Goal: Task Accomplishment & Management: Manage account settings

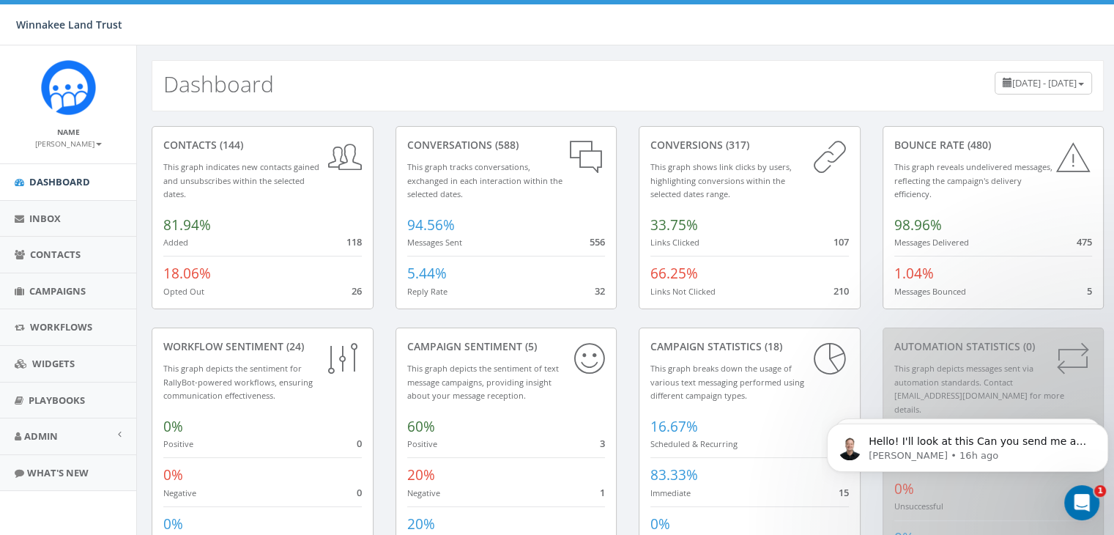
click at [1080, 501] on icon "Open Intercom Messenger" at bounding box center [1082, 503] width 24 height 24
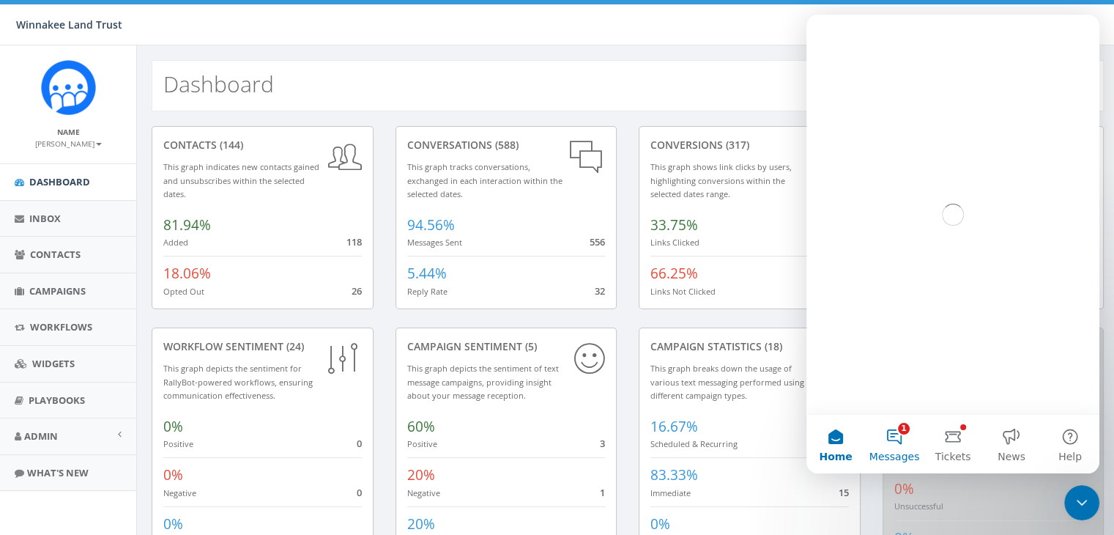
click at [890, 443] on button "1 Messages" at bounding box center [894, 443] width 59 height 59
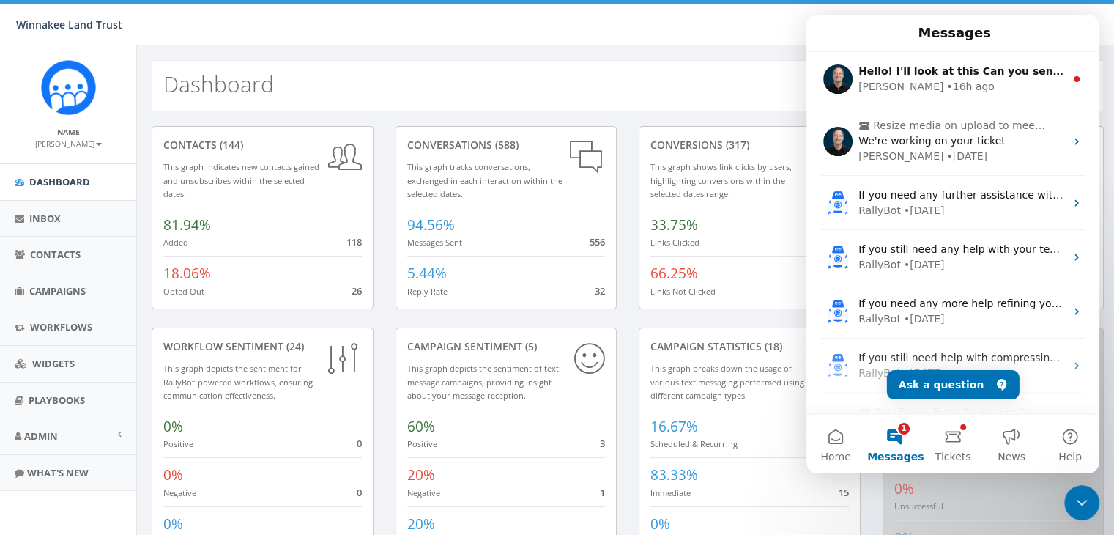
click at [991, 88] on div "James • 16h ago" at bounding box center [961, 86] width 206 height 15
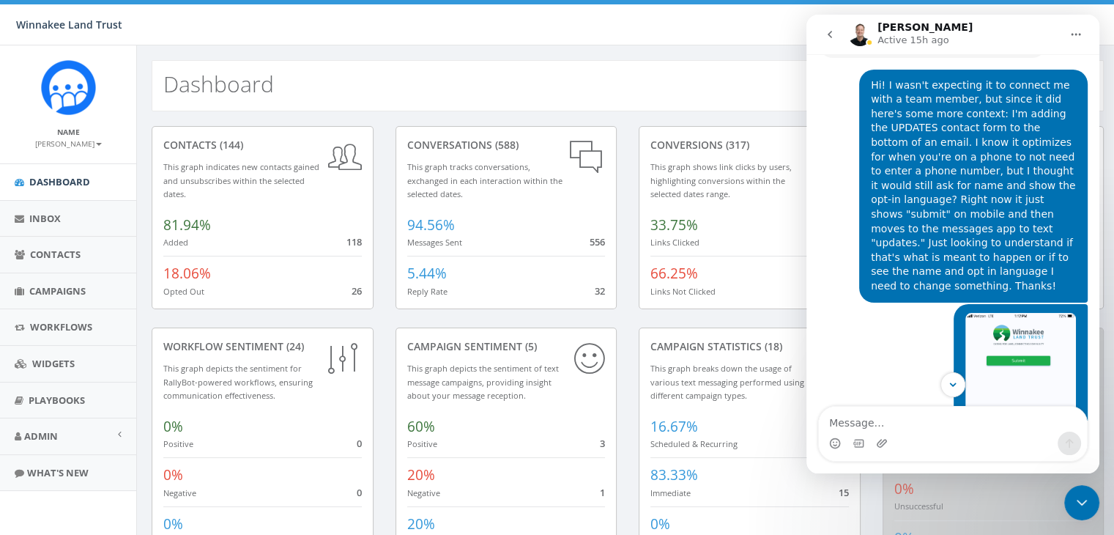
scroll to position [1502, 0]
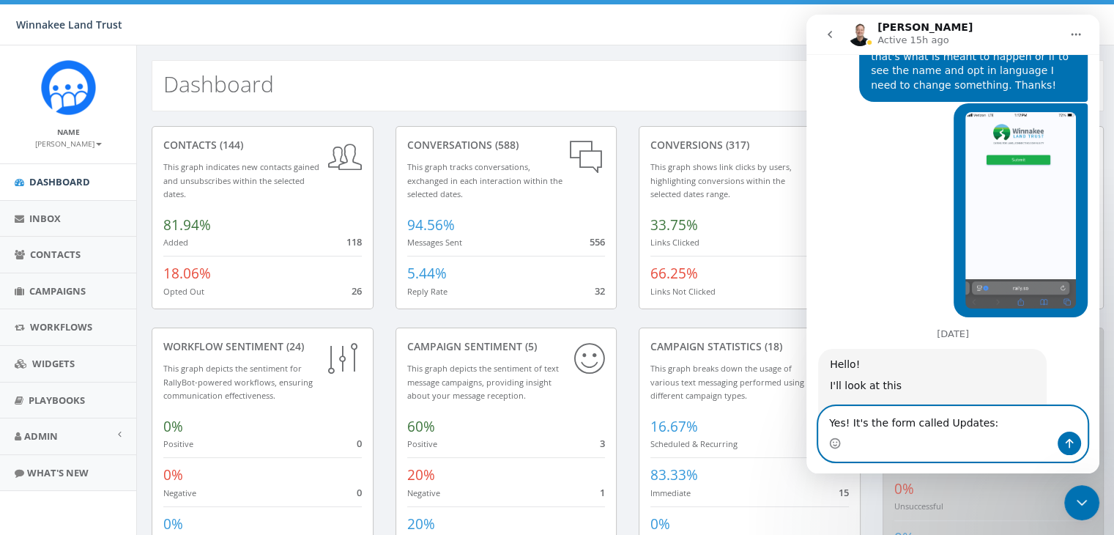
paste textarea "https://rally.so/contact_forms/1eb62a48-50f5-4cb1-a3b1-64daa47472e5"
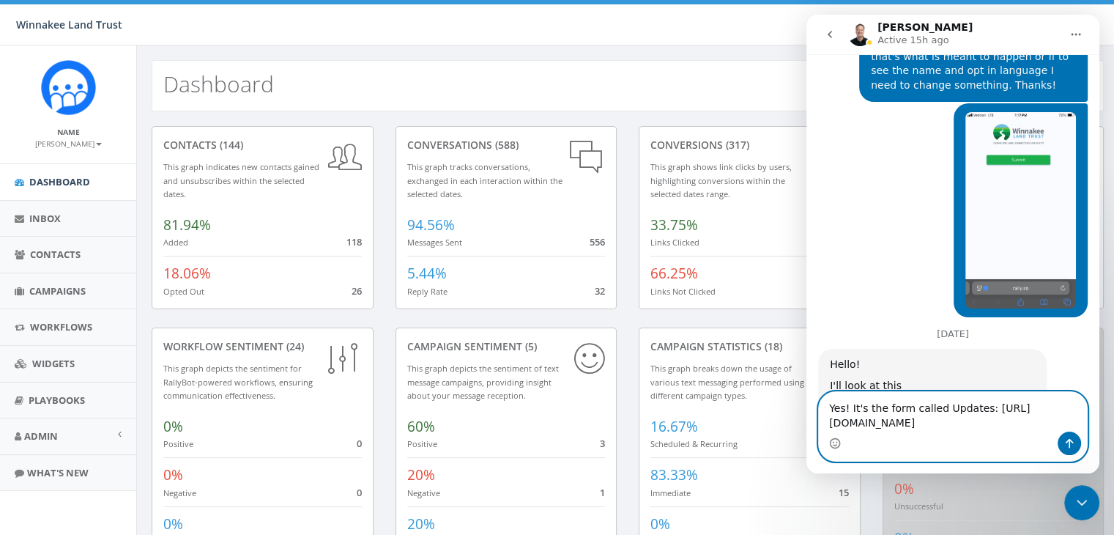
scroll to position [1532, 0]
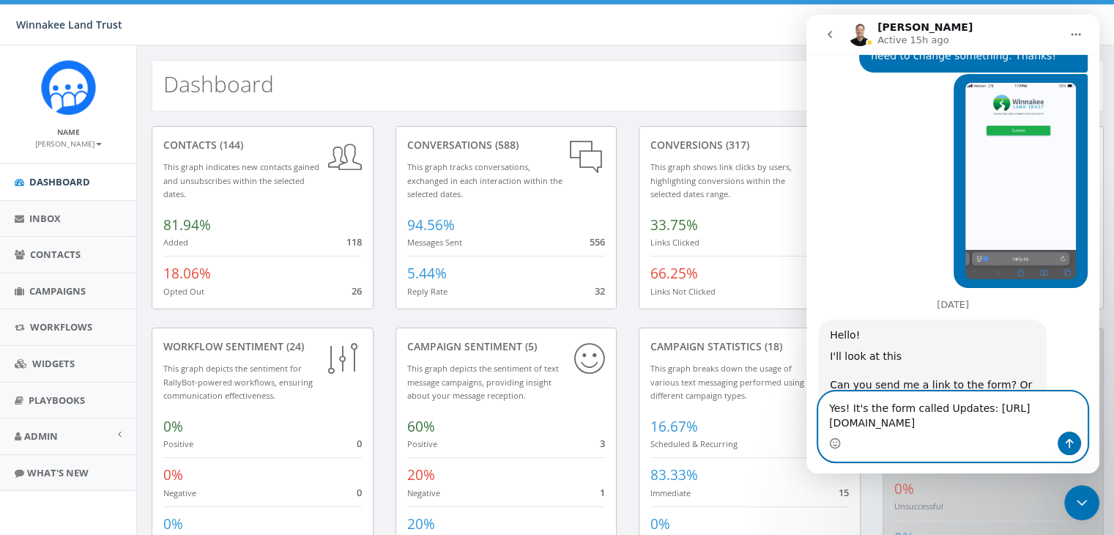
type textarea "Yes! It's the form called Updates: https://rally.so/contact_forms/1eb62a48-50f5…"
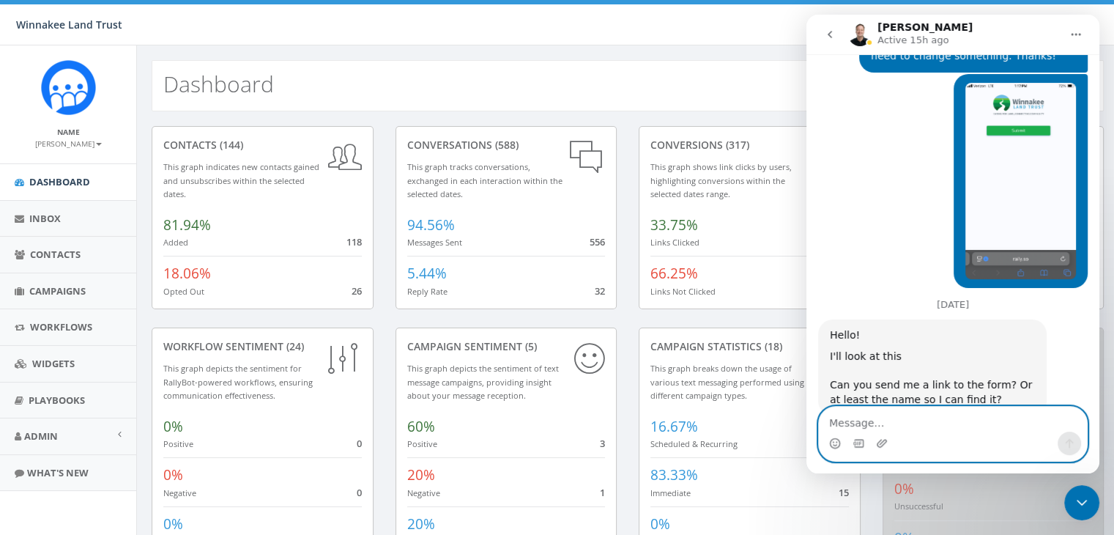
scroll to position [1594, 0]
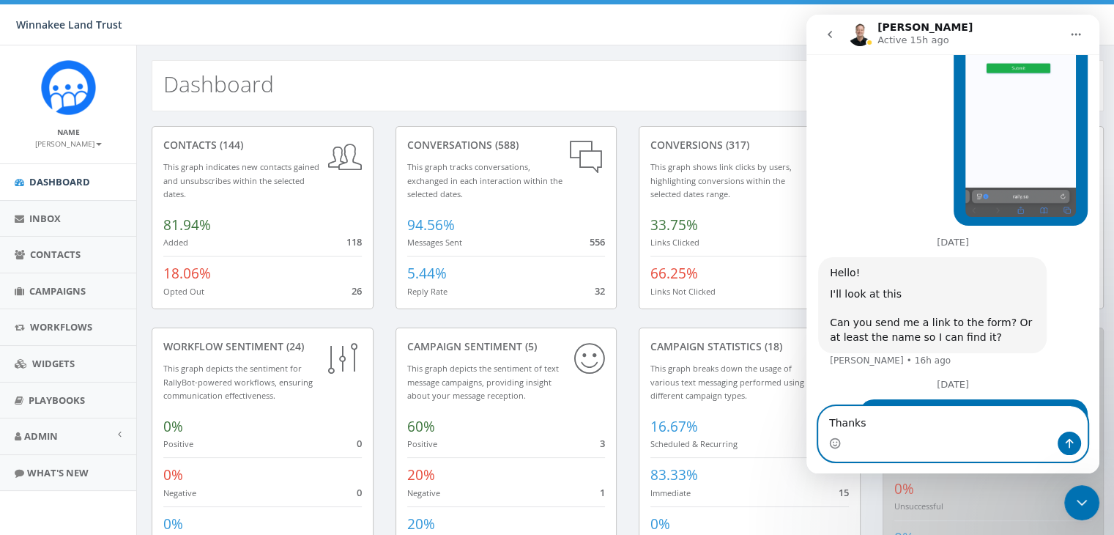
type textarea "Thanks!"
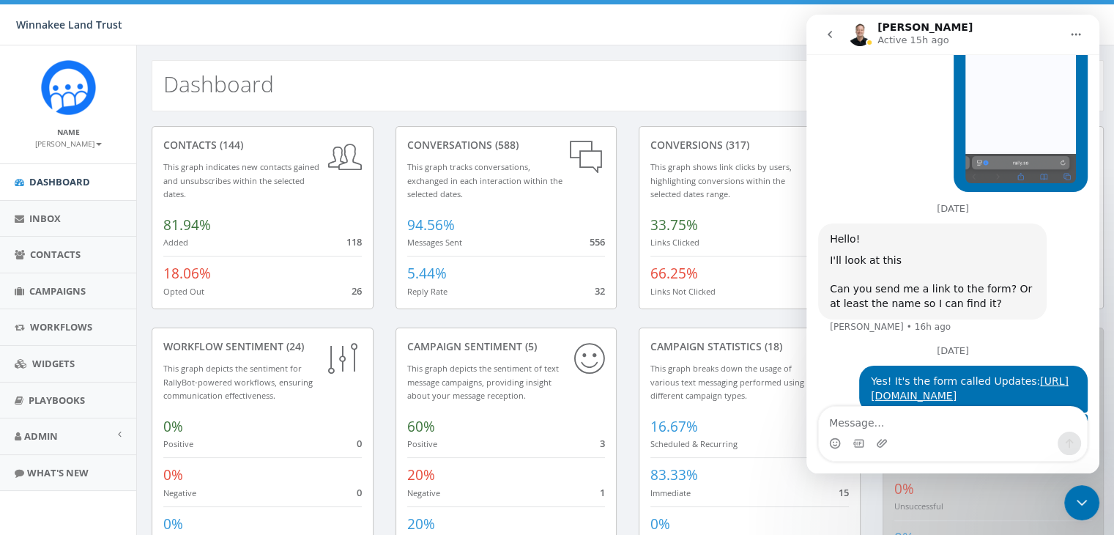
click at [827, 32] on icon "go back" at bounding box center [830, 35] width 12 height 12
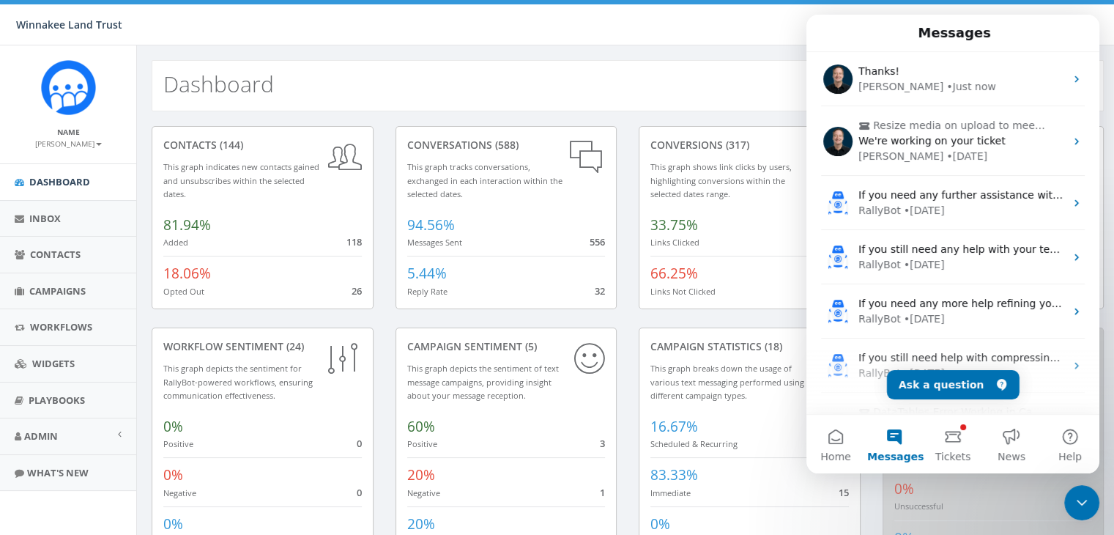
scroll to position [0, 0]
click at [946, 441] on button "Tickets" at bounding box center [952, 443] width 59 height 59
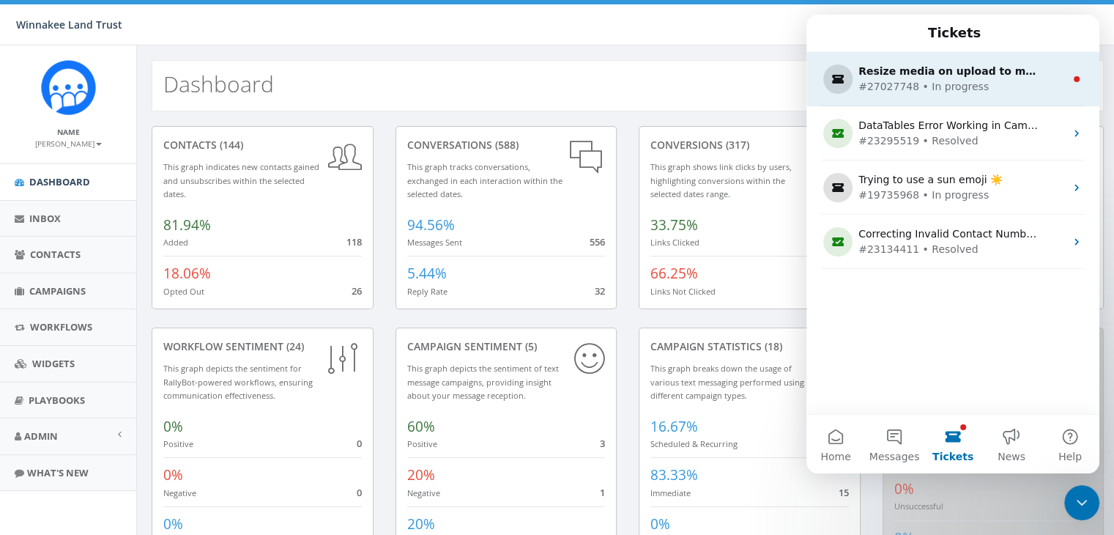
click at [945, 84] on div "#27027748 • In progress" at bounding box center [949, 86] width 183 height 15
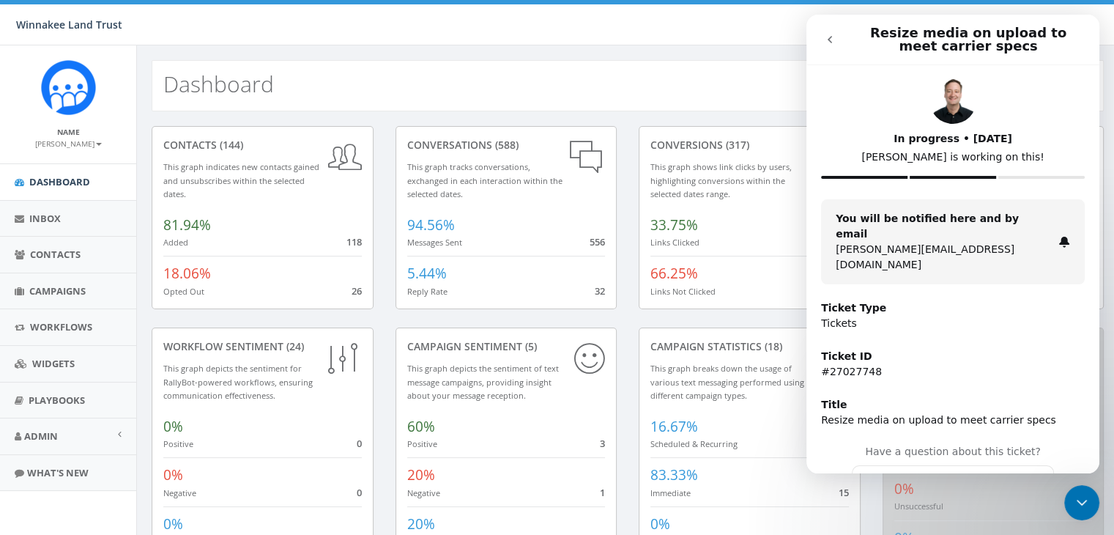
click at [833, 47] on button "go back" at bounding box center [830, 40] width 28 height 28
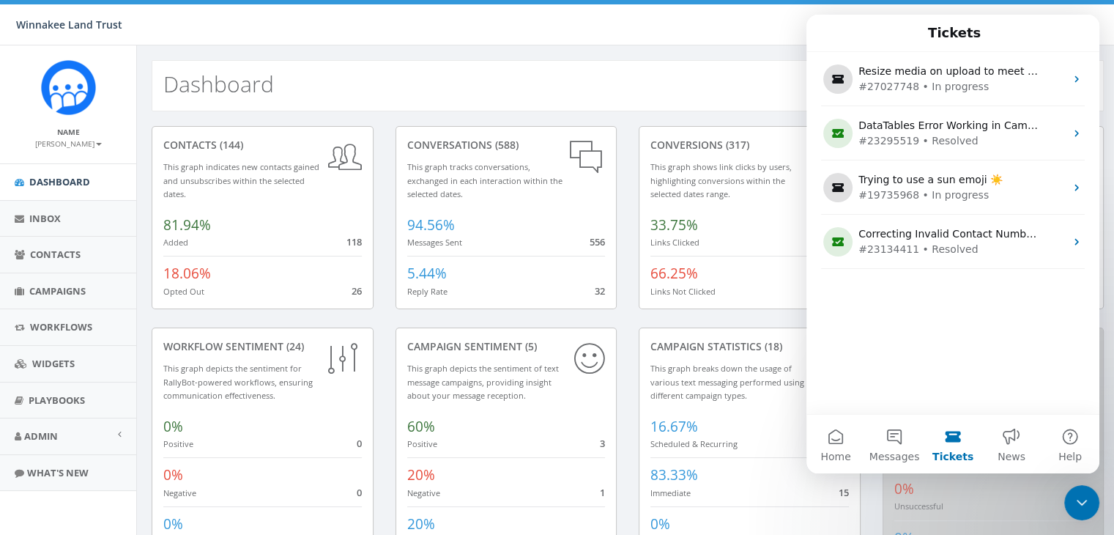
click at [1090, 504] on icon "Close Intercom Messenger" at bounding box center [1082, 503] width 18 height 18
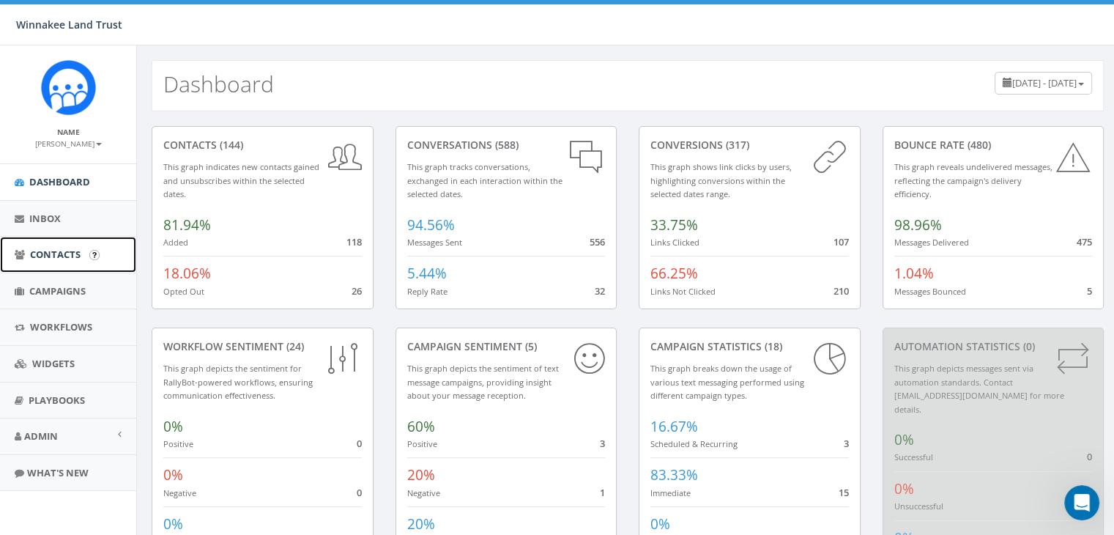
click at [49, 256] on span "Contacts" at bounding box center [55, 253] width 51 height 13
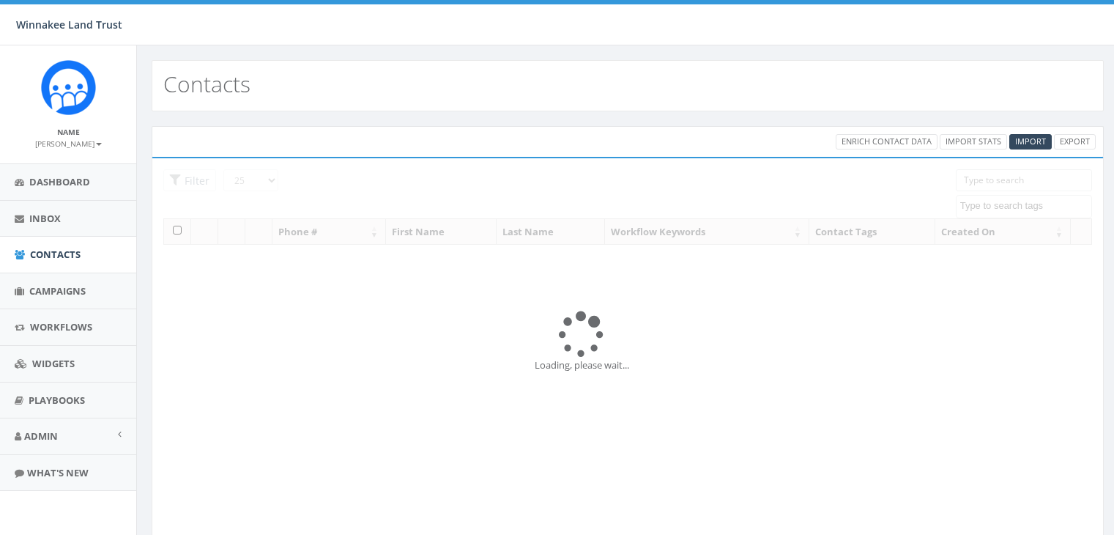
select select
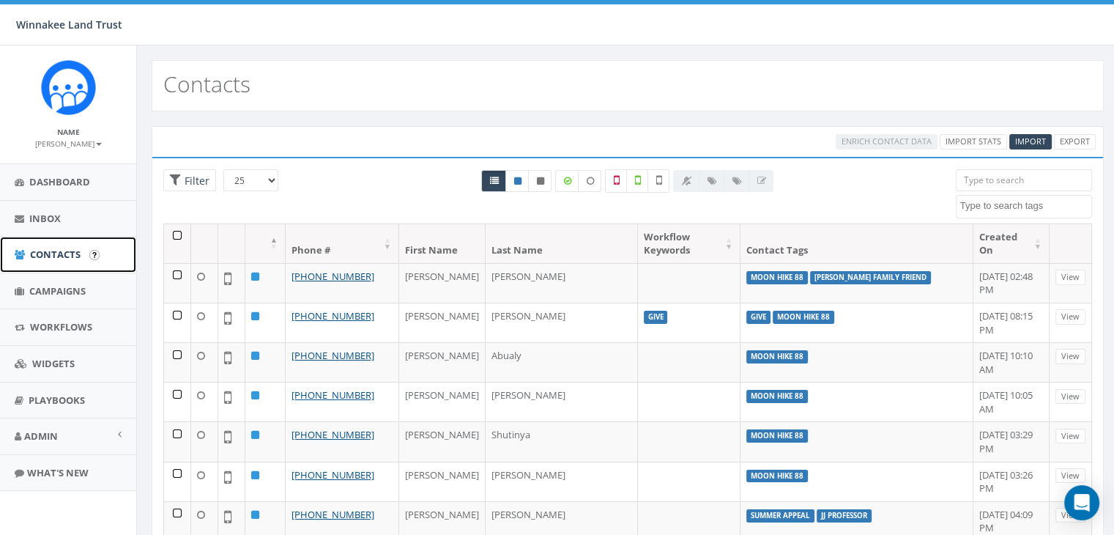
click at [42, 253] on span "Contacts" at bounding box center [55, 253] width 51 height 13
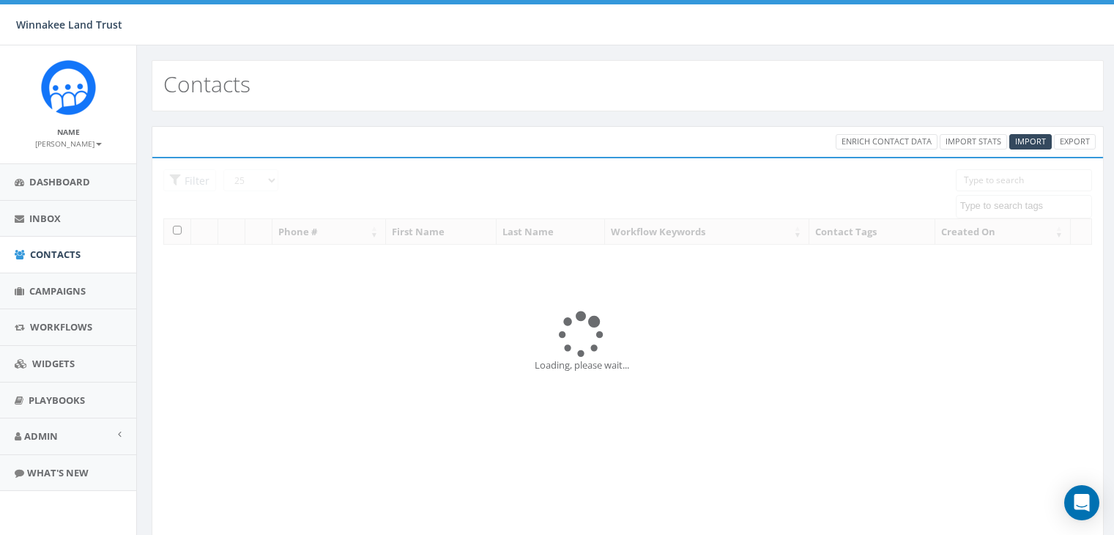
select select
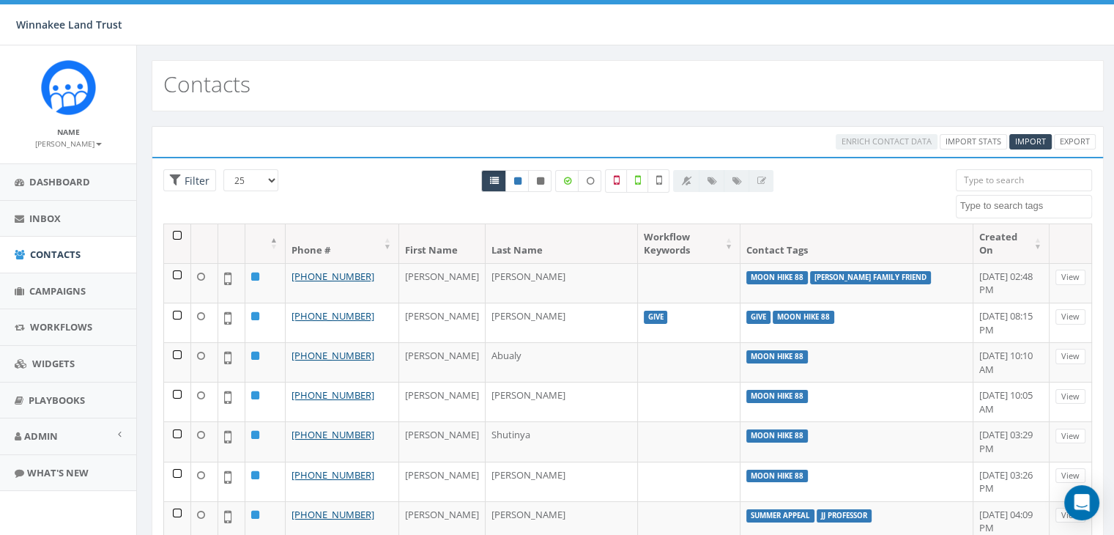
click at [1005, 183] on input "search" at bounding box center [1024, 180] width 136 height 22
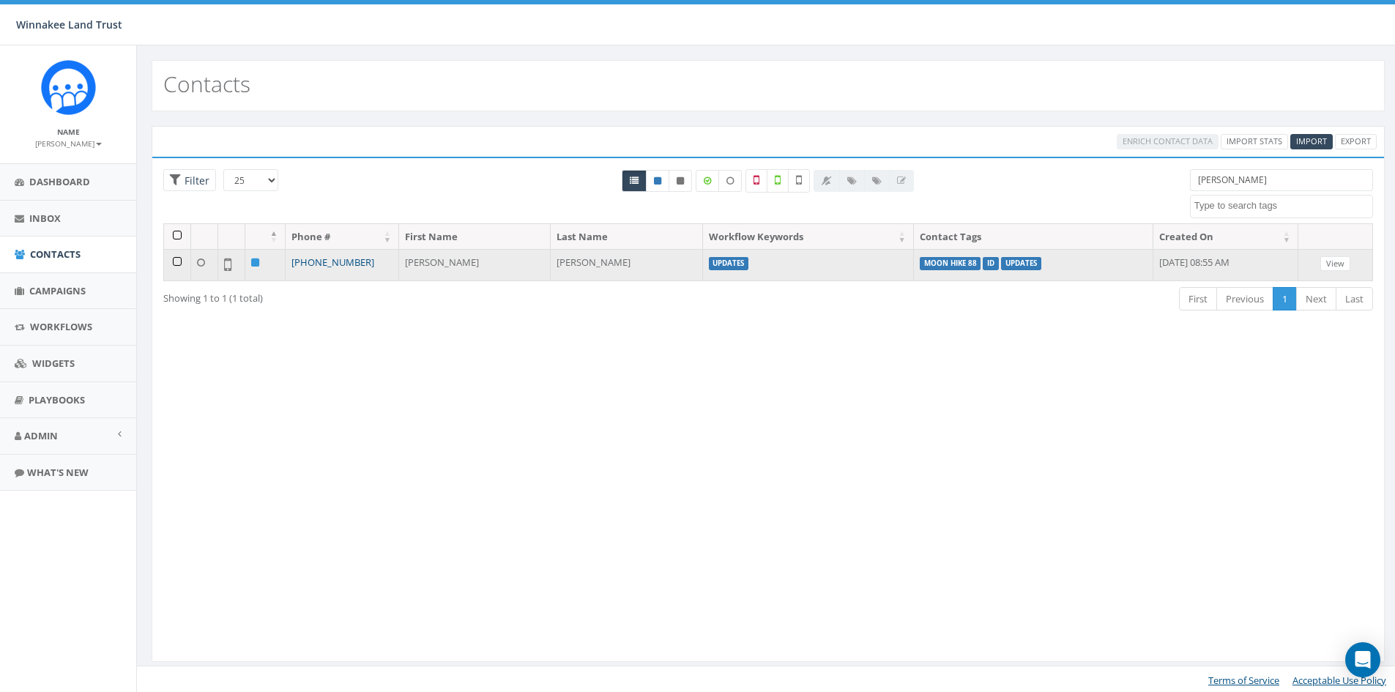
type input "gill"
click at [334, 261] on link "[PHONE_NUMBER]" at bounding box center [332, 262] width 83 height 13
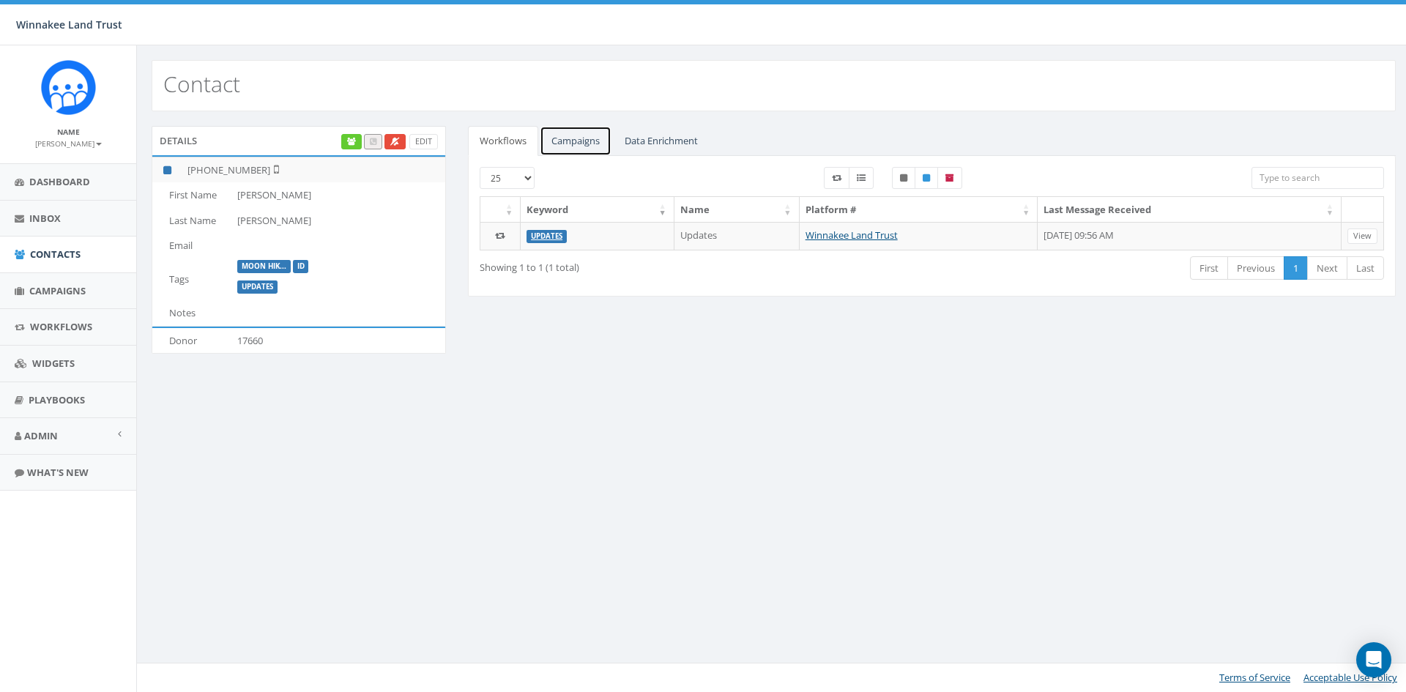
click at [599, 133] on link "Campaigns" at bounding box center [576, 141] width 72 height 30
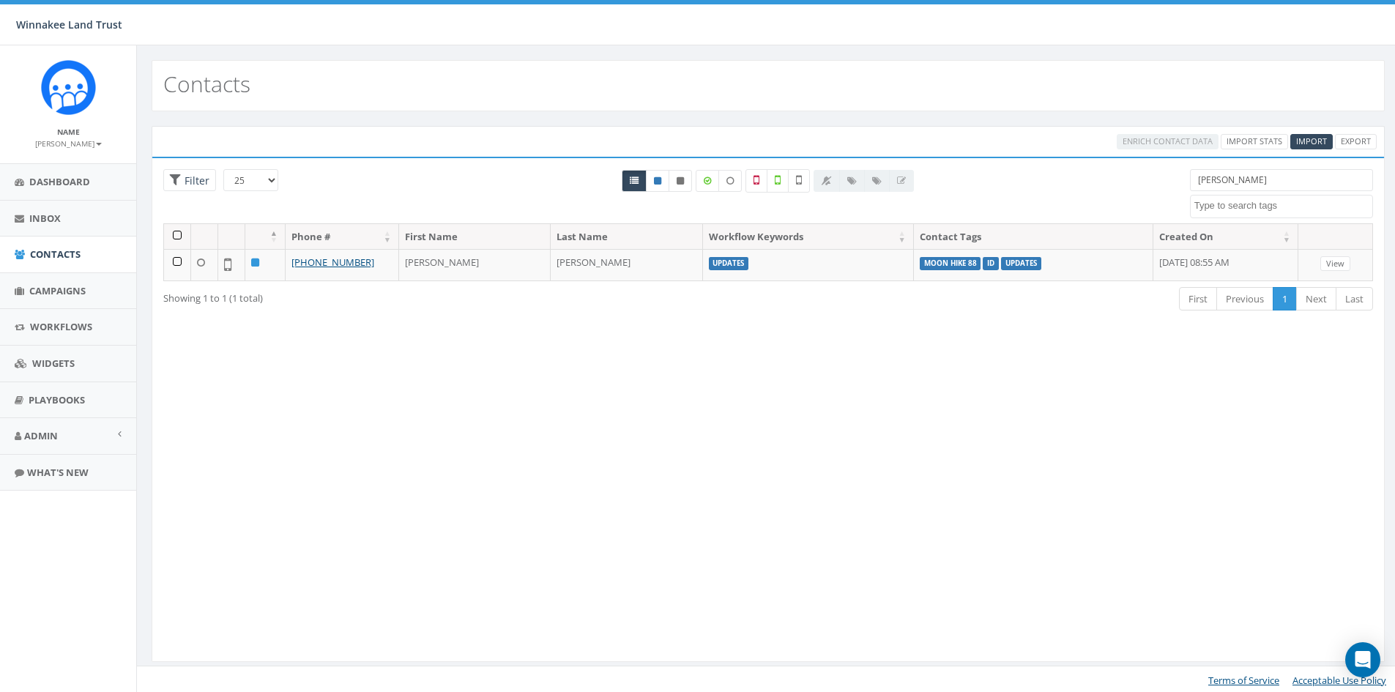
select select
click at [1131, 176] on div "25 50 100 Filter gill 2025/07/01 Barn Tour 25 DP opt-in EOY2024 Form Give HVG I…" at bounding box center [768, 196] width 1232 height 54
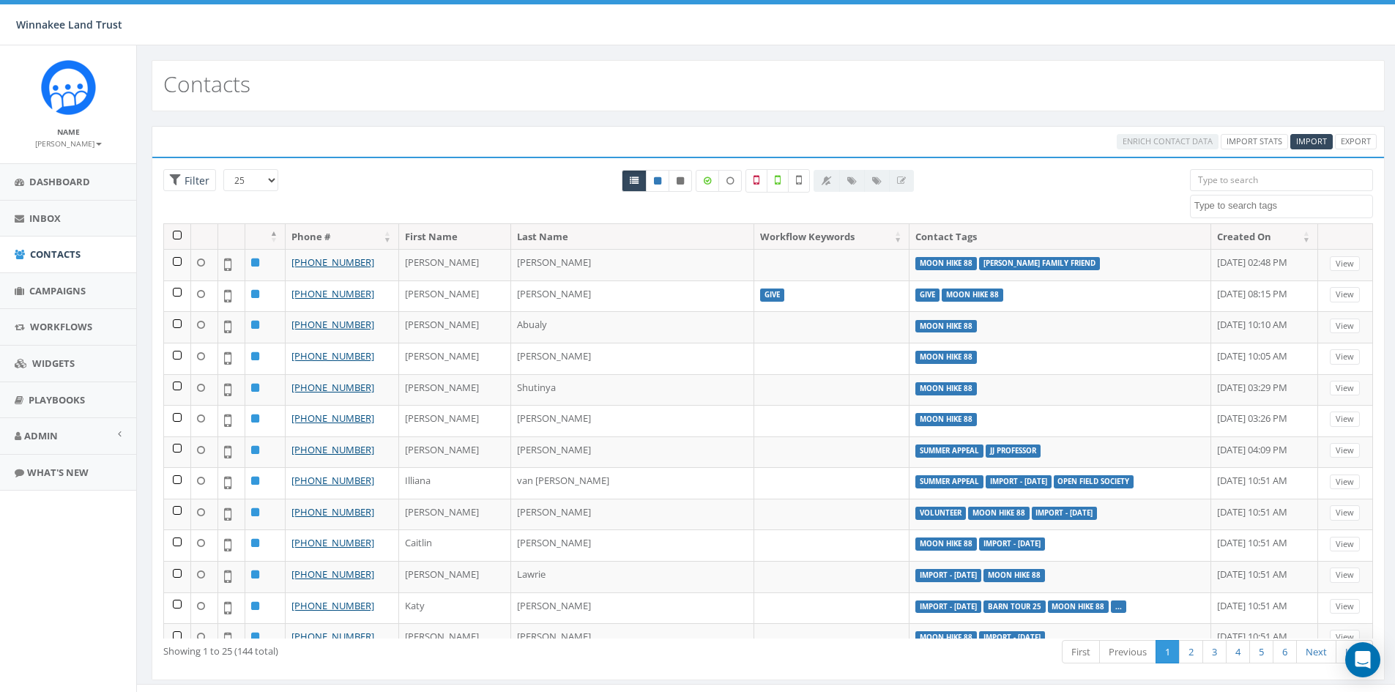
click at [1215, 179] on input "search" at bounding box center [1281, 180] width 183 height 22
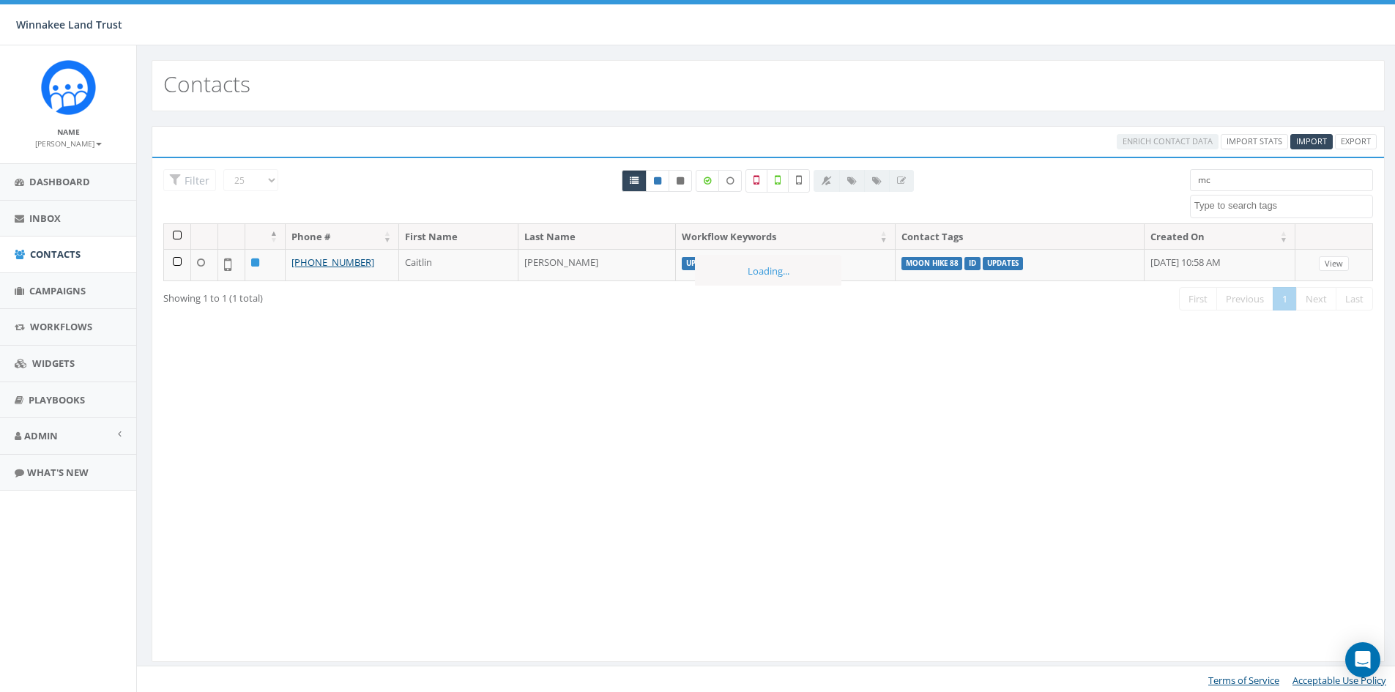
type input "m"
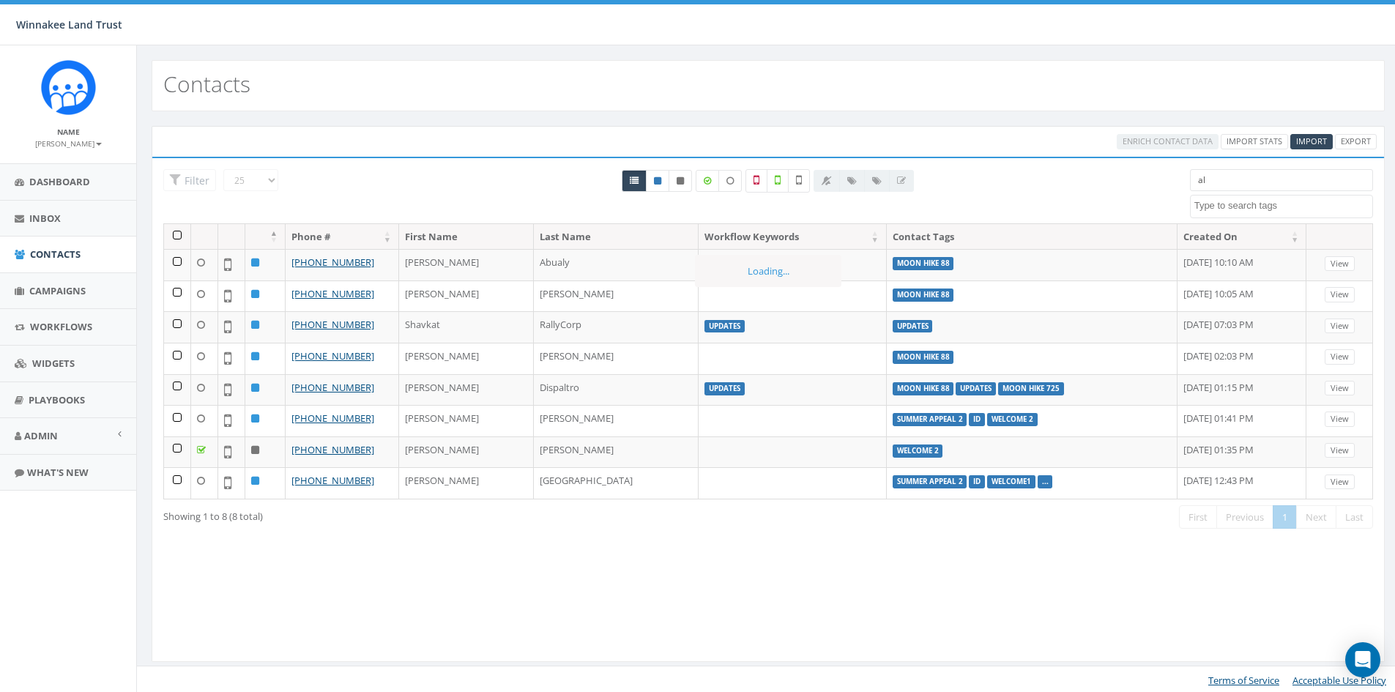
type input "a"
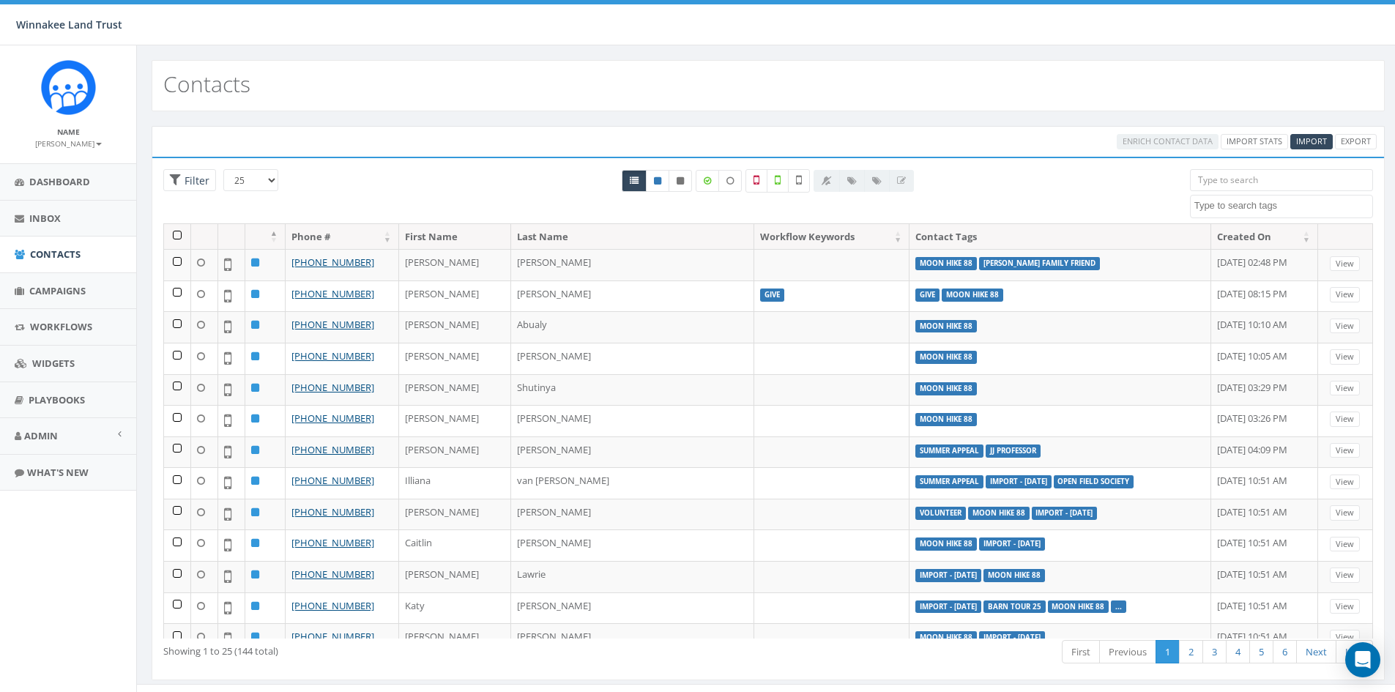
type input "u"
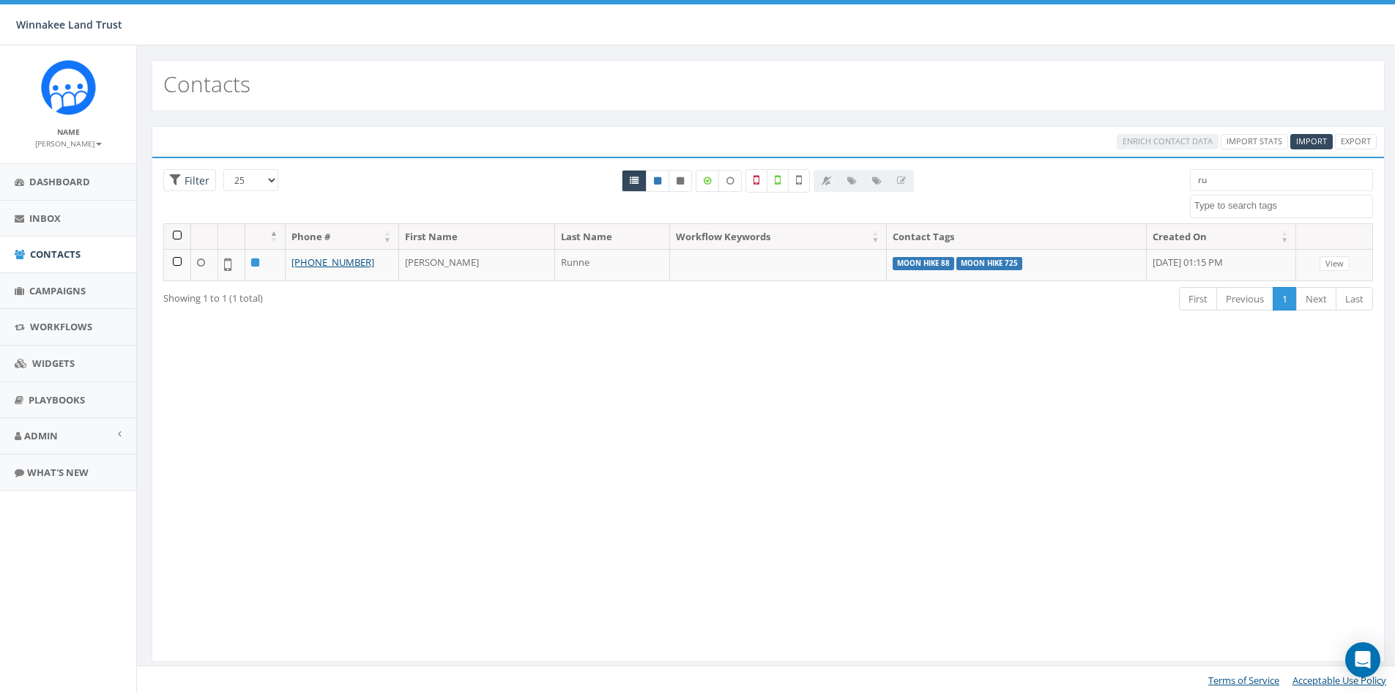
type input "r"
type input "k"
type input "c"
type input "h"
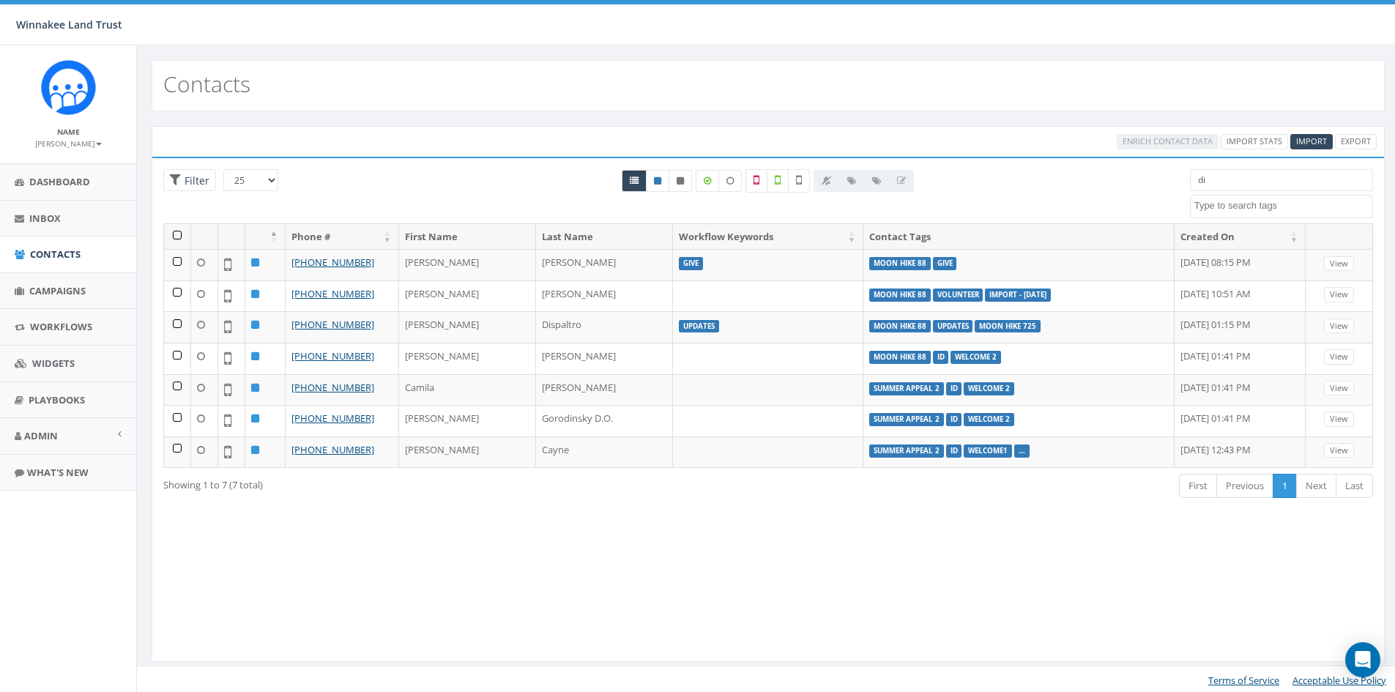
type input "d"
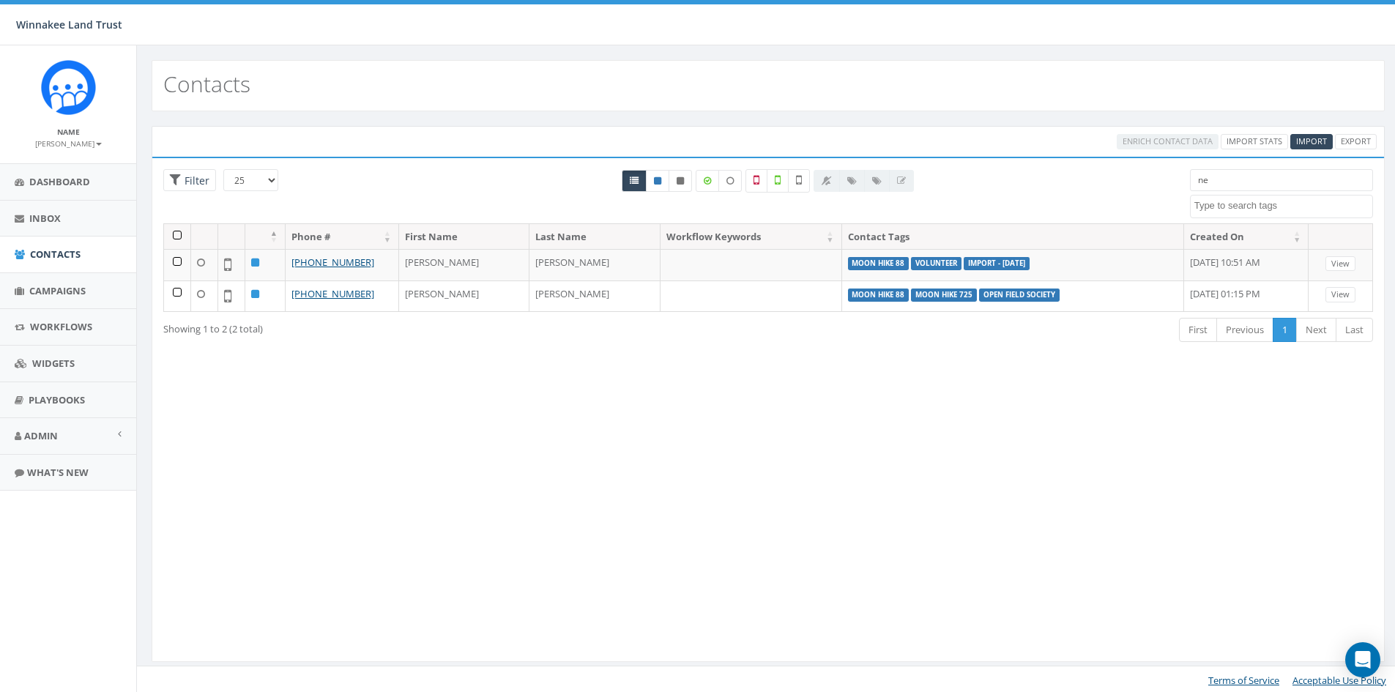
type input "n"
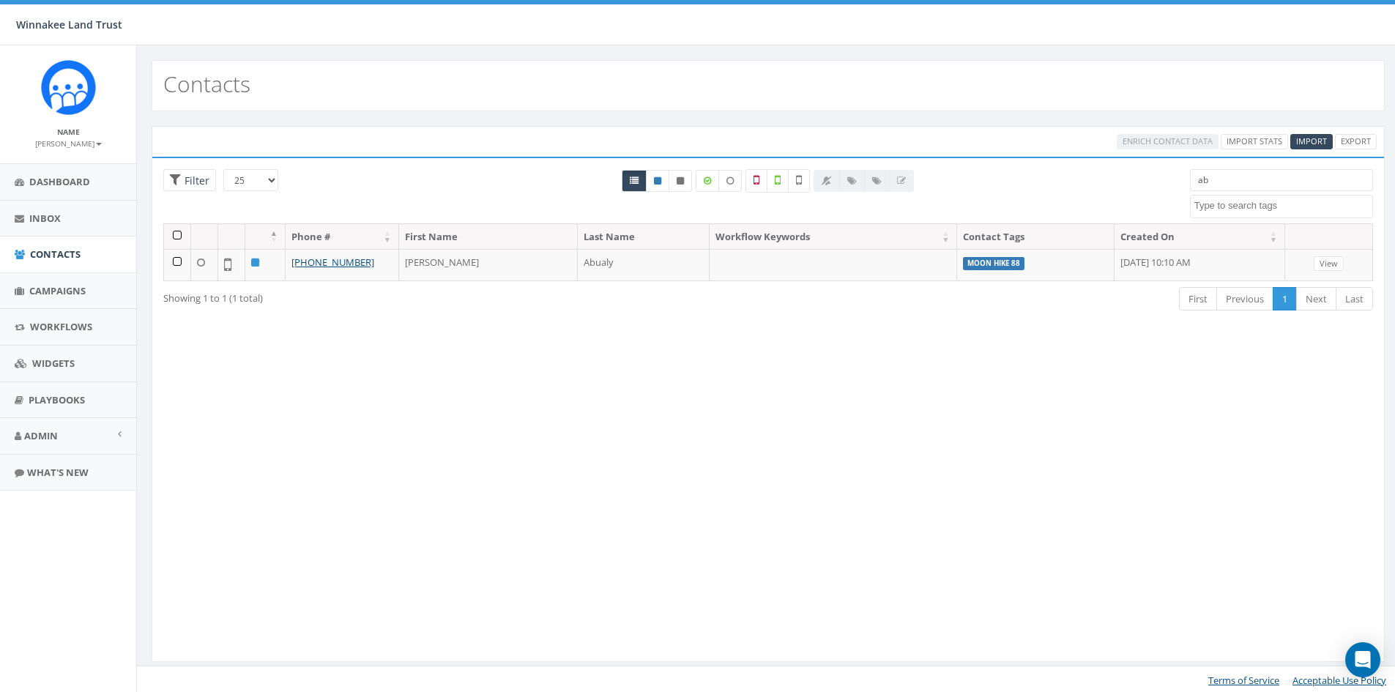
type input "a"
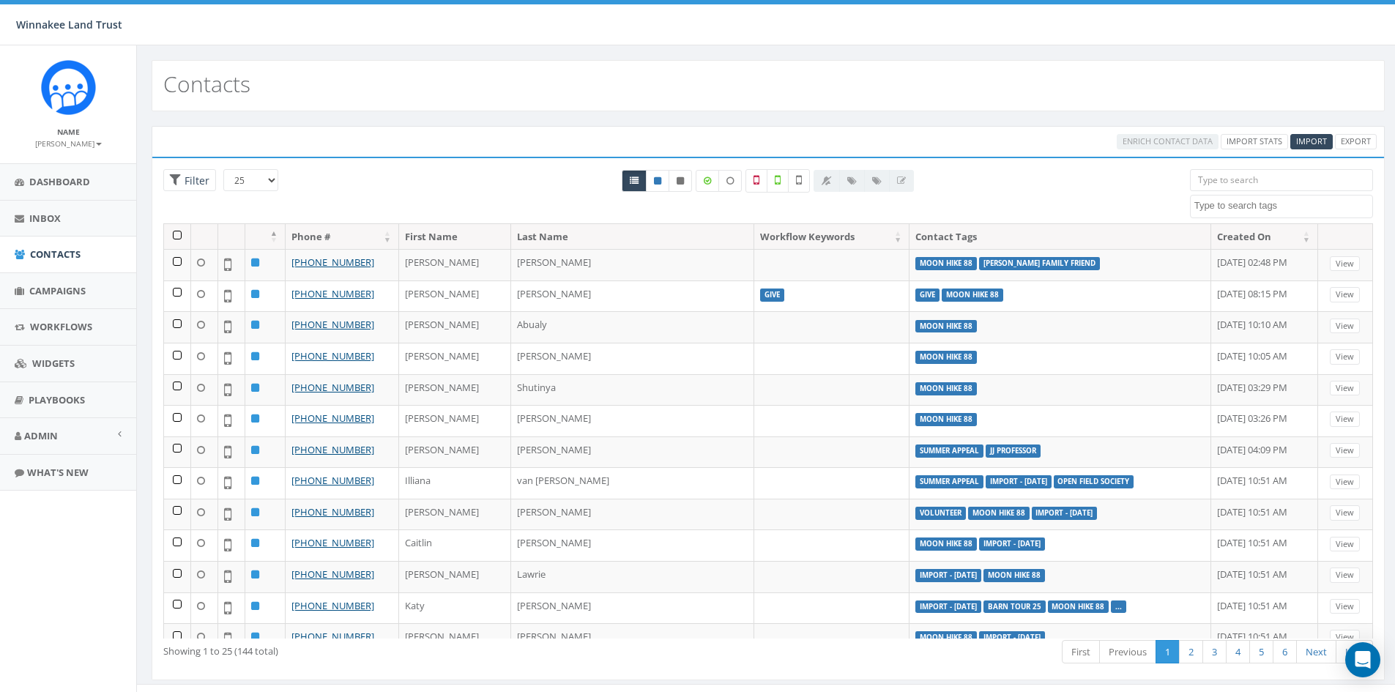
click at [1243, 182] on input "search" at bounding box center [1281, 180] width 183 height 22
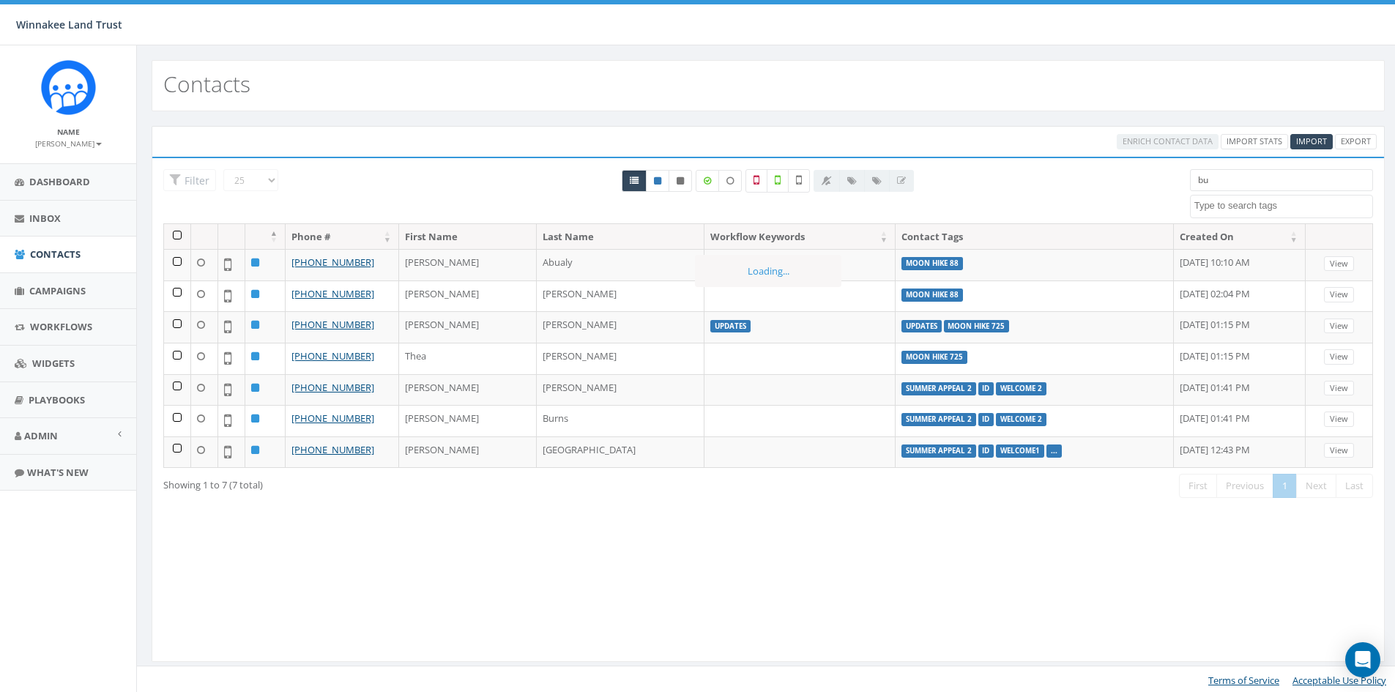
type input "b"
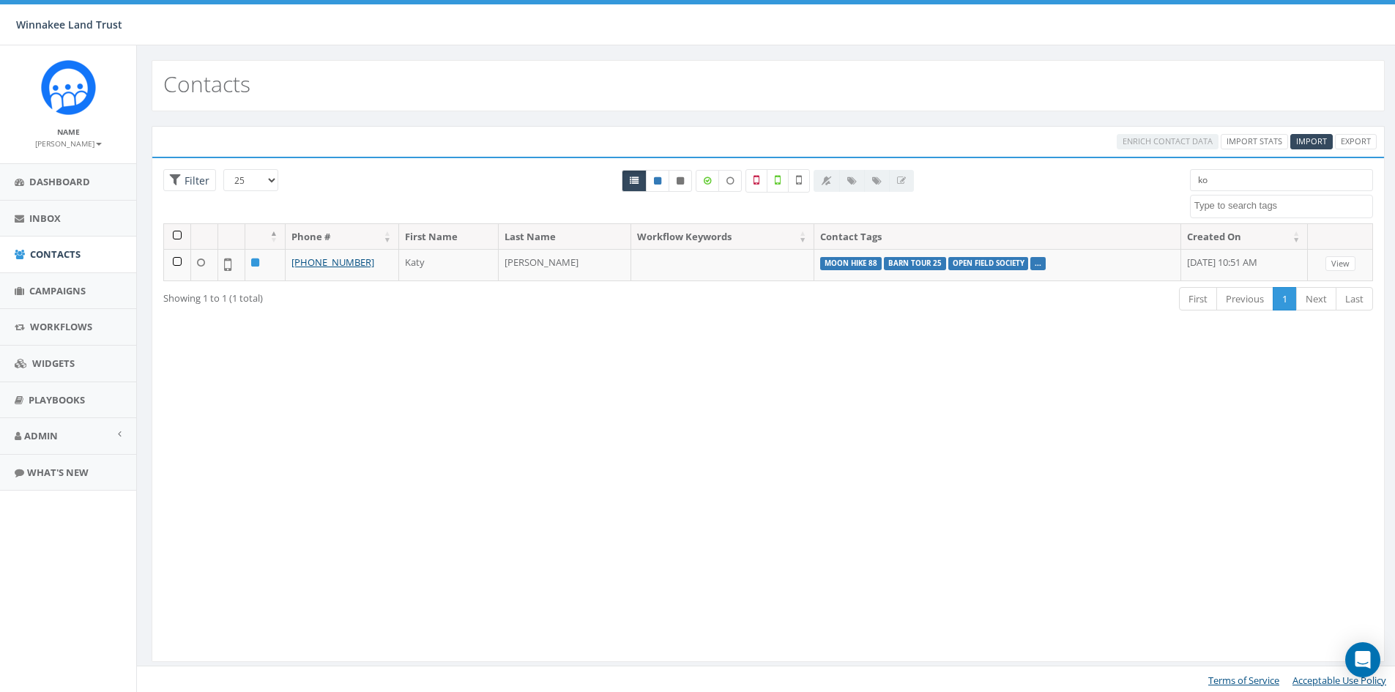
type input "k"
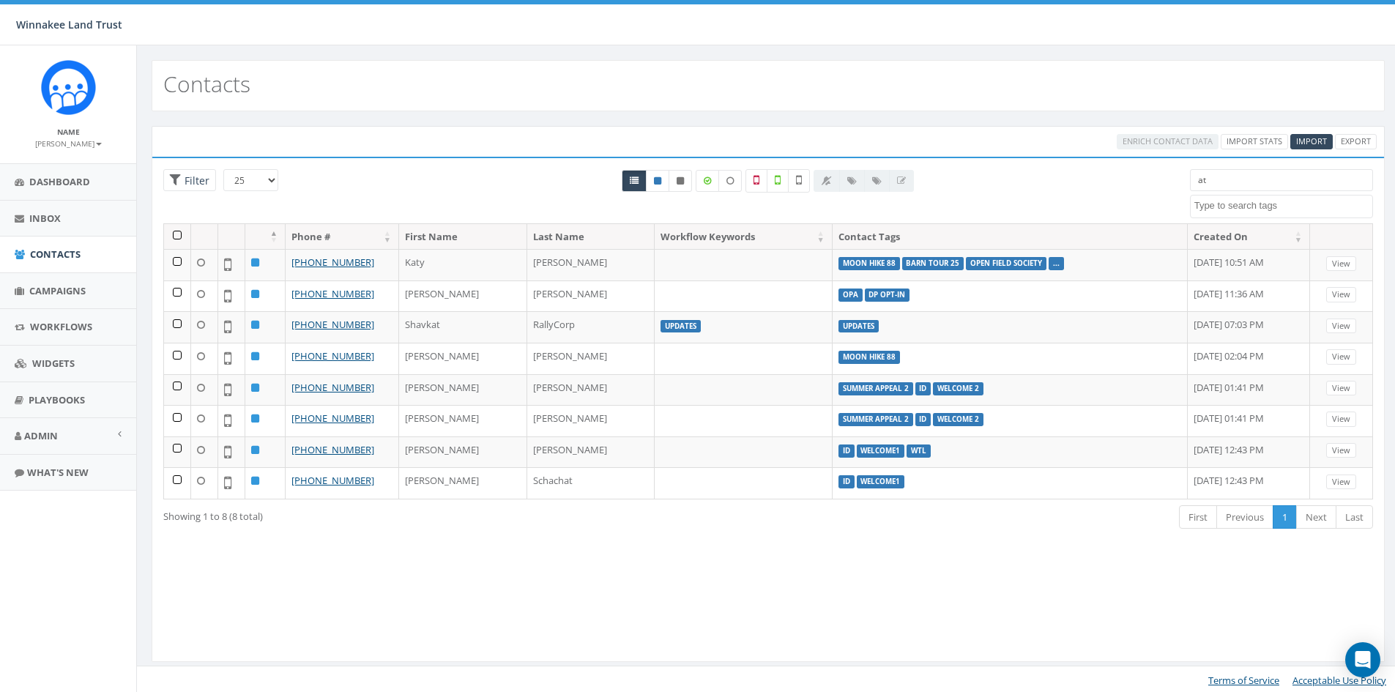
type input "a"
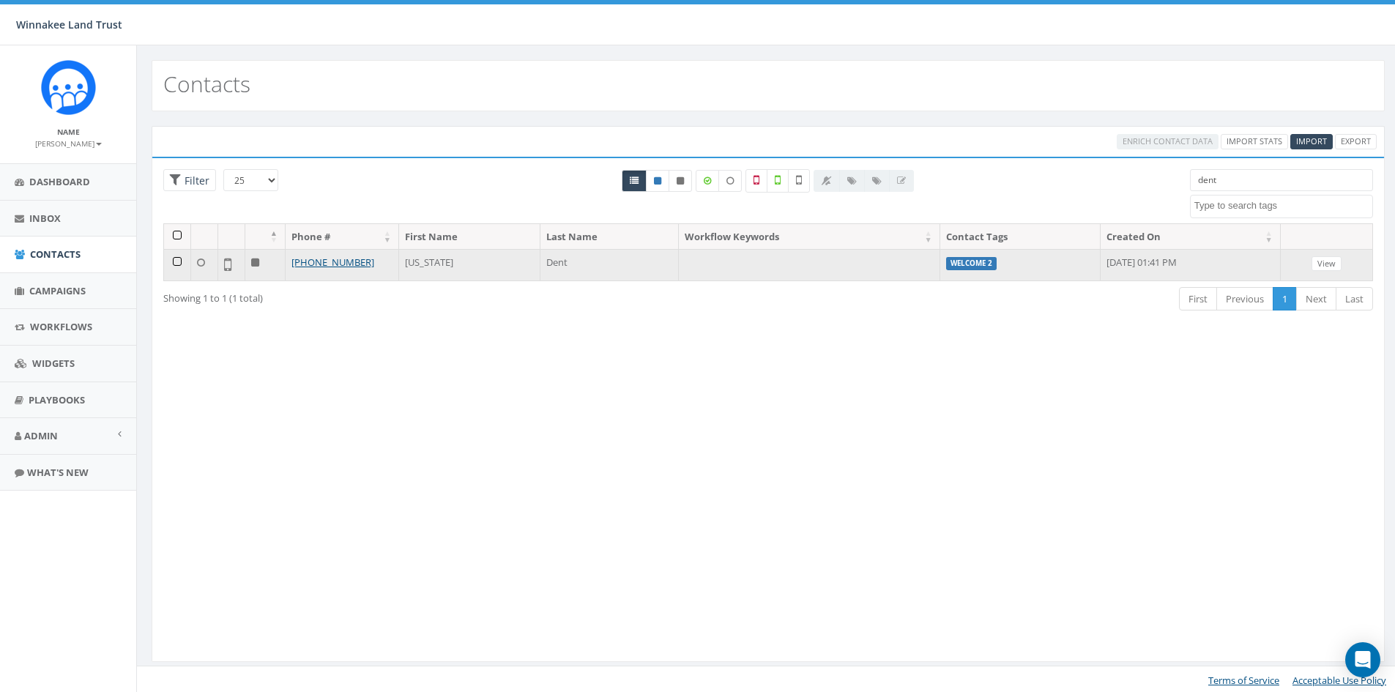
type input "dent"
click at [256, 264] on icon at bounding box center [255, 263] width 8 height 10
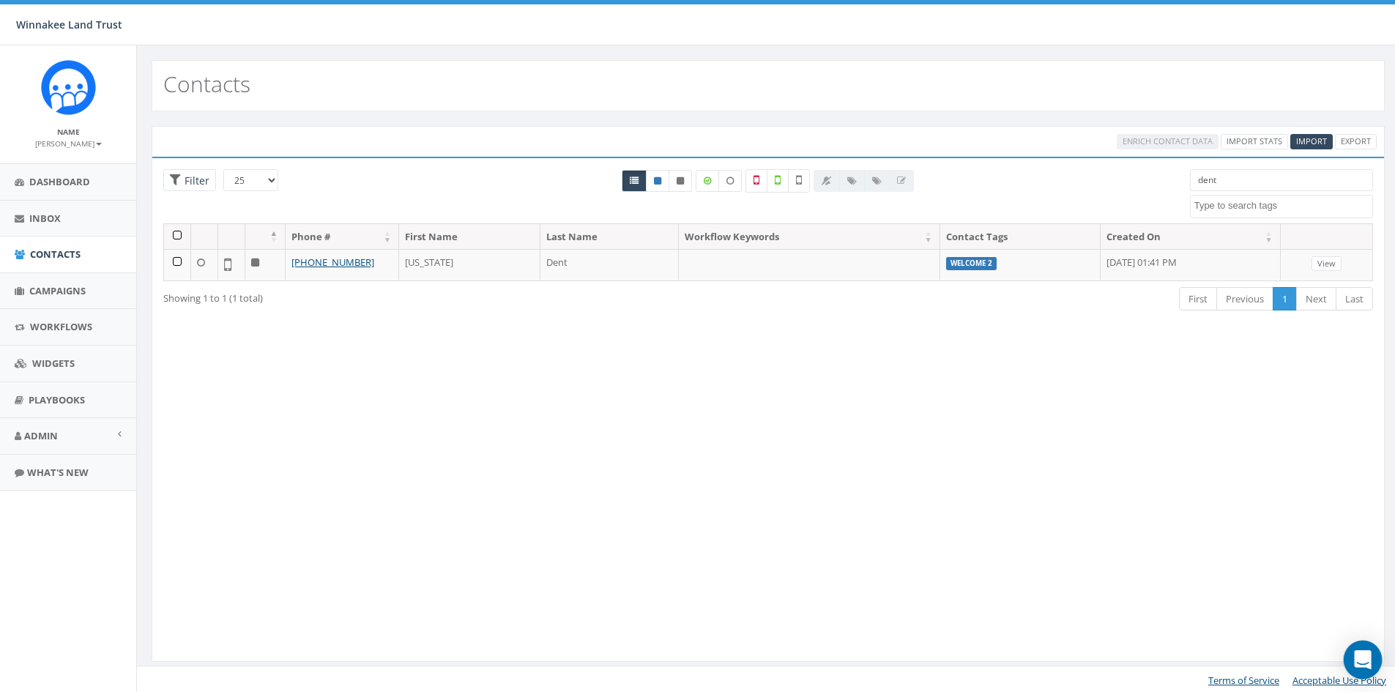
click at [1366, 647] on div "Open Intercom Messenger" at bounding box center [1363, 660] width 39 height 39
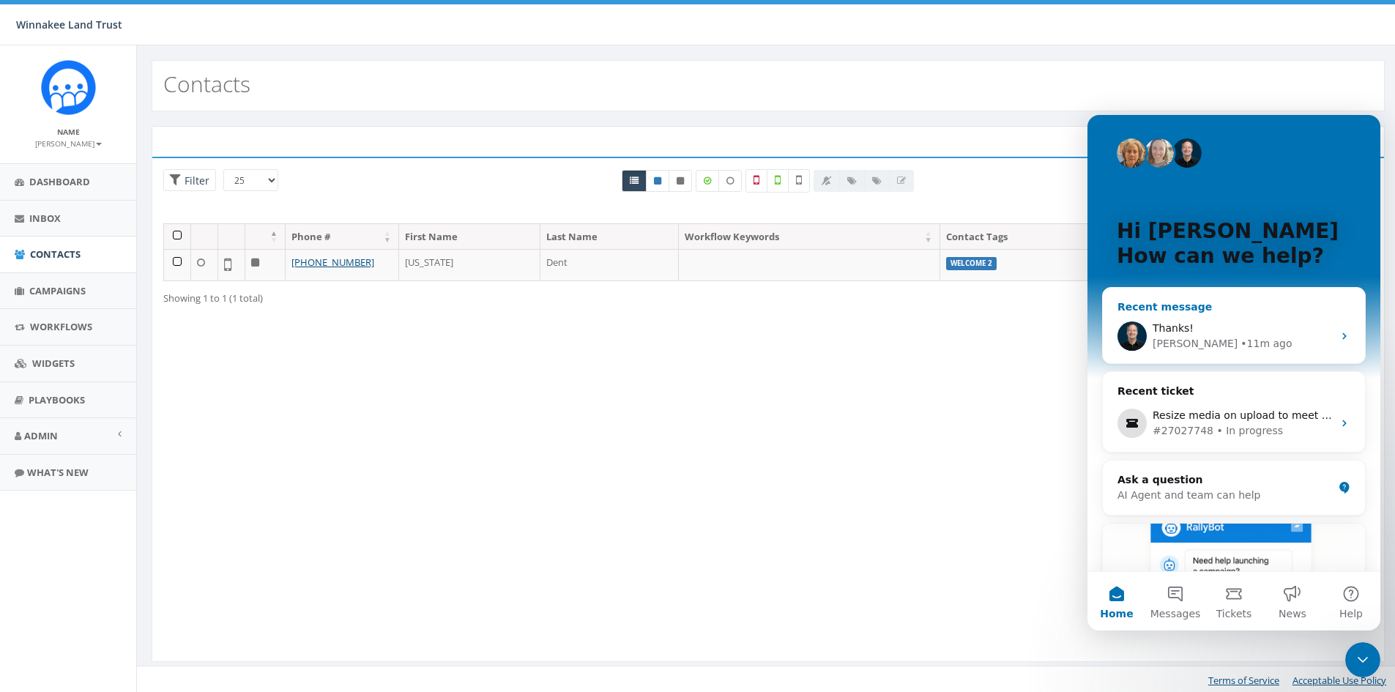
click at [1199, 331] on div "Thanks!" at bounding box center [1243, 328] width 180 height 15
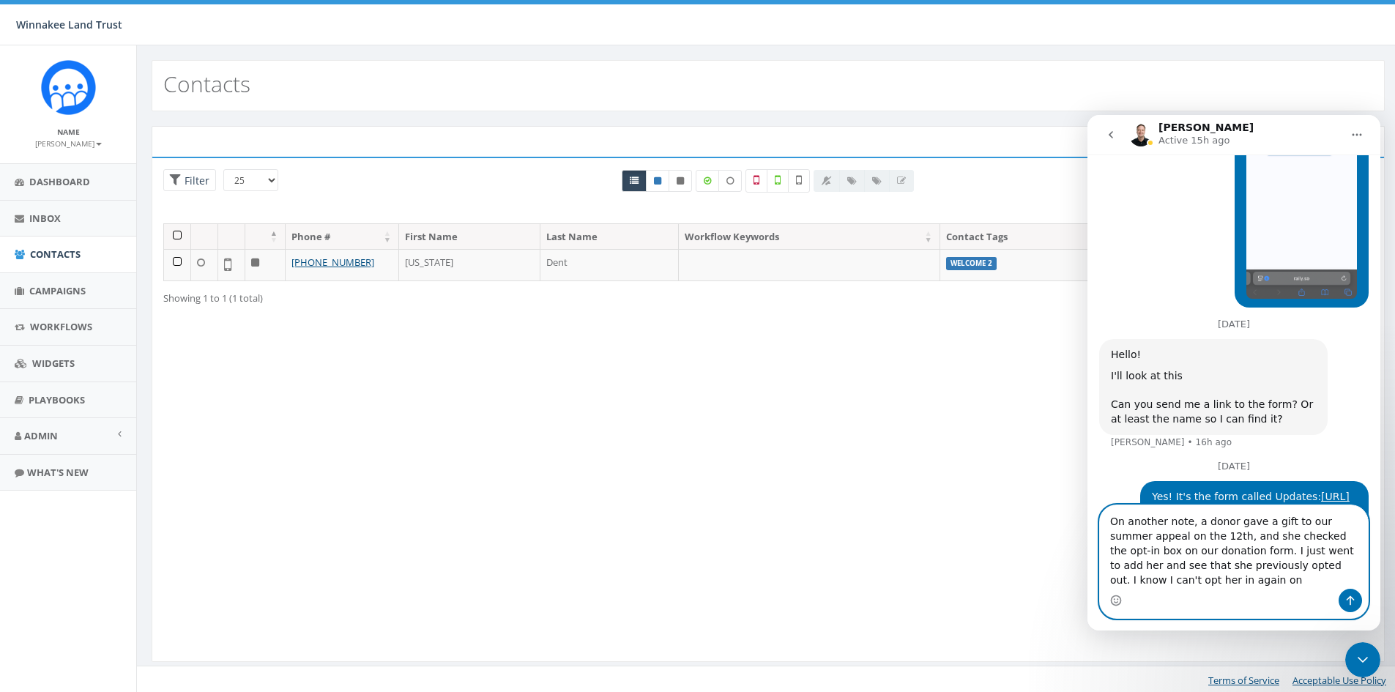
scroll to position [1629, 0]
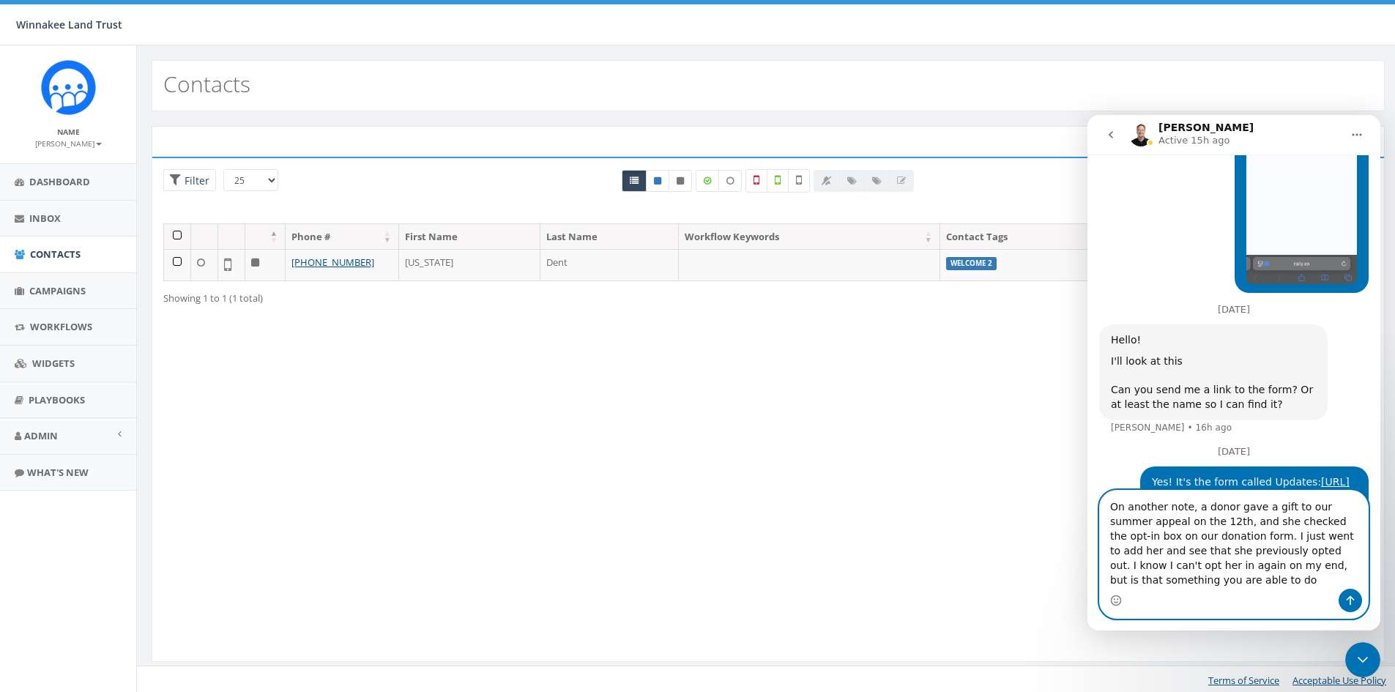
type textarea "On another note, a donor gave a gift to our summer appeal on the 12th, and she …"
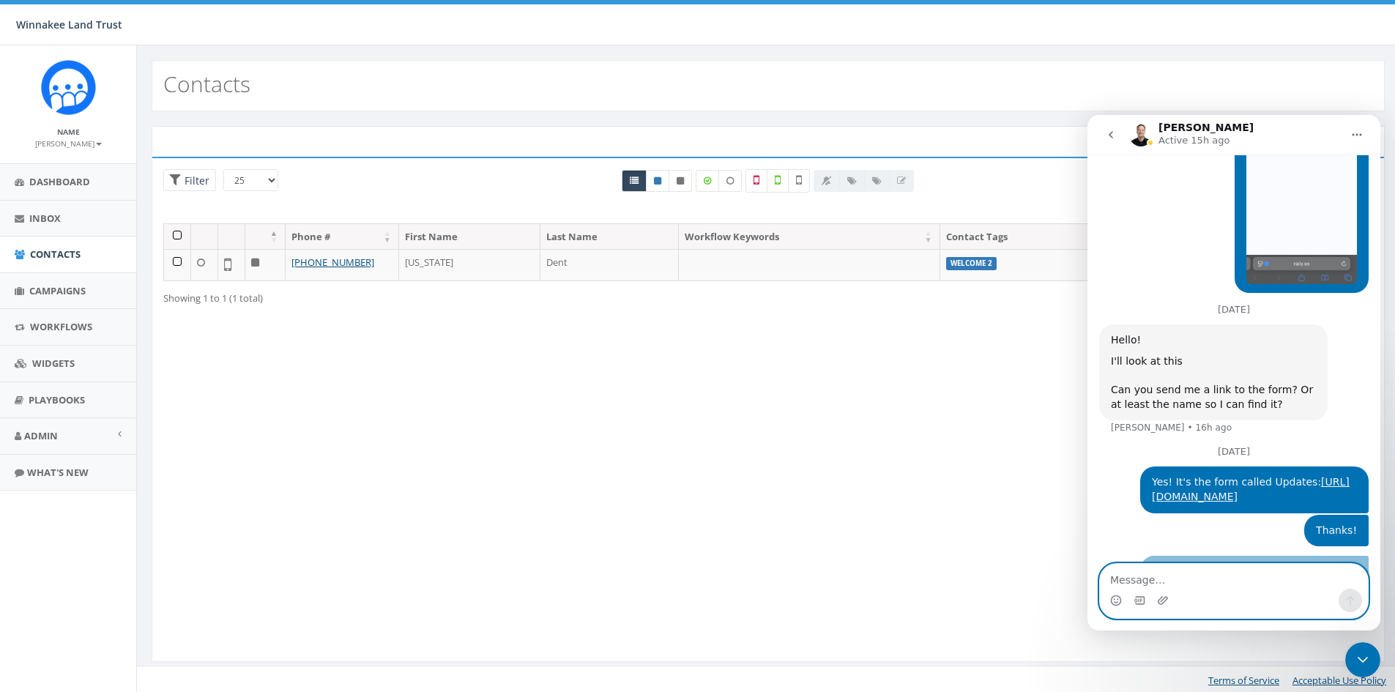
scroll to position [1690, 0]
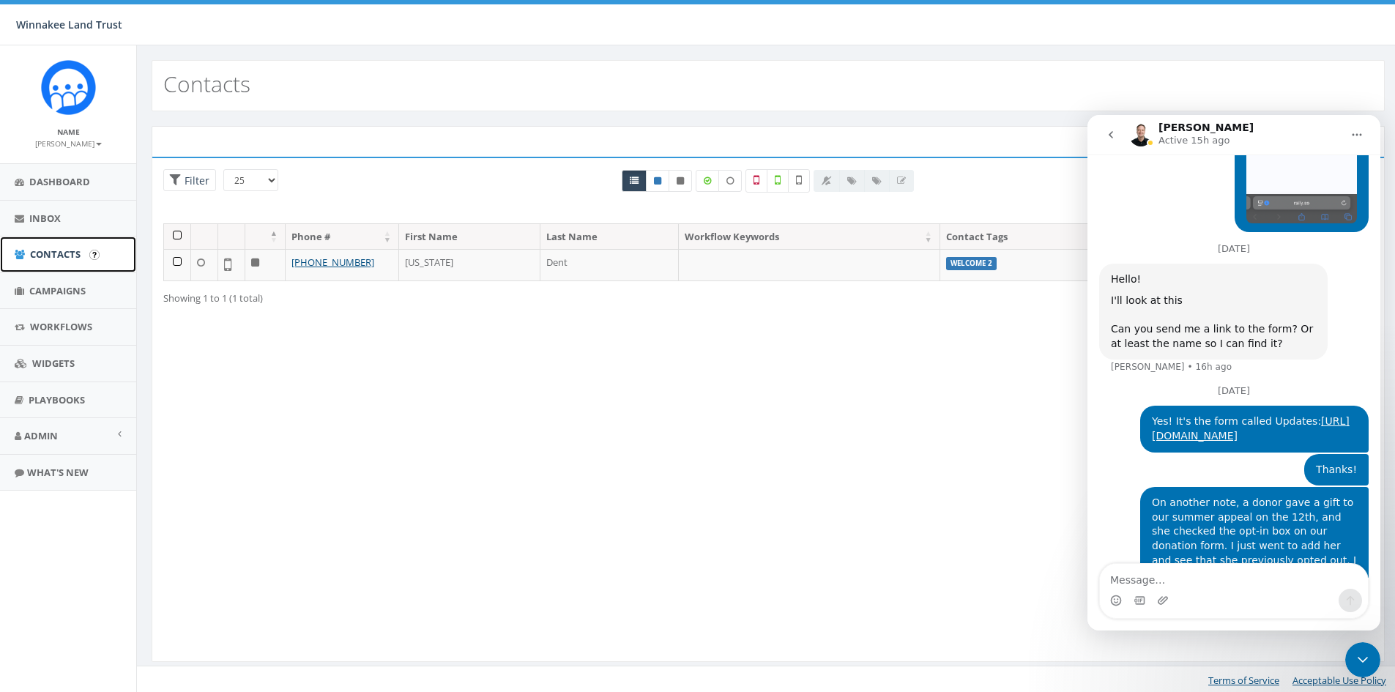
click at [49, 254] on span "Contacts" at bounding box center [55, 253] width 51 height 13
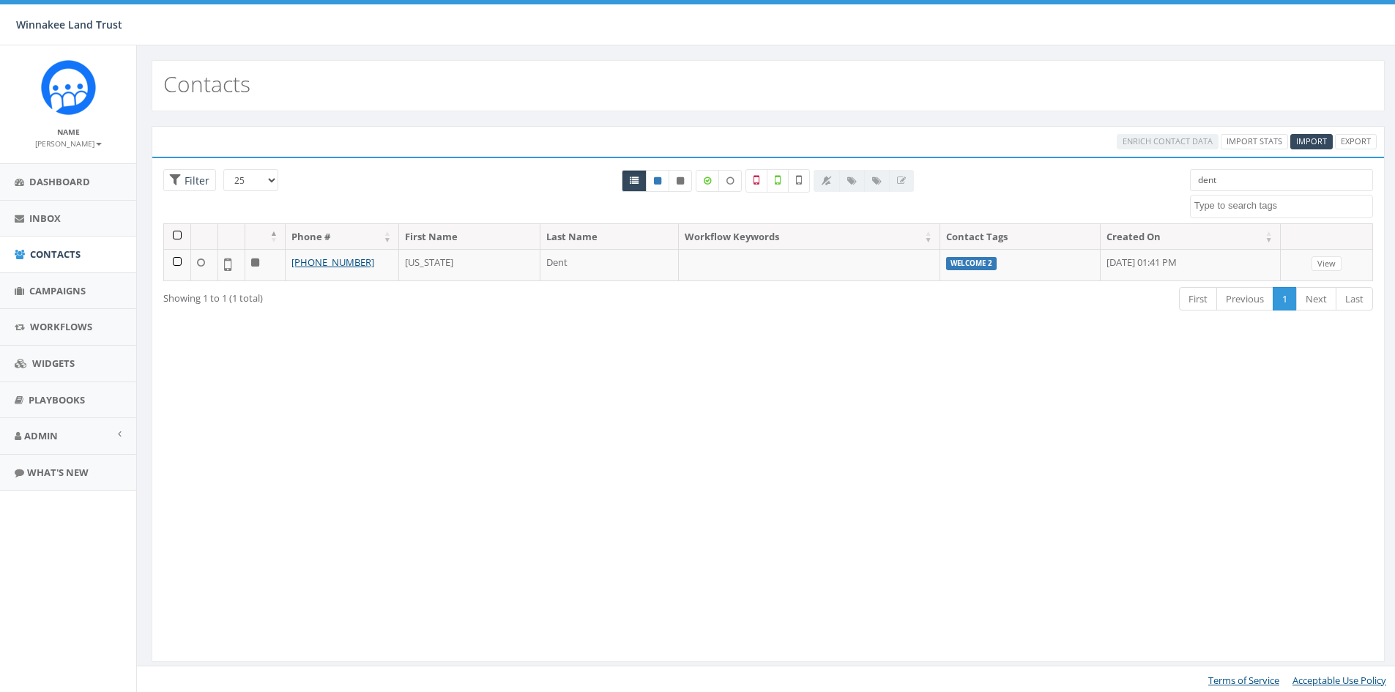
select select
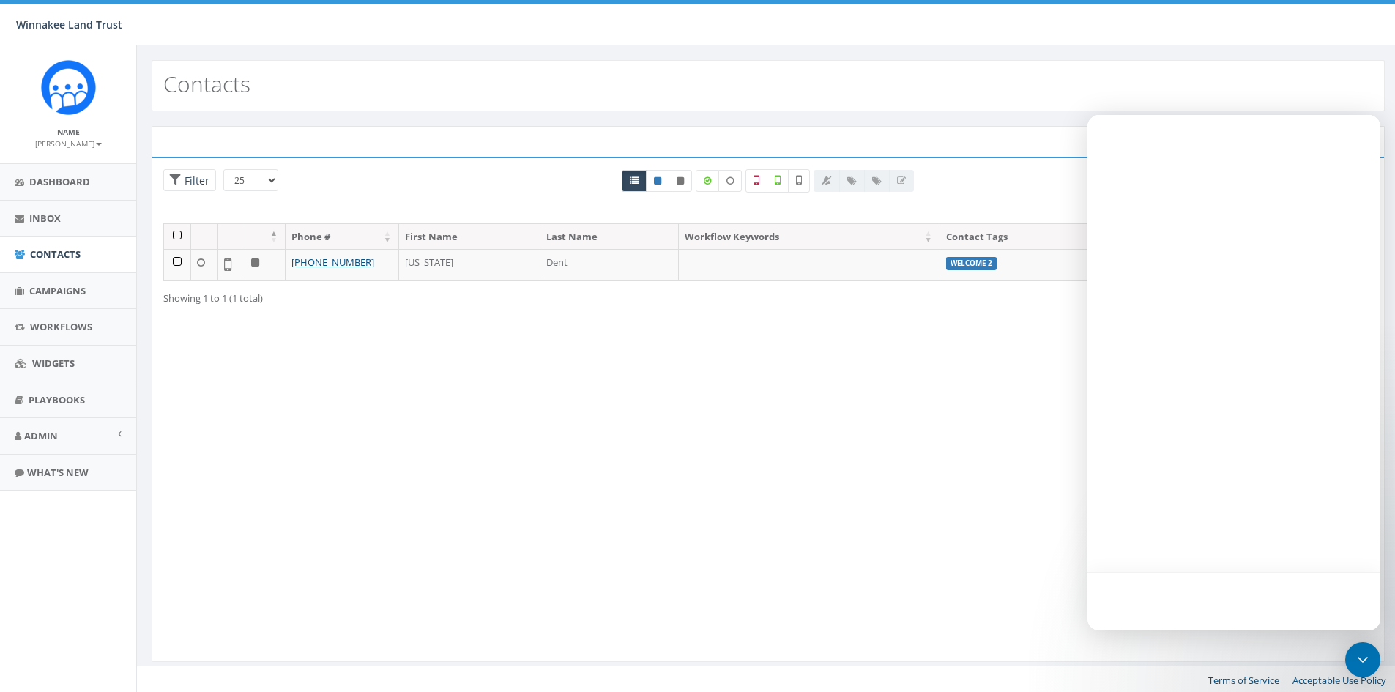
drag, startPoint x: 1236, startPoint y: 183, endPoint x: 1183, endPoint y: 179, distance: 53.6
click at [1183, 179] on div at bounding box center [1233, 372] width 293 height 515
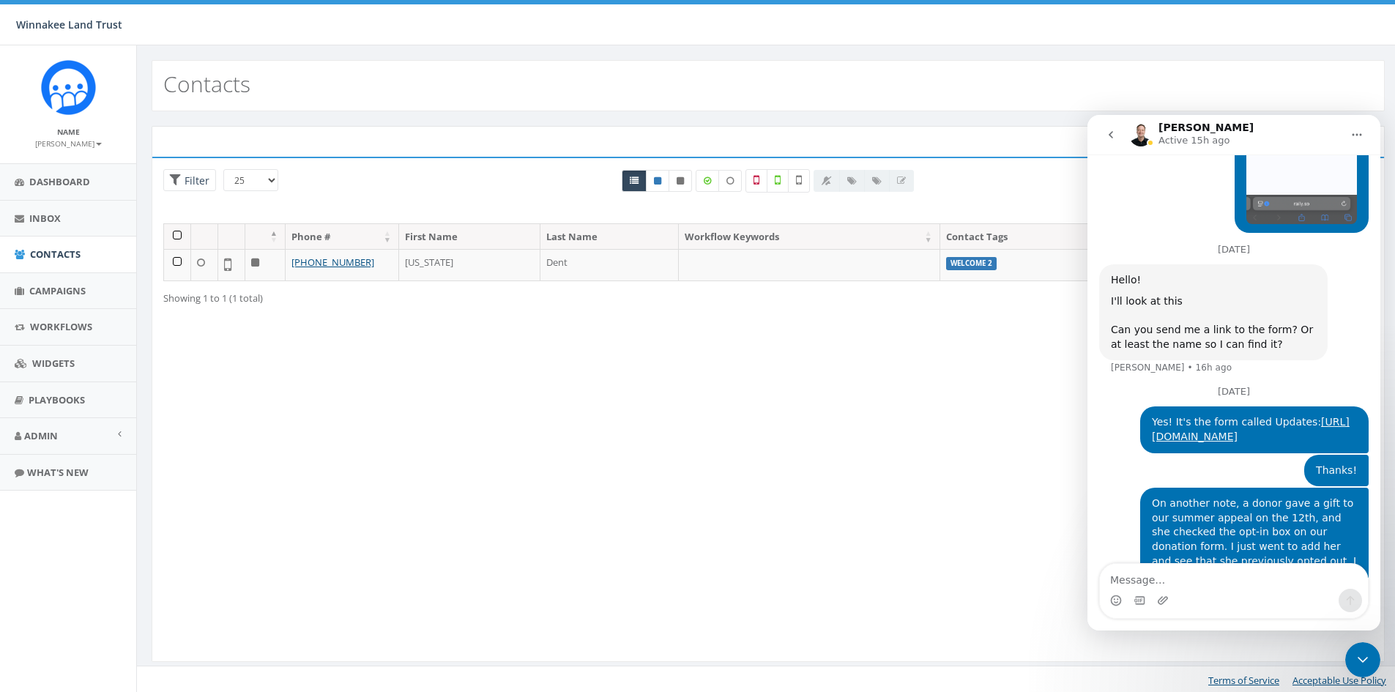
scroll to position [1690, 0]
click at [1363, 657] on icon "Close Intercom Messenger" at bounding box center [1363, 660] width 18 height 18
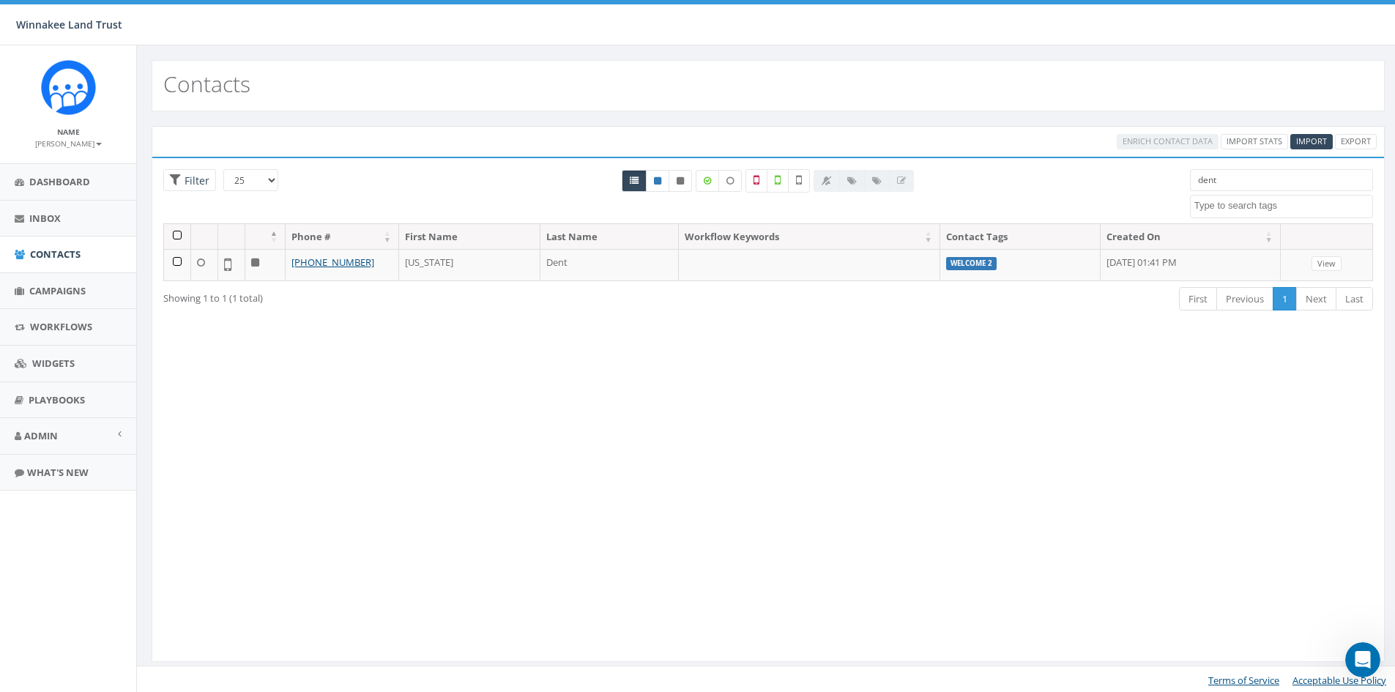
drag, startPoint x: 1221, startPoint y: 176, endPoint x: 1174, endPoint y: 175, distance: 46.1
click at [1174, 175] on div "25 50 100 Filter dent 2025/07/01 Barn Tour 25 DP opt-in EOY2024 Form Give HVG I…" at bounding box center [768, 196] width 1232 height 54
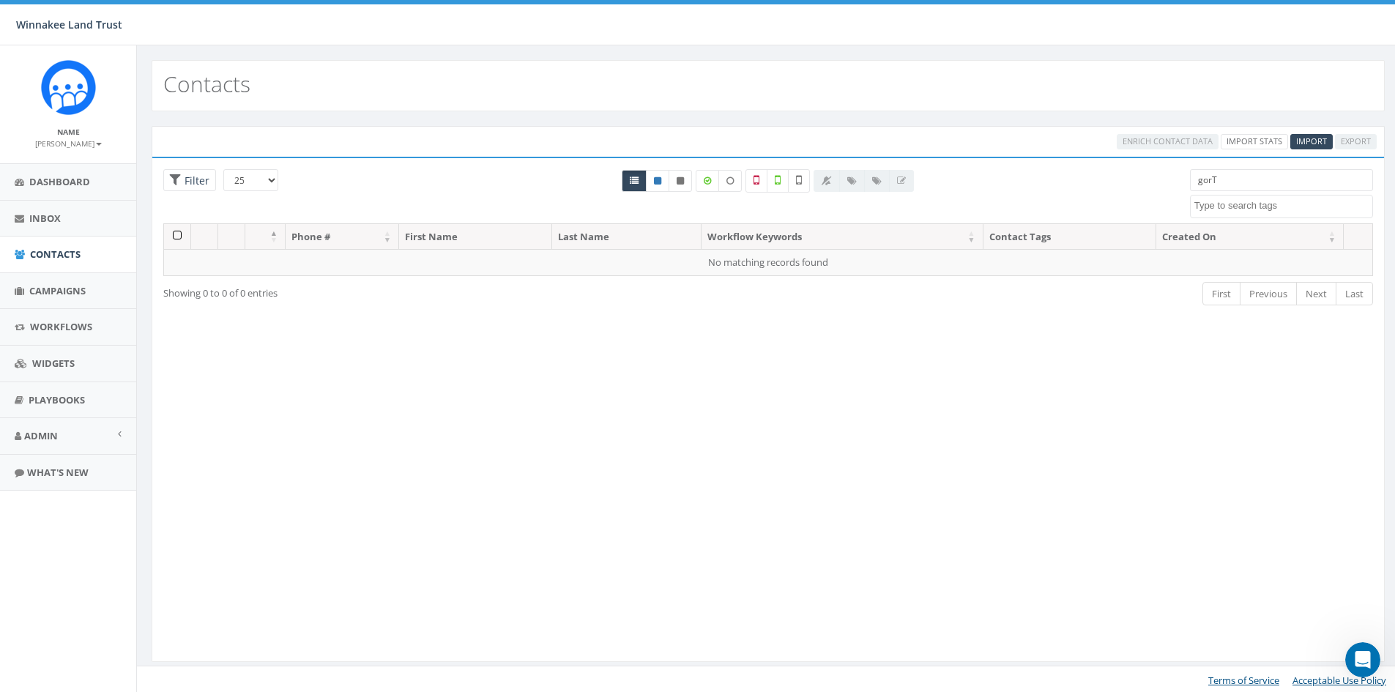
drag, startPoint x: 1223, startPoint y: 185, endPoint x: 1151, endPoint y: 176, distance: 72.4
click at [1151, 176] on div "25 50 100 Filter All 0 contact(s) on current page All 2 contact(s) filtered gor…" at bounding box center [768, 196] width 1232 height 54
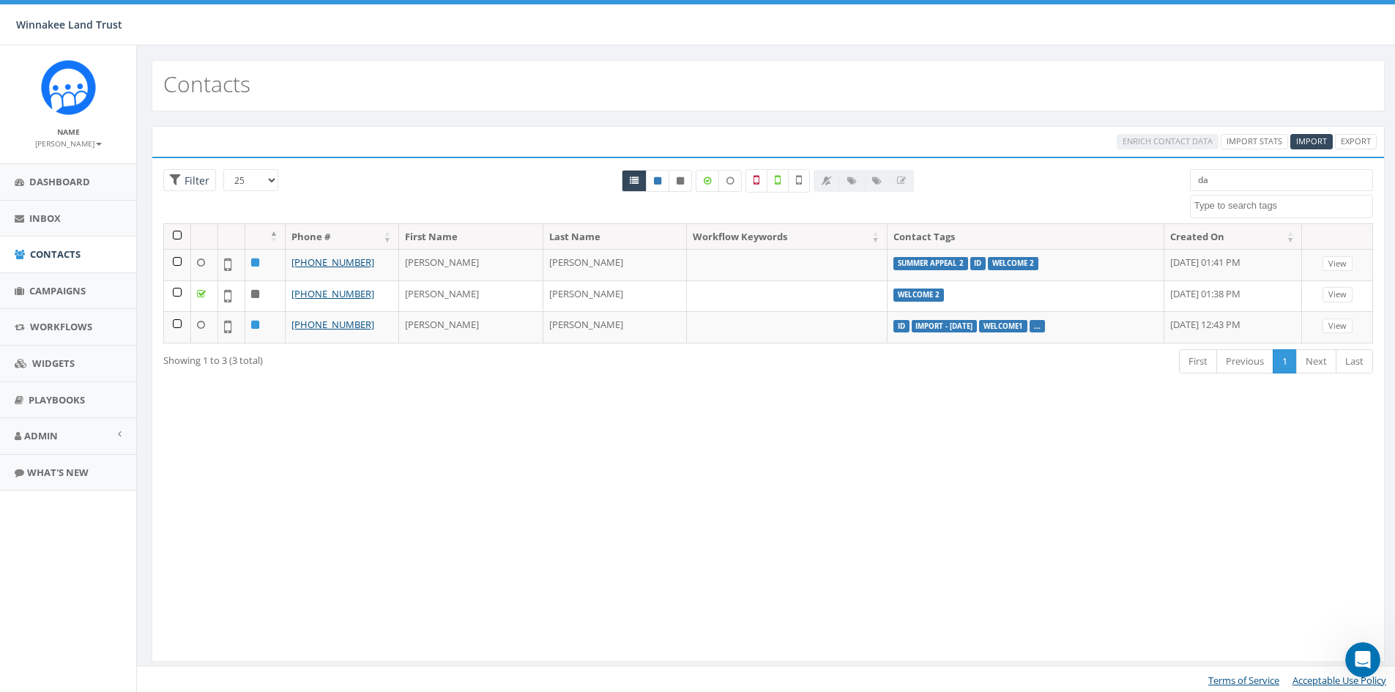
type input "d"
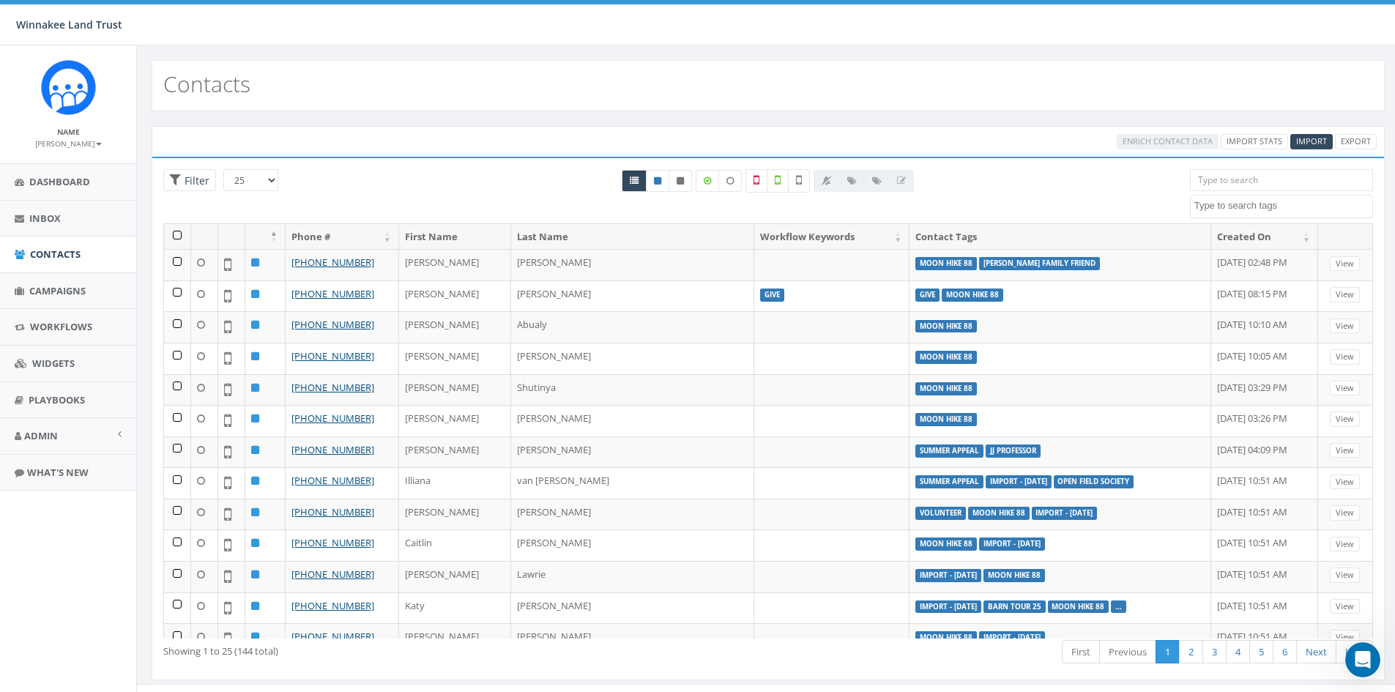
click at [1274, 181] on input "search" at bounding box center [1281, 180] width 183 height 22
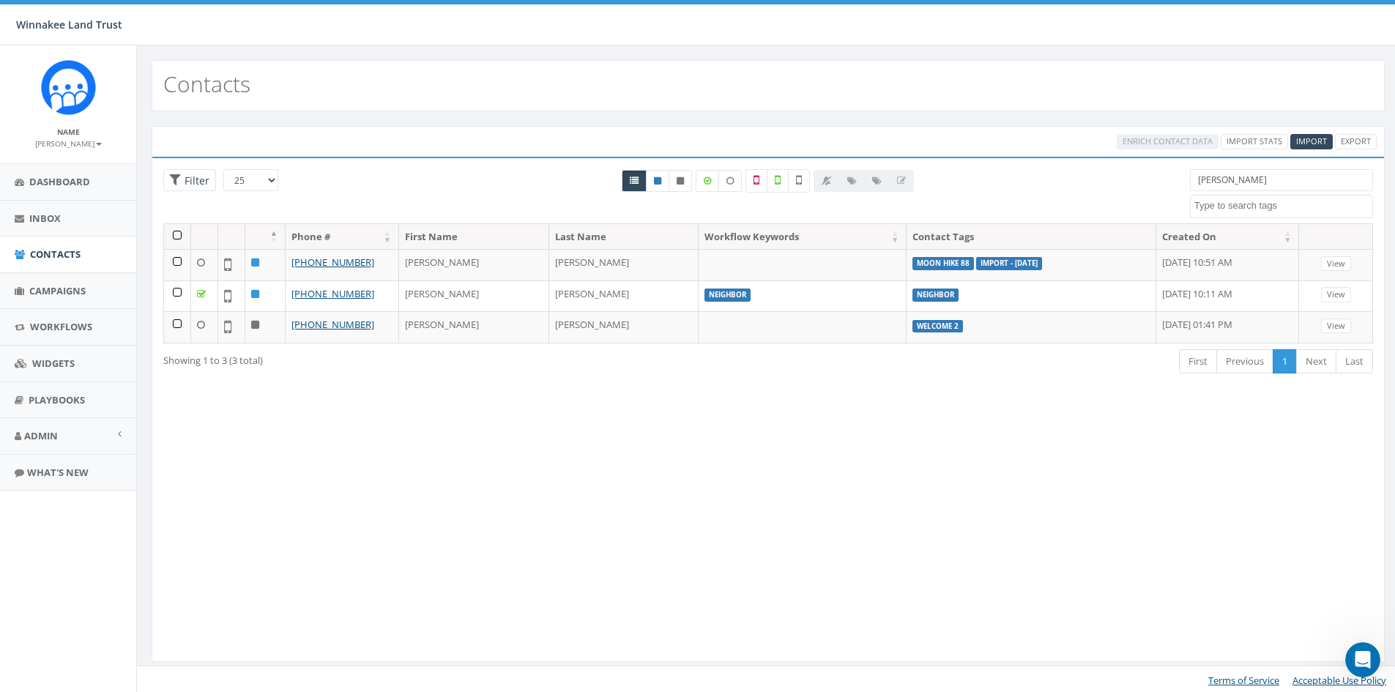
drag, startPoint x: 1180, startPoint y: 174, endPoint x: 1140, endPoint y: 171, distance: 40.4
click at [1140, 171] on div "25 50 100 Filter All 0 contact(s) on current page All 3 contact(s) filtered lee…" at bounding box center [768, 196] width 1232 height 54
paste input "803-810-7982"
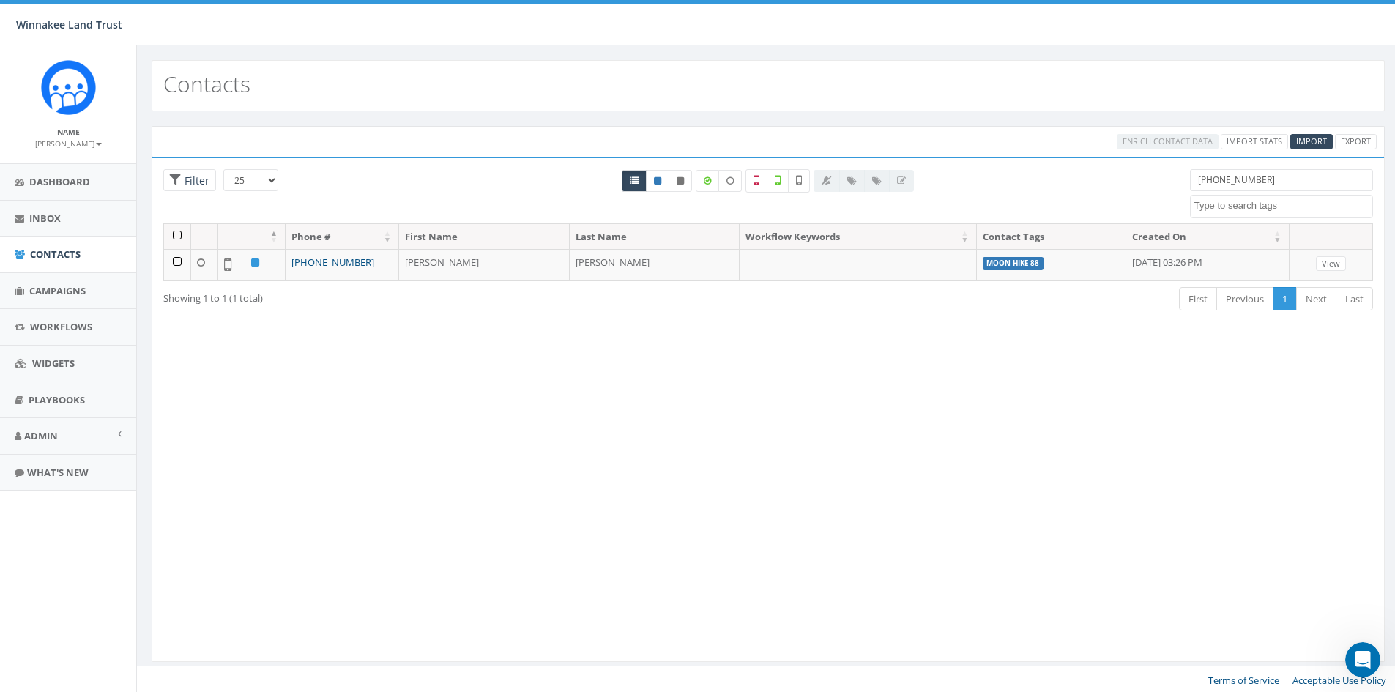
drag, startPoint x: 1161, startPoint y: 180, endPoint x: 1136, endPoint y: 180, distance: 24.9
click at [1136, 180] on div "25 50 100 Filter All 0 contact(s) on current page All 1 contact(s) filtered 803…" at bounding box center [768, 196] width 1232 height 54
paste input "917-991-4957"
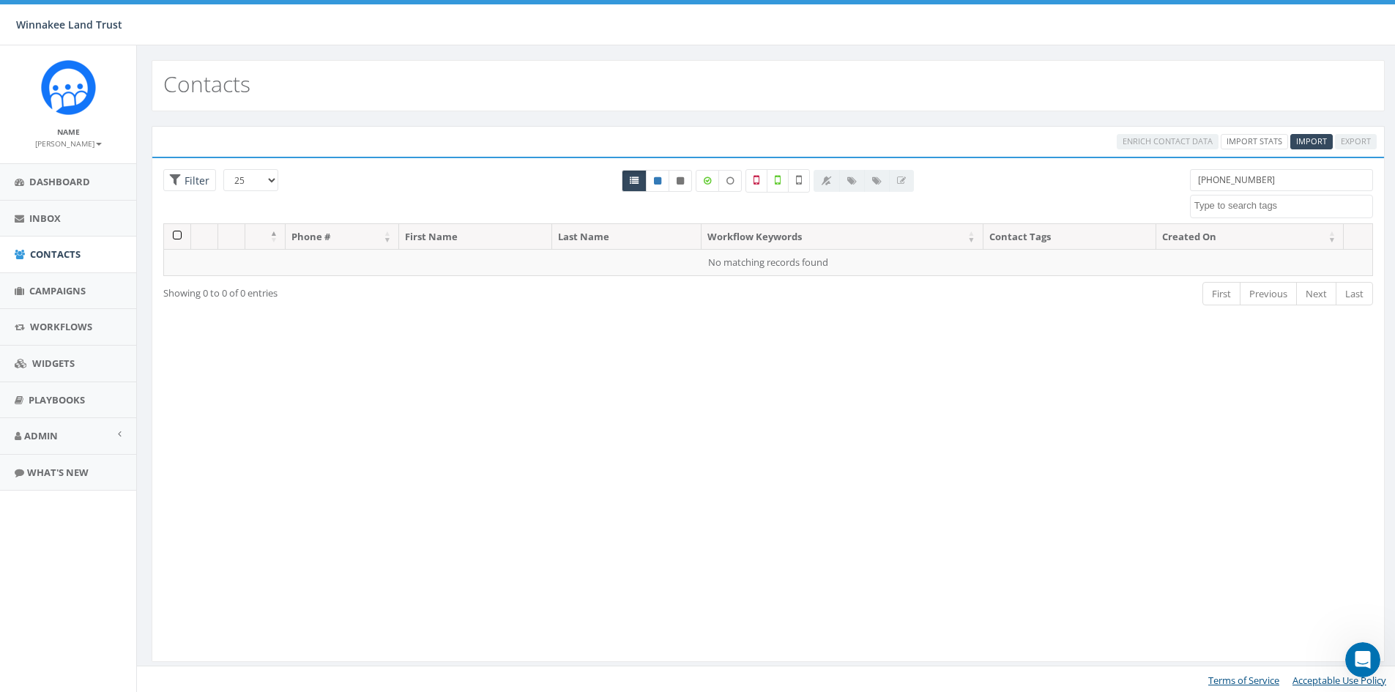
drag, startPoint x: 1242, startPoint y: 176, endPoint x: 1185, endPoint y: 166, distance: 57.2
click at [1185, 166] on div "Loading the filters, please wait!! Phone Number is is not First Name is is not …" at bounding box center [768, 409] width 1233 height 505
paste input "219-576-2291"
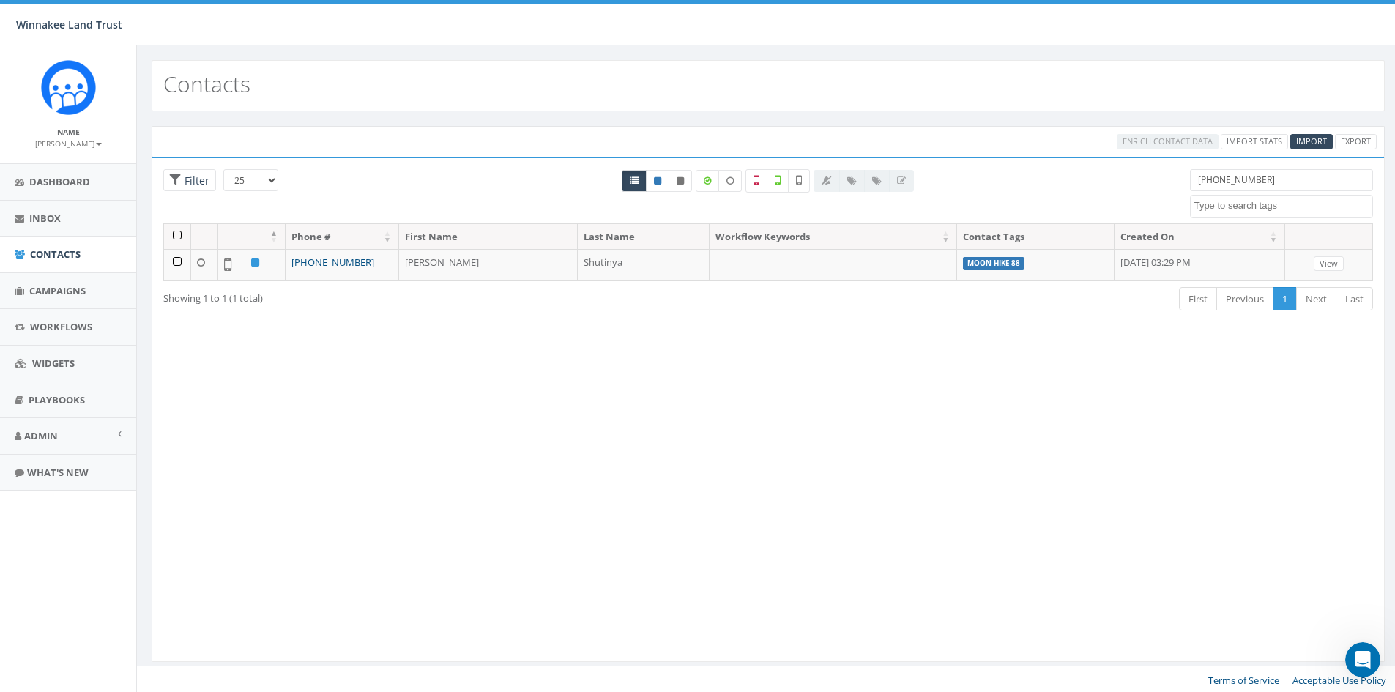
drag, startPoint x: 1257, startPoint y: 180, endPoint x: 1162, endPoint y: 174, distance: 95.4
click at [1162, 174] on div "25 50 100 Filter All 0 contact(s) on current page All 1 contact(s) filtered 219…" at bounding box center [768, 196] width 1232 height 54
type input "o"
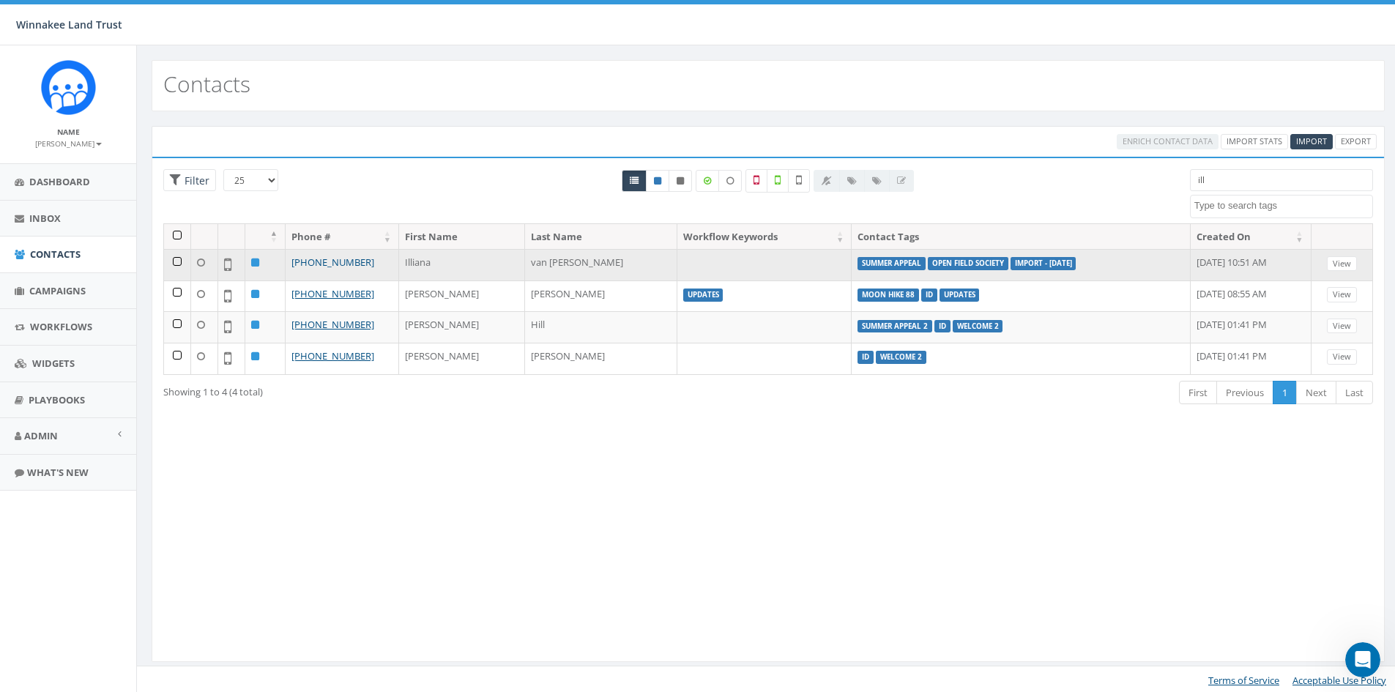
type input "ill"
click at [326, 261] on link "[PHONE_NUMBER]" at bounding box center [332, 262] width 83 height 13
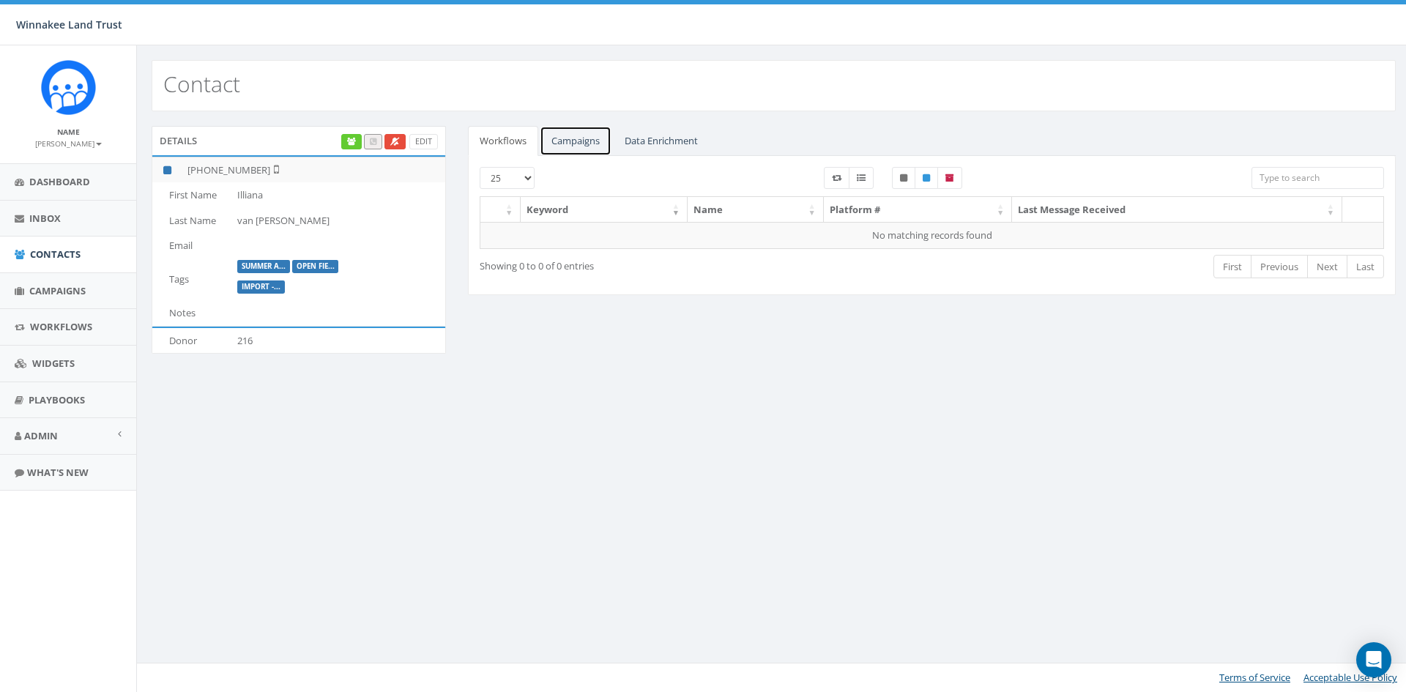
click at [565, 133] on link "Campaigns" at bounding box center [576, 141] width 72 height 30
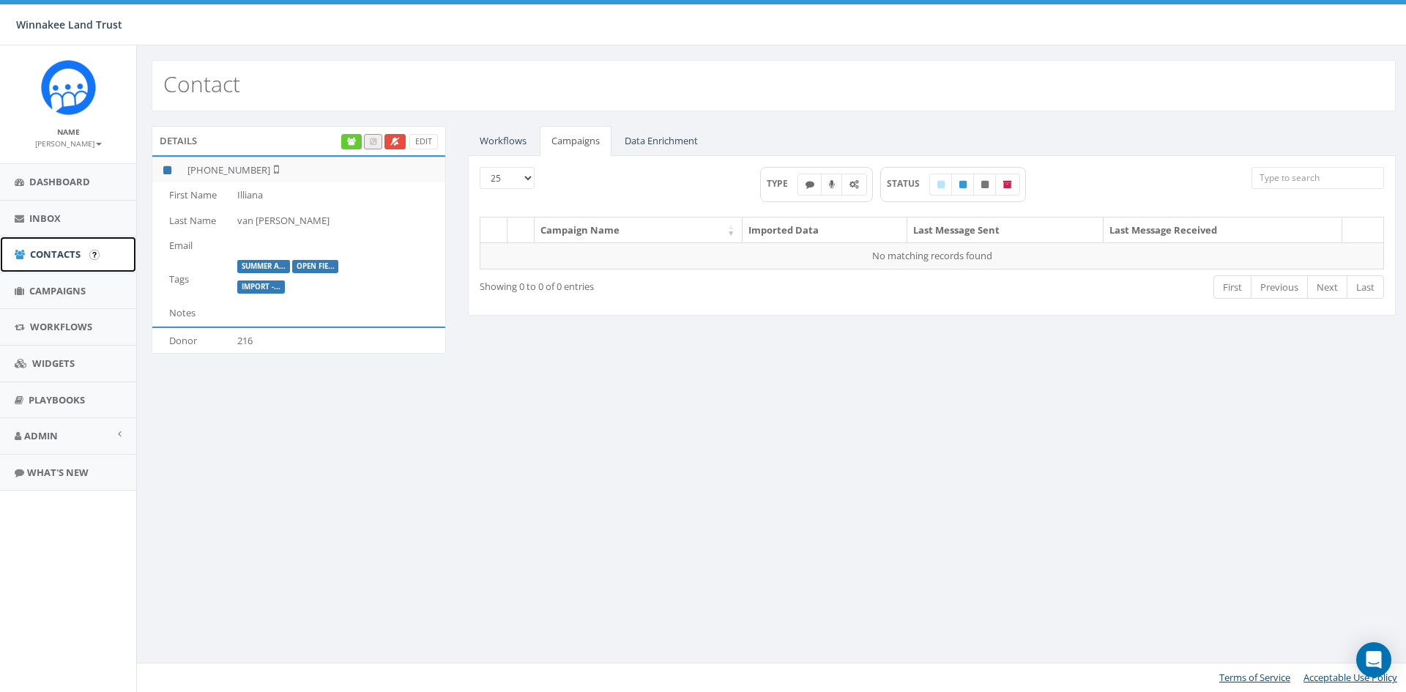
click at [41, 259] on span "Contacts" at bounding box center [55, 253] width 51 height 13
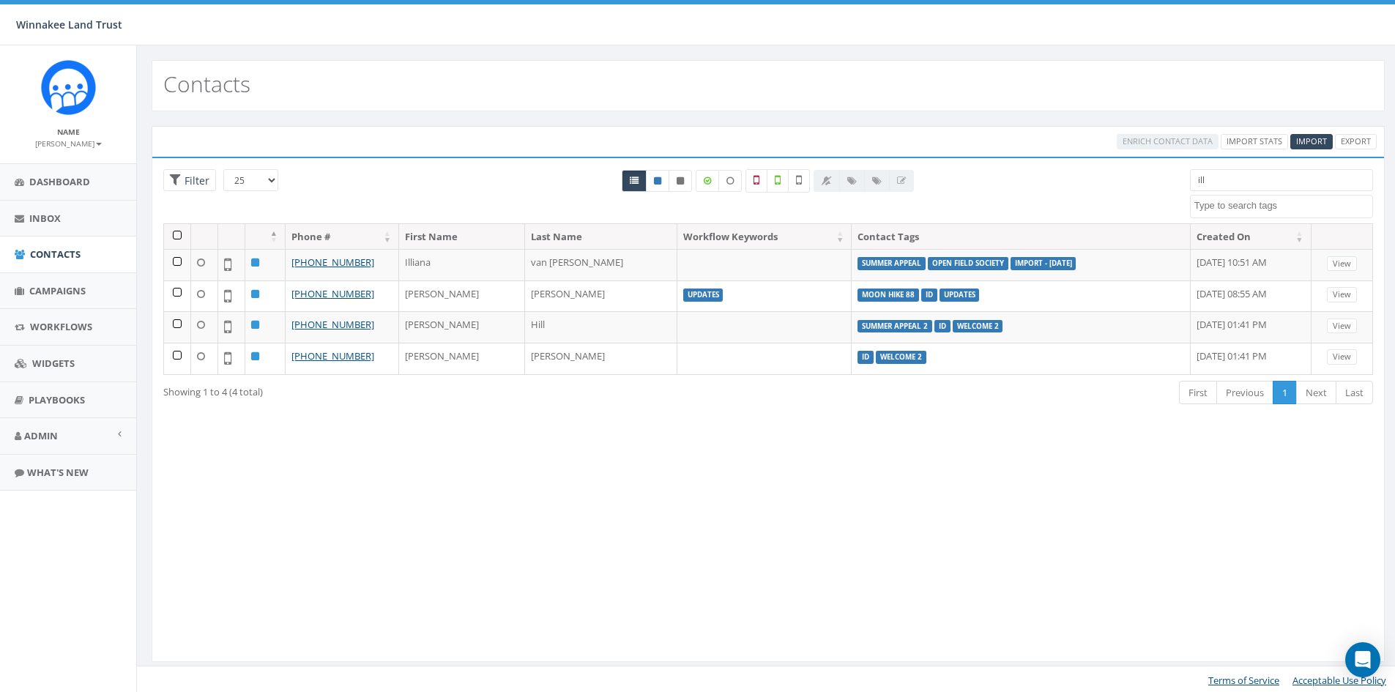
select select
click at [51, 289] on span "Campaigns" at bounding box center [57, 290] width 56 height 13
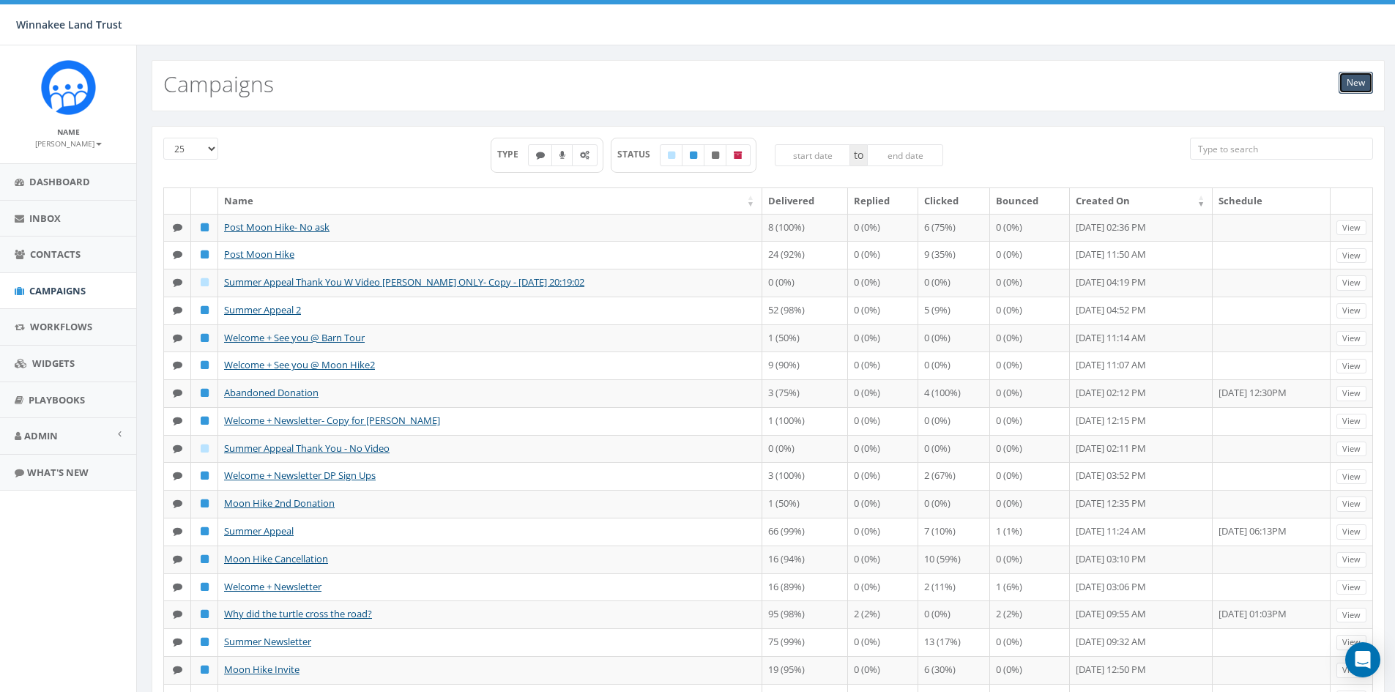
click at [1344, 83] on link "New" at bounding box center [1355, 83] width 34 height 22
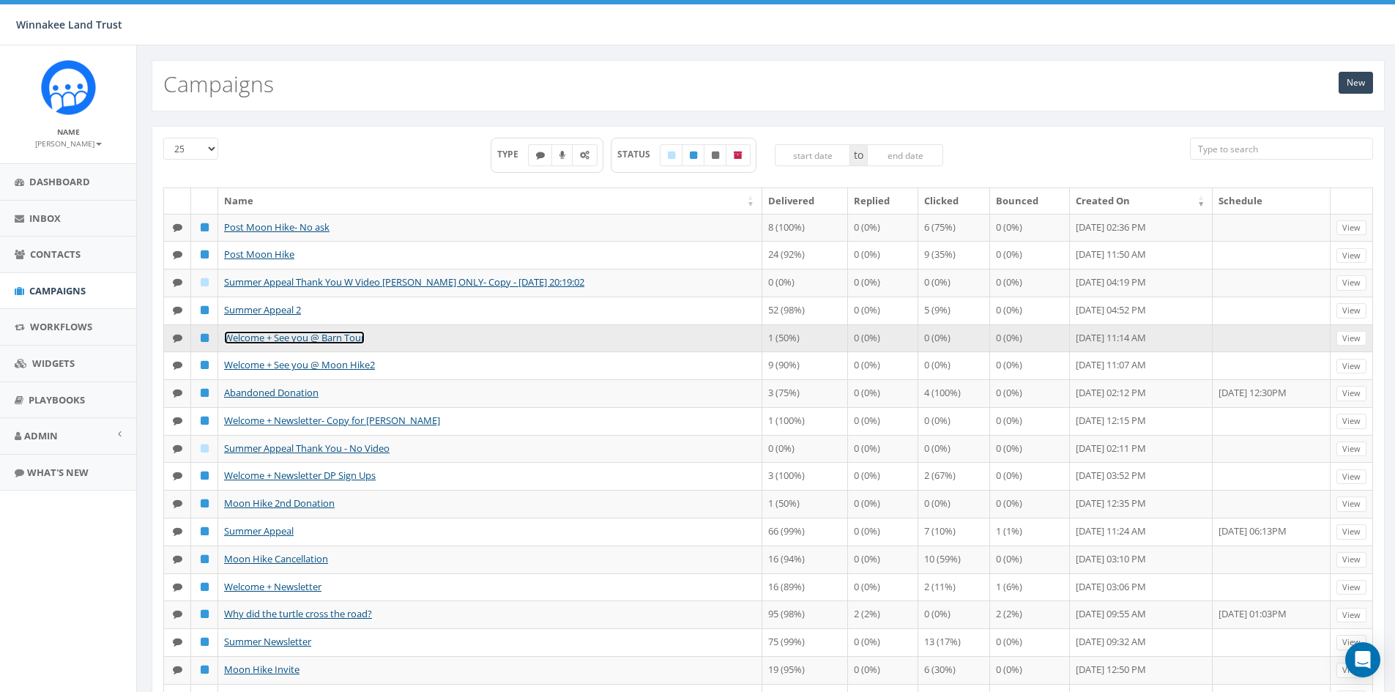
click at [289, 341] on link "Welcome + See you @ Barn Tour" at bounding box center [294, 337] width 141 height 13
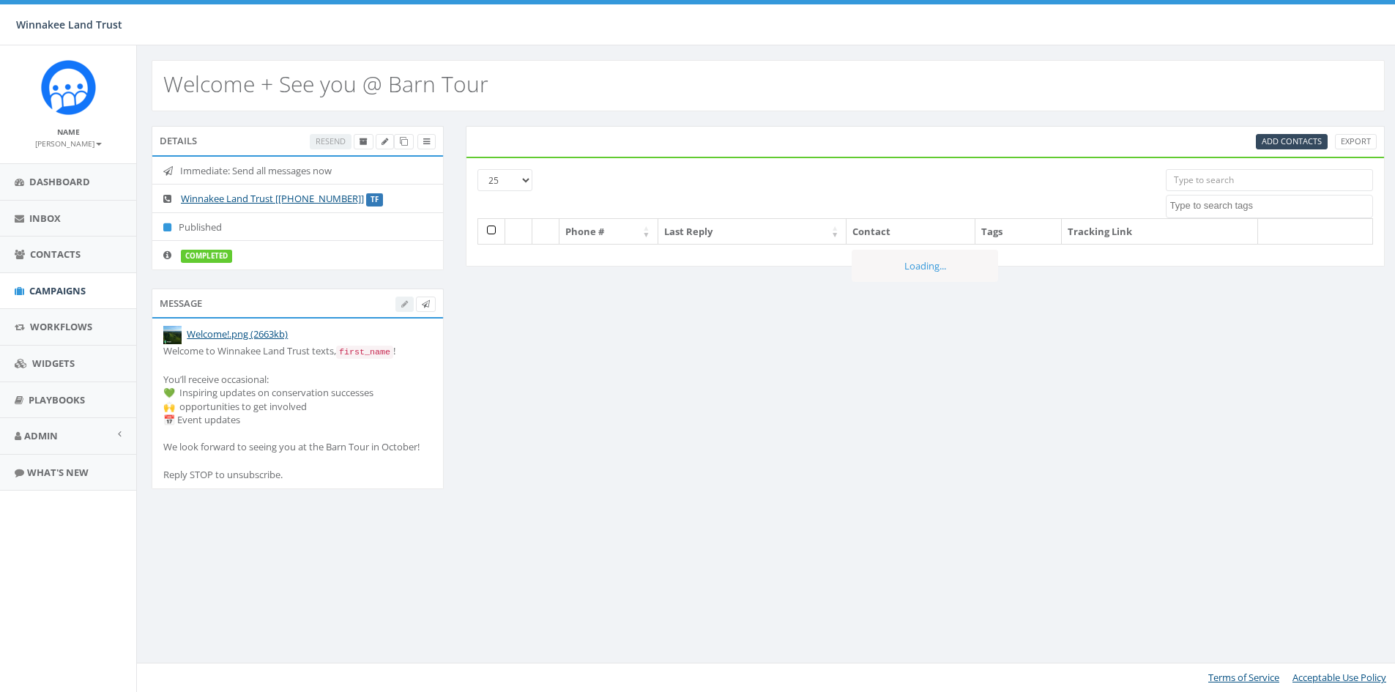
select select
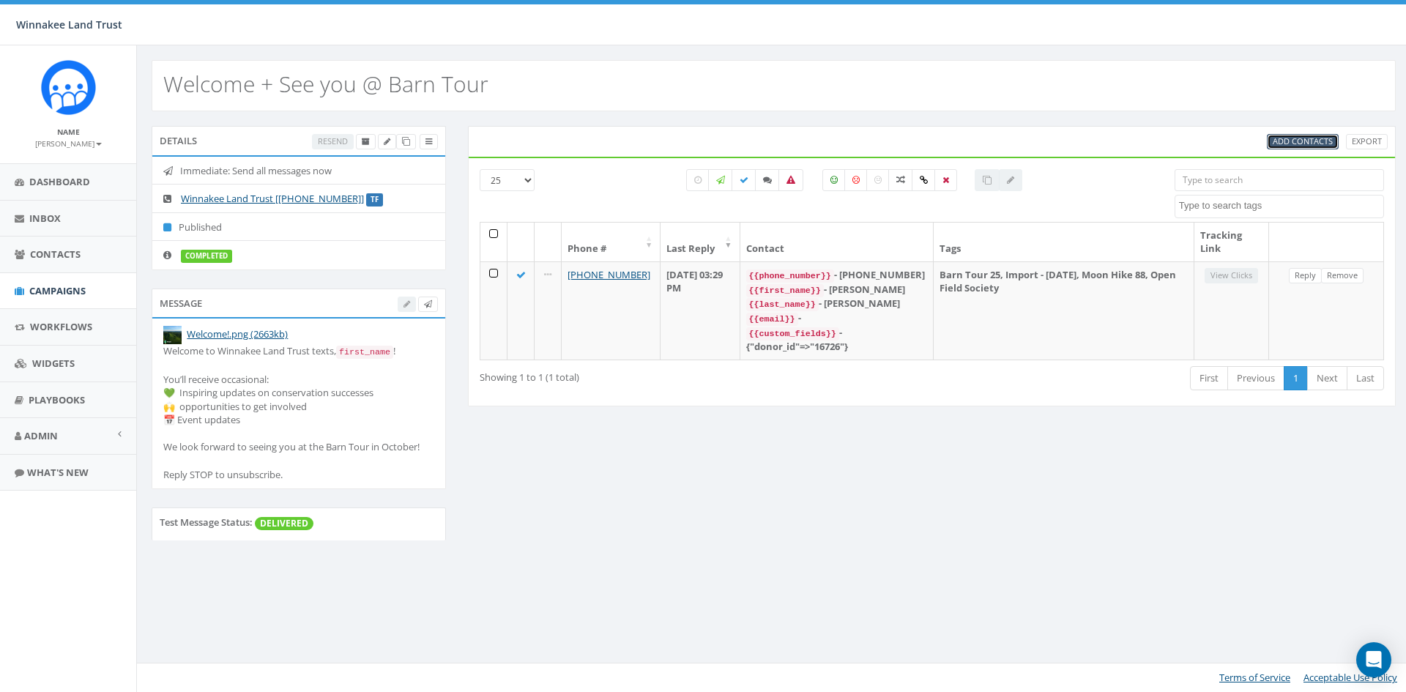
click at [1317, 139] on span "Add Contacts" at bounding box center [1303, 140] width 60 height 11
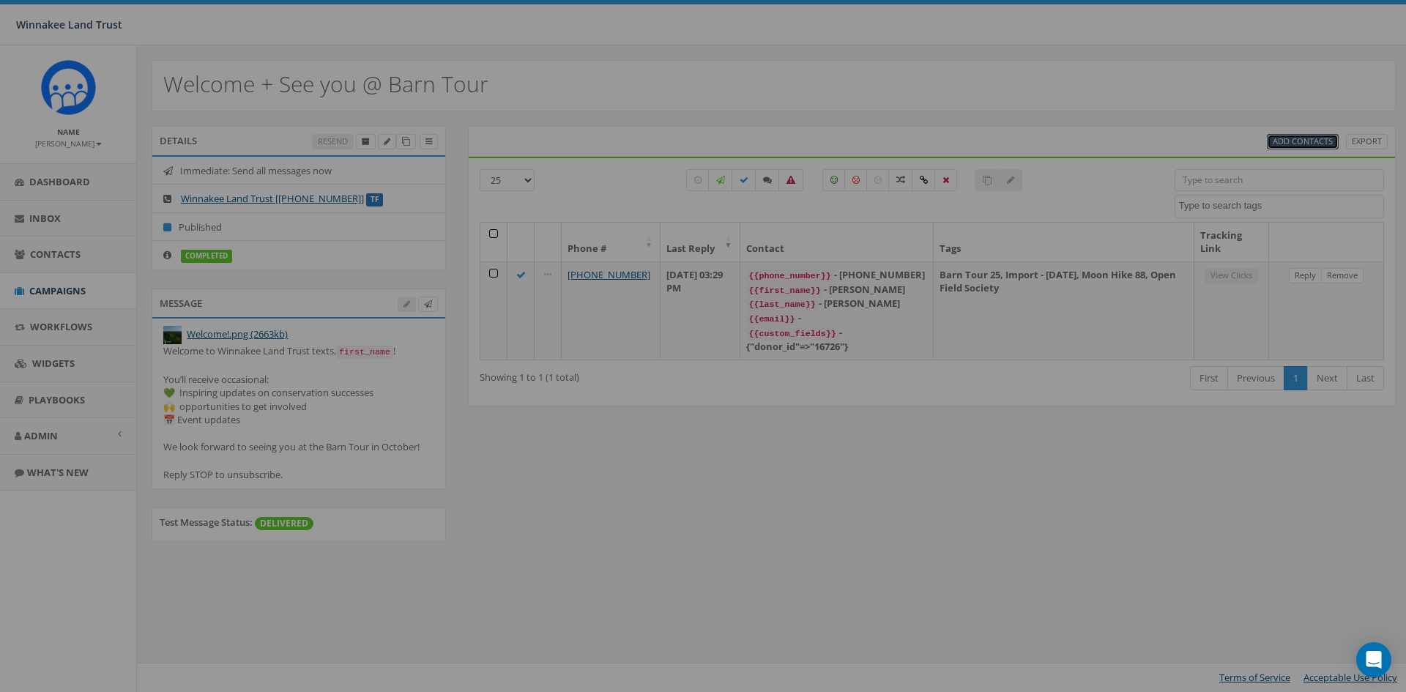
select select
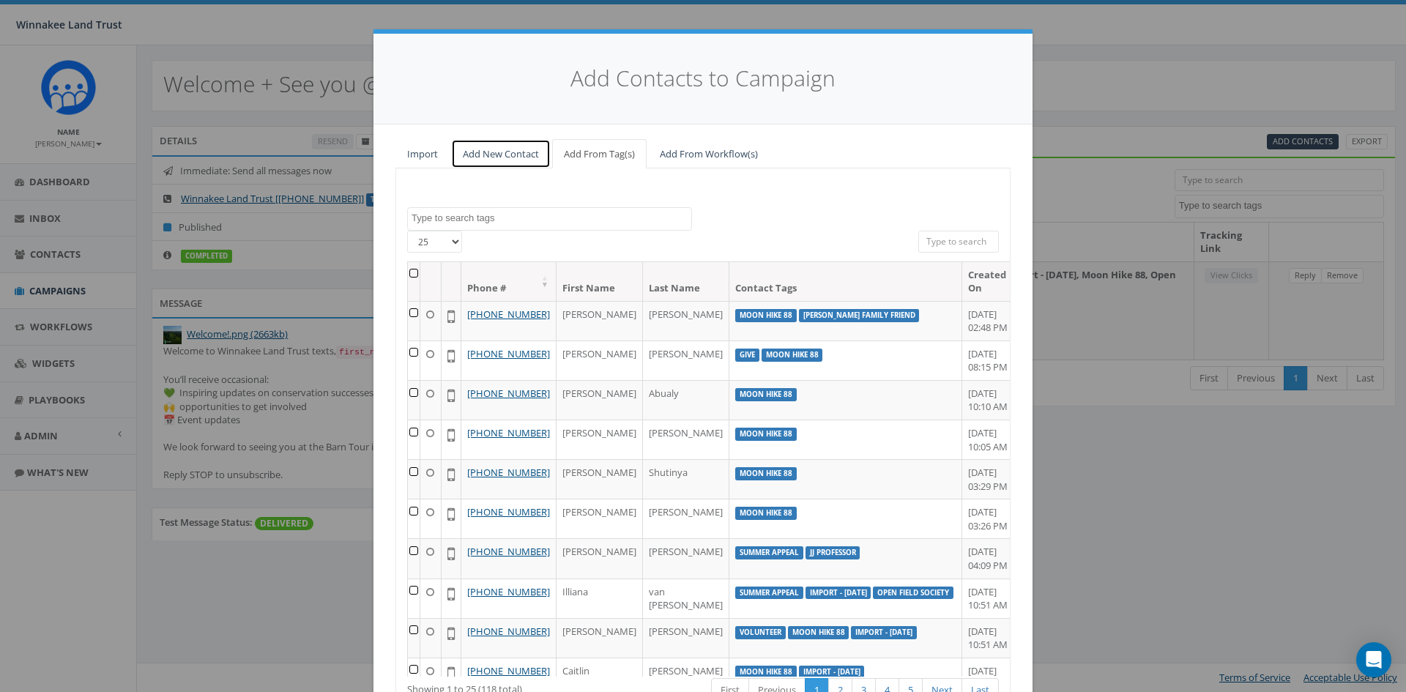
click at [469, 152] on link "Add New Contact" at bounding box center [501, 154] width 100 height 30
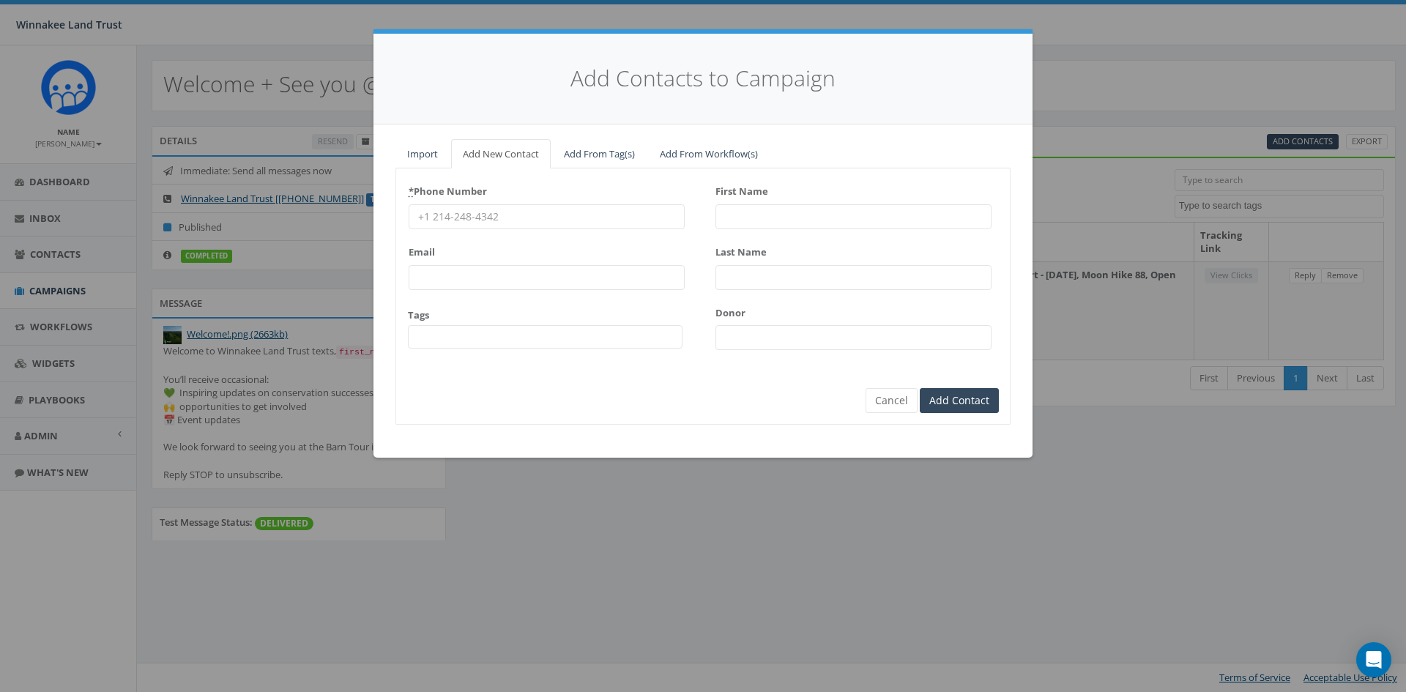
click at [474, 220] on input "* Phone Number" at bounding box center [547, 216] width 276 height 25
paste input "845-889-8200"
type input "845-889-8200"
click at [769, 221] on input "First Name" at bounding box center [853, 216] width 276 height 25
paste input "Mariel Goran"
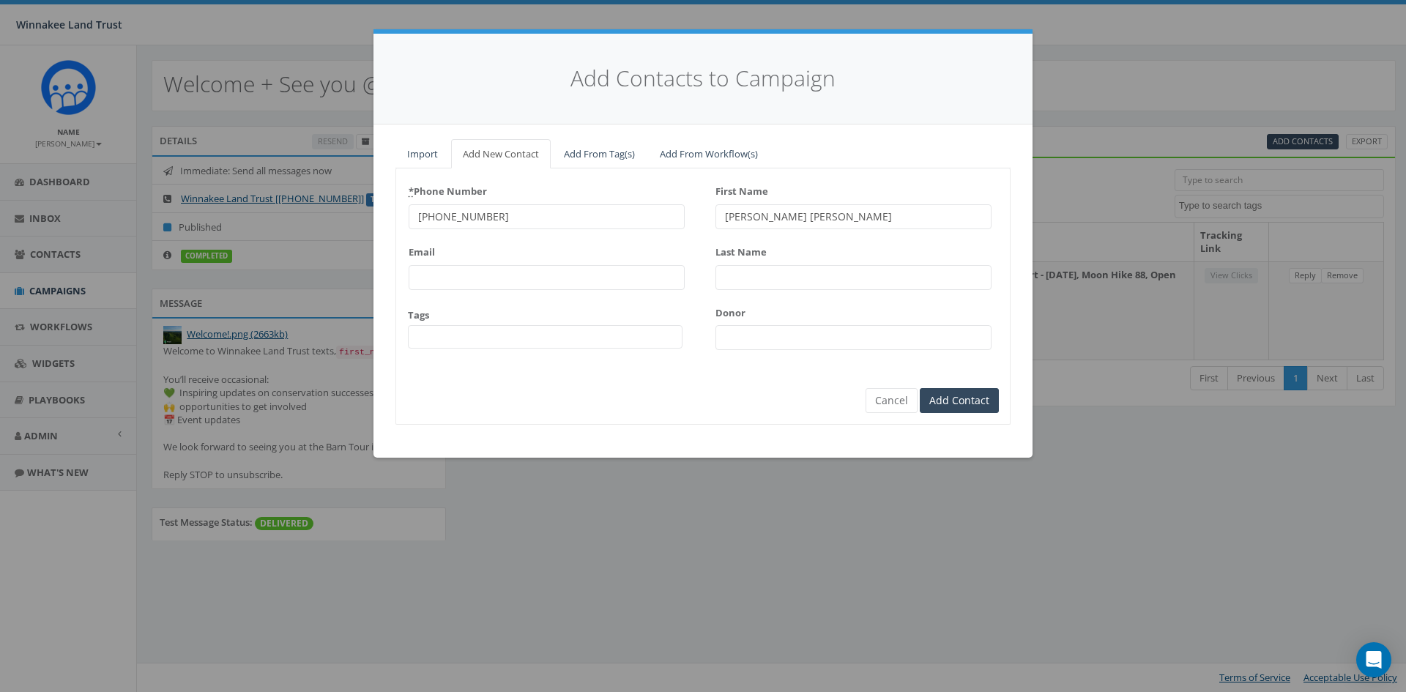
click at [758, 217] on input "Mariel Goran" at bounding box center [853, 216] width 276 height 25
type input "Mariel"
click at [770, 275] on input "Last Name" at bounding box center [853, 277] width 276 height 25
paste input "Goran"
type input "Goran"
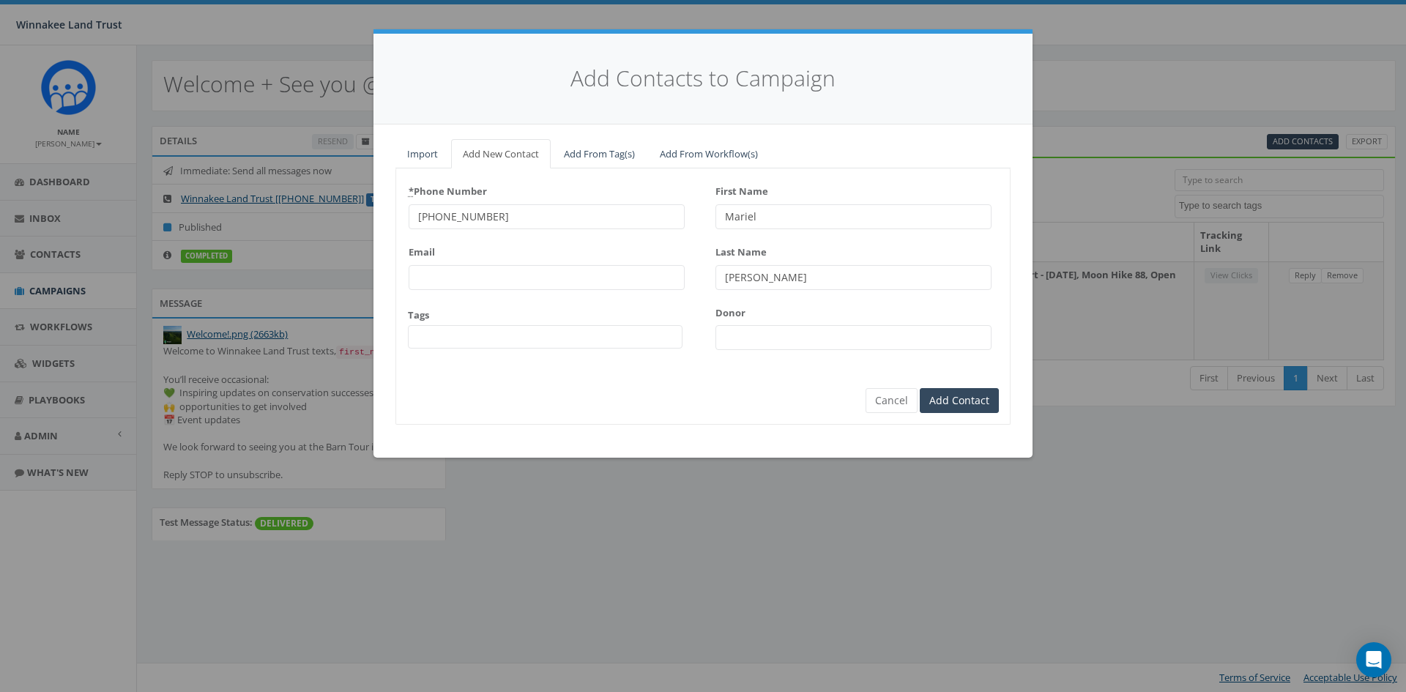
click at [746, 342] on input "Donor" at bounding box center [853, 337] width 276 height 25
paste input "2996"
type input "2996"
click at [591, 338] on span at bounding box center [545, 336] width 275 height 23
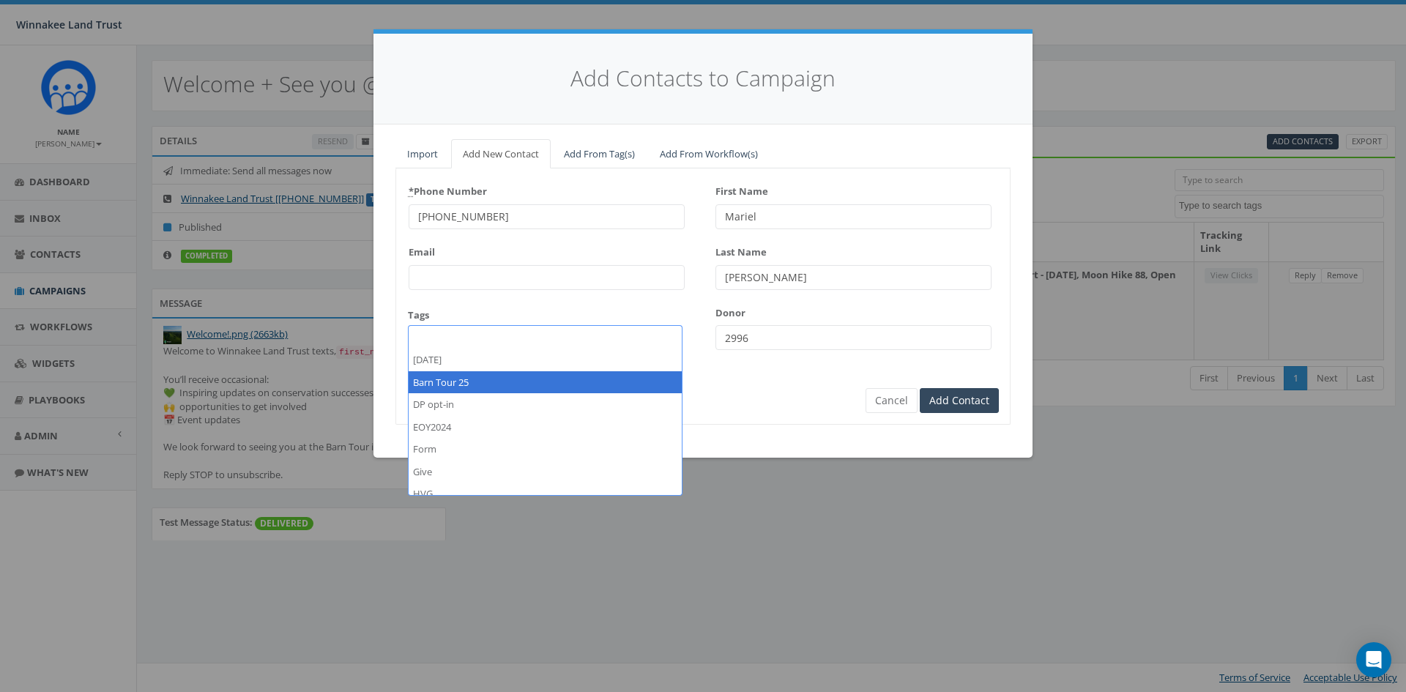
select select "Barn Tour 25"
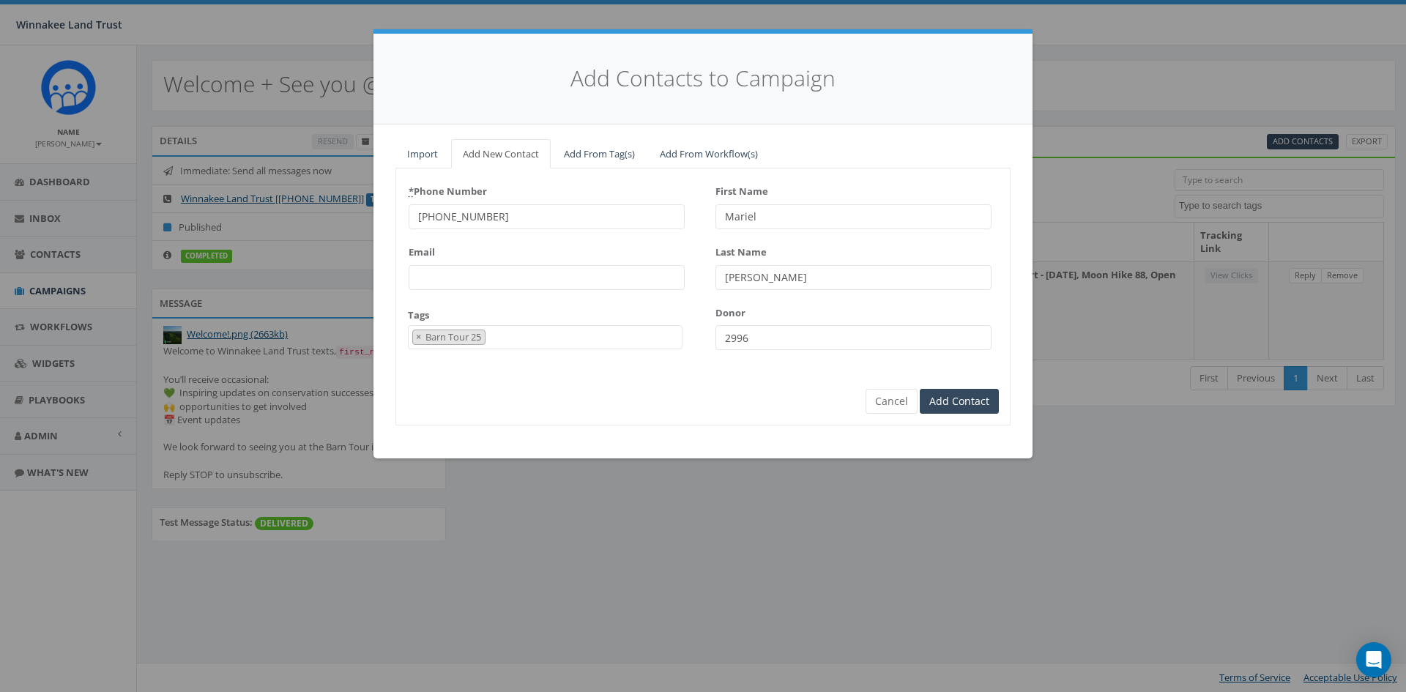
scroll to position [14, 0]
click at [962, 401] on input "Add Contact" at bounding box center [959, 401] width 79 height 25
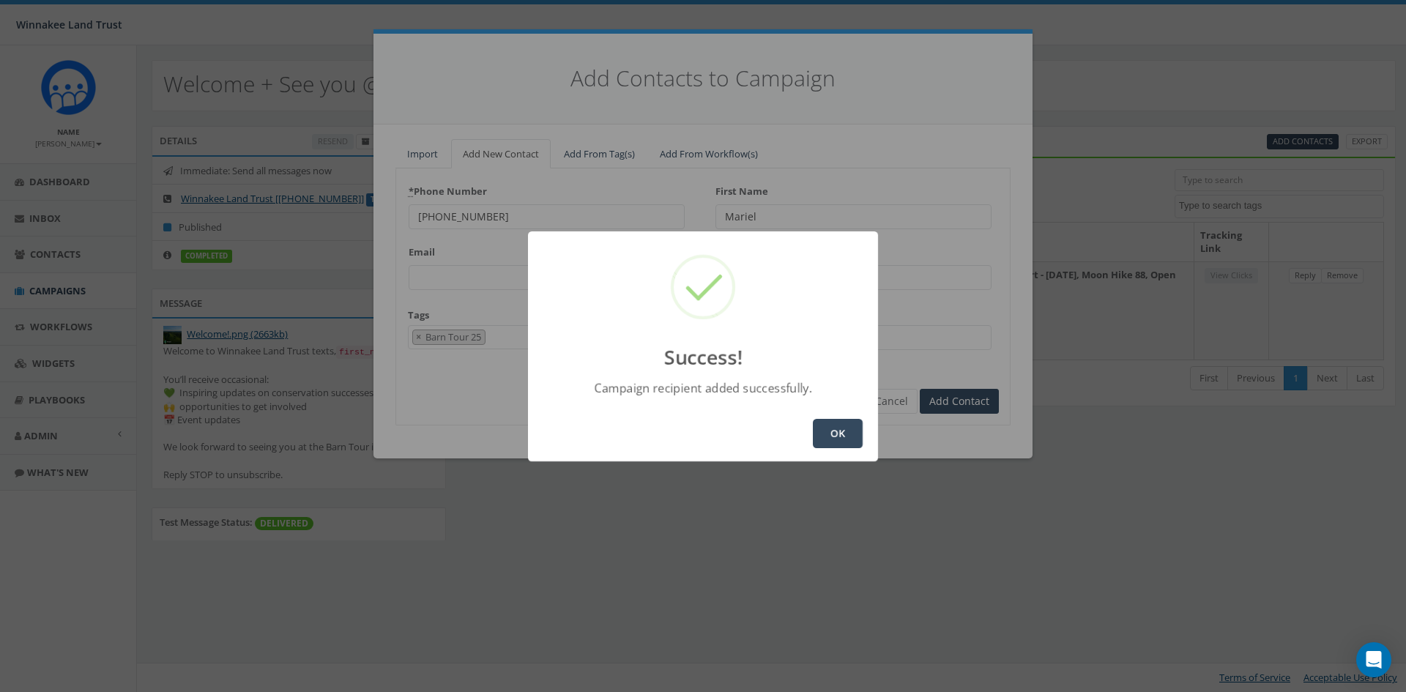
click at [847, 432] on button "OK" at bounding box center [838, 433] width 50 height 29
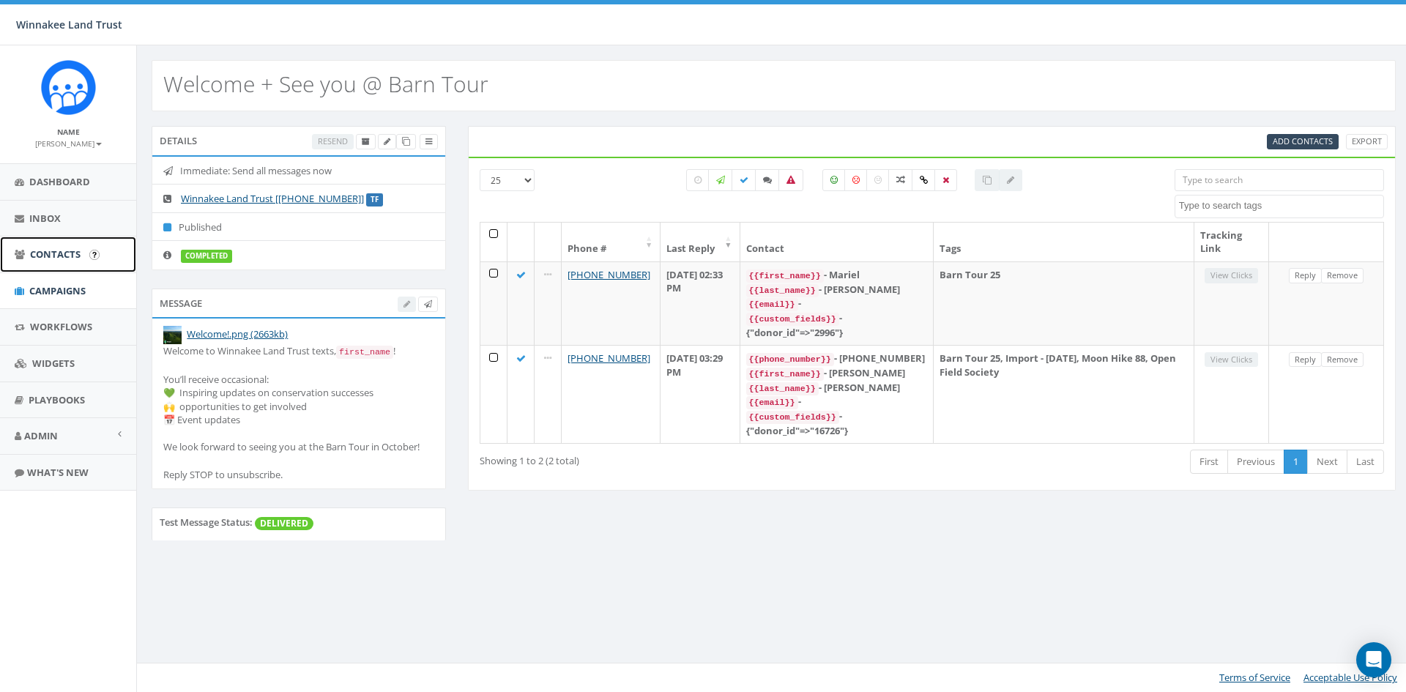
click at [55, 264] on link "Contacts" at bounding box center [68, 255] width 136 height 36
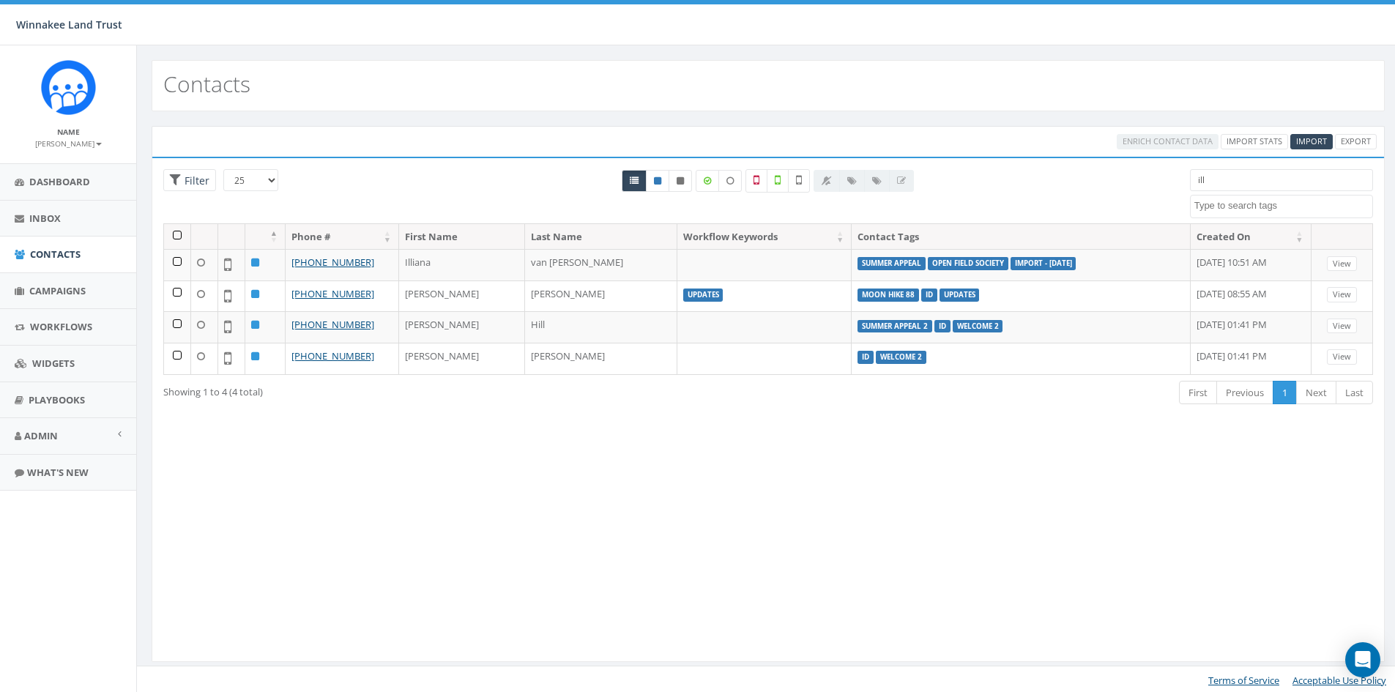
select select
click at [1133, 179] on div "25 50 100 Filter ill [DATE] Barn Tour 25 DP opt-in EOY2024 Form Give HVG ID Imp…" at bounding box center [768, 196] width 1232 height 54
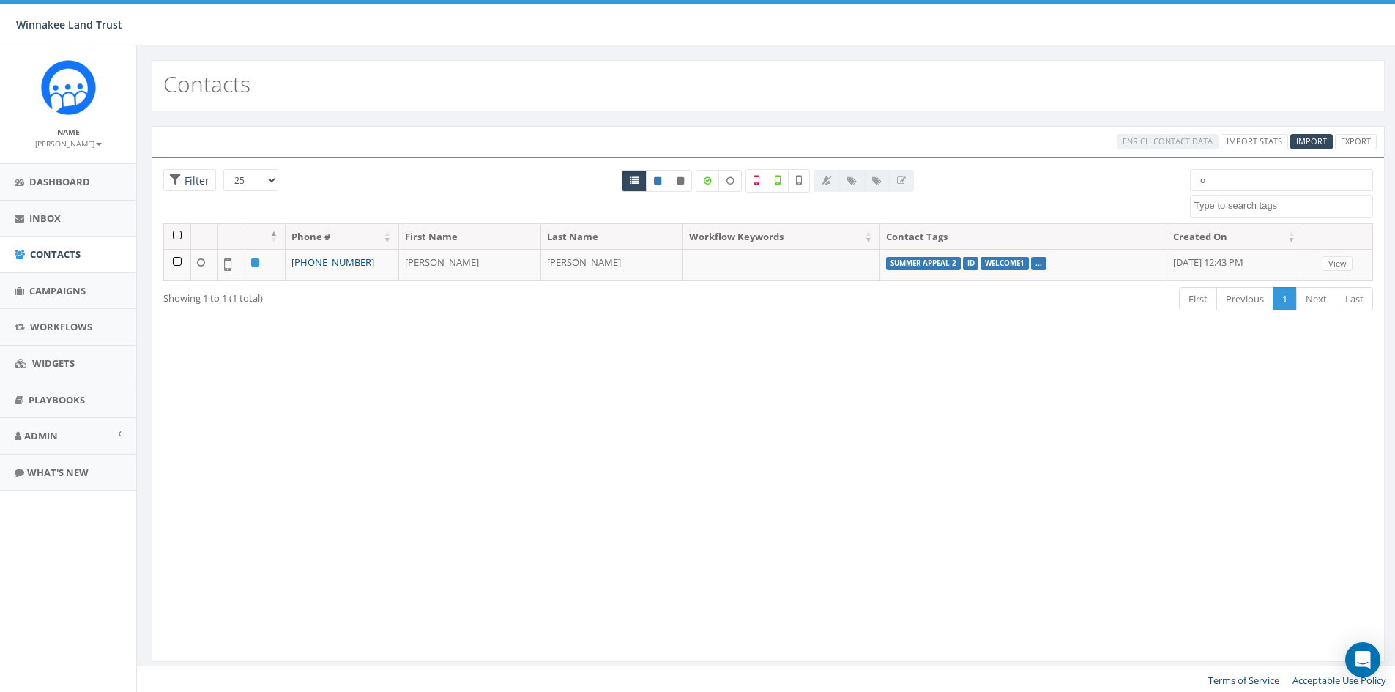
type input "j"
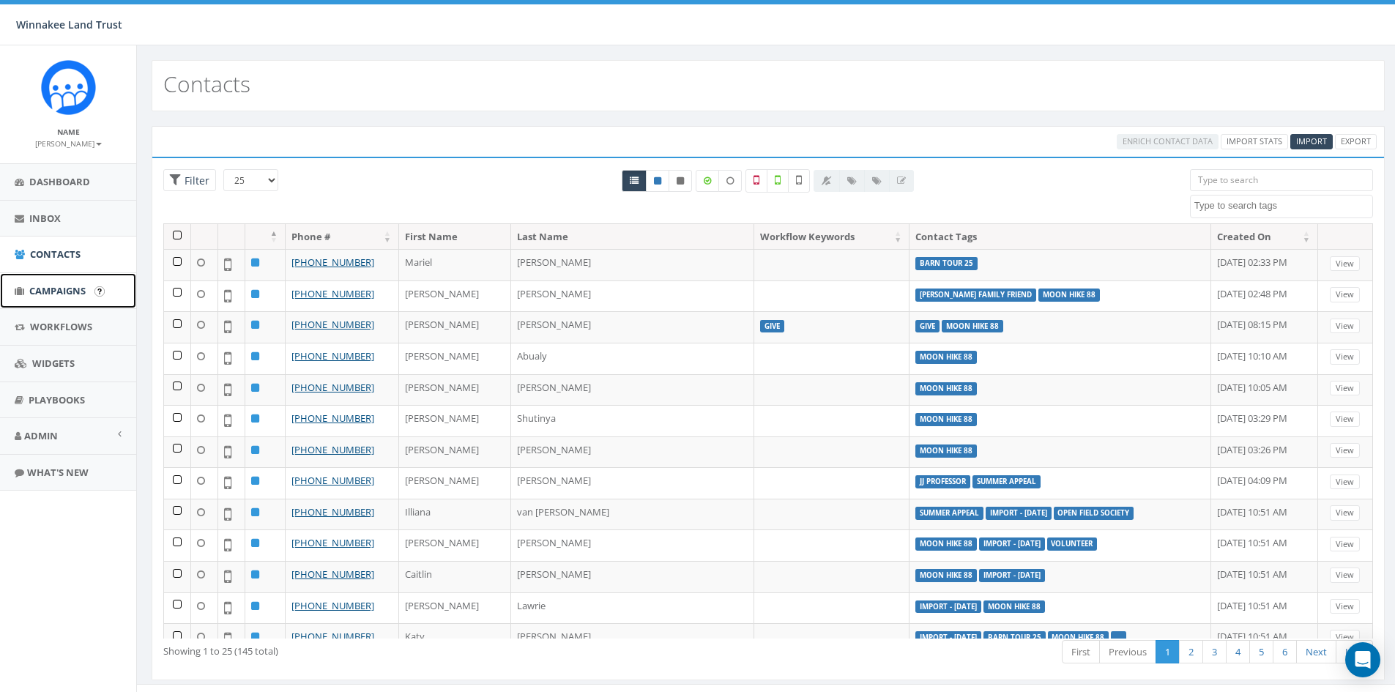
click at [67, 292] on span "Campaigns" at bounding box center [57, 290] width 56 height 13
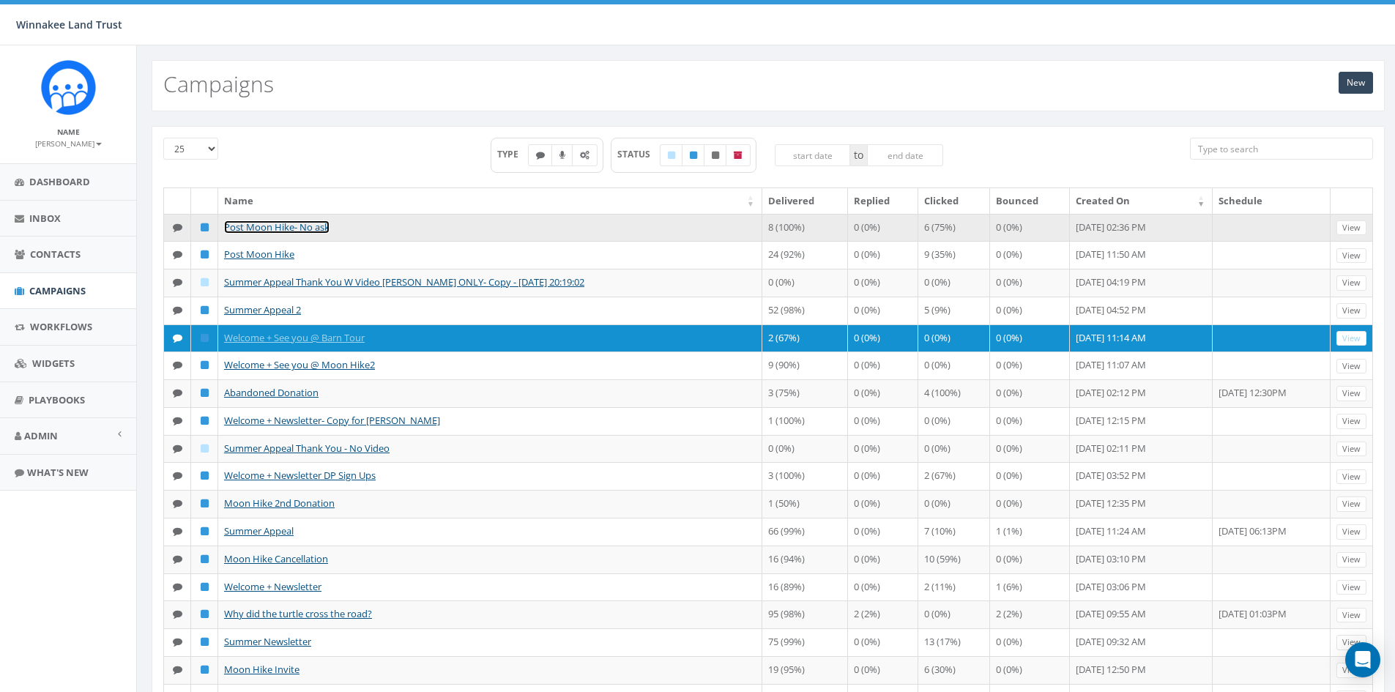
click at [294, 228] on link "Post Moon Hike- No ask" at bounding box center [276, 226] width 105 height 13
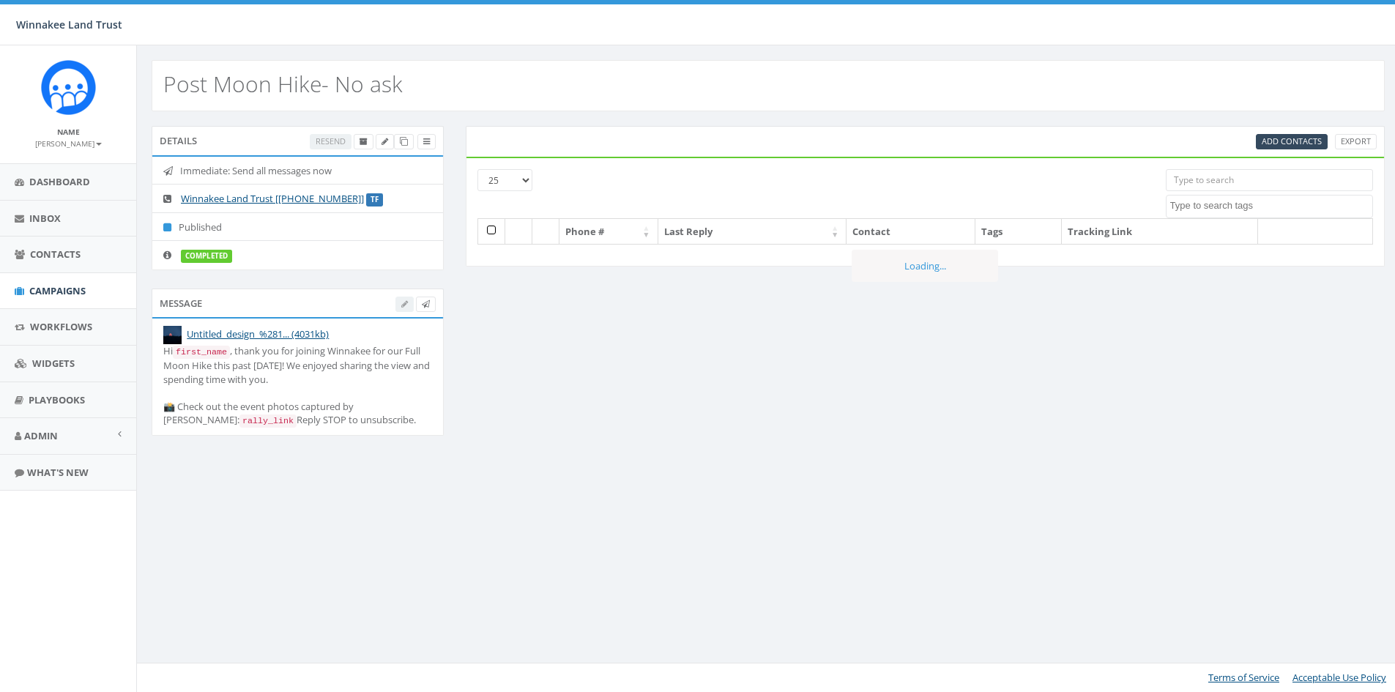
select select
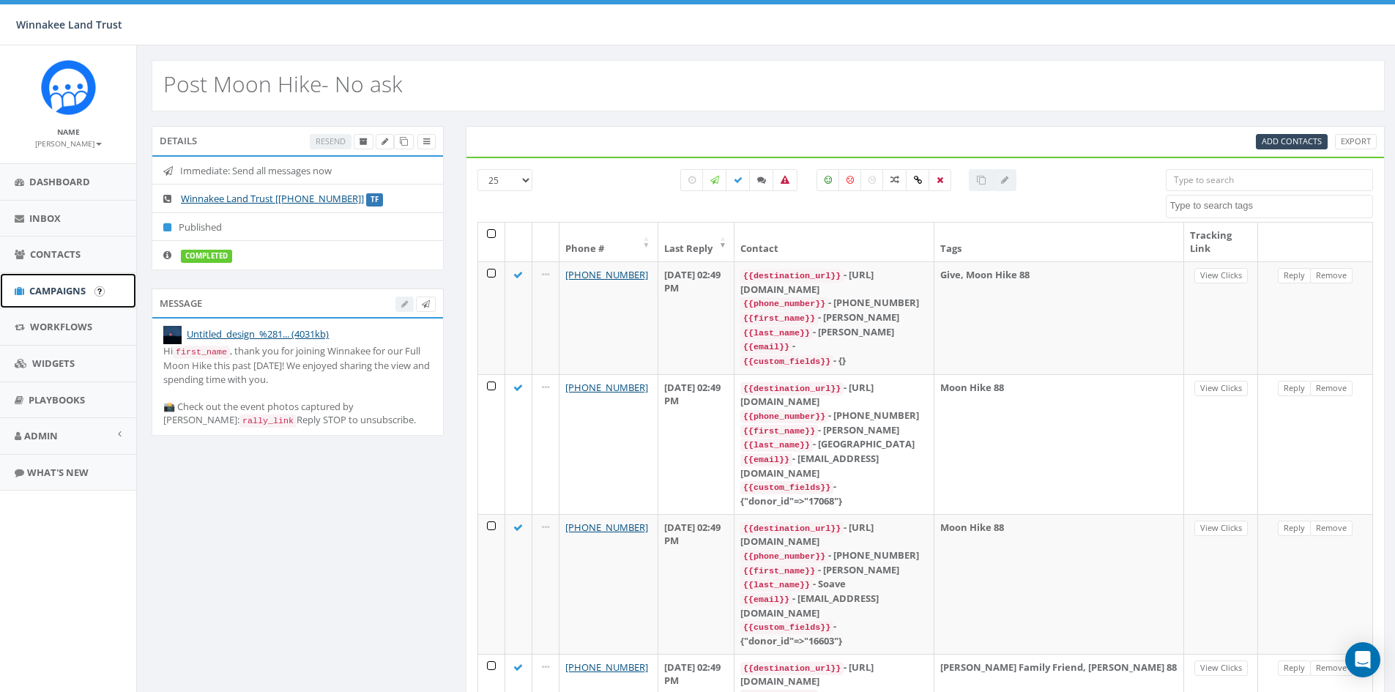
click at [44, 291] on span "Campaigns" at bounding box center [57, 290] width 56 height 13
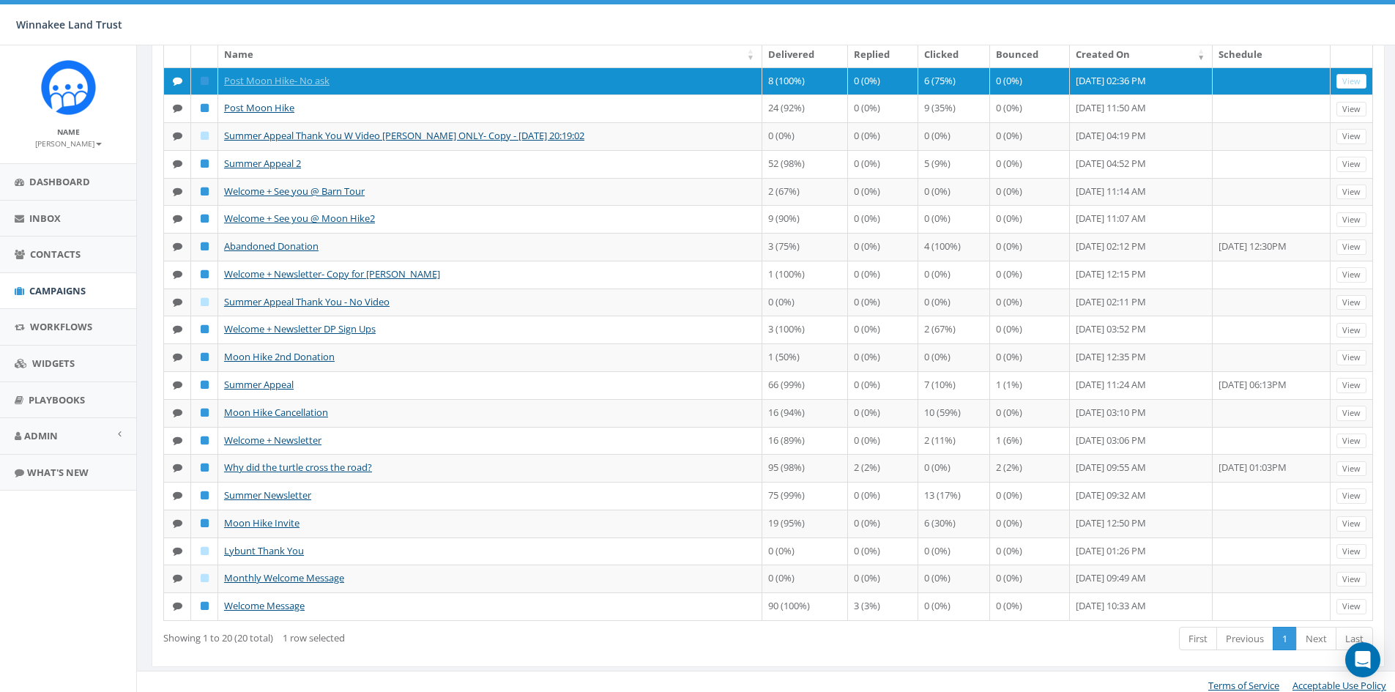
scroll to position [154, 0]
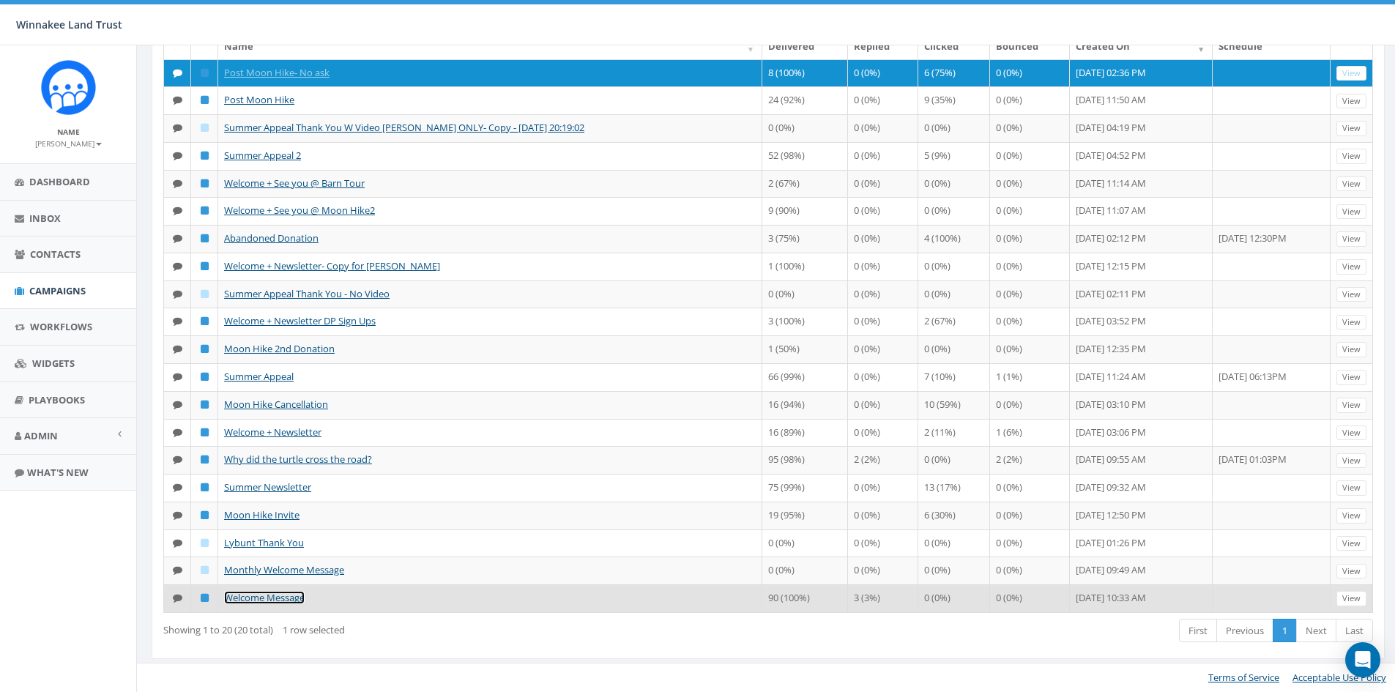
click at [276, 598] on link "Welcome Message" at bounding box center [264, 597] width 81 height 13
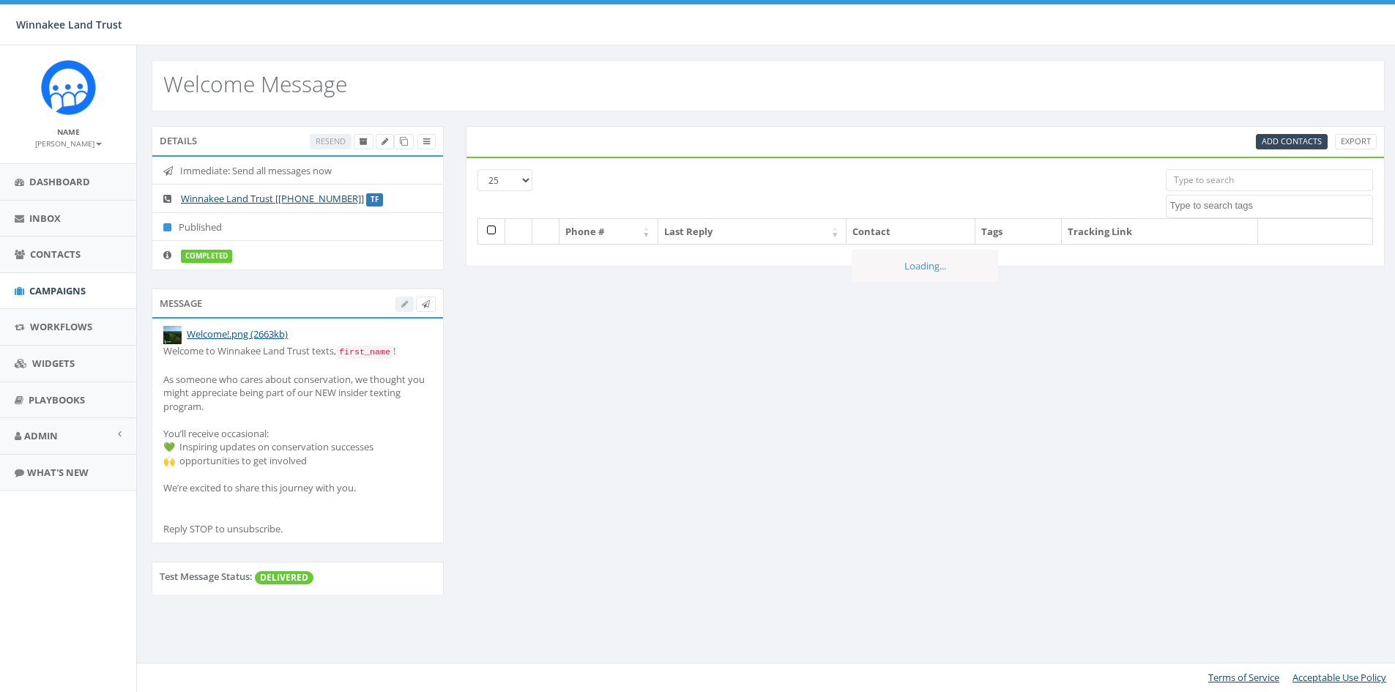
select select
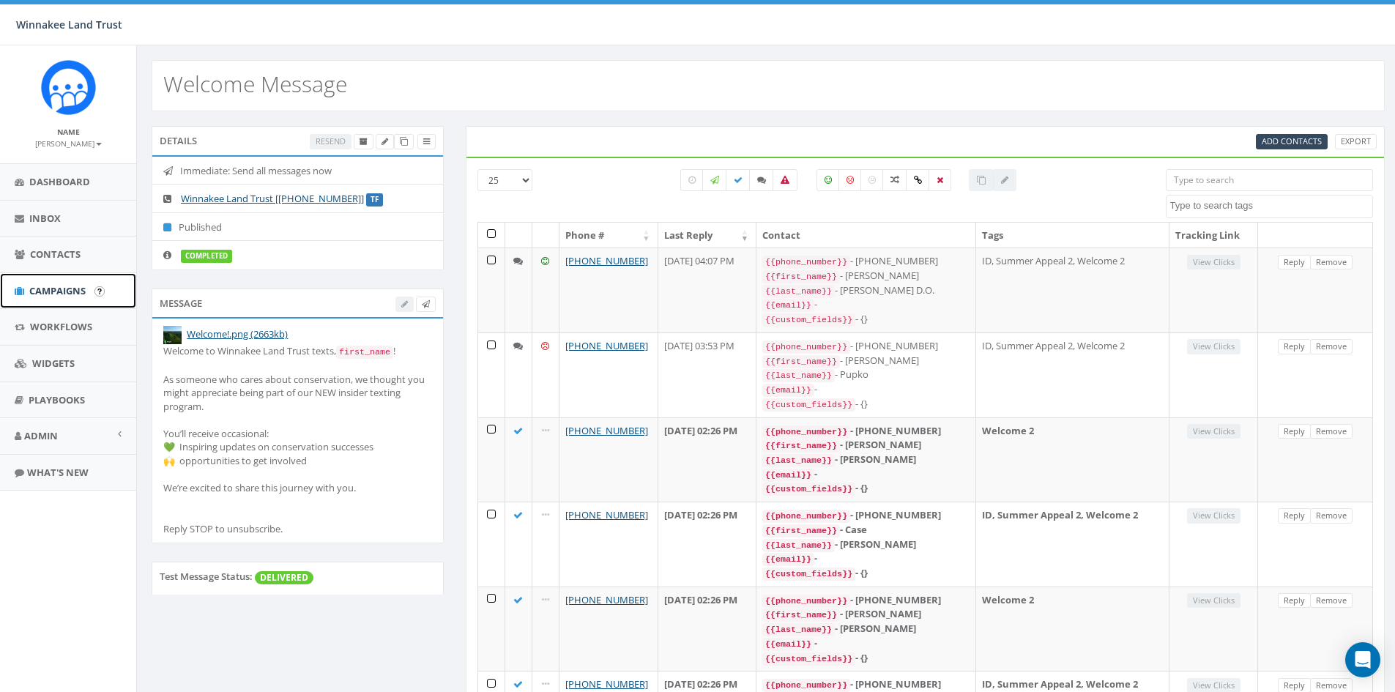
click at [50, 289] on span "Campaigns" at bounding box center [57, 290] width 56 height 13
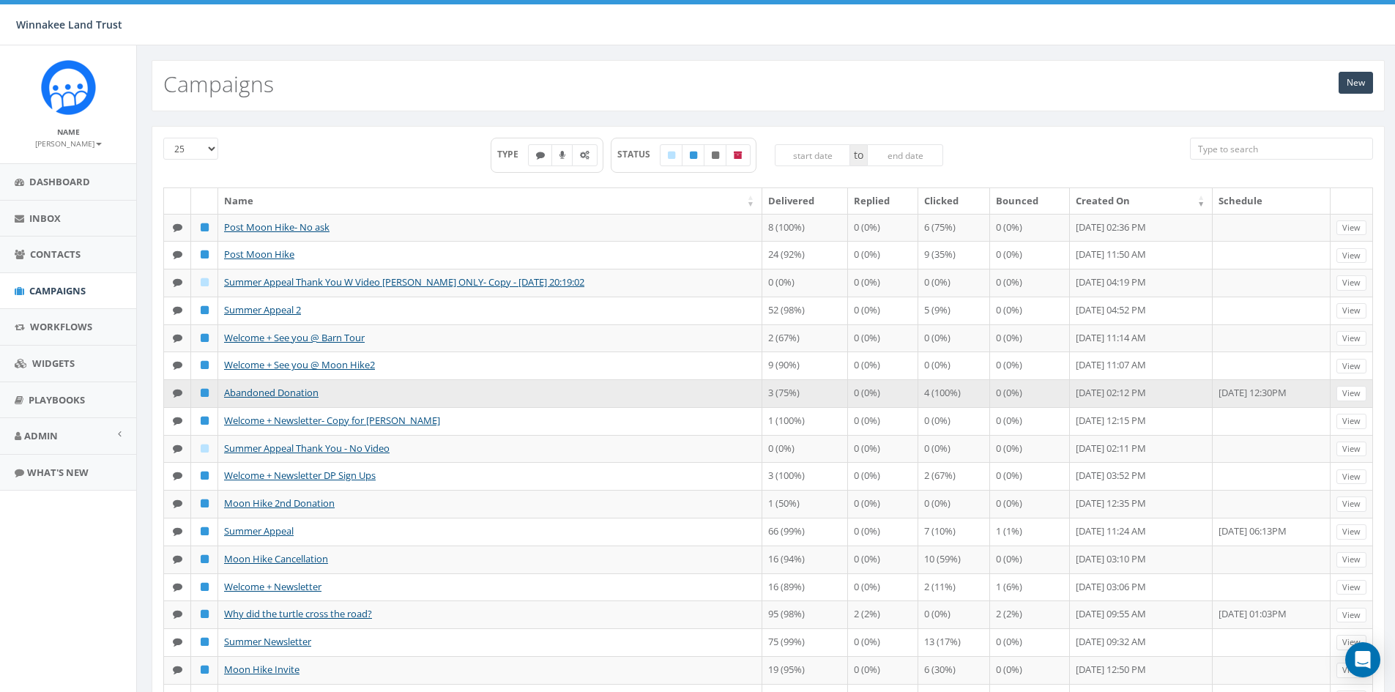
scroll to position [154, 0]
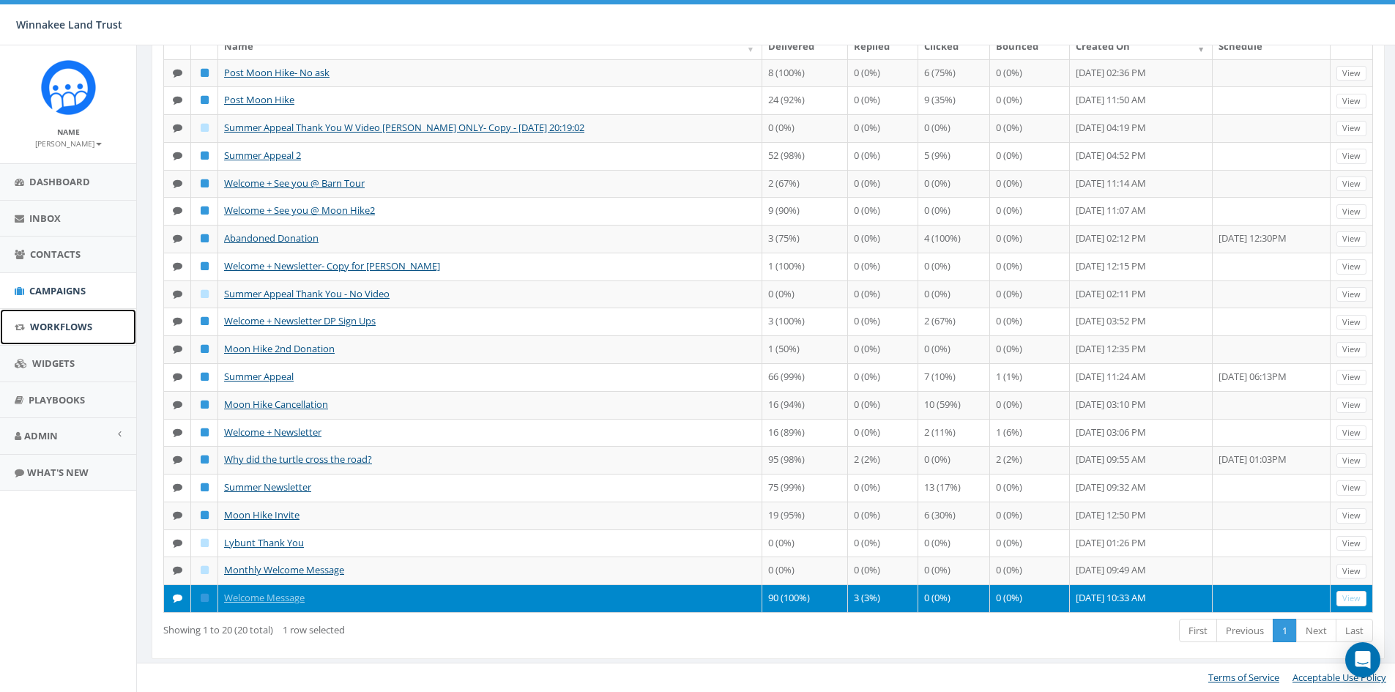
click at [47, 329] on span "Workflows" at bounding box center [61, 326] width 62 height 13
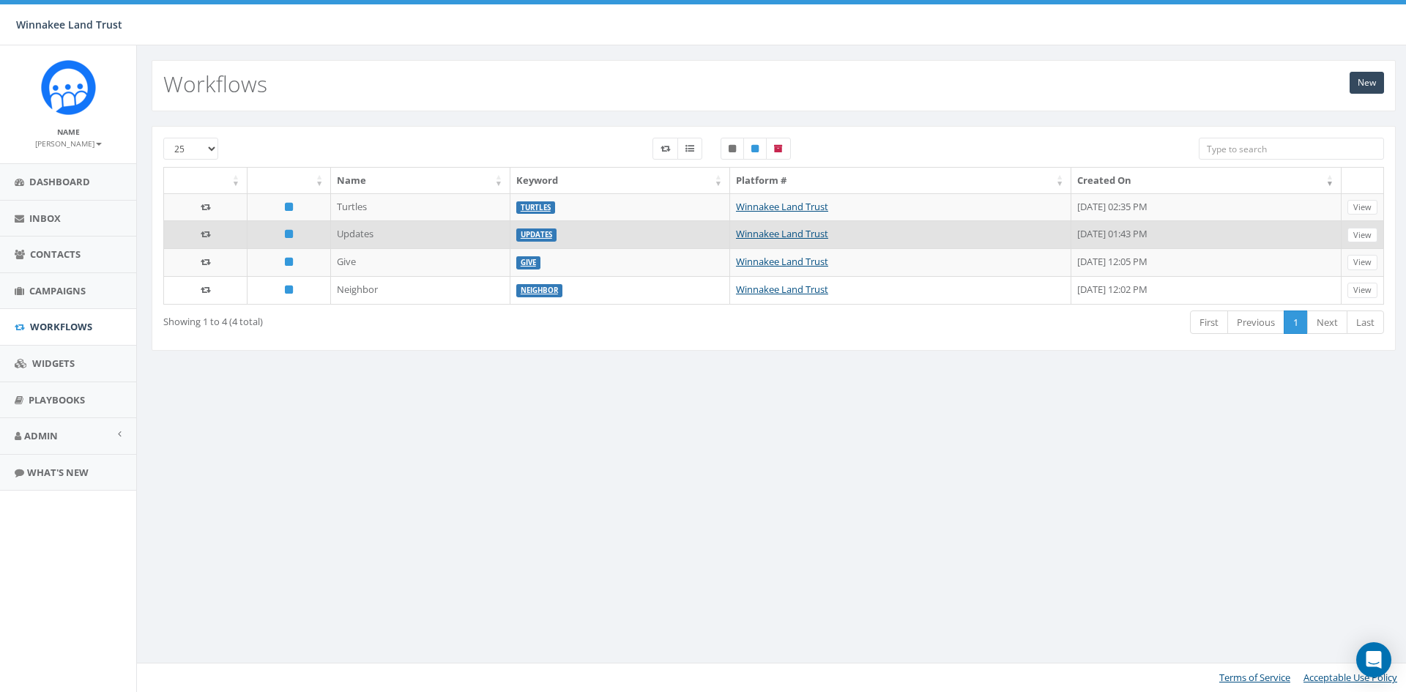
click at [359, 237] on td "Updates" at bounding box center [420, 234] width 179 height 28
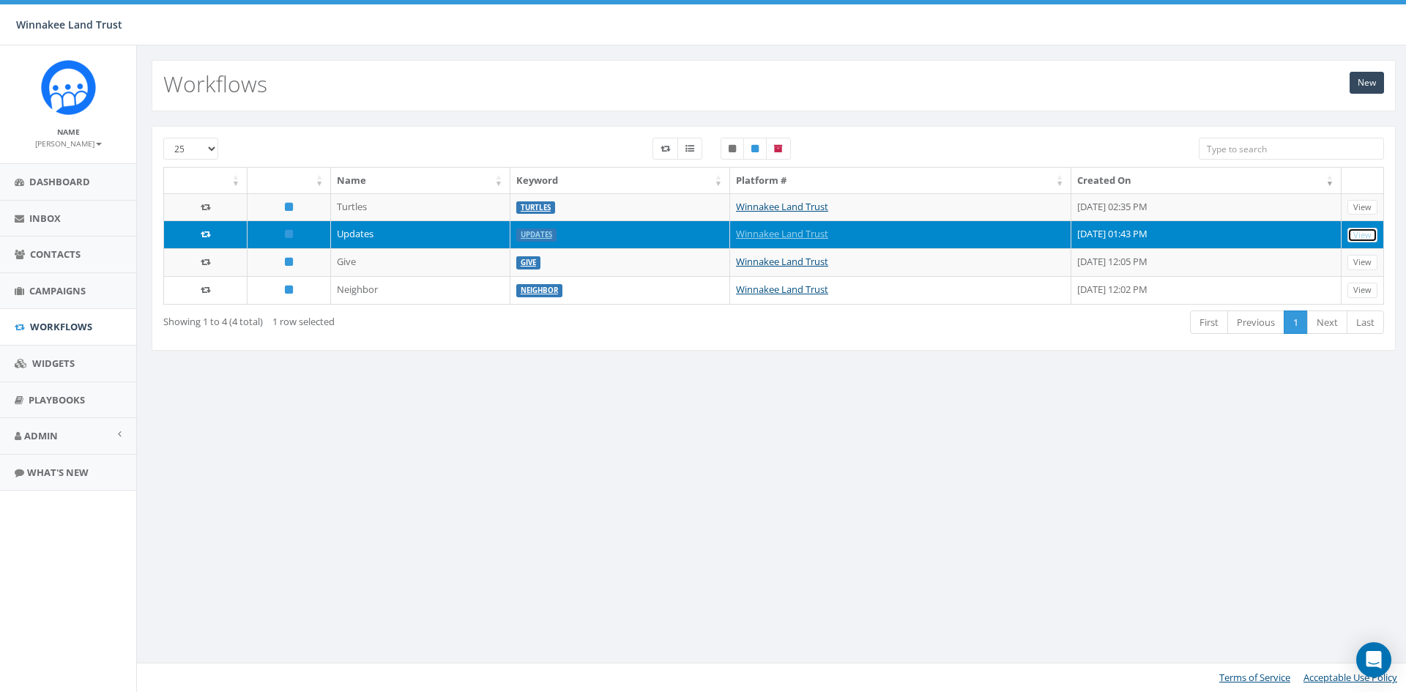
click at [1366, 236] on link "View" at bounding box center [1362, 235] width 30 height 15
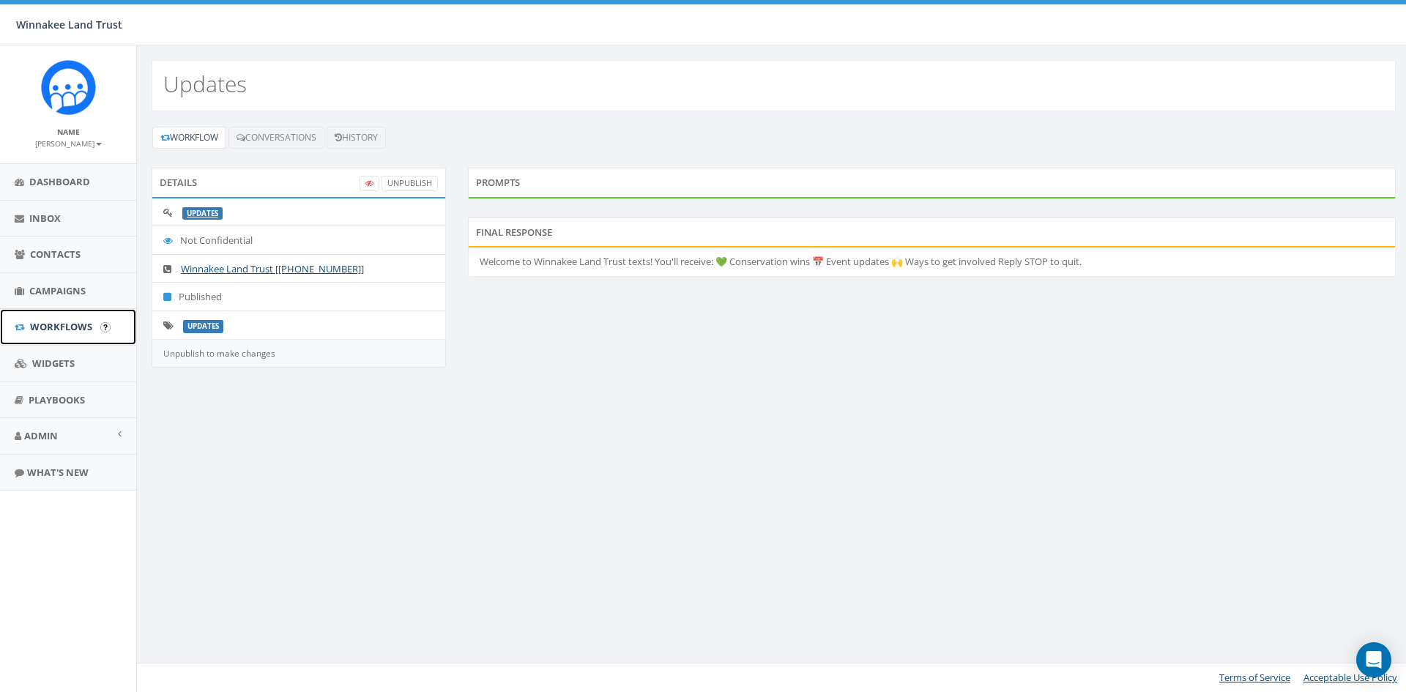
click at [40, 326] on span "Workflows" at bounding box center [61, 326] width 62 height 13
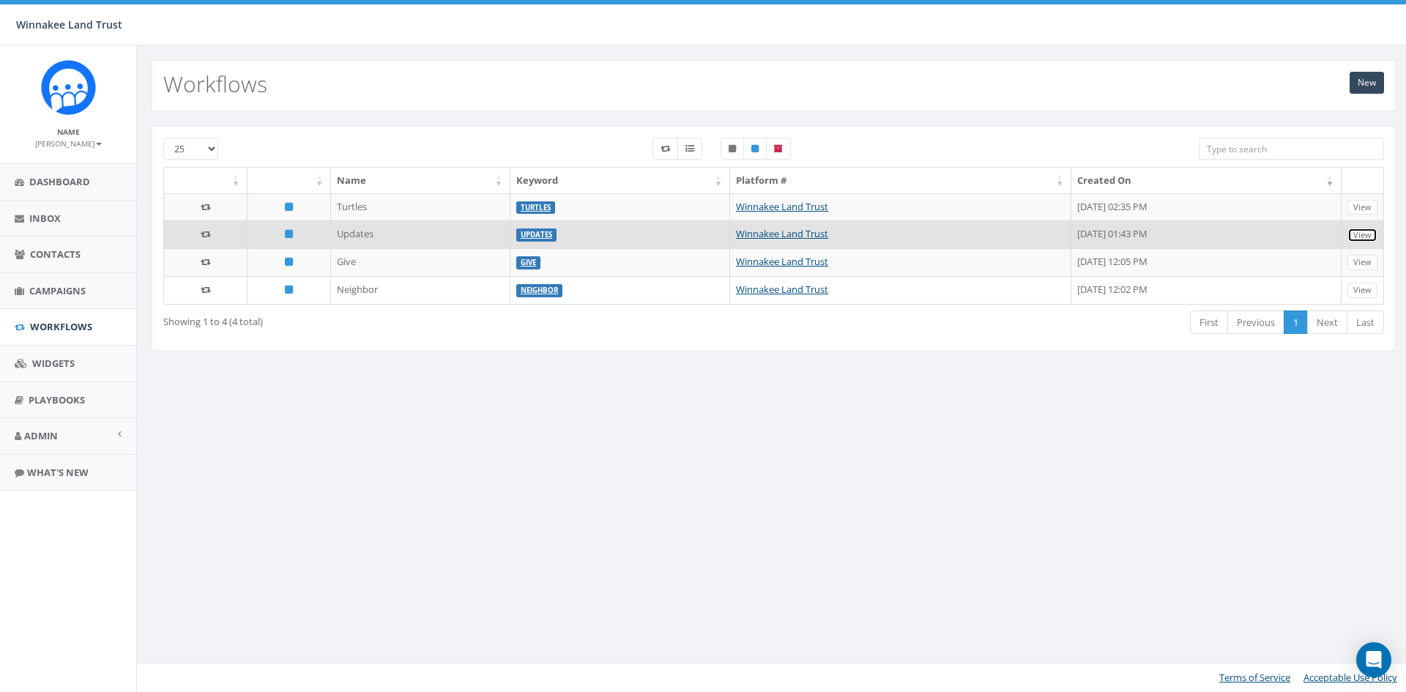
click at [1356, 238] on link "View" at bounding box center [1362, 235] width 30 height 15
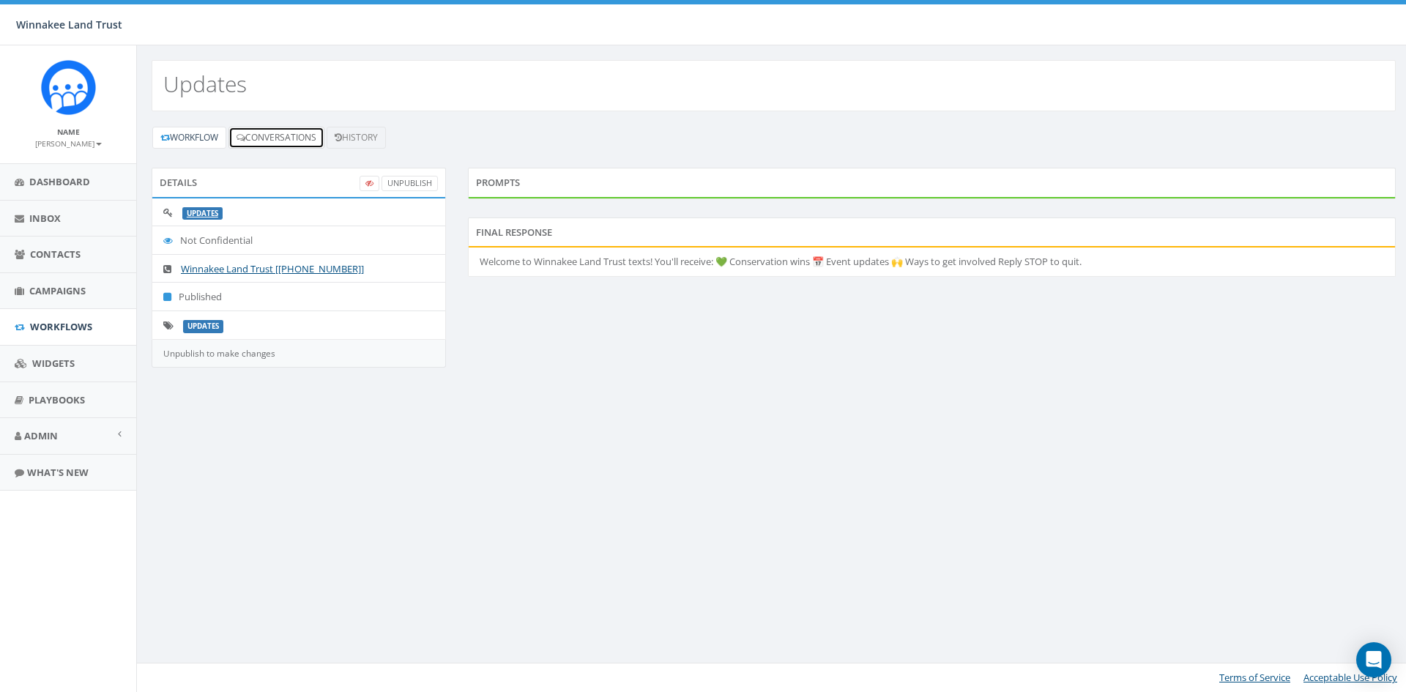
click at [285, 136] on link "Conversations" at bounding box center [276, 138] width 96 height 22
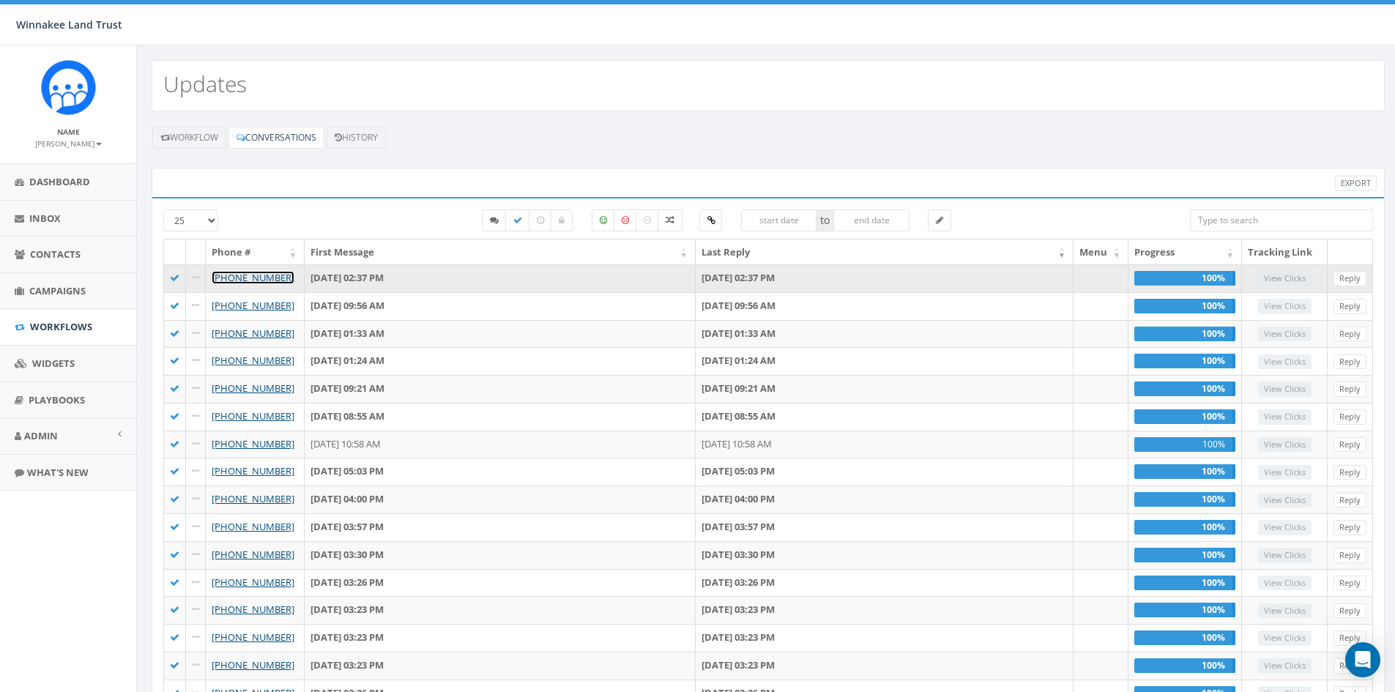
click at [253, 278] on link "[PHONE_NUMBER]" at bounding box center [253, 277] width 83 height 13
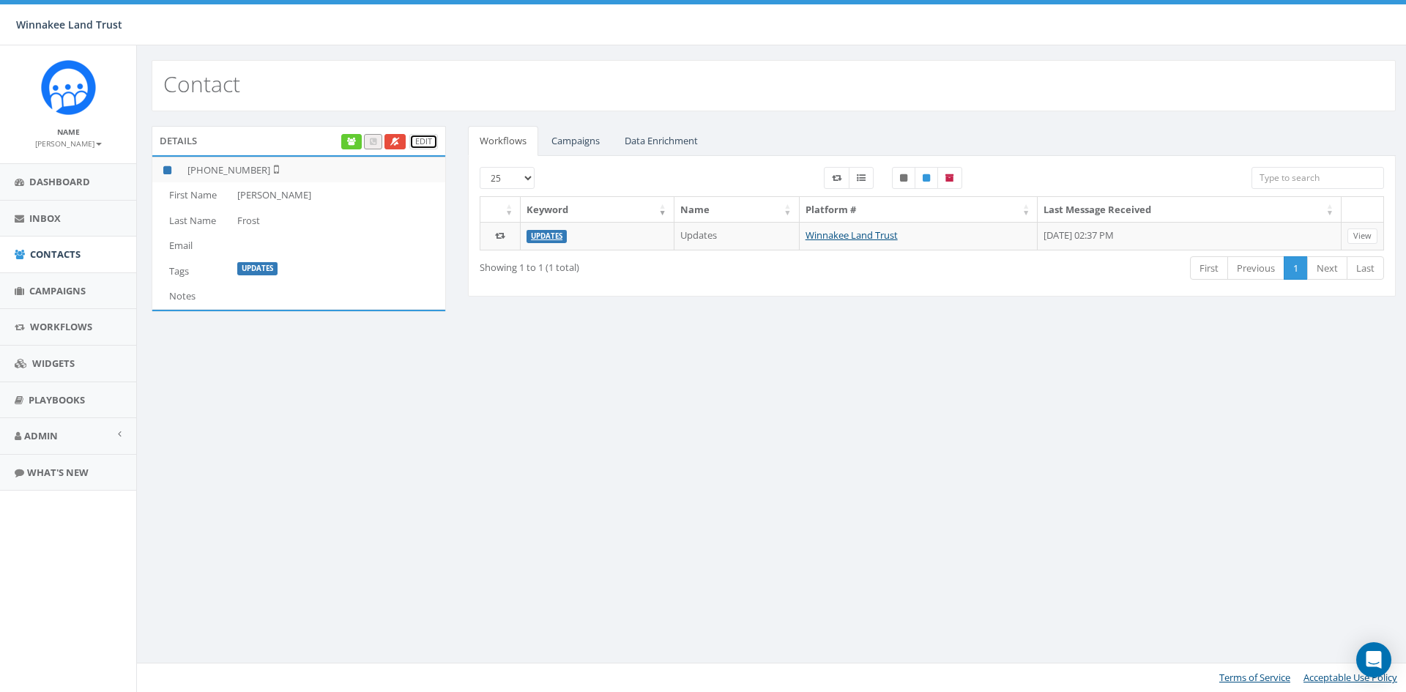
click at [433, 144] on link "Edit" at bounding box center [423, 141] width 29 height 15
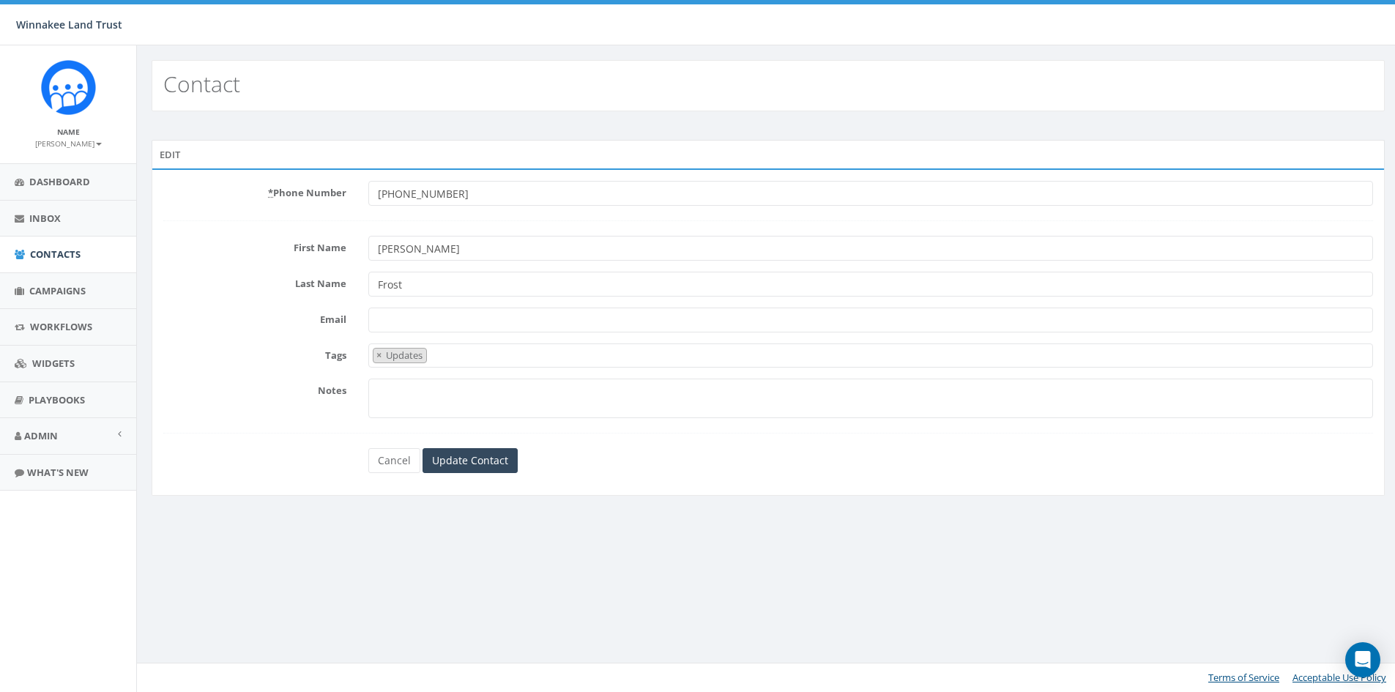
select select "Updates"
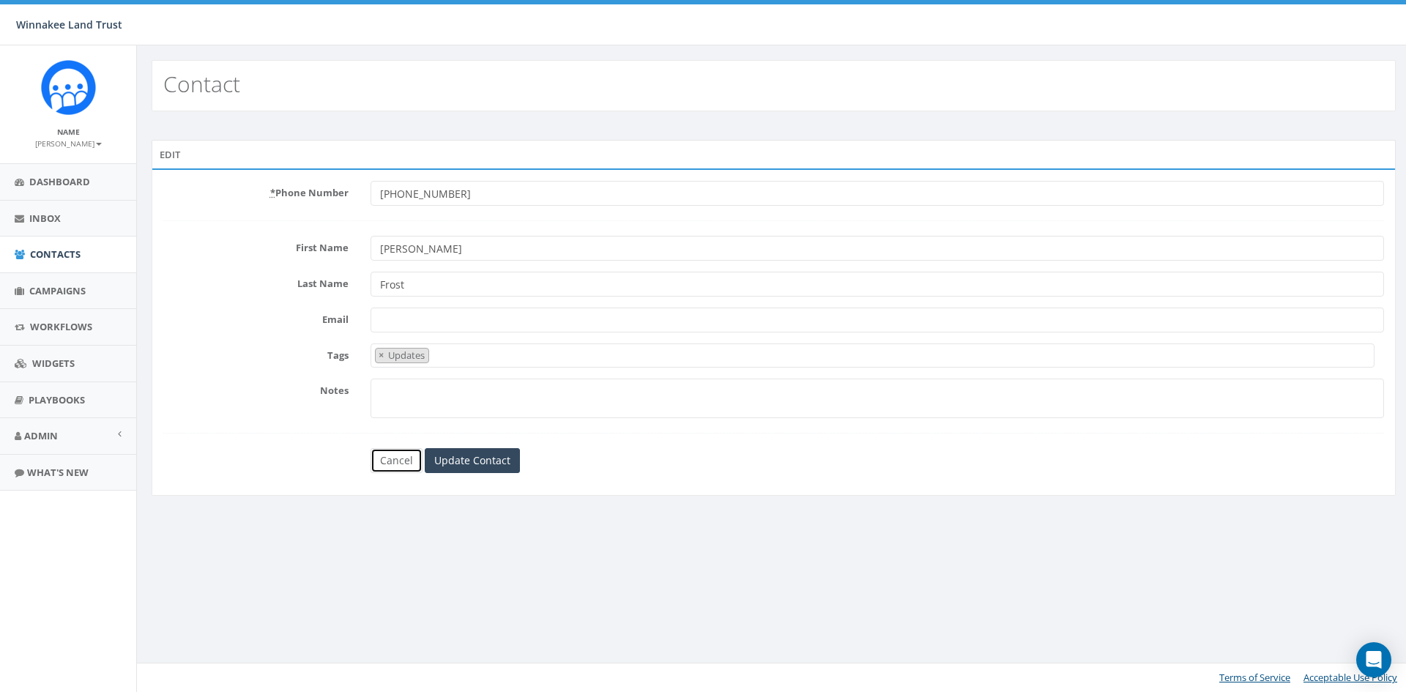
click at [394, 458] on link "Cancel" at bounding box center [396, 460] width 52 height 25
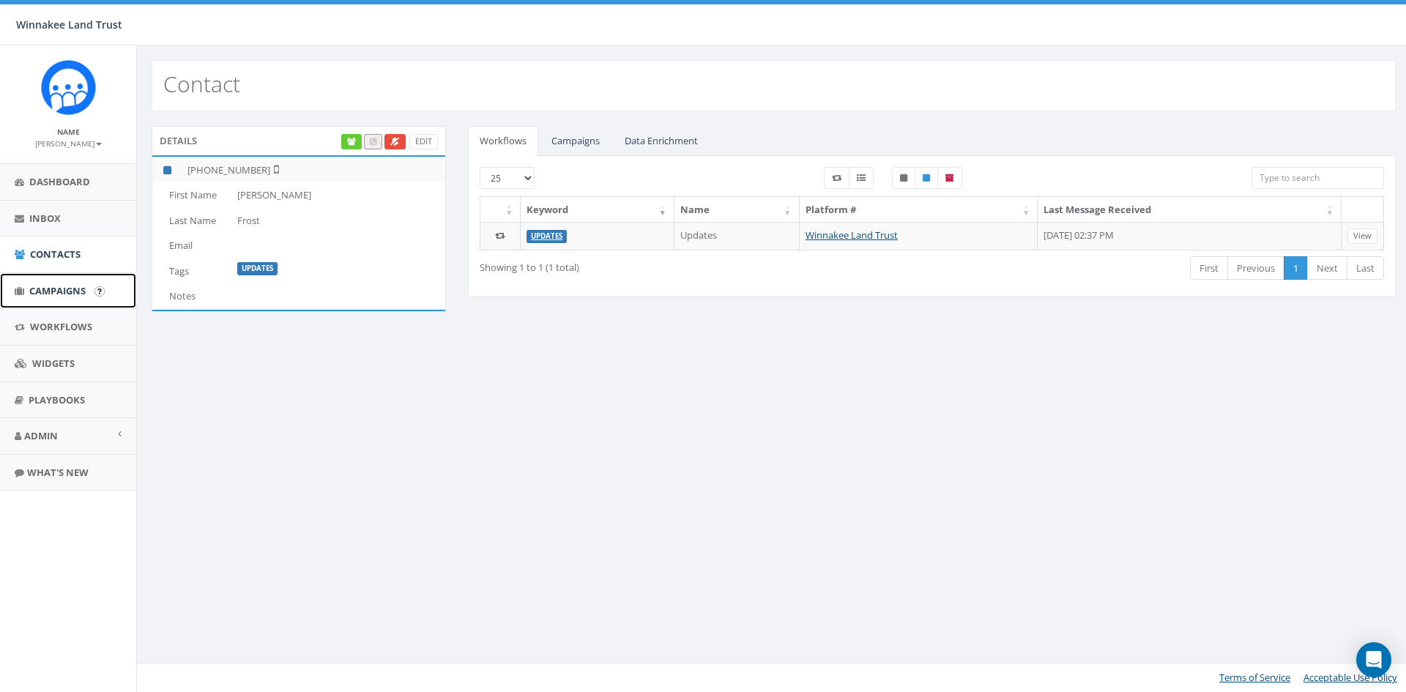
click at [29, 294] on link "Campaigns" at bounding box center [68, 291] width 136 height 36
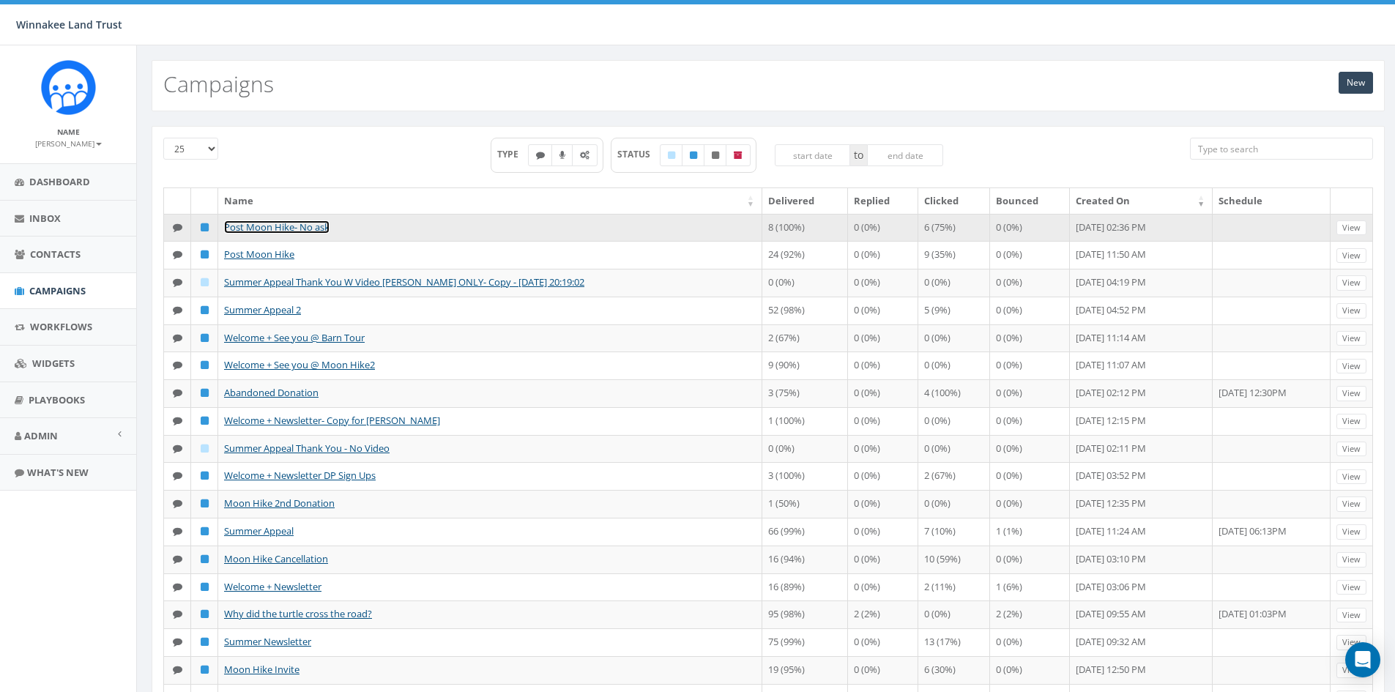
click at [286, 228] on link "Post Moon Hike- No ask" at bounding box center [276, 226] width 105 height 13
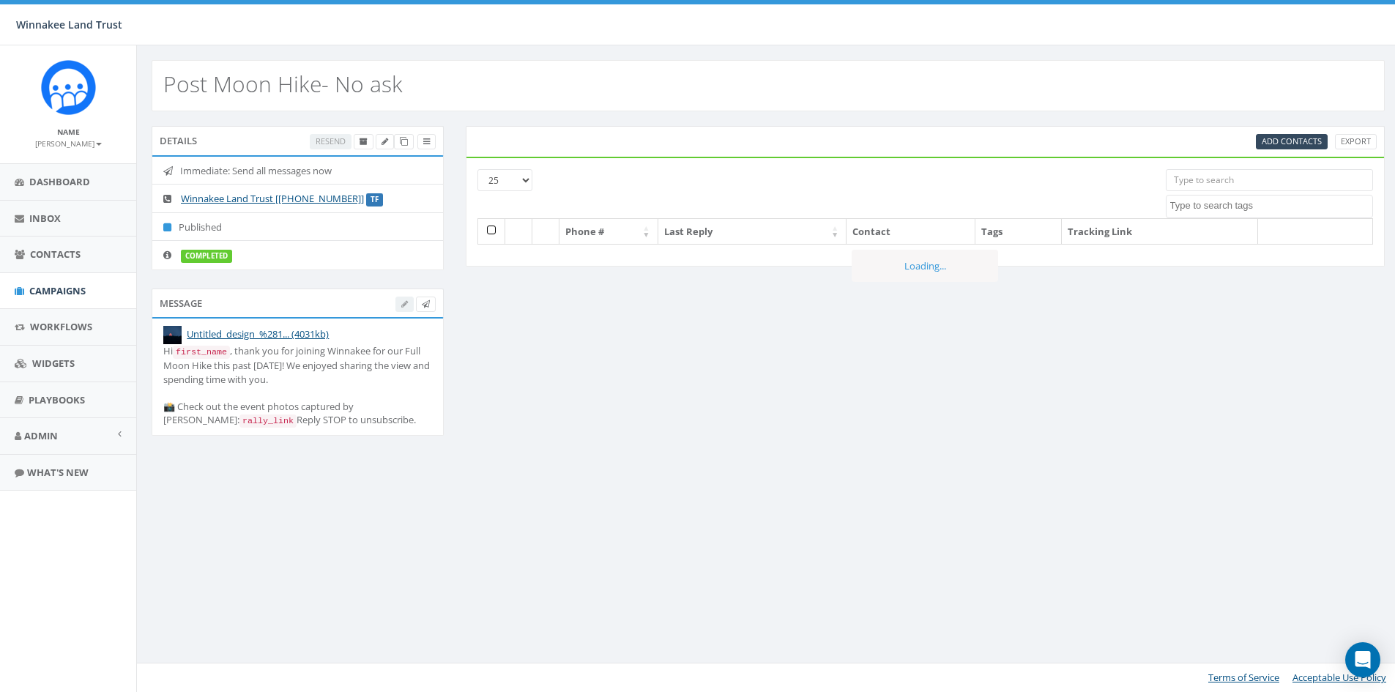
select select
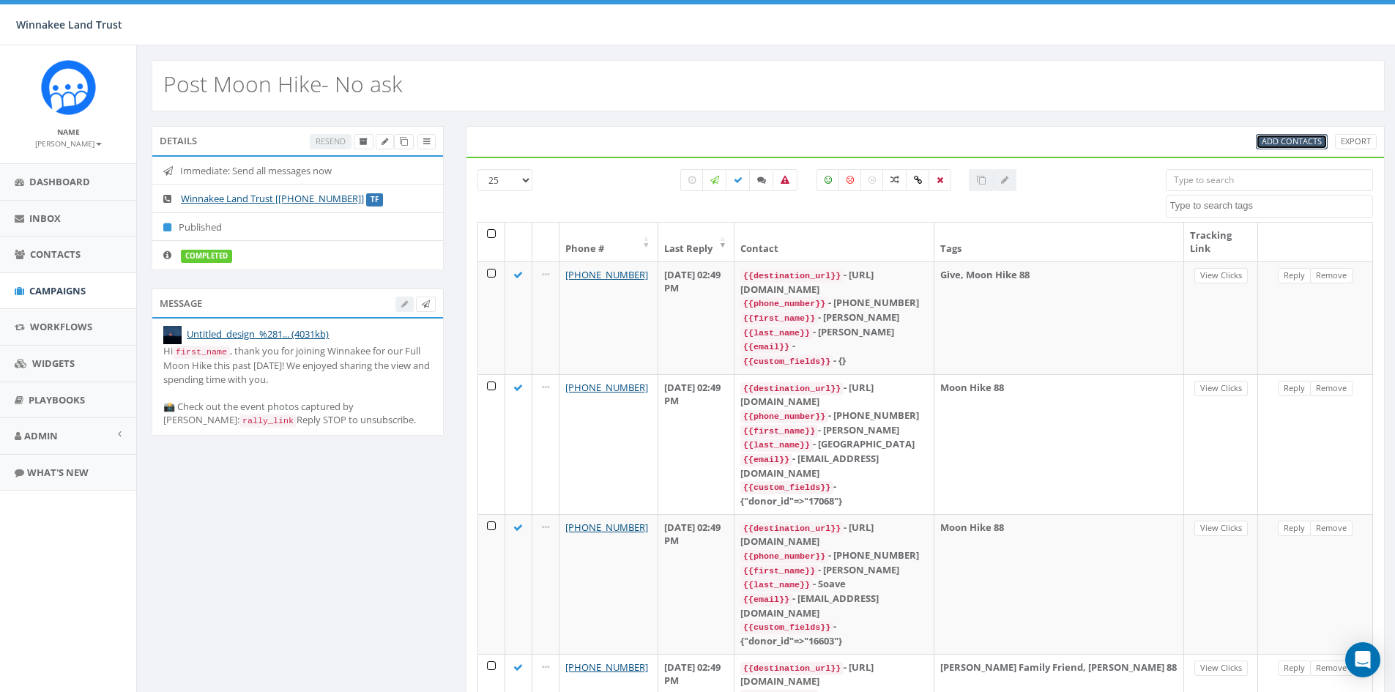
click at [1278, 141] on span "Add Contacts" at bounding box center [1292, 140] width 60 height 11
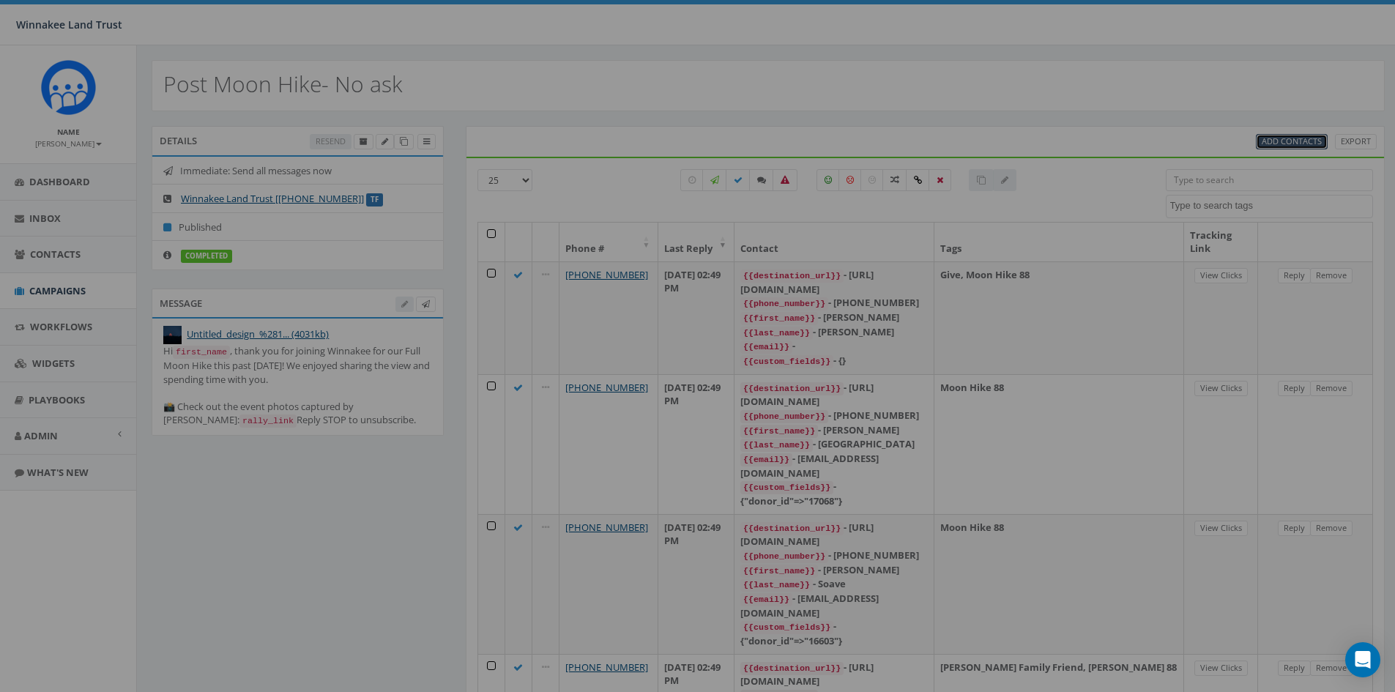
select select
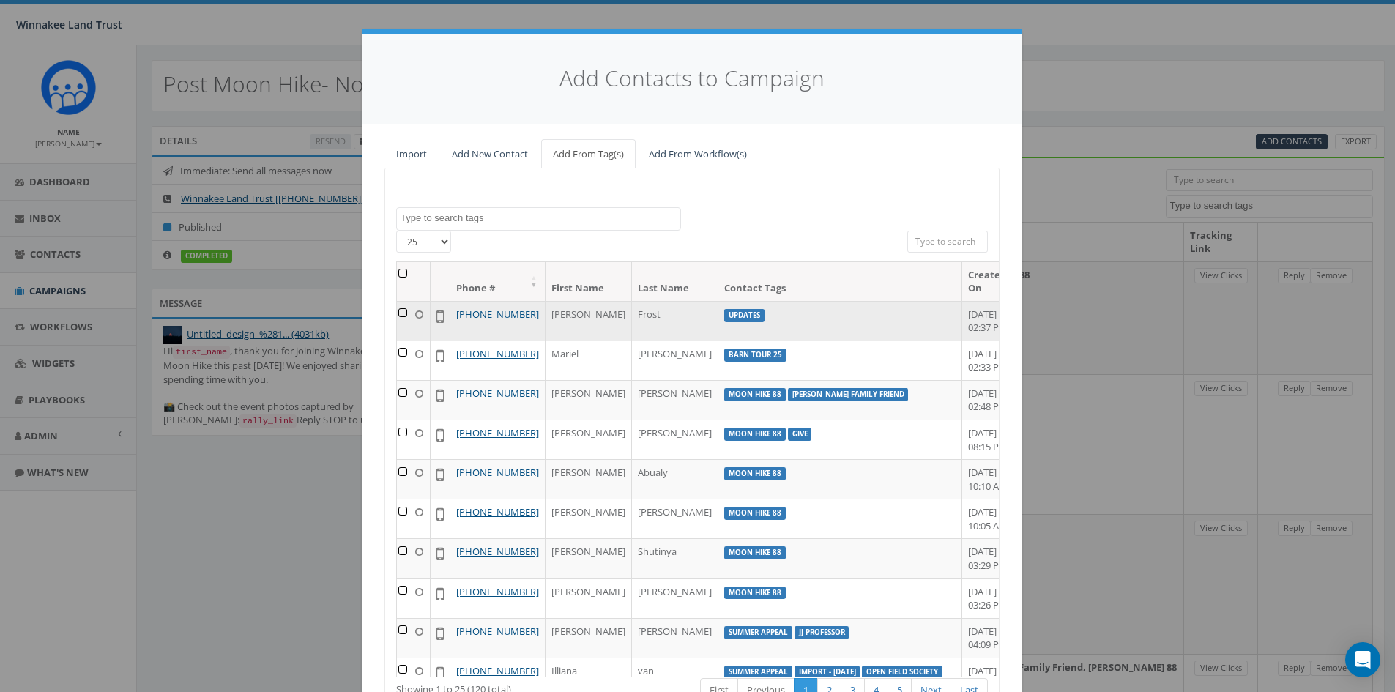
click at [398, 312] on td at bounding box center [403, 321] width 12 height 40
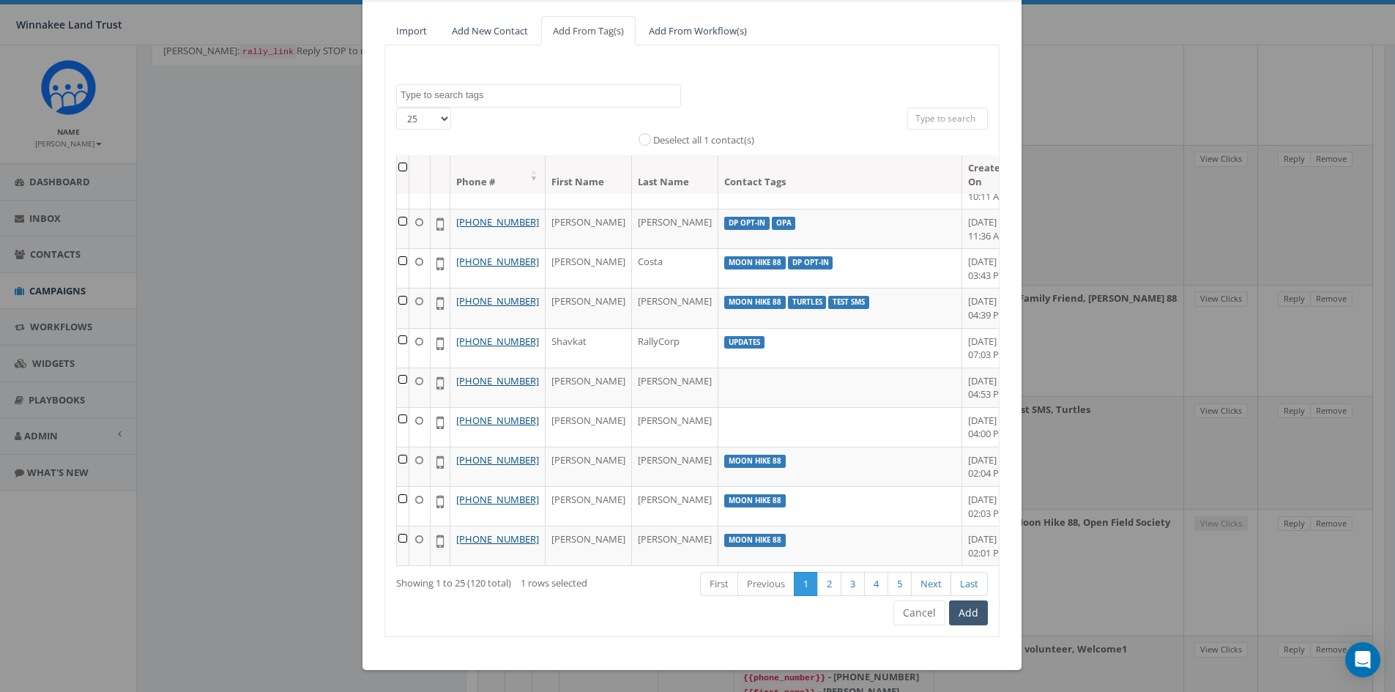
scroll to position [439, 0]
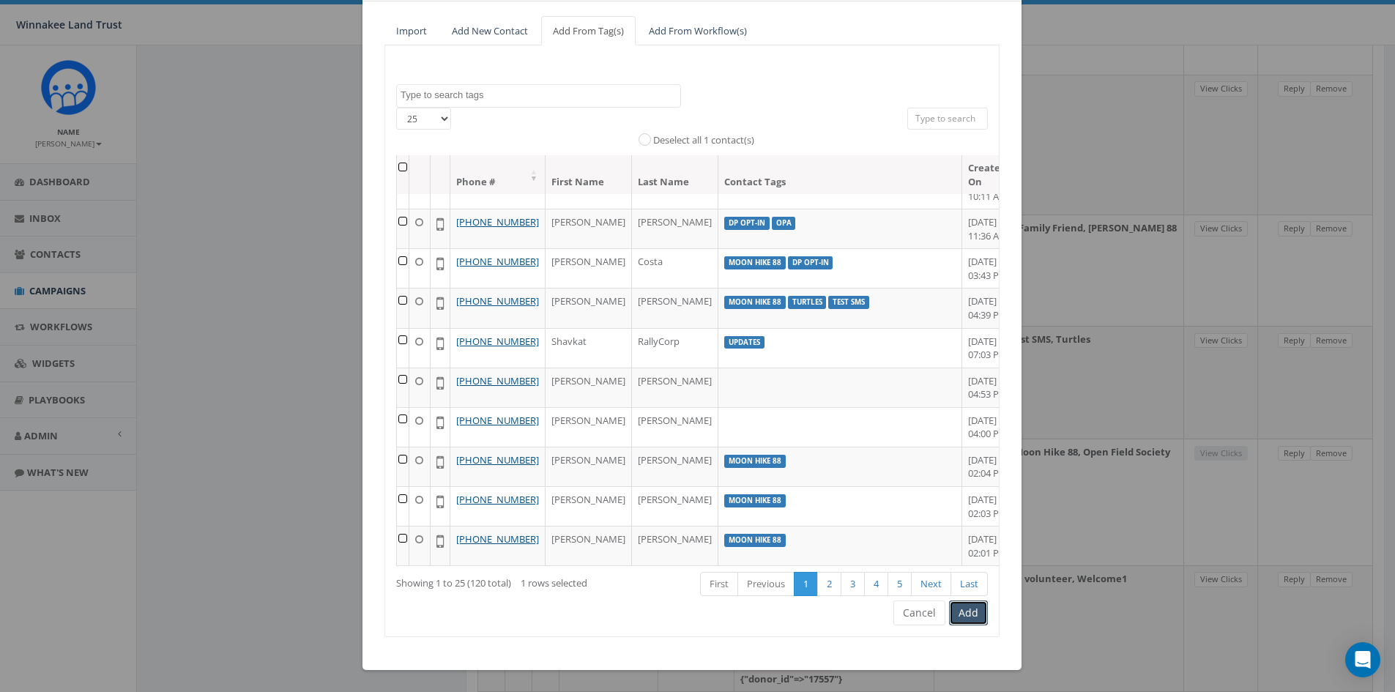
click at [956, 617] on button "Add" at bounding box center [968, 612] width 39 height 25
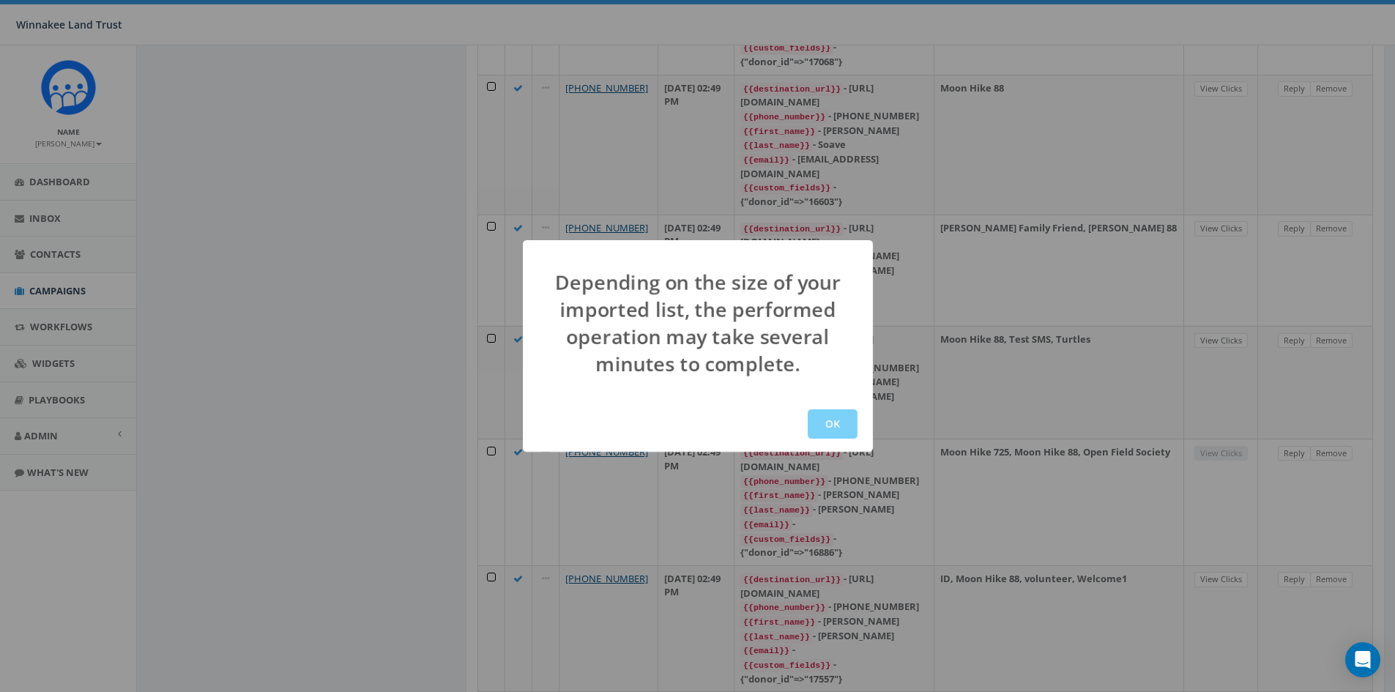
scroll to position [0, 0]
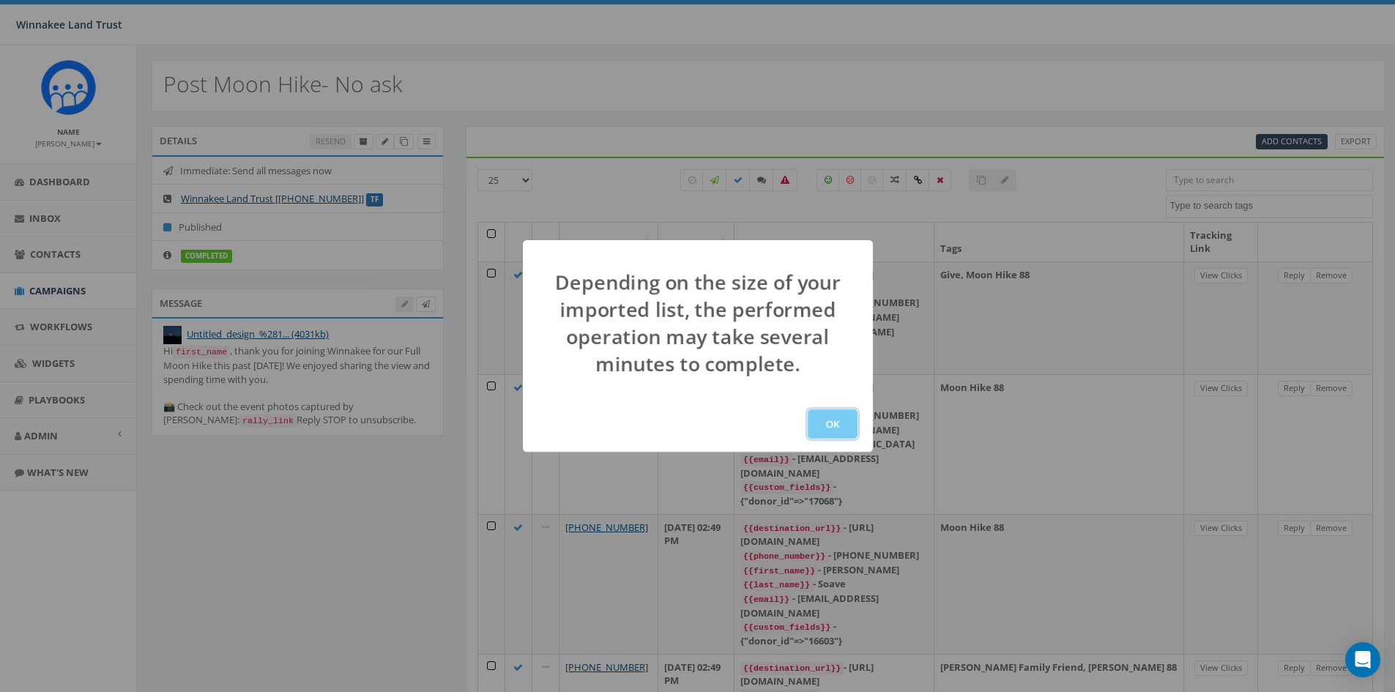
click at [829, 425] on button "OK" at bounding box center [833, 423] width 50 height 29
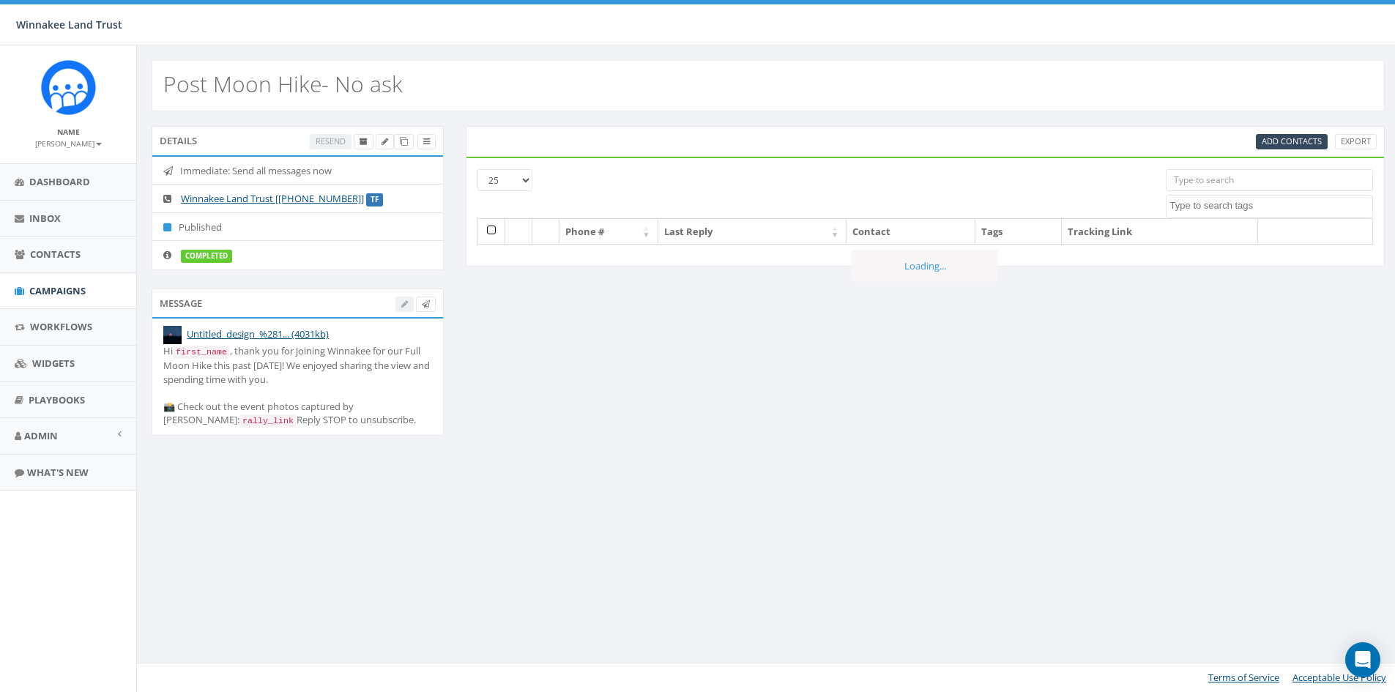
select select
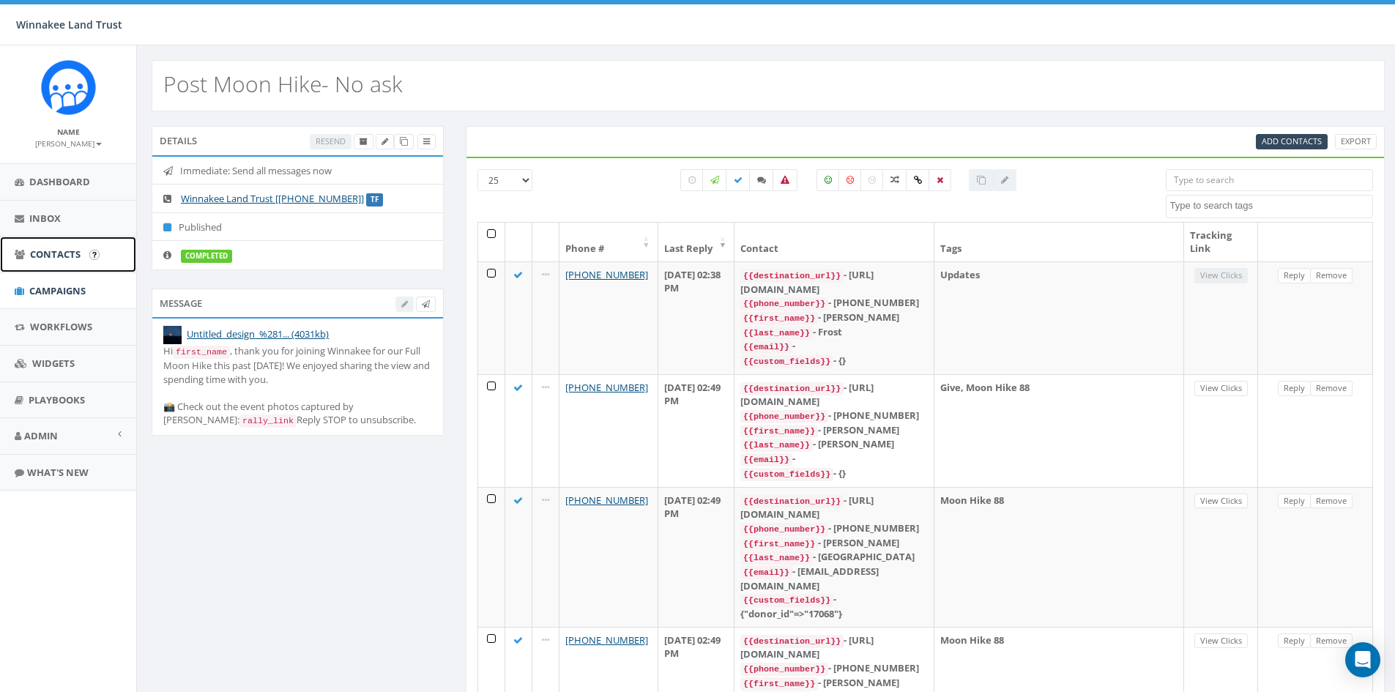
click at [42, 261] on link "Contacts" at bounding box center [68, 255] width 136 height 36
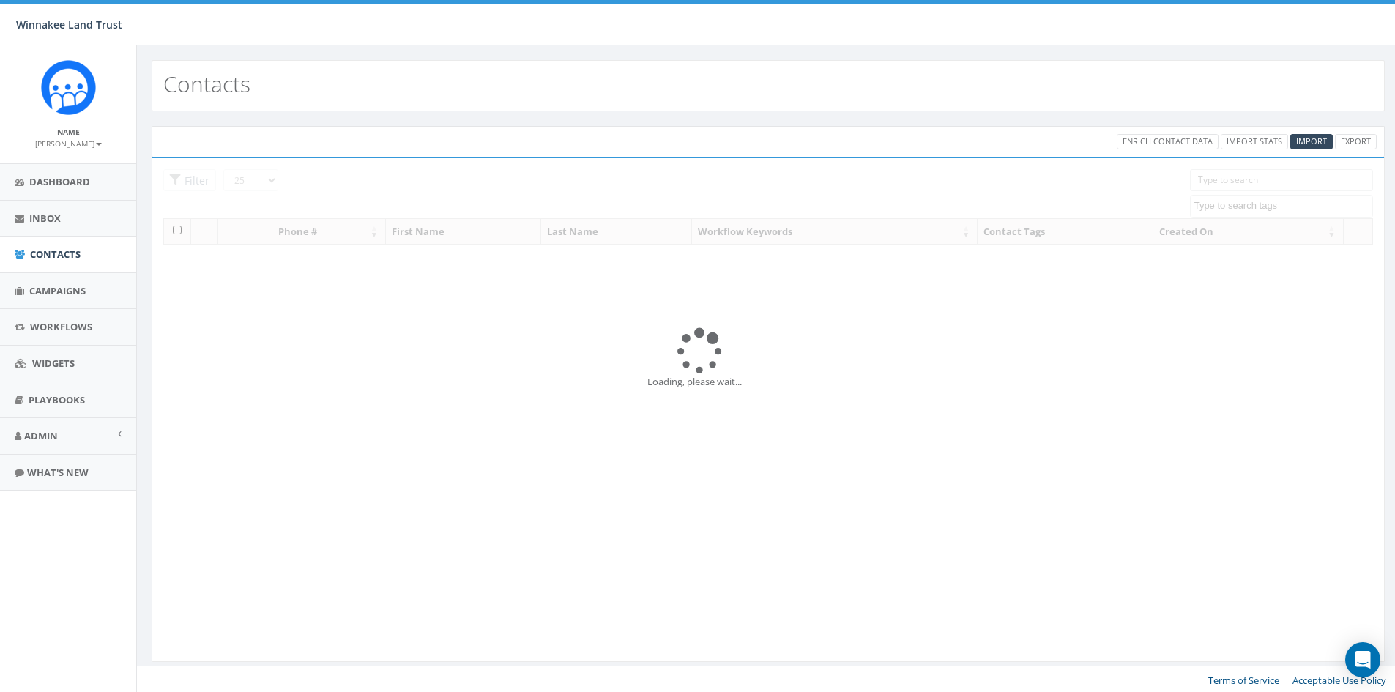
select select
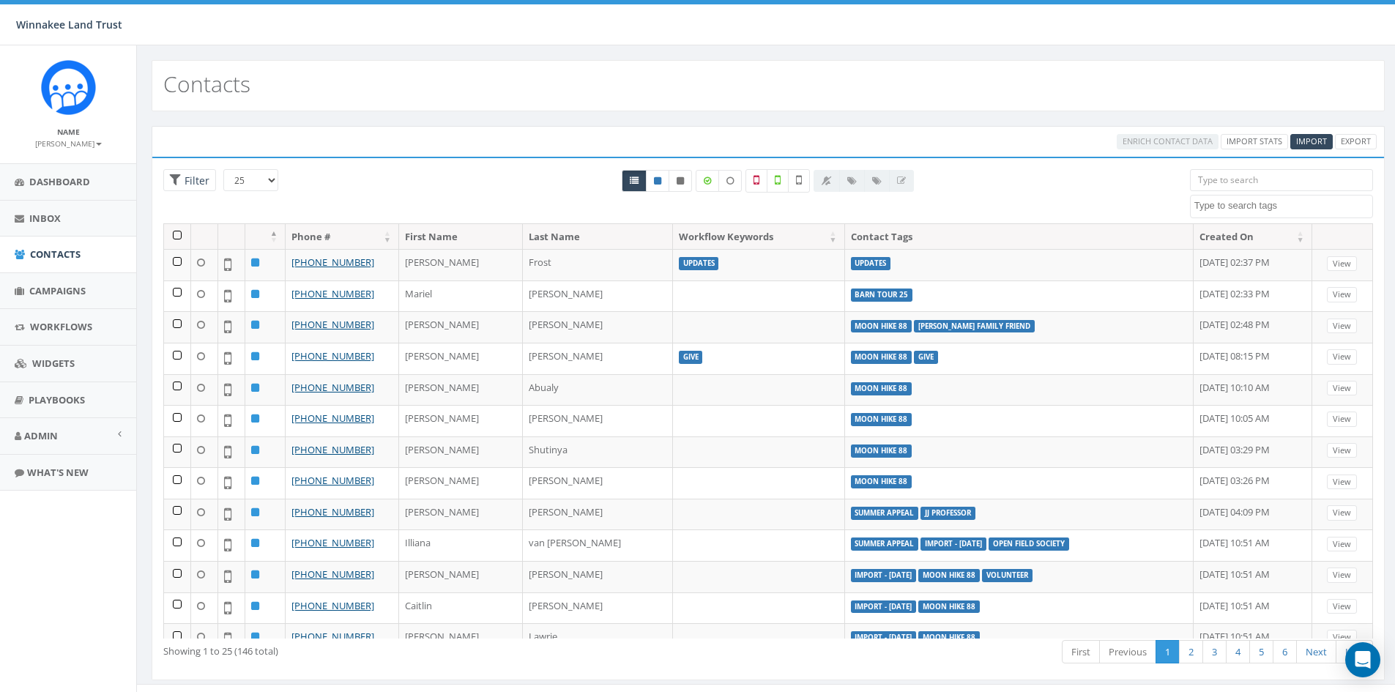
click at [1243, 182] on input "search" at bounding box center [1281, 180] width 183 height 22
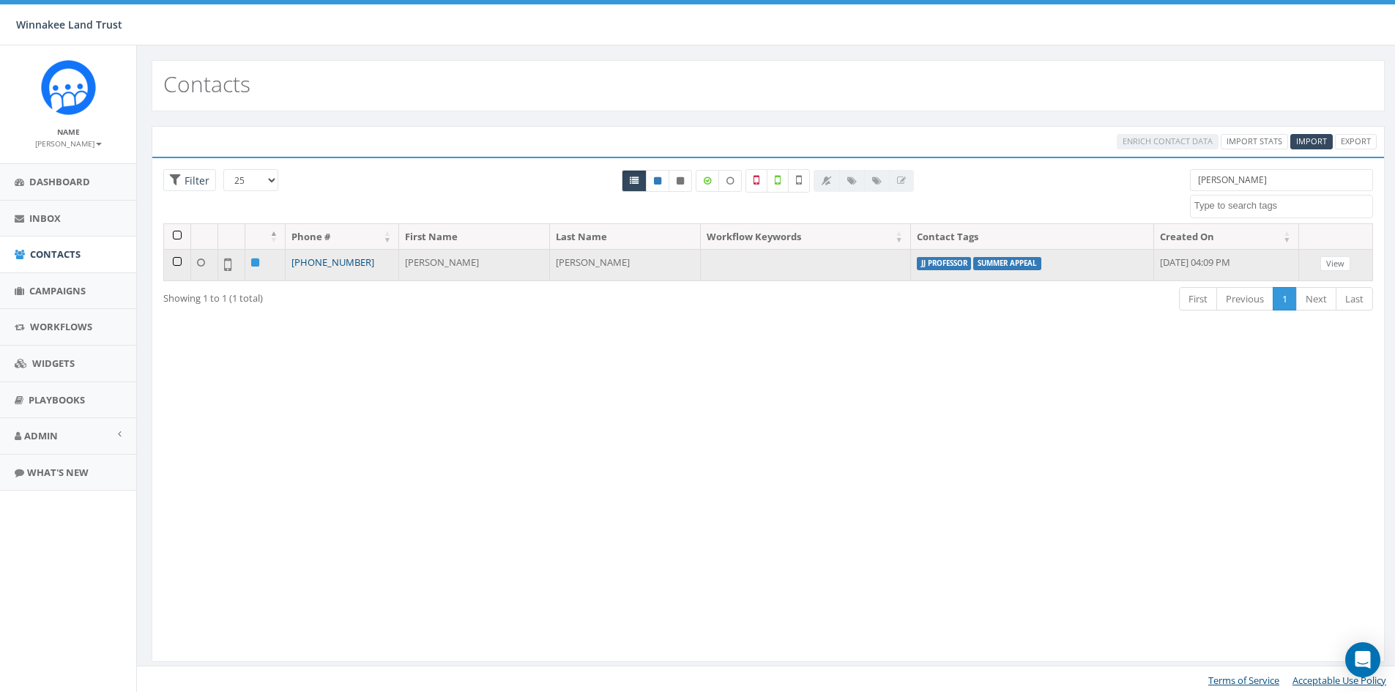
type input "[PERSON_NAME]"
click at [342, 261] on link "[PHONE_NUMBER]" at bounding box center [332, 262] width 83 height 13
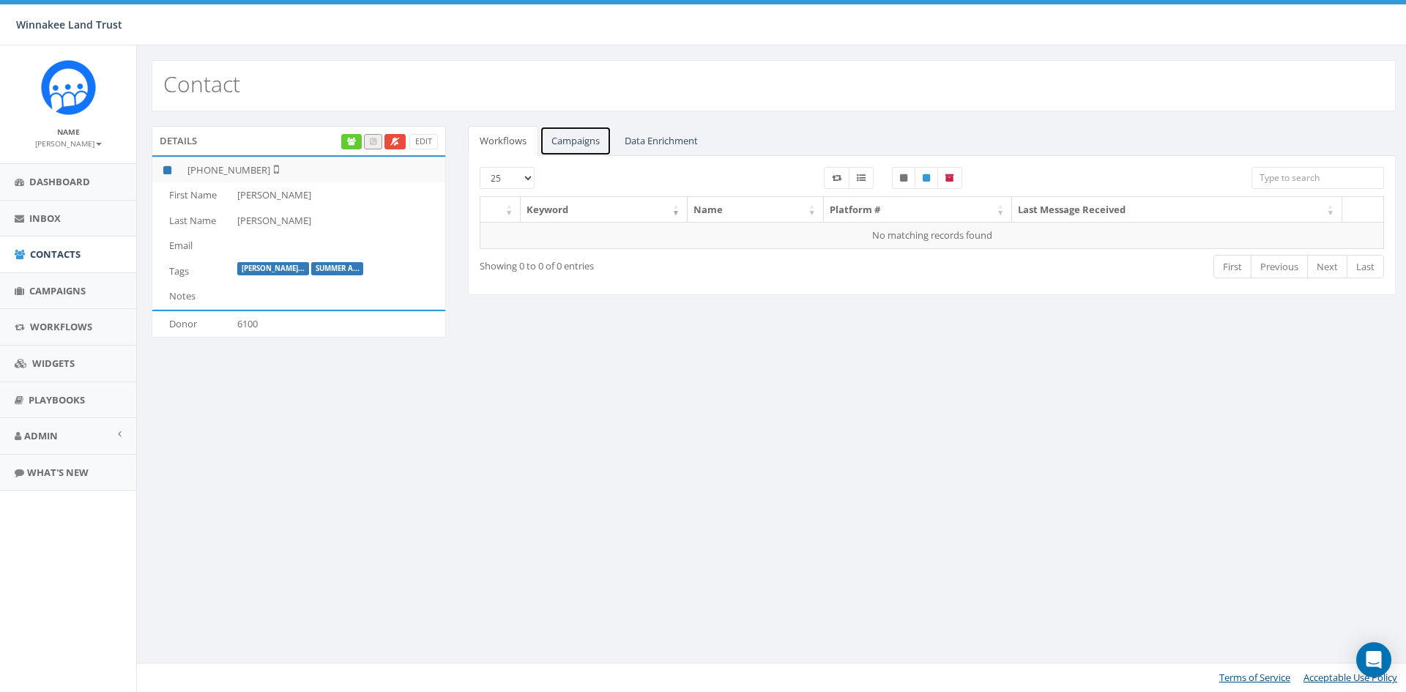
click at [594, 151] on link "Campaigns" at bounding box center [576, 141] width 72 height 30
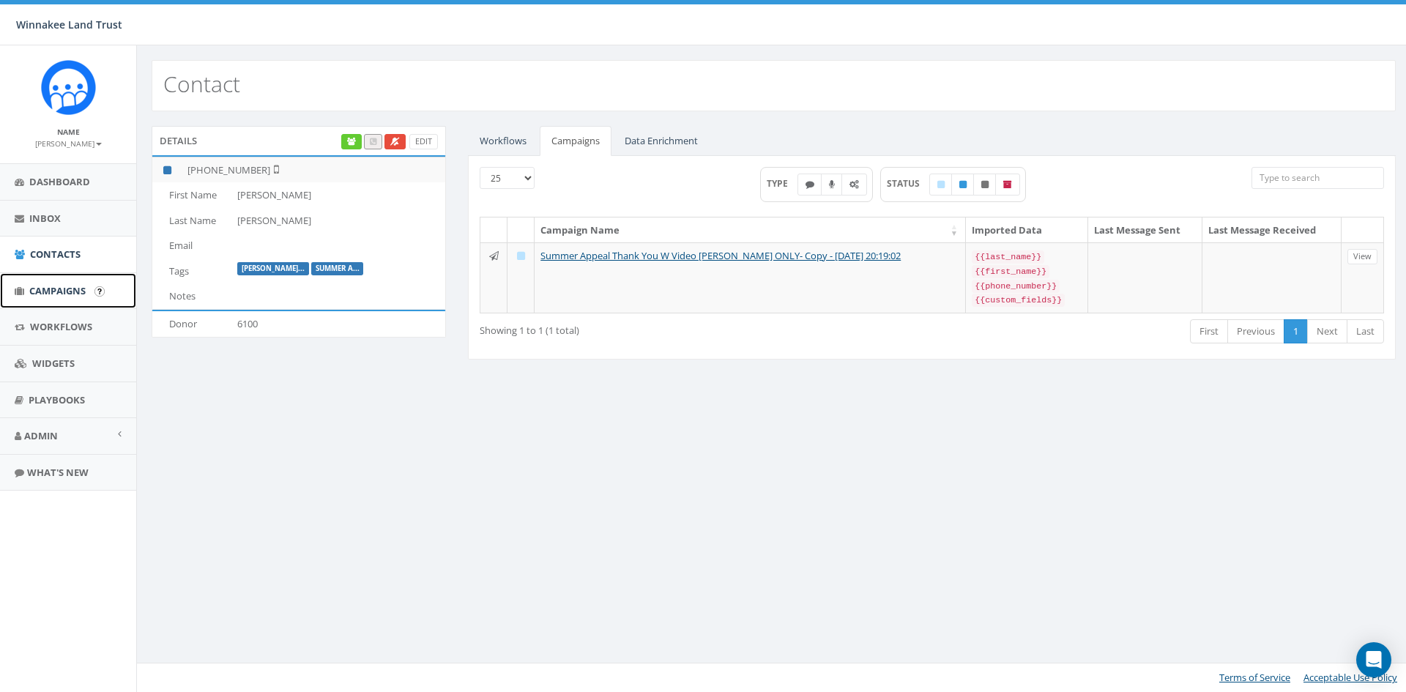
click at [47, 291] on span "Campaigns" at bounding box center [57, 290] width 56 height 13
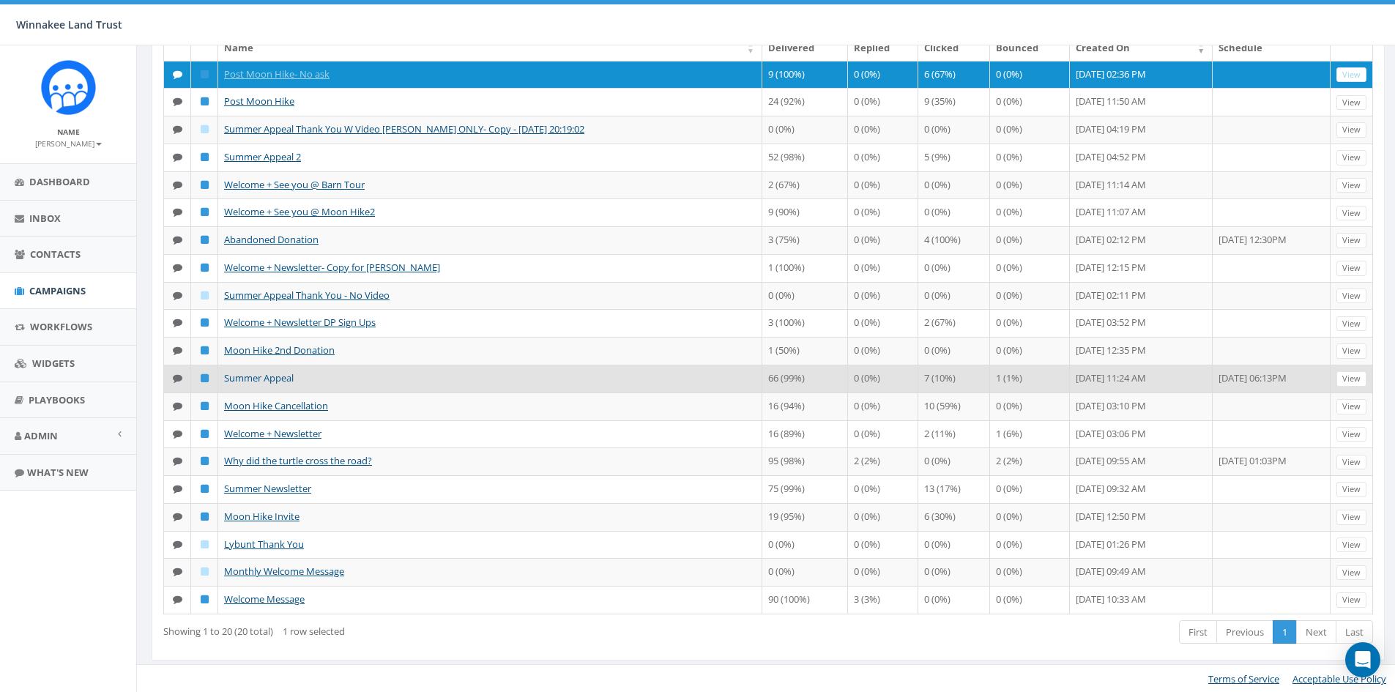
scroll to position [154, 0]
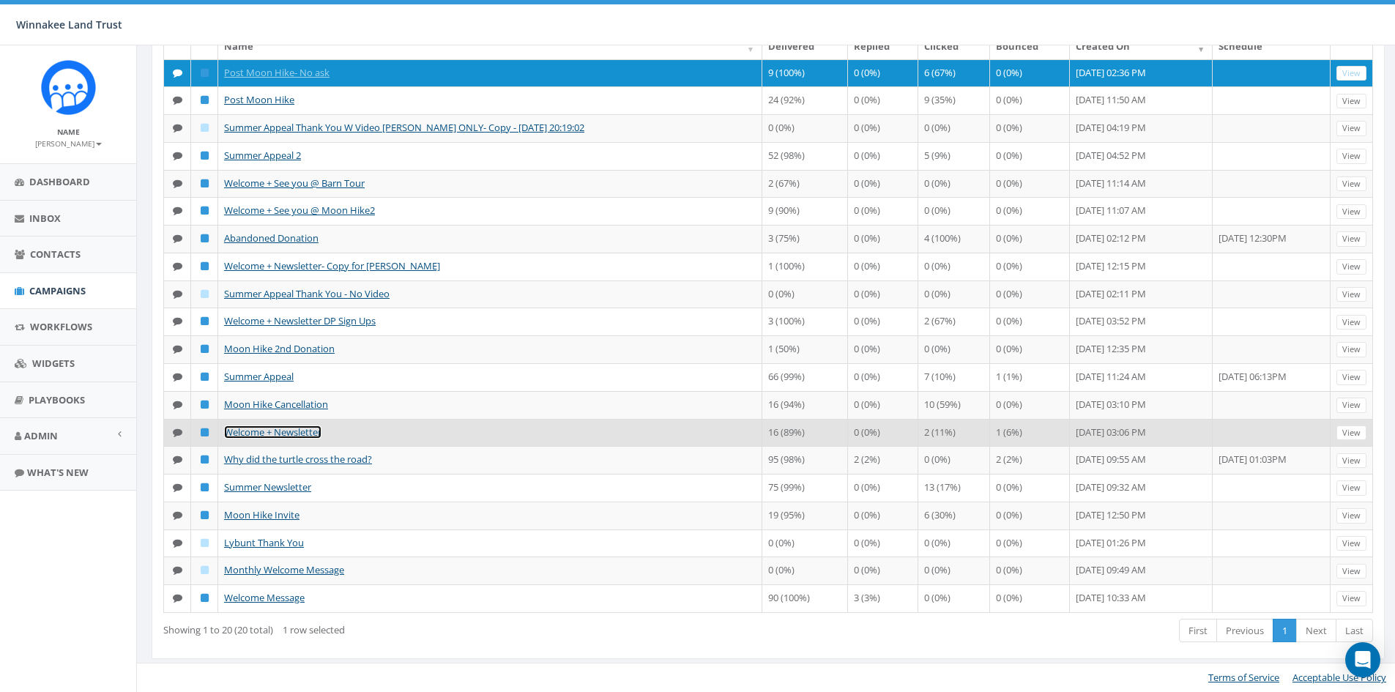
click at [275, 433] on link "Welcome + Newsletter" at bounding box center [272, 431] width 97 height 13
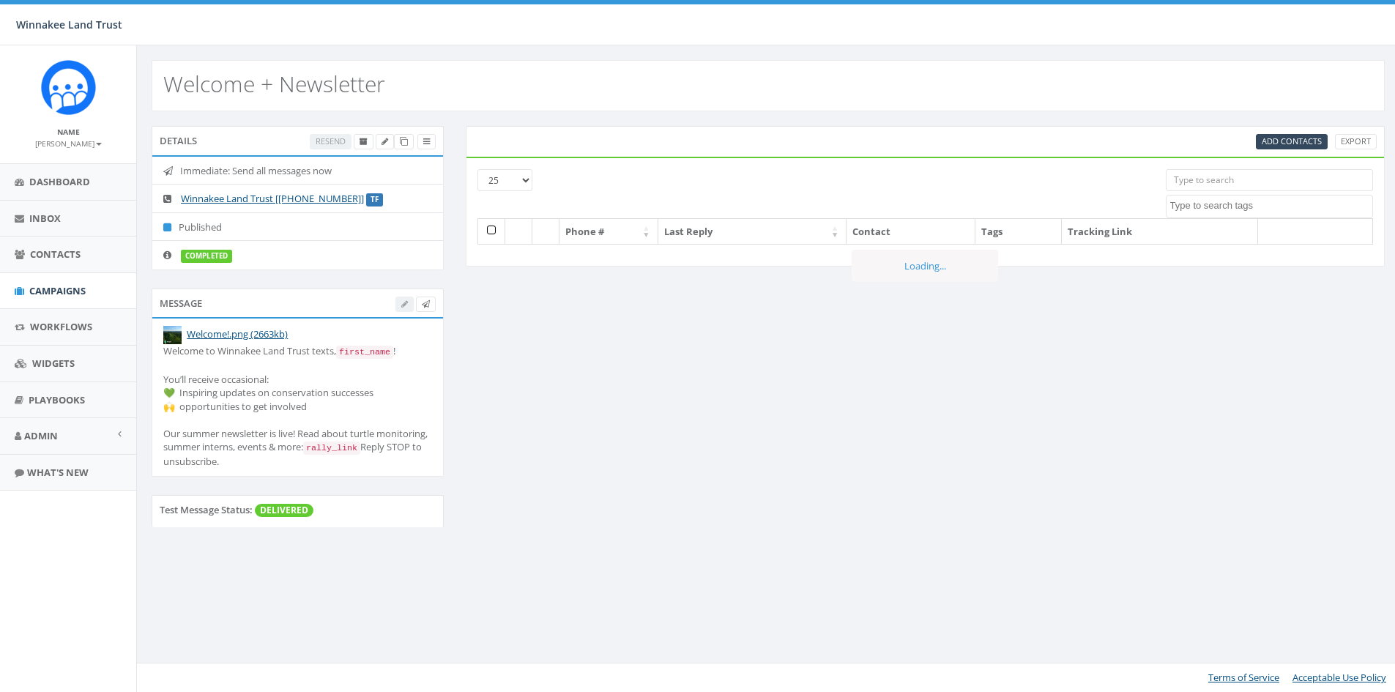
select select
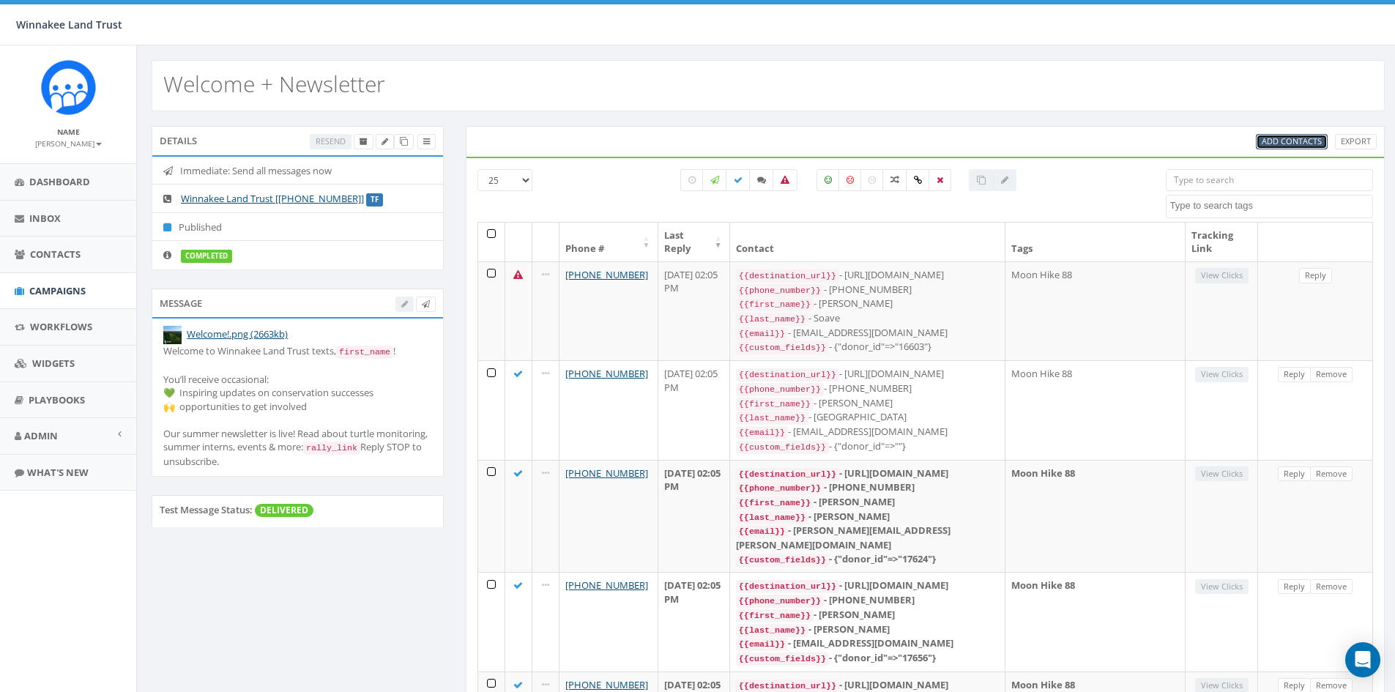
click at [1291, 143] on span "Add Contacts" at bounding box center [1292, 140] width 60 height 11
select select
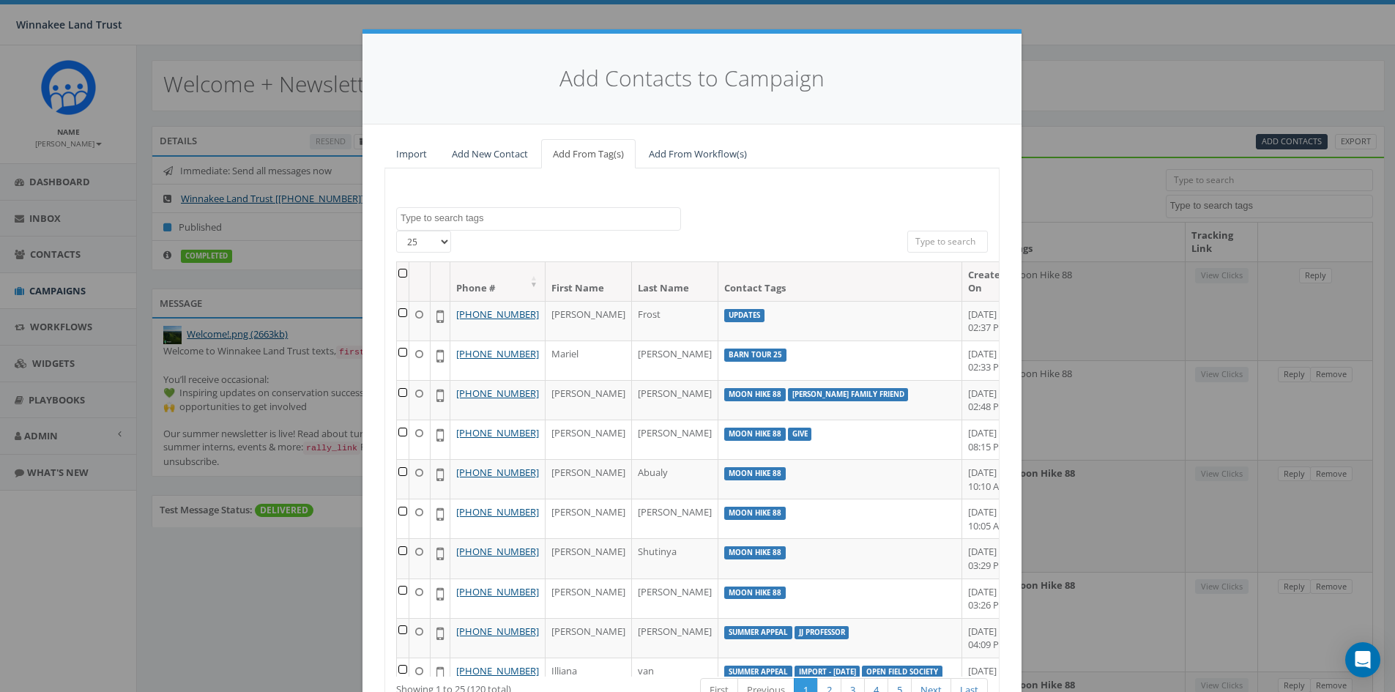
click at [938, 236] on input "search" at bounding box center [947, 242] width 81 height 22
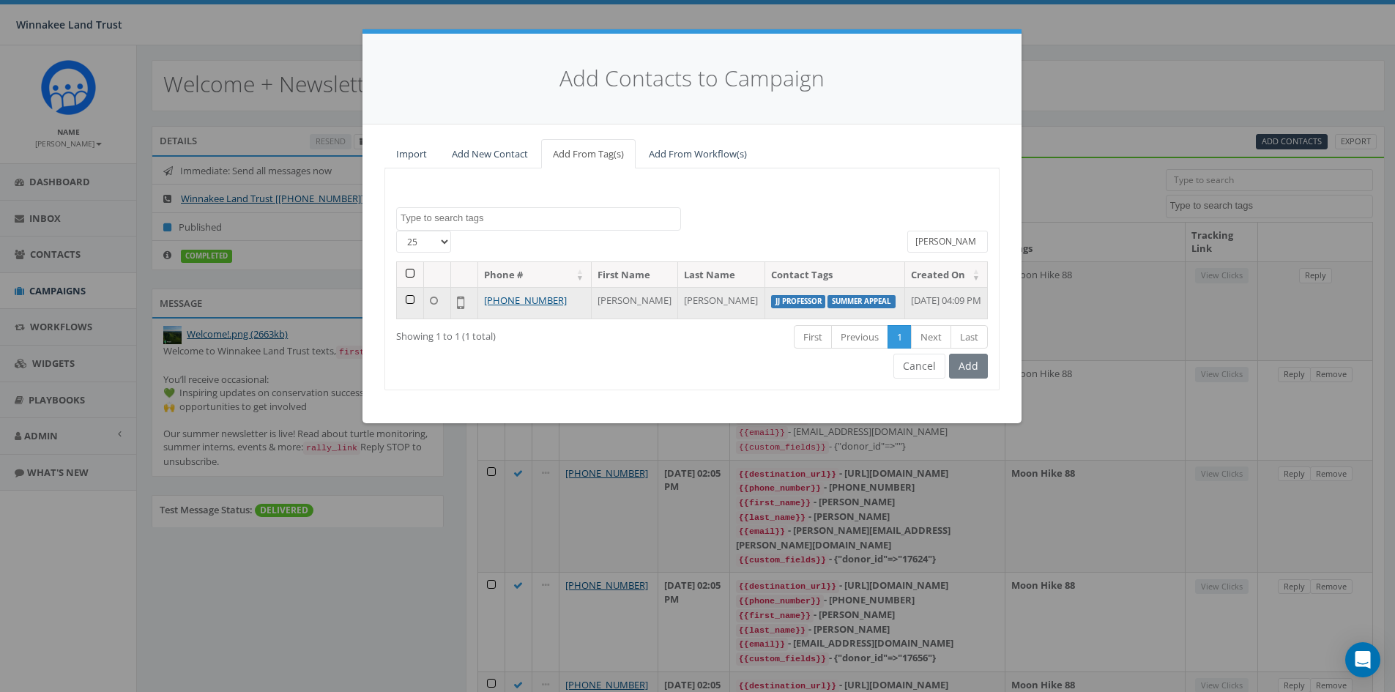
type input "ted"
click at [409, 310] on td at bounding box center [410, 302] width 27 height 31
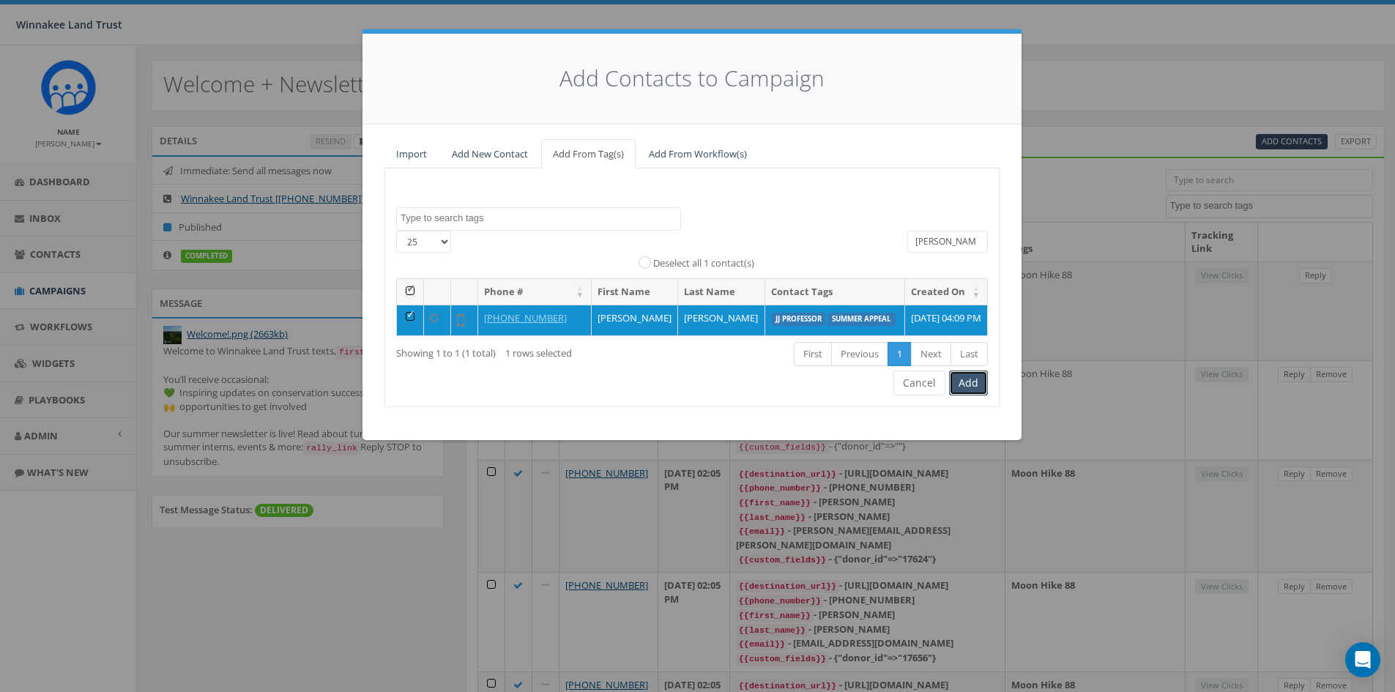
click at [977, 395] on button "Add" at bounding box center [968, 382] width 39 height 25
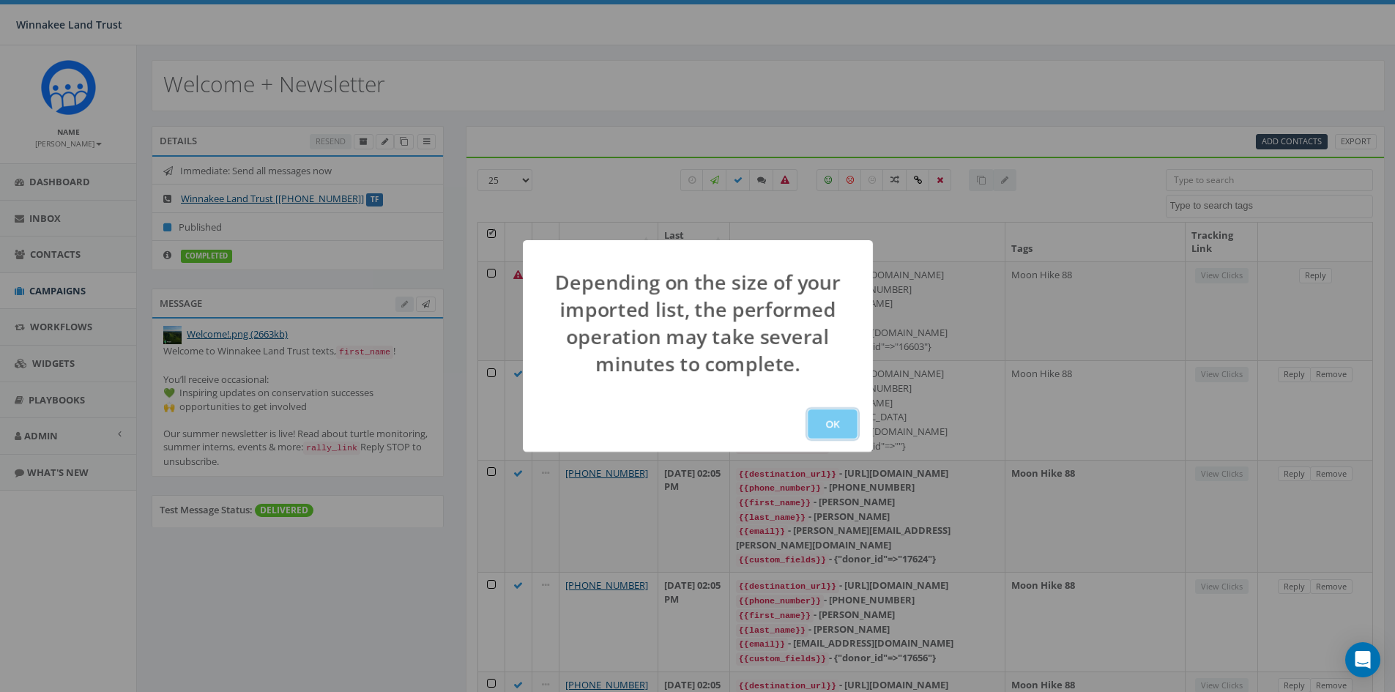
click at [831, 423] on button "OK" at bounding box center [833, 423] width 50 height 29
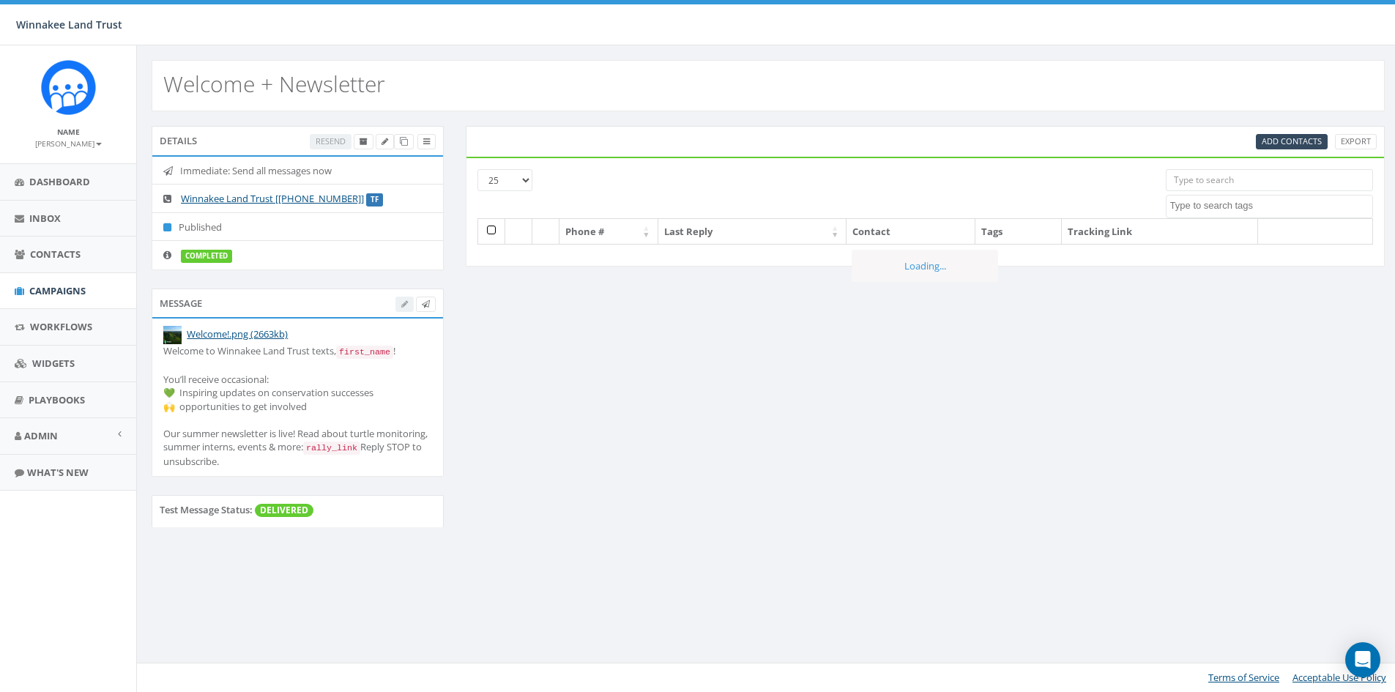
select select
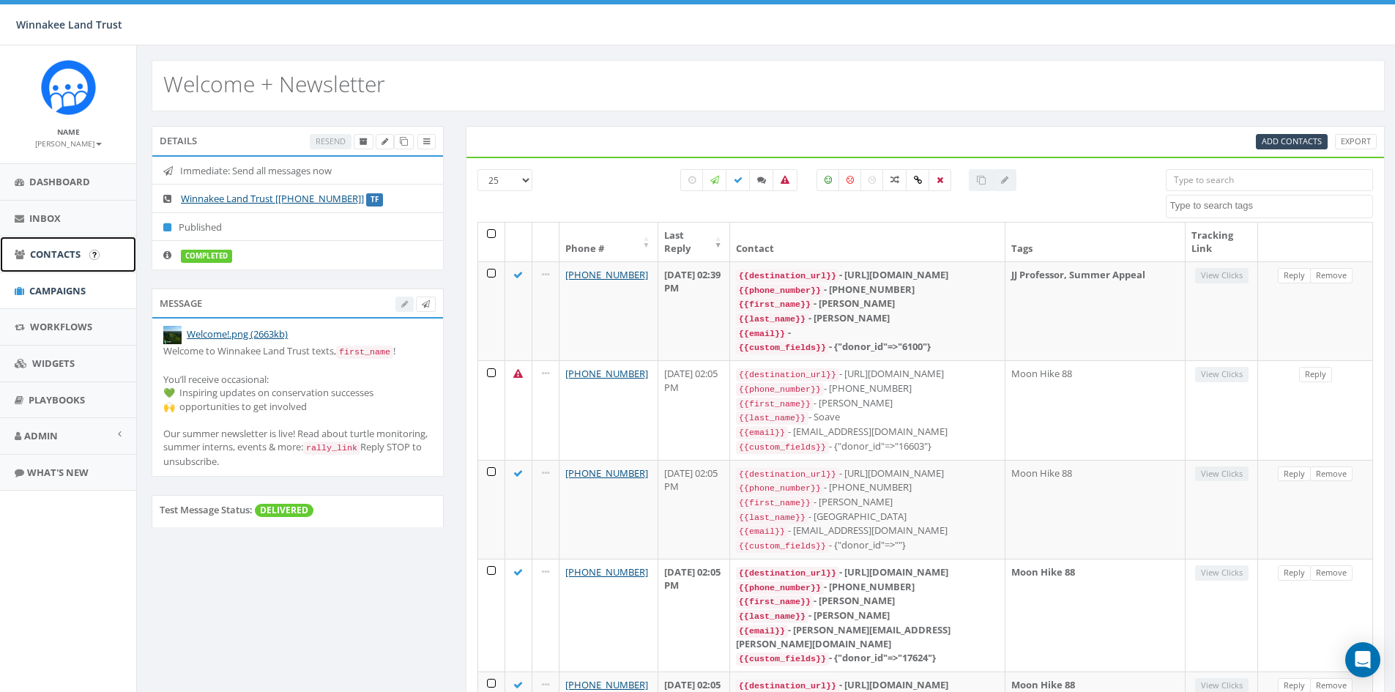
click at [64, 258] on span "Contacts" at bounding box center [55, 253] width 51 height 13
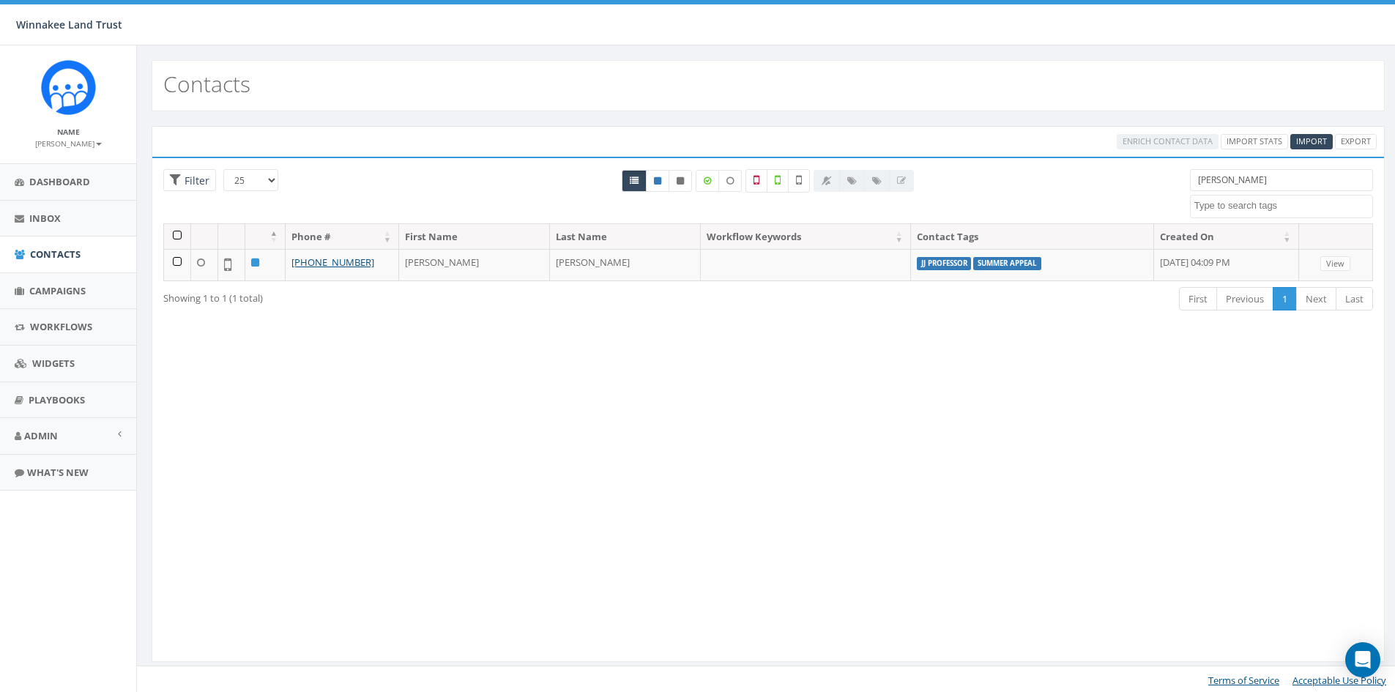
select select
drag, startPoint x: 1230, startPoint y: 178, endPoint x: 1166, endPoint y: 179, distance: 64.5
click at [1166, 179] on div "25 50 100 Filter [PERSON_NAME] [DATE] Barn Tour 25 DP opt-in EOY2024 Form Give …" at bounding box center [768, 196] width 1232 height 54
type input "d"
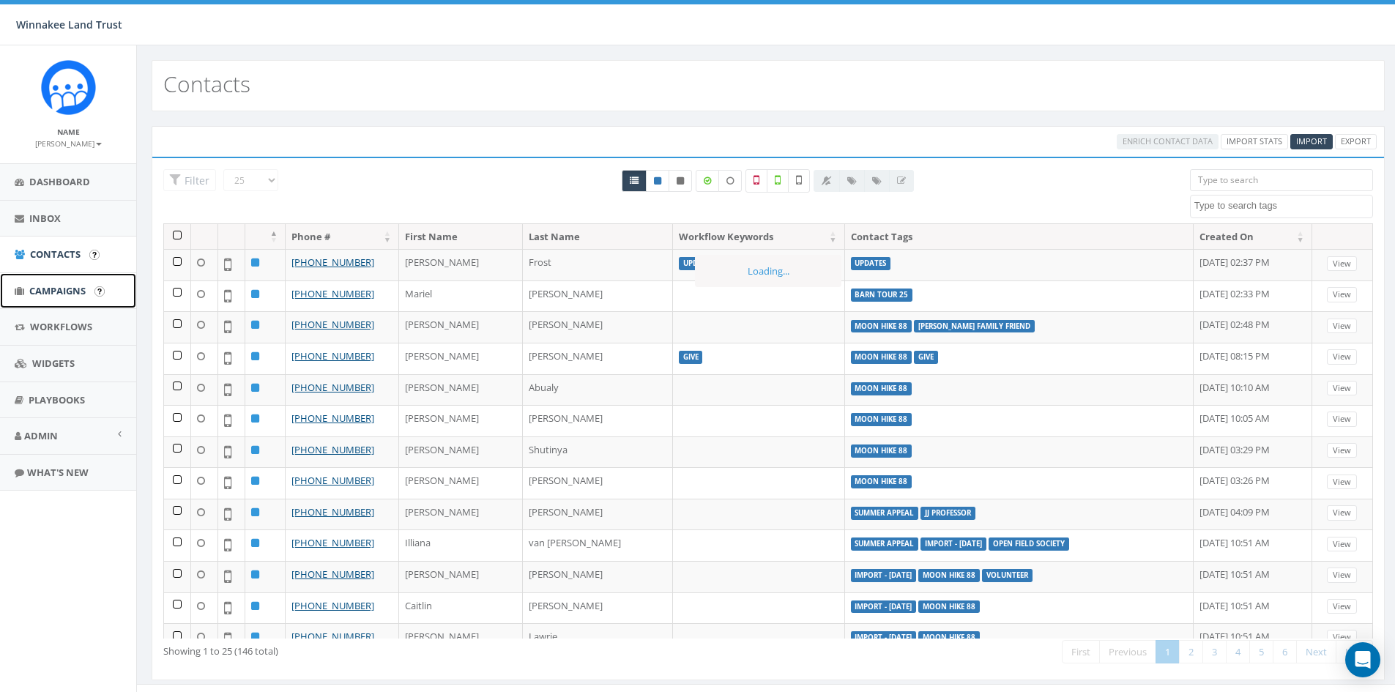
click at [43, 288] on span "Campaigns" at bounding box center [57, 290] width 56 height 13
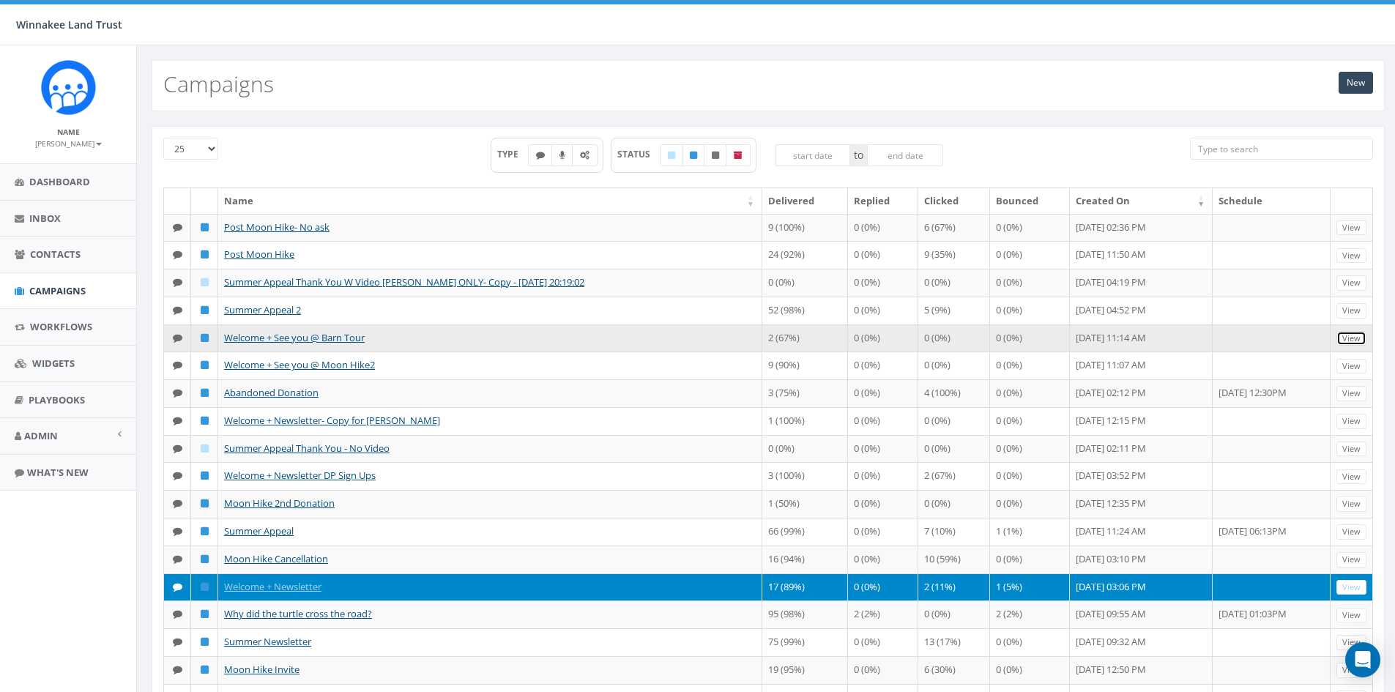
click at [1353, 334] on link "View" at bounding box center [1351, 338] width 30 height 15
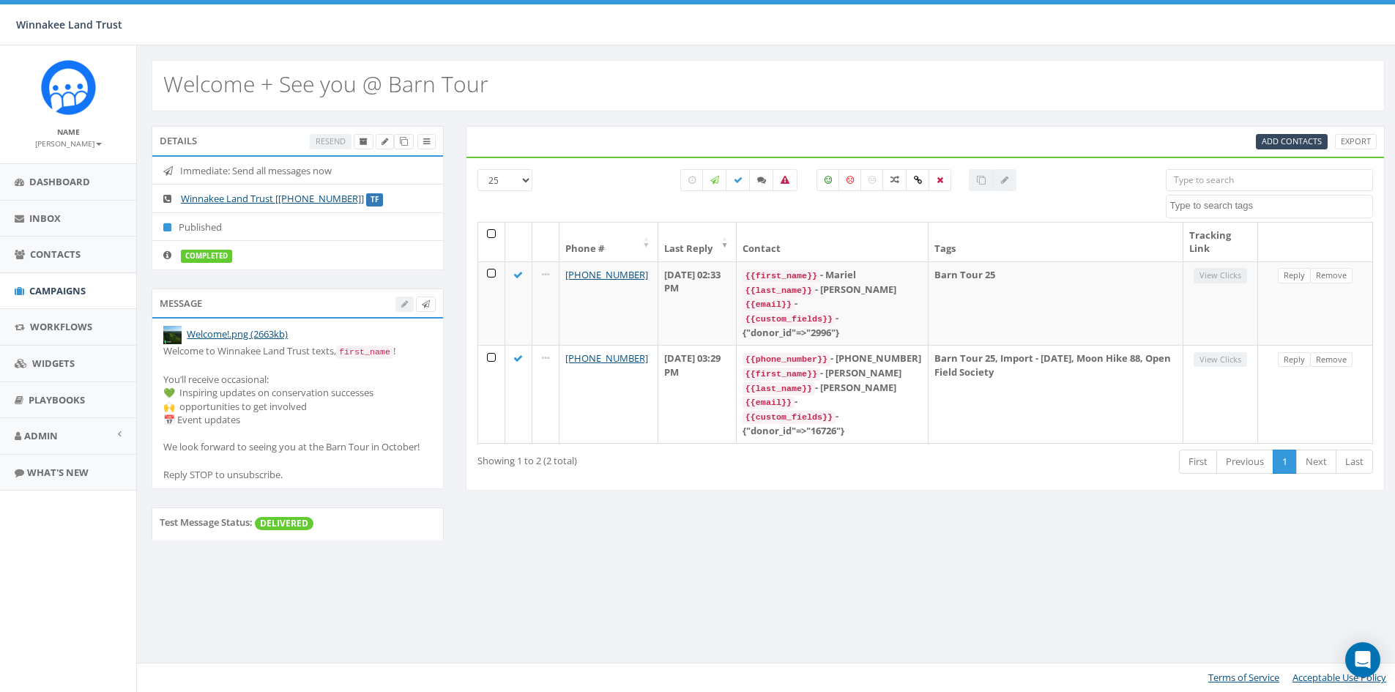
select select
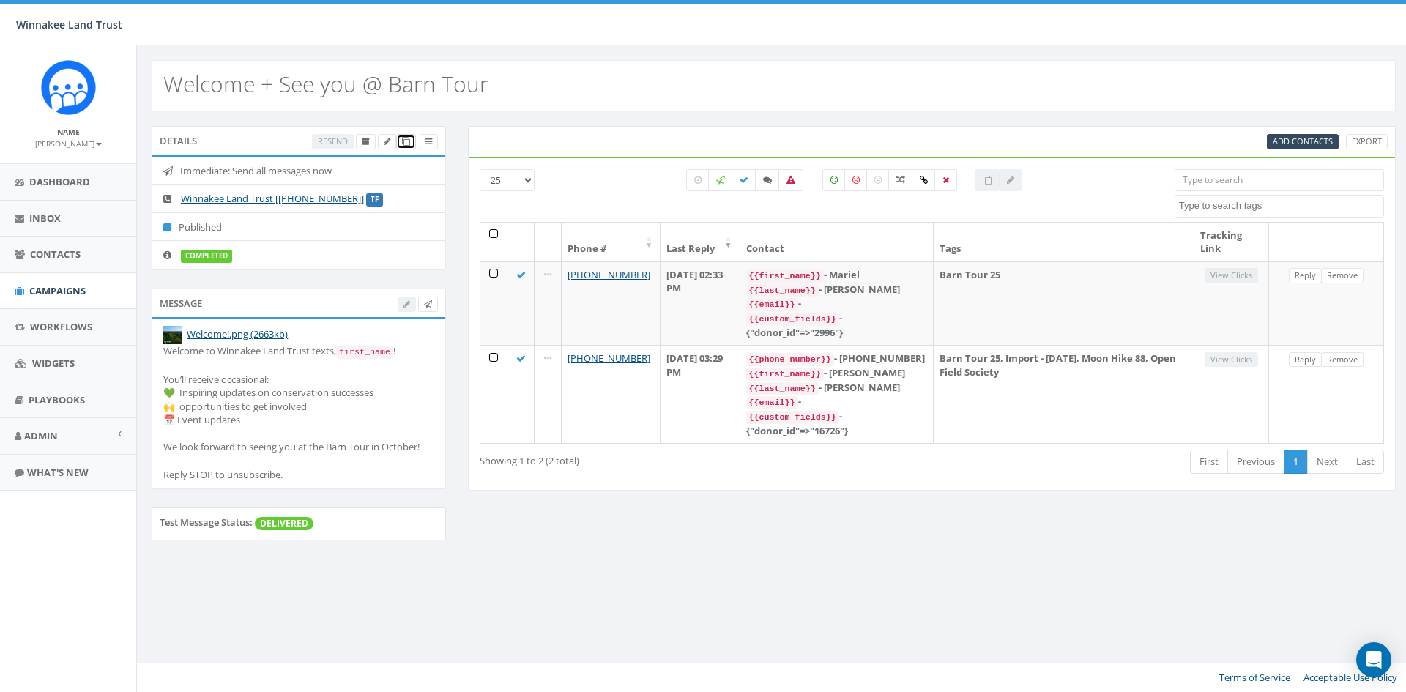
click at [411, 141] on link at bounding box center [406, 141] width 20 height 15
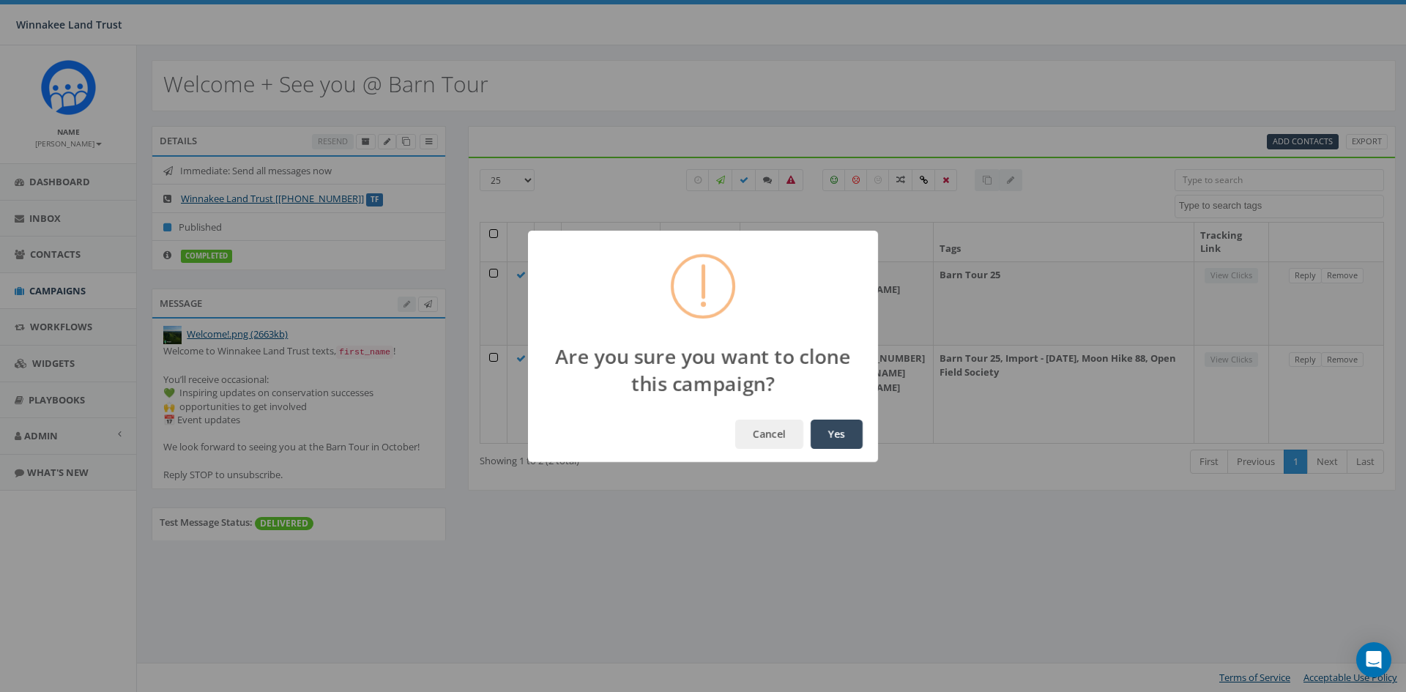
click at [821, 432] on button "Yes" at bounding box center [837, 434] width 52 height 29
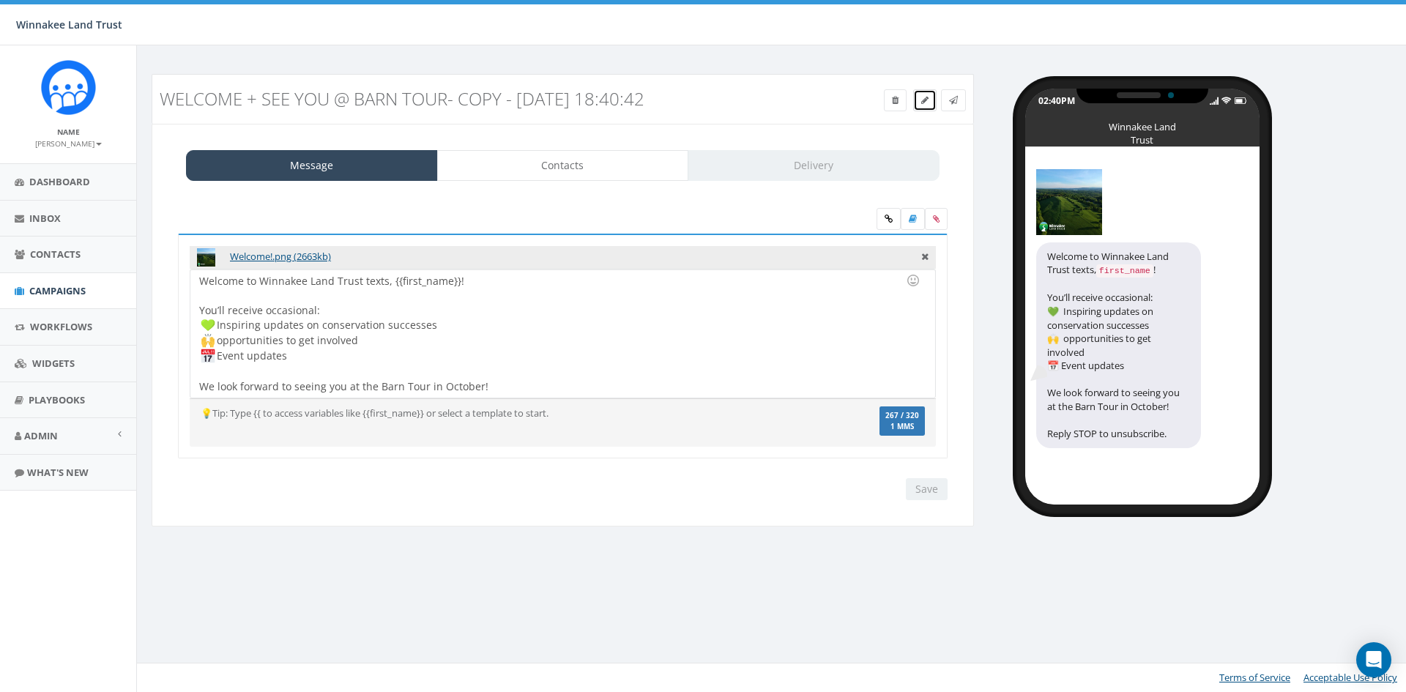
click at [921, 99] on icon at bounding box center [924, 100] width 7 height 9
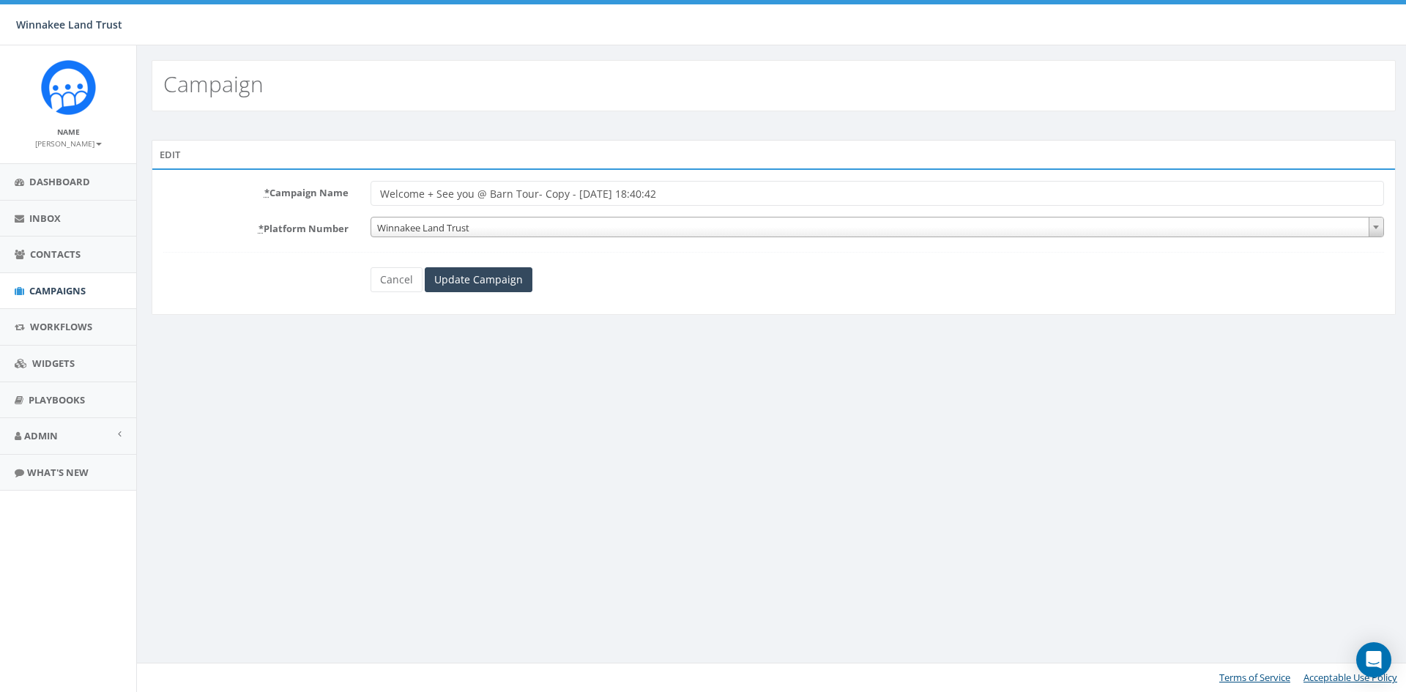
drag, startPoint x: 488, startPoint y: 191, endPoint x: 696, endPoint y: 189, distance: 208.0
click at [695, 188] on input "Welcome + See you @ Barn Tour- Copy - [DATE] 18:40:42" at bounding box center [876, 193] width 1013 height 25
type input "Welcome + See you @ Nocturnal Neighbors"
click at [486, 284] on input "Update Campaign" at bounding box center [479, 279] width 108 height 25
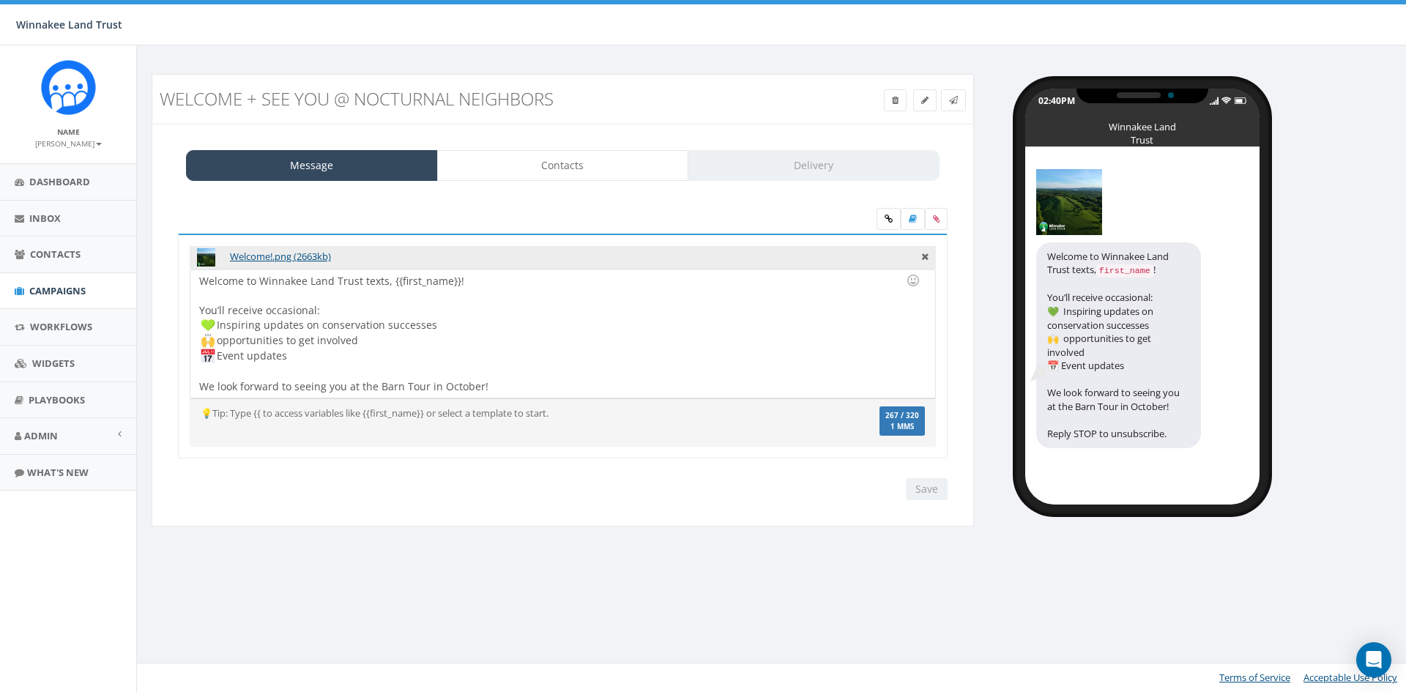
scroll to position [1, 0]
drag, startPoint x: 380, startPoint y: 387, endPoint x: 428, endPoint y: 381, distance: 47.9
click at [425, 384] on div "Welcome to Winnakee Land Trust texts, {{first_name}}! You’ll receive occasional…" at bounding box center [562, 333] width 744 height 128
click at [926, 487] on input "Save" at bounding box center [927, 489] width 42 height 22
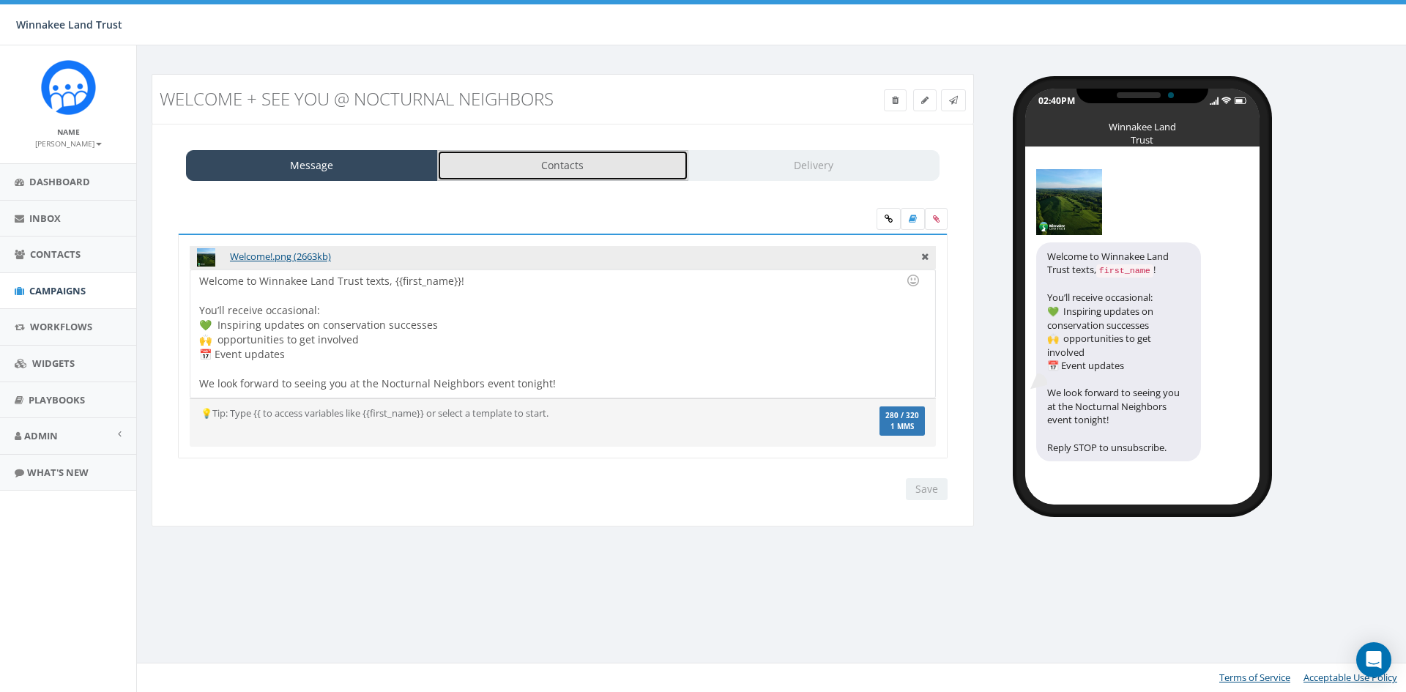
click at [540, 167] on link "Contacts" at bounding box center [563, 165] width 252 height 31
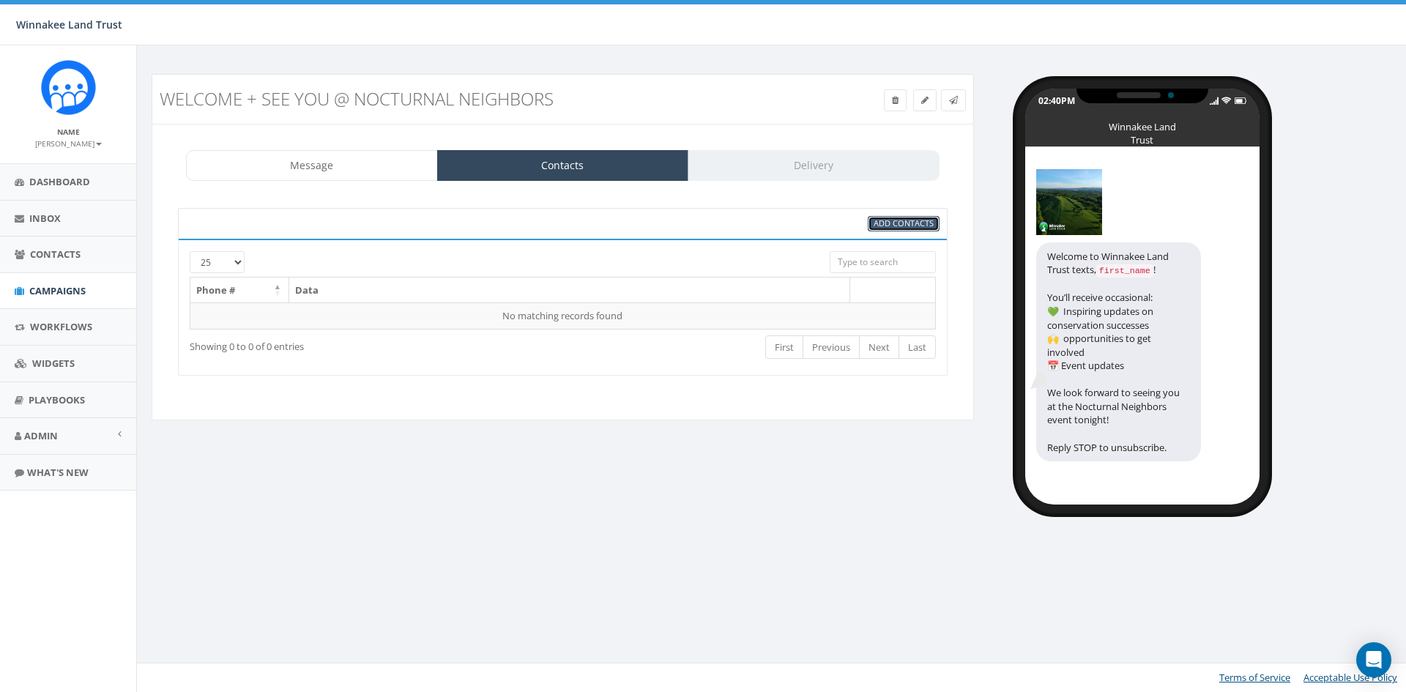
click at [915, 220] on span "Add Contacts" at bounding box center [904, 222] width 60 height 11
select select
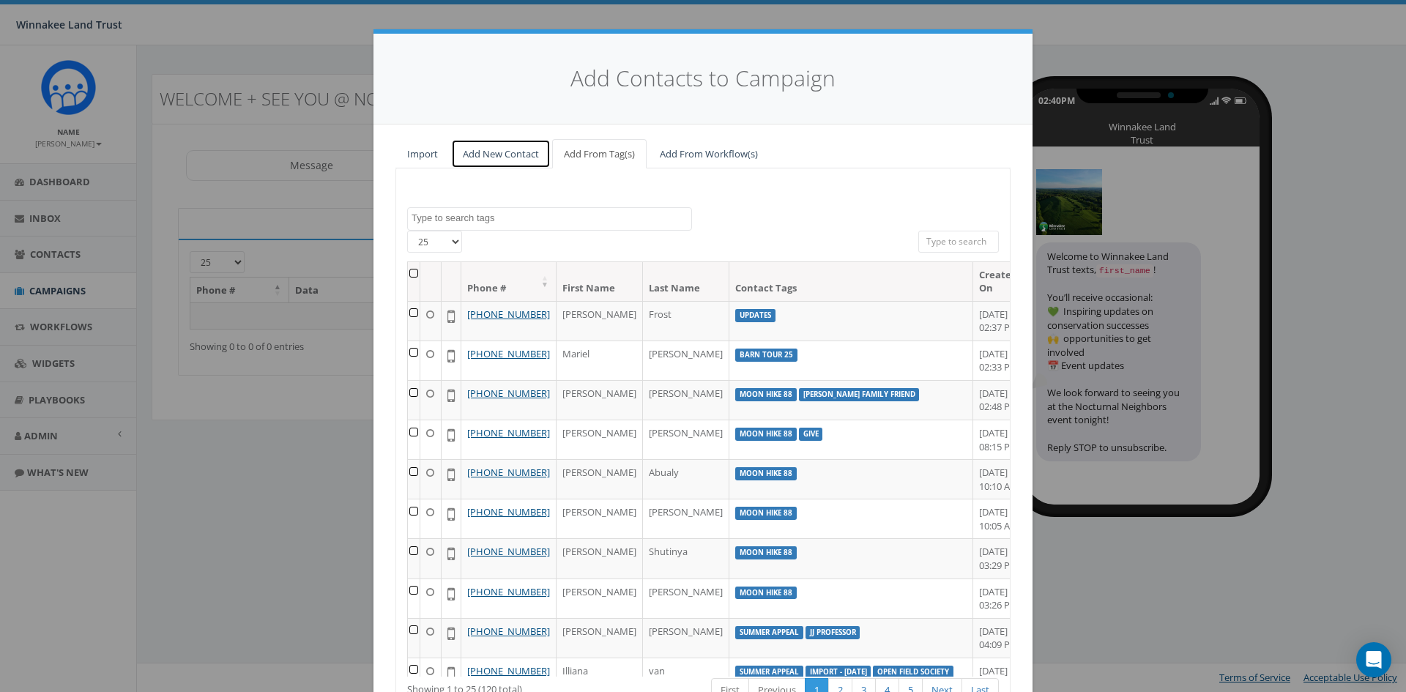
click at [501, 154] on link "Add New Contact" at bounding box center [501, 154] width 100 height 30
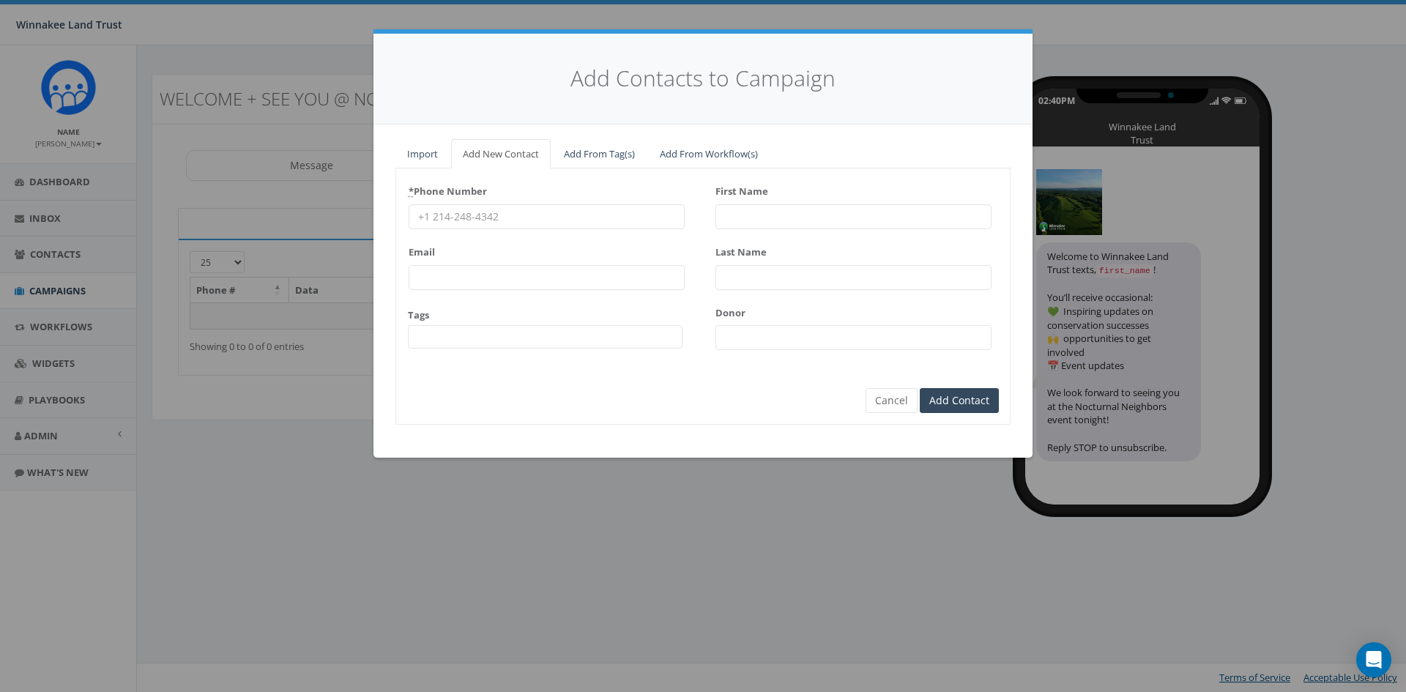
click at [471, 238] on div "* Phone Number Email Tags 2025/07/01 Barn Tour 25 DP opt-in EOY2024 Form Give H…" at bounding box center [547, 270] width 276 height 182
click at [477, 220] on input "* Phone Number" at bounding box center [547, 216] width 276 height 25
paste input "845-702-0702"
type input "845-702-0702"
click at [771, 217] on input "First Name" at bounding box center [853, 216] width 276 height 25
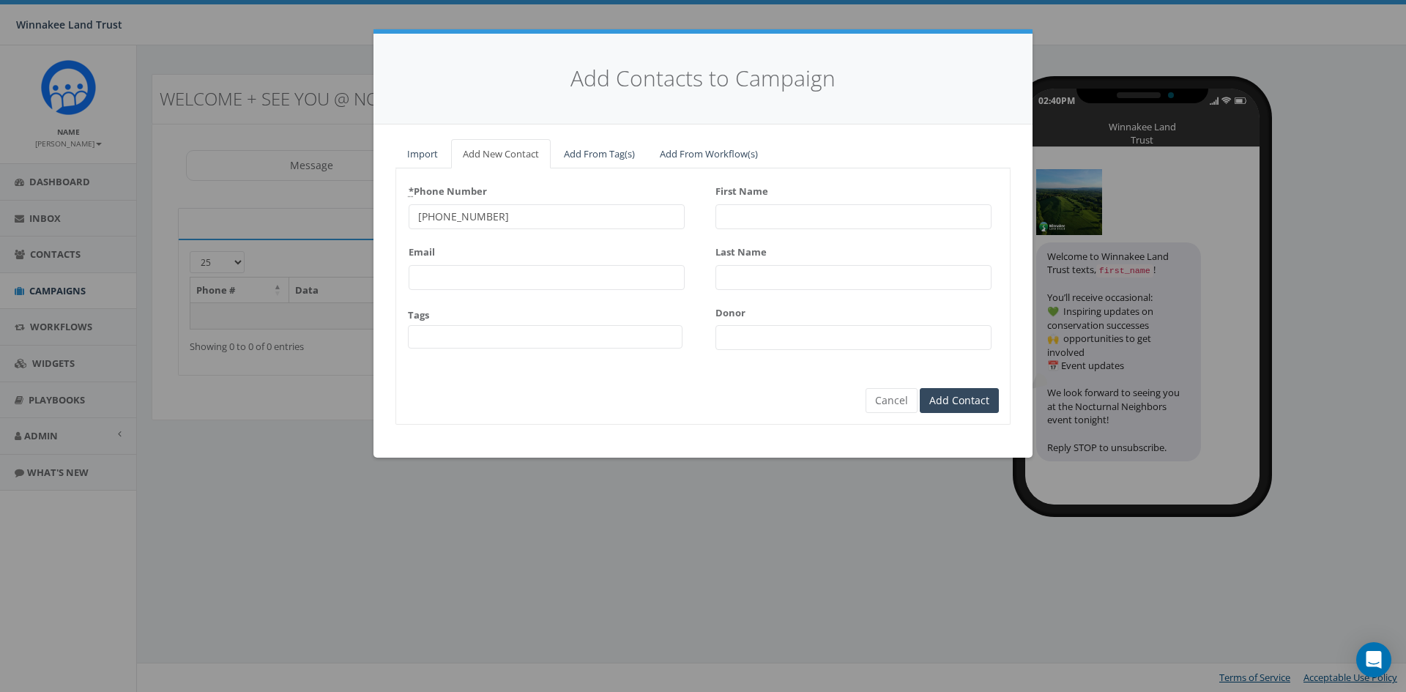
paste input "Dave Lindemann"
type input "Dave Lindemann"
paste input "Dave Lindemann"
drag, startPoint x: 792, startPoint y: 218, endPoint x: 852, endPoint y: 222, distance: 60.2
click at [852, 222] on input "Dave Lindemann" at bounding box center [853, 216] width 276 height 25
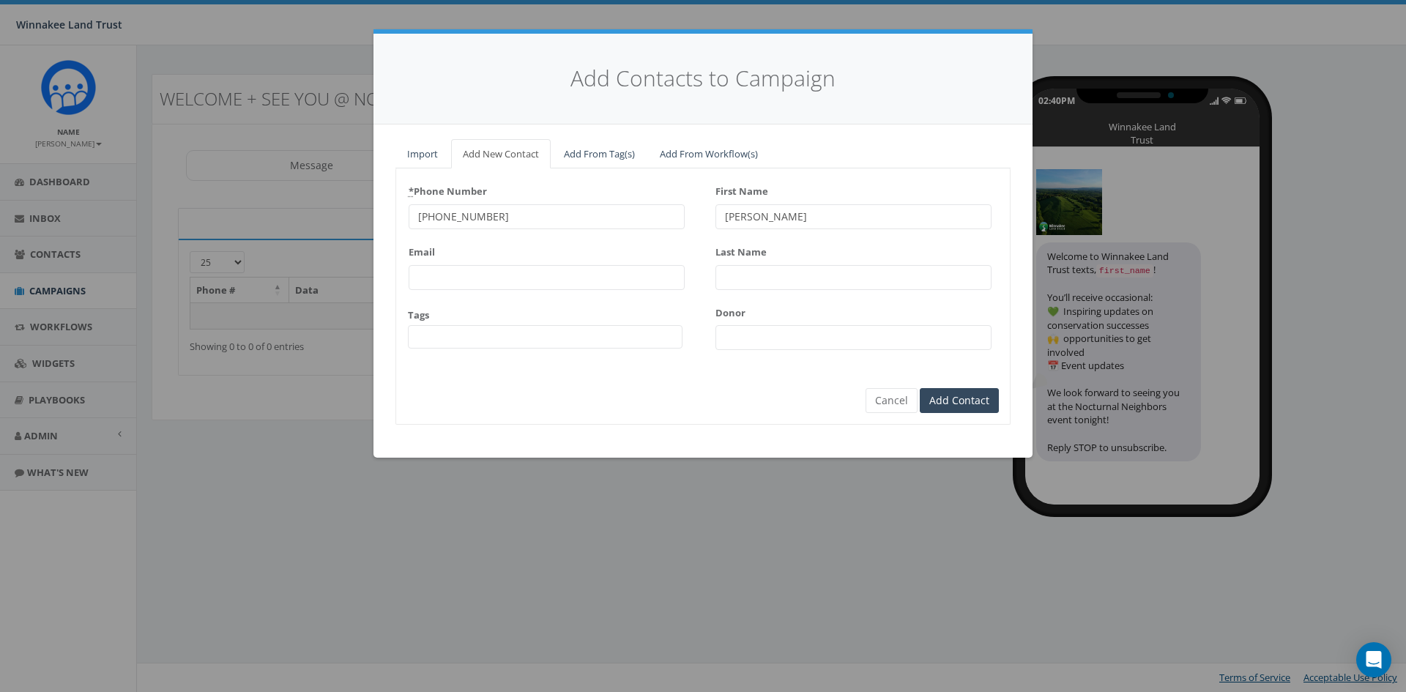
type input "Dave"
click at [748, 283] on input "Last Name" at bounding box center [853, 277] width 276 height 25
paste input "Lindemann"
type input "Lindemann"
click at [773, 340] on input "Donor" at bounding box center [853, 337] width 276 height 25
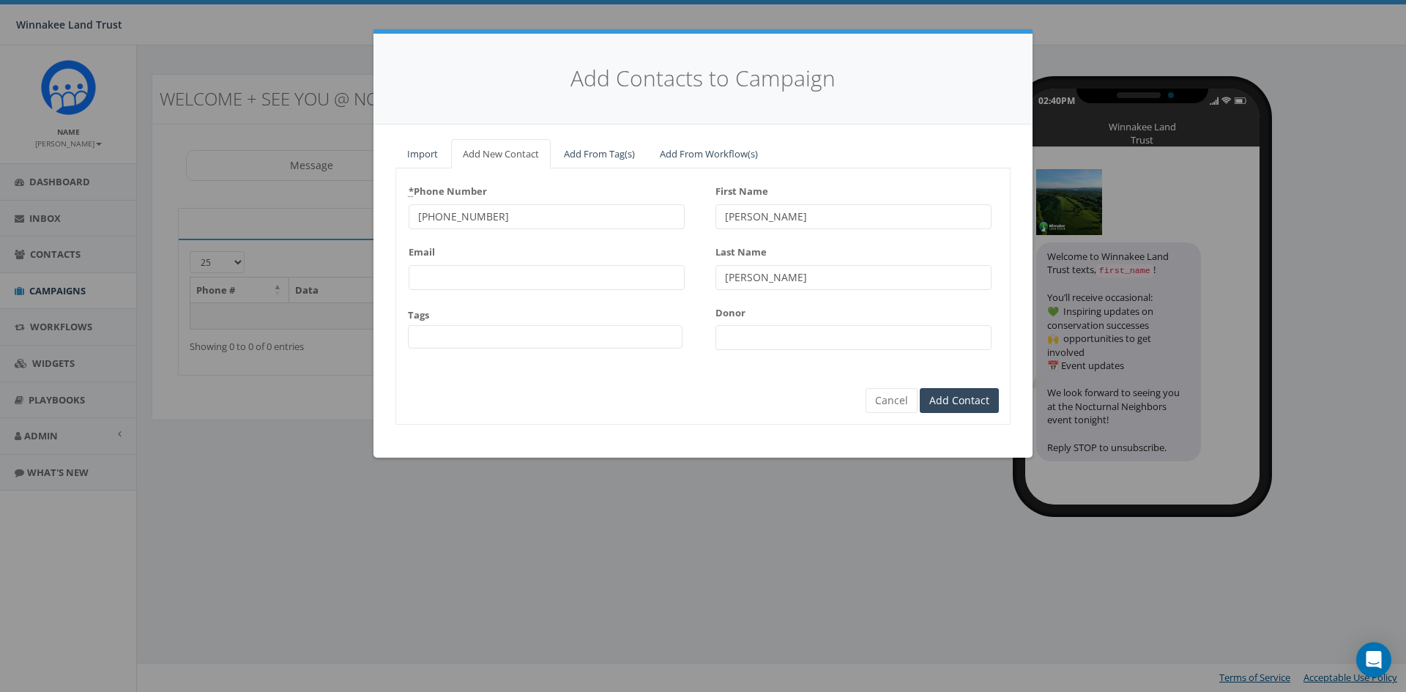
paste input "3130"
type input "3130"
click at [463, 334] on span at bounding box center [545, 336] width 275 height 23
type textarea "voluntee"
select select "volunteer"
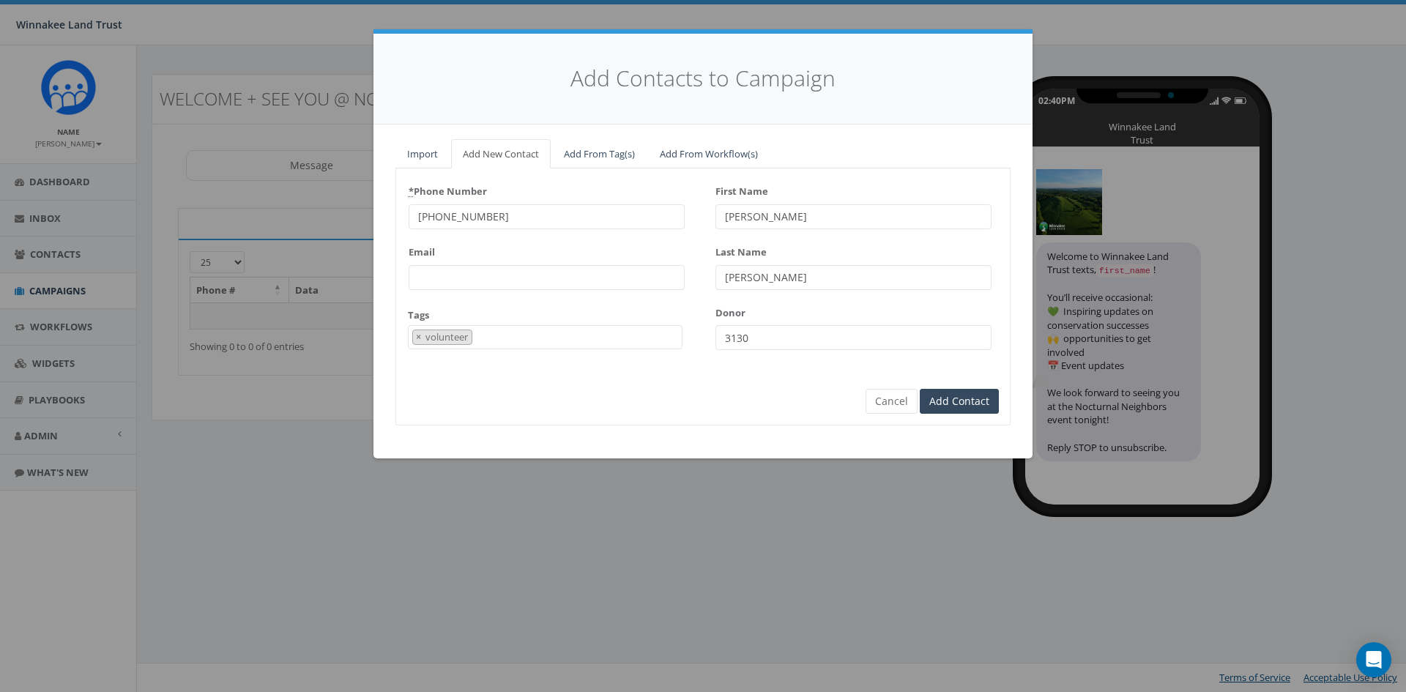
scroll to position [390, 0]
click at [966, 398] on input "Add Contact" at bounding box center [959, 401] width 79 height 25
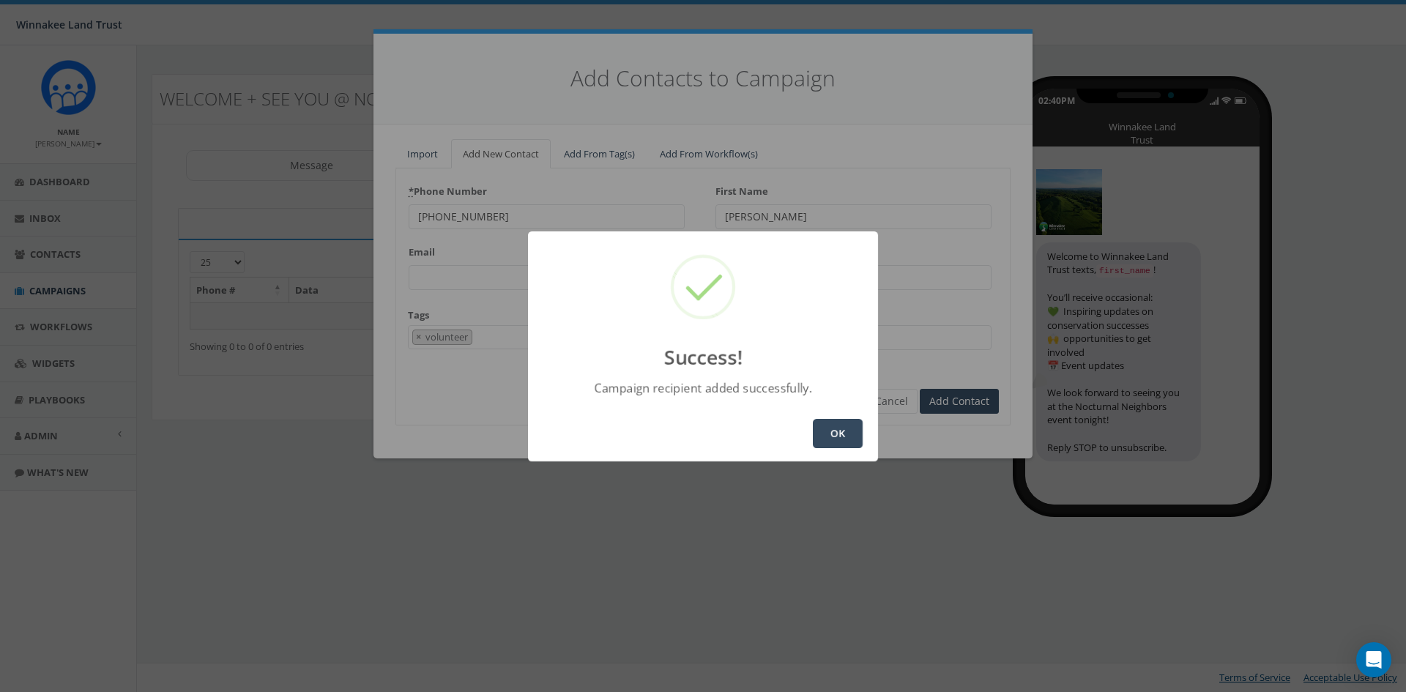
click at [836, 426] on button "OK" at bounding box center [838, 433] width 50 height 29
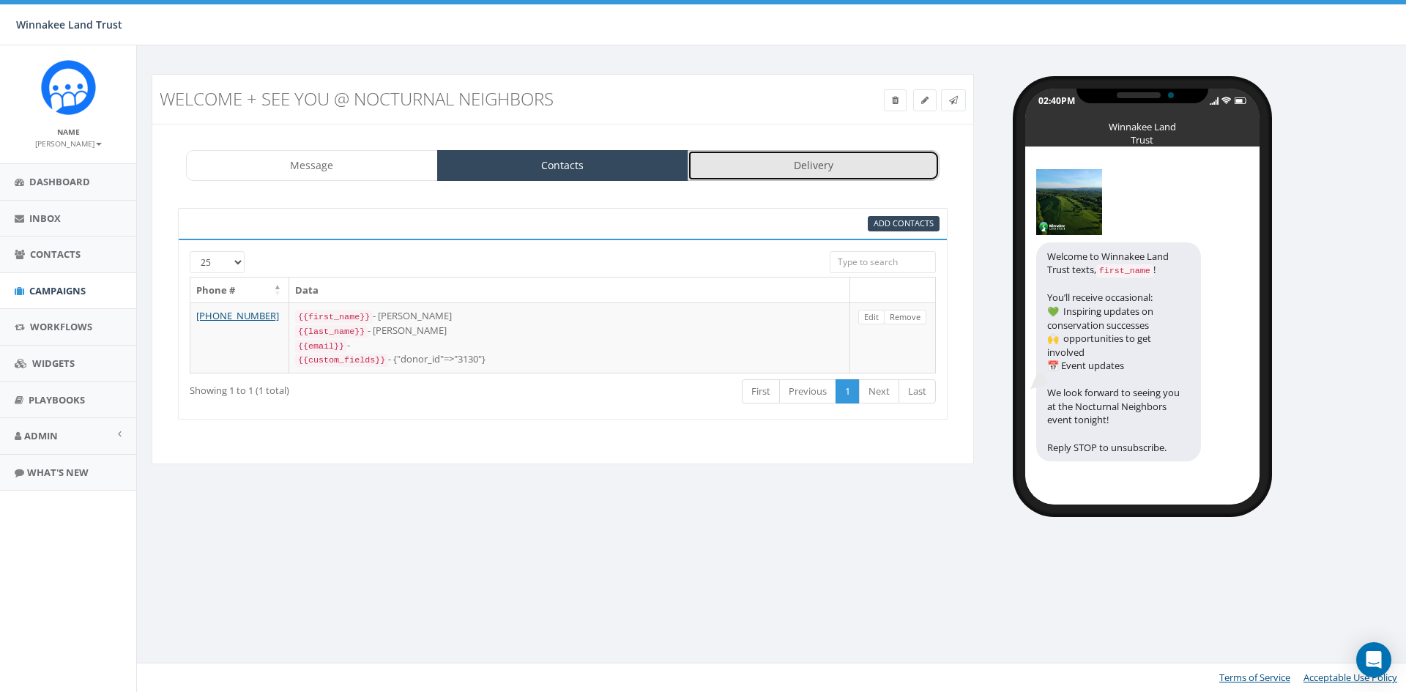
click at [855, 167] on link "Delivery" at bounding box center [814, 165] width 252 height 31
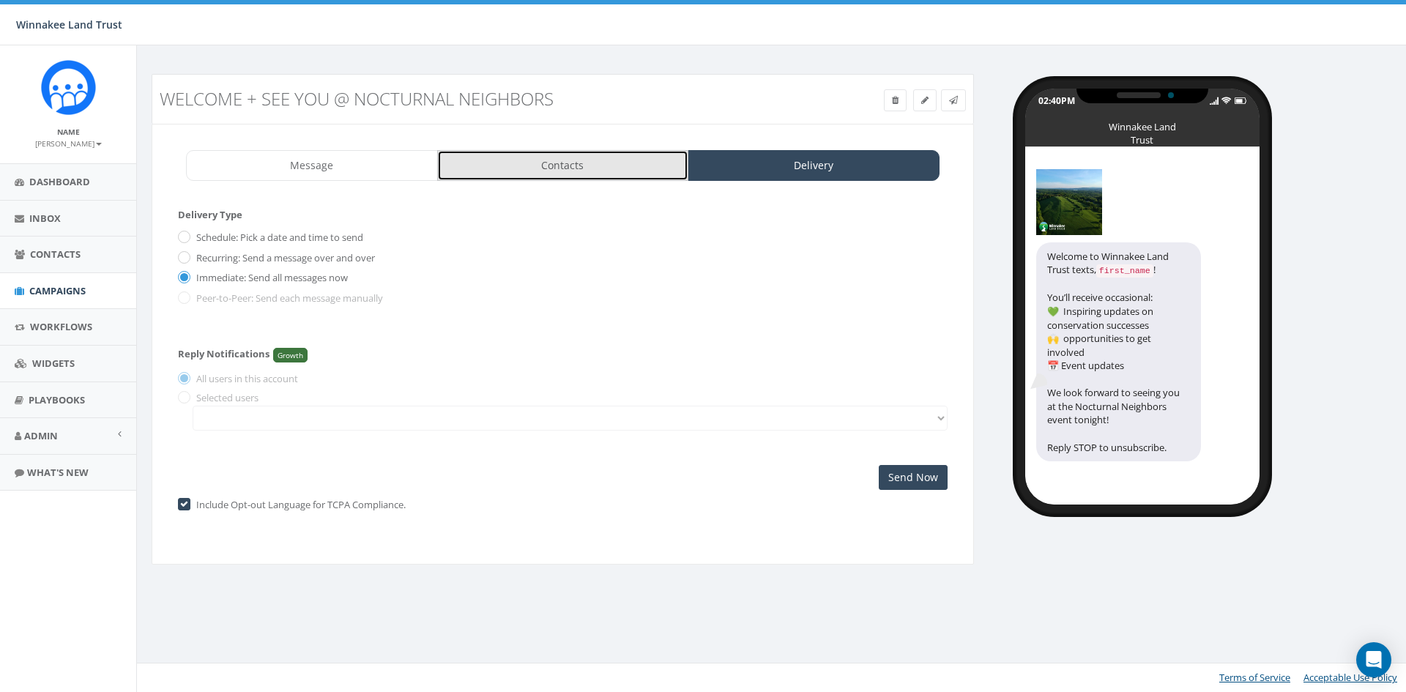
click at [529, 178] on link "Contacts" at bounding box center [563, 165] width 252 height 31
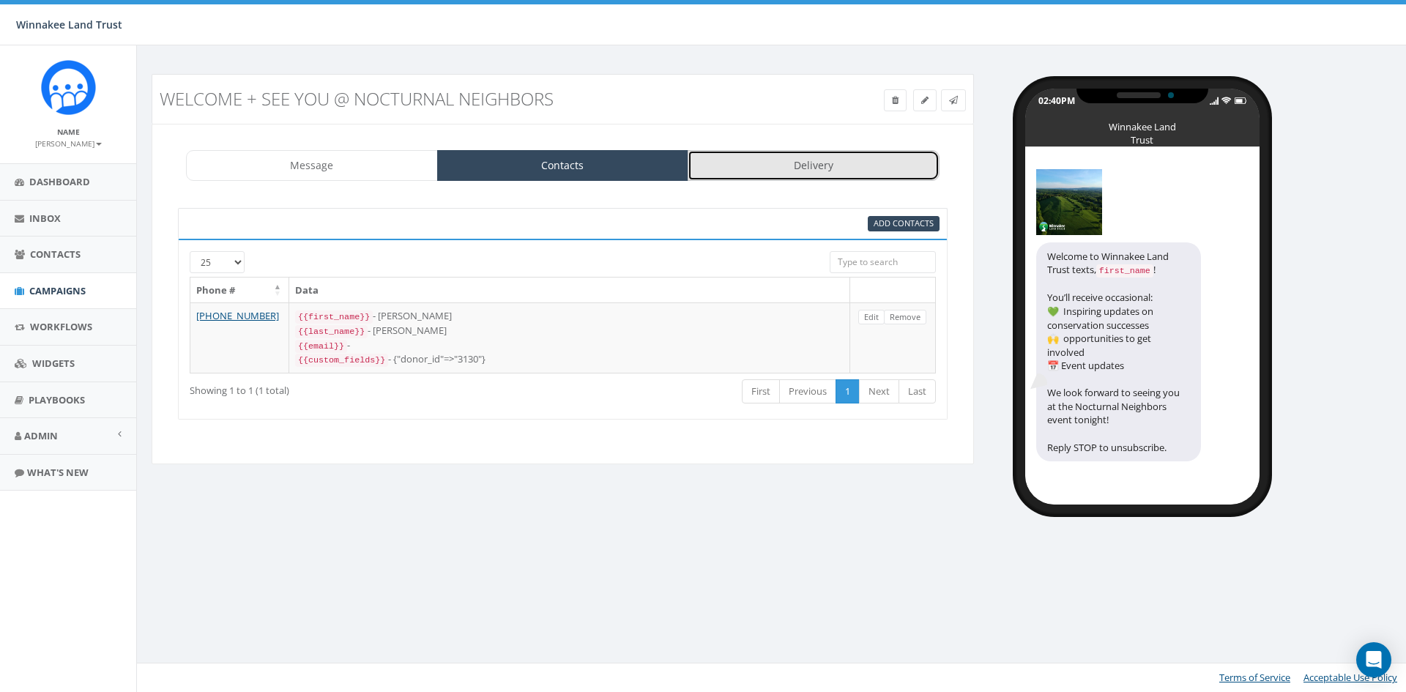
click at [812, 163] on link "Delivery" at bounding box center [814, 165] width 252 height 31
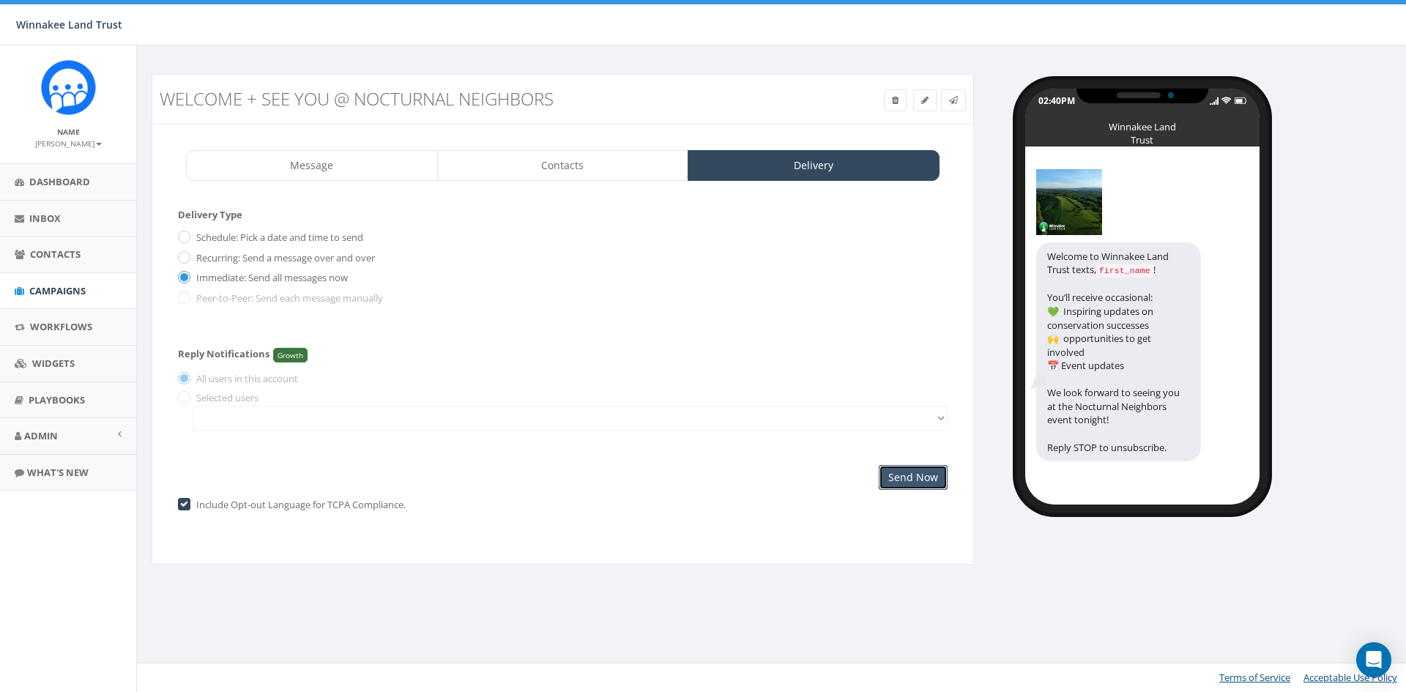
click at [909, 479] on input "Send Now" at bounding box center [913, 477] width 69 height 25
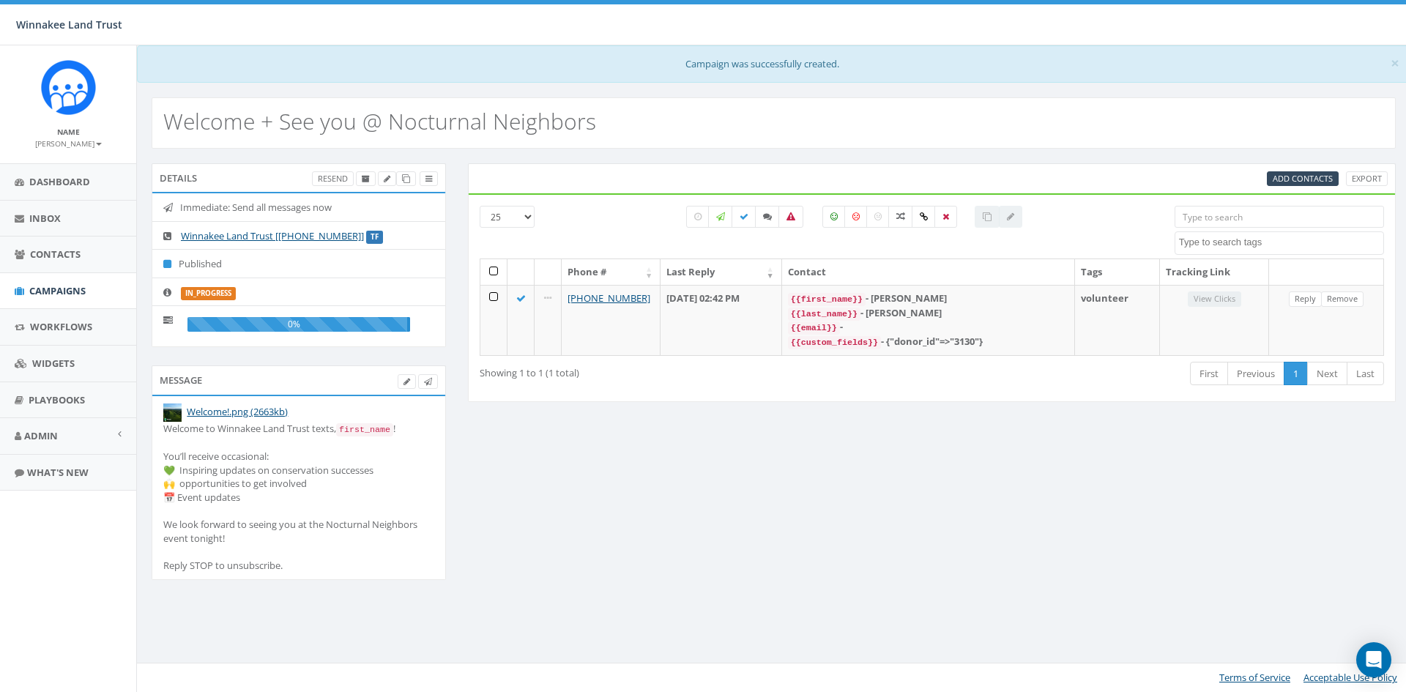
select select
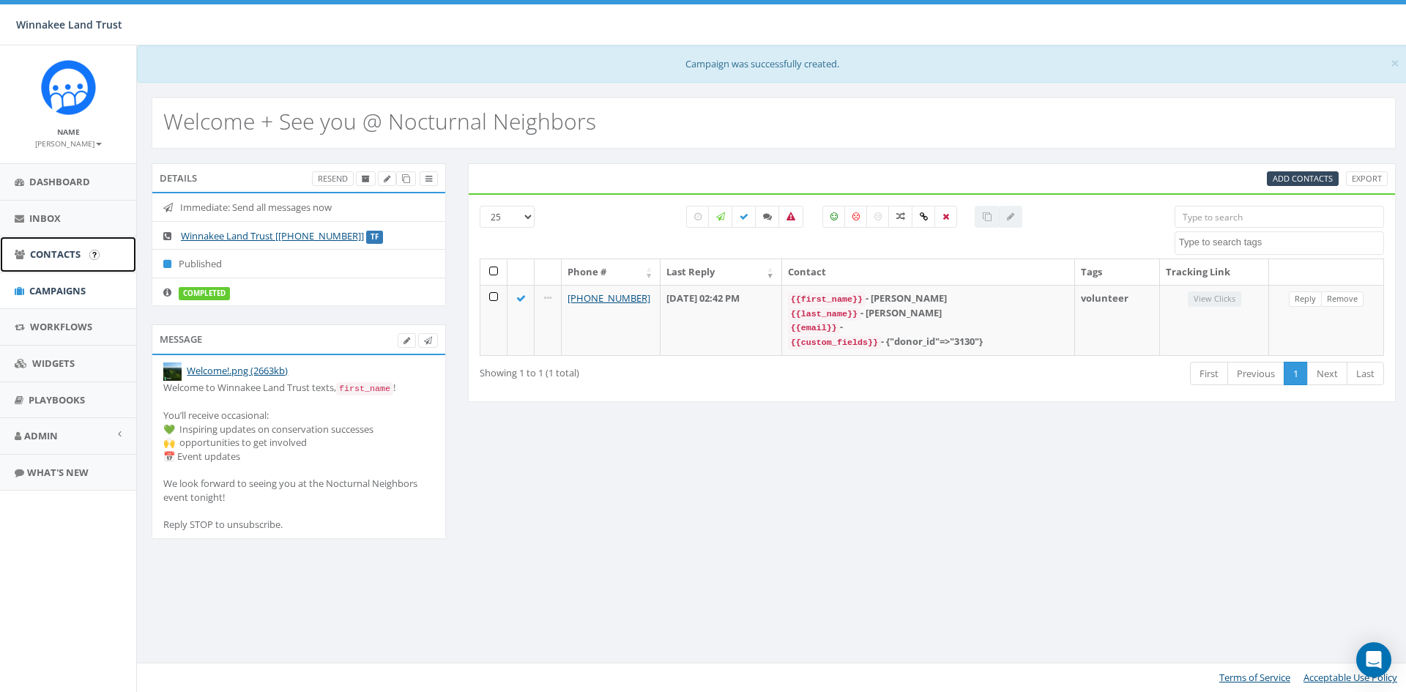
click at [61, 260] on span "Contacts" at bounding box center [55, 253] width 51 height 13
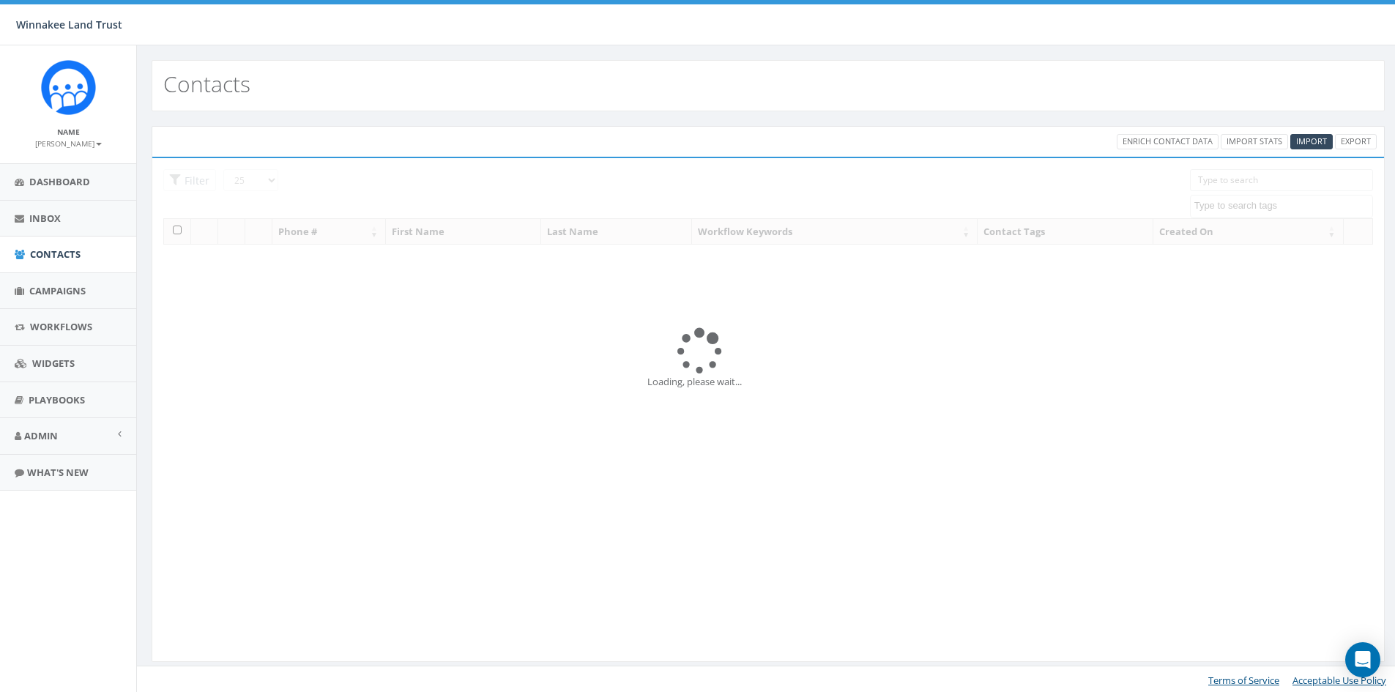
select select
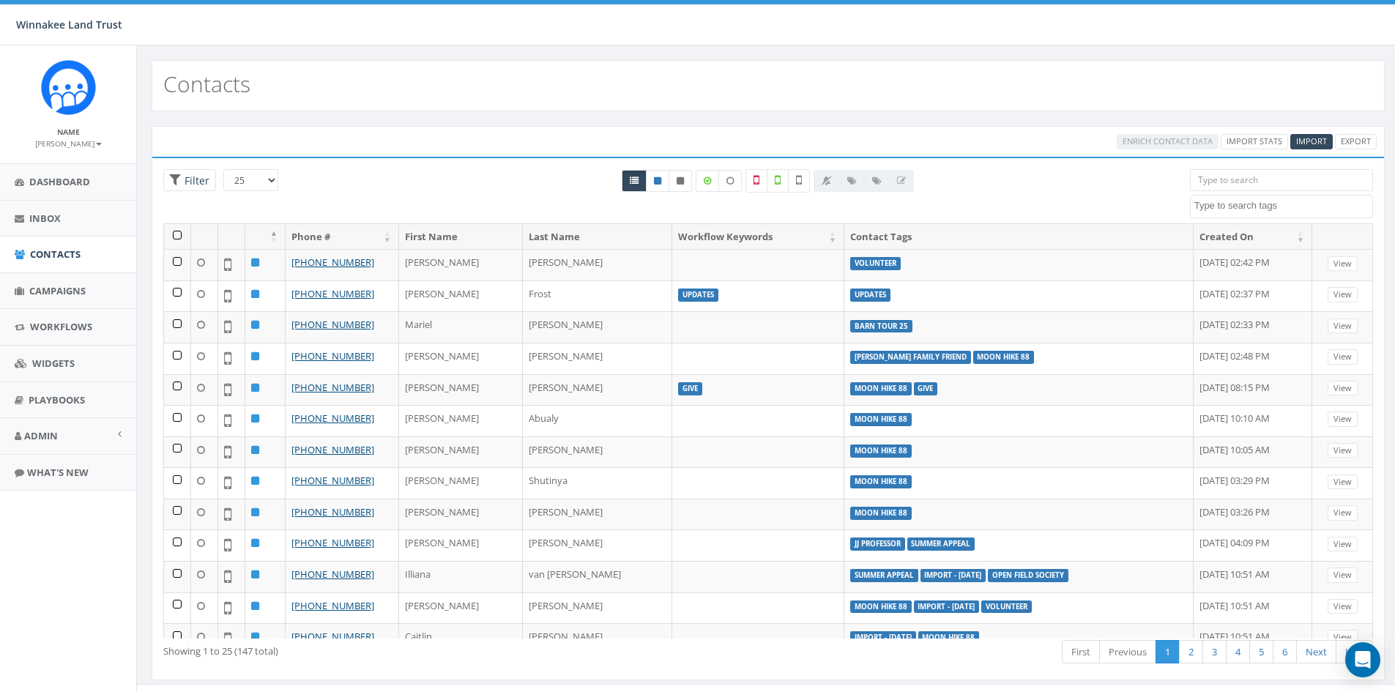
click at [1243, 184] on input "search" at bounding box center [1281, 180] width 183 height 22
type input "dent"
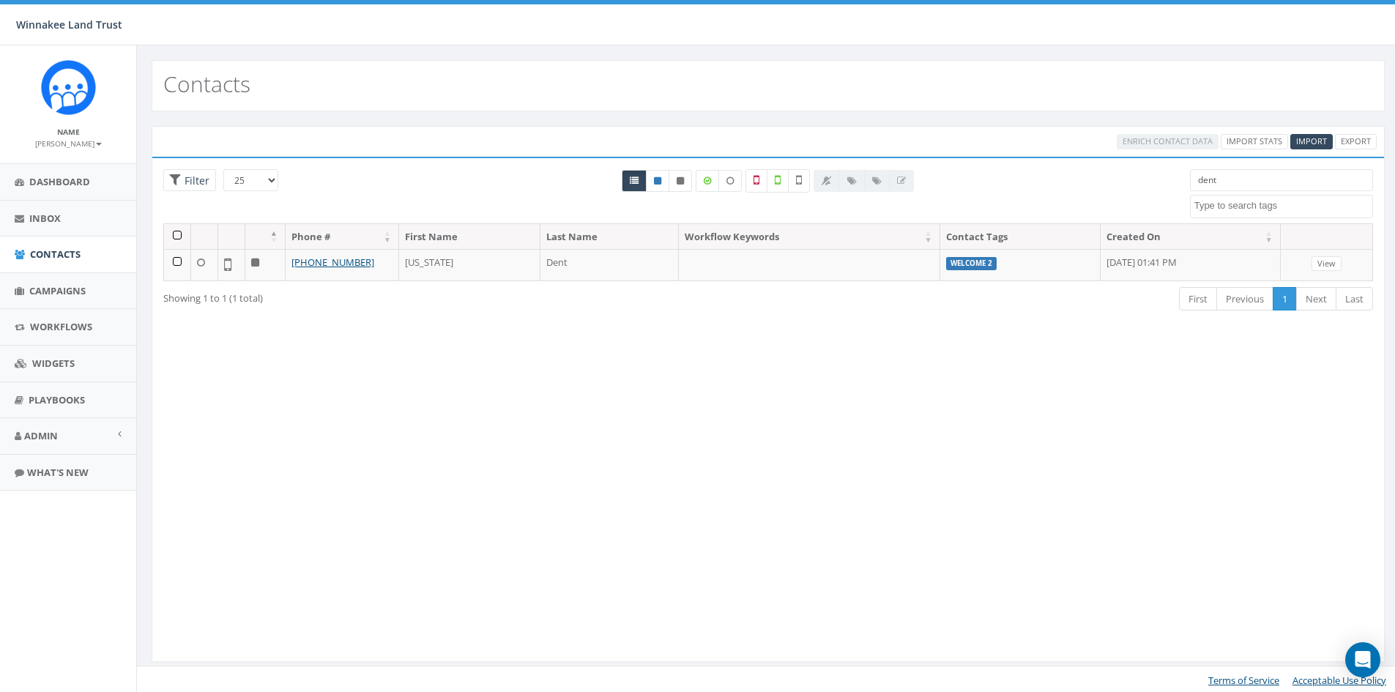
drag, startPoint x: 1220, startPoint y: 185, endPoint x: 1142, endPoint y: 186, distance: 78.4
click at [1142, 186] on div "25 50 100 Filter All 0 contact(s) on current page All 1 contact(s) filtered den…" at bounding box center [768, 196] width 1232 height 54
drag, startPoint x: 1208, startPoint y: 175, endPoint x: 1132, endPoint y: 172, distance: 76.2
click at [1132, 172] on div "25 50 100 Filter All 0 contact(s) on current page All 1 contact(s) filtered cop…" at bounding box center [768, 196] width 1232 height 54
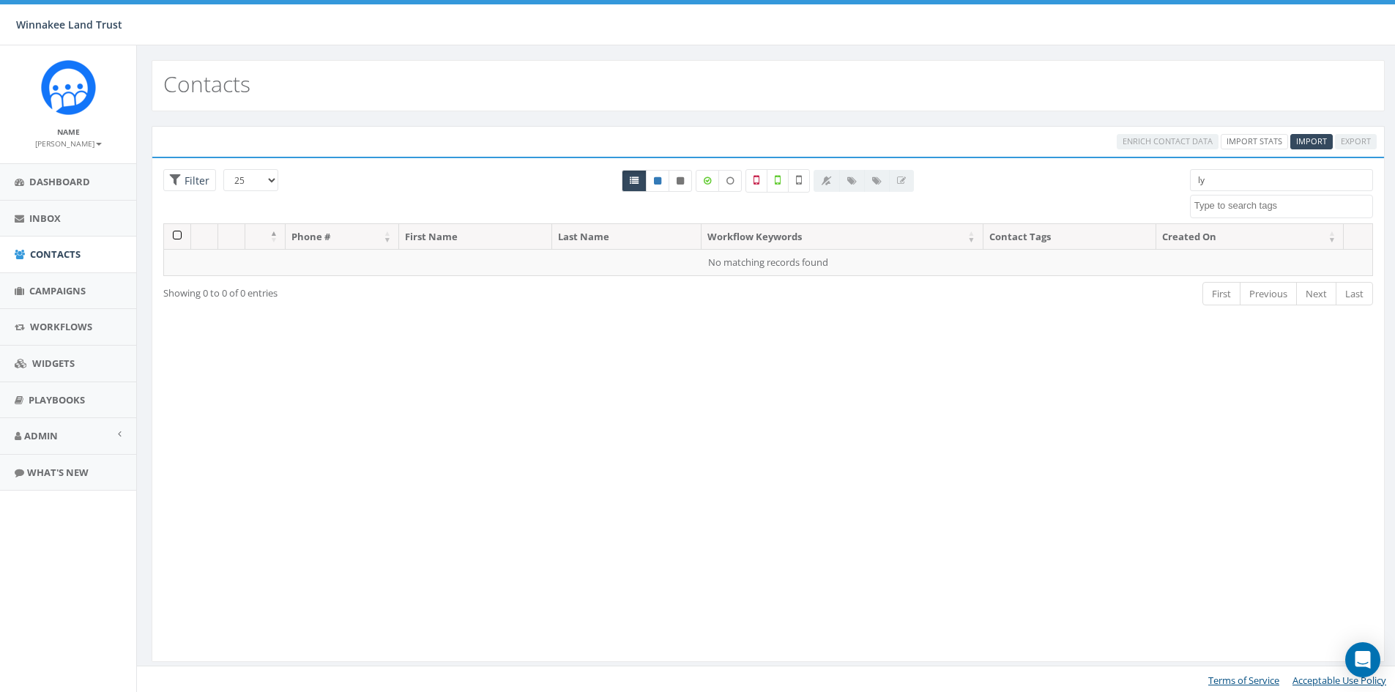
type input "l"
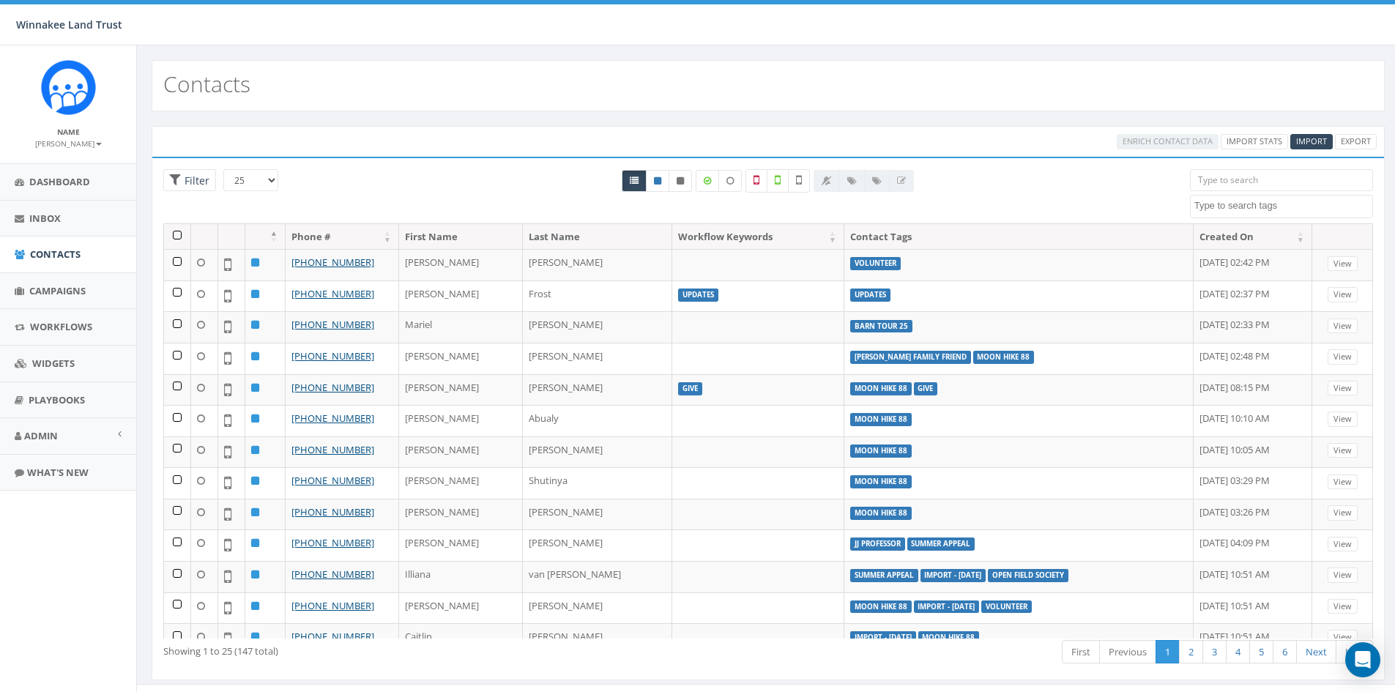
paste input "[PHONE_NUMBER]"
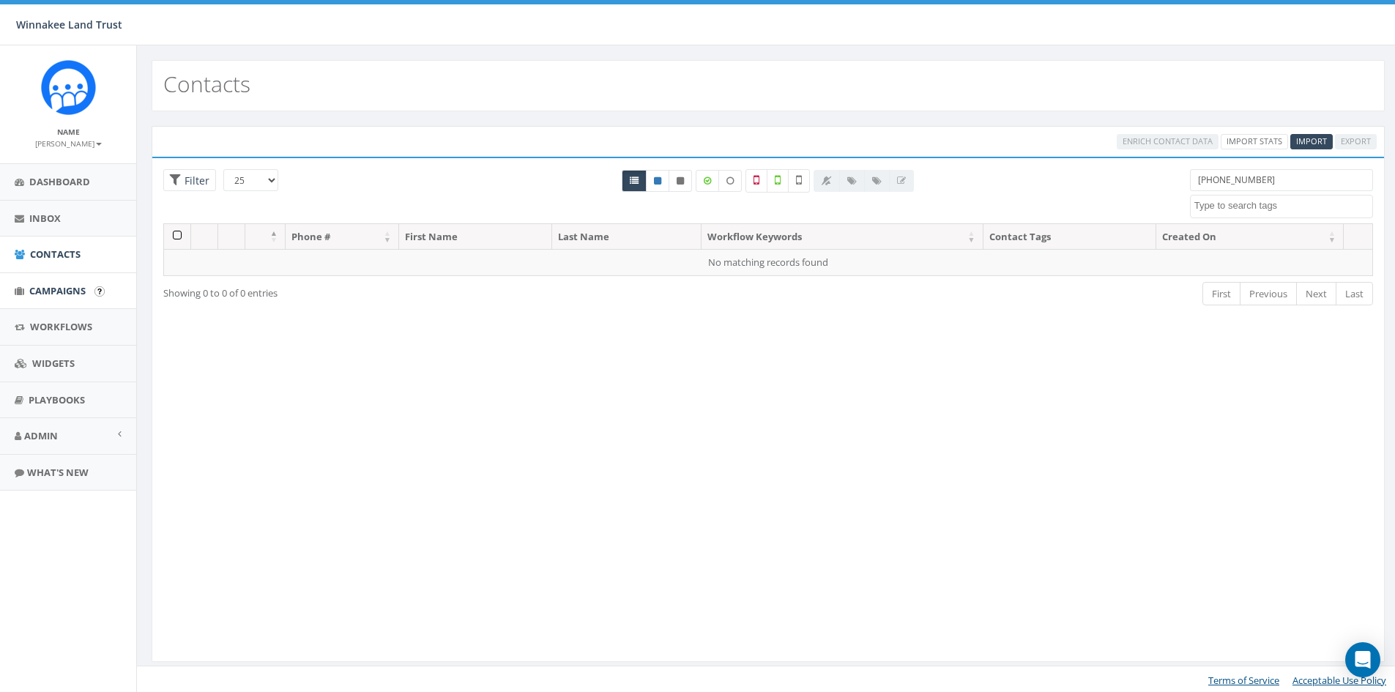
type input "917-270-3530"
click at [54, 294] on span "Campaigns" at bounding box center [57, 290] width 56 height 13
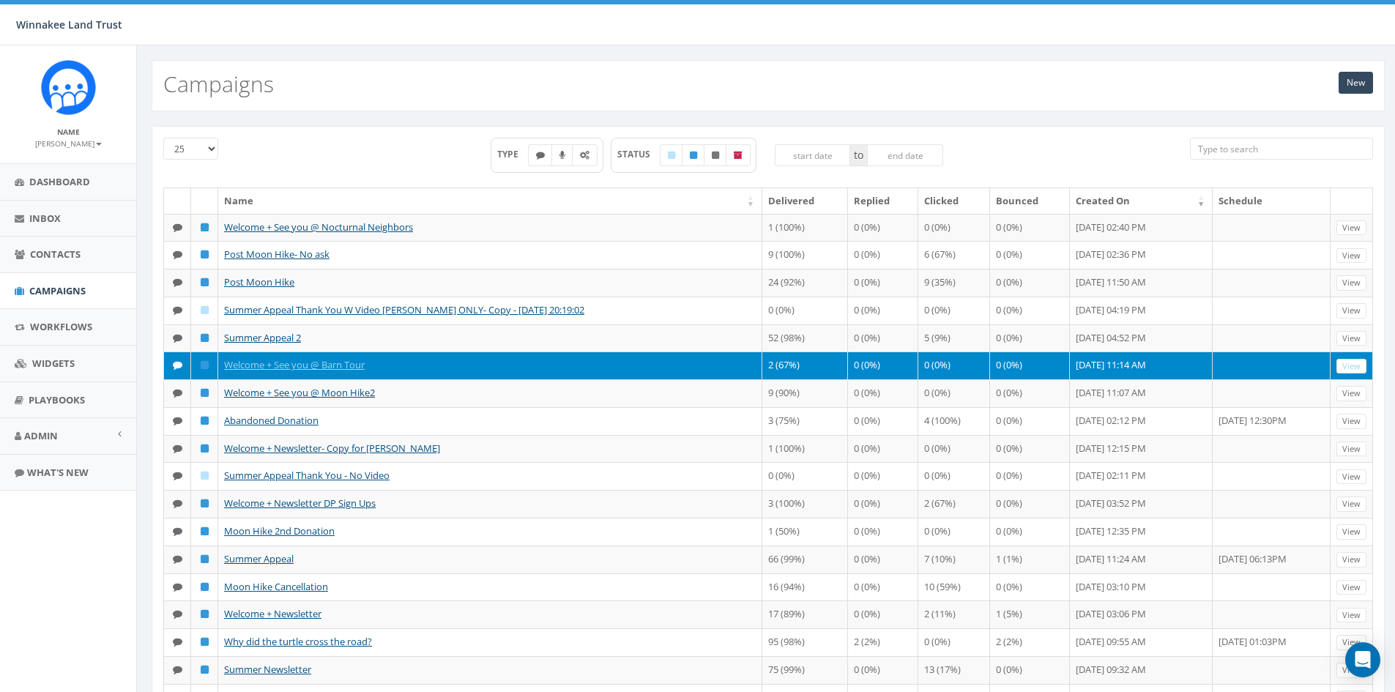
click at [1245, 148] on input "search" at bounding box center [1281, 149] width 183 height 22
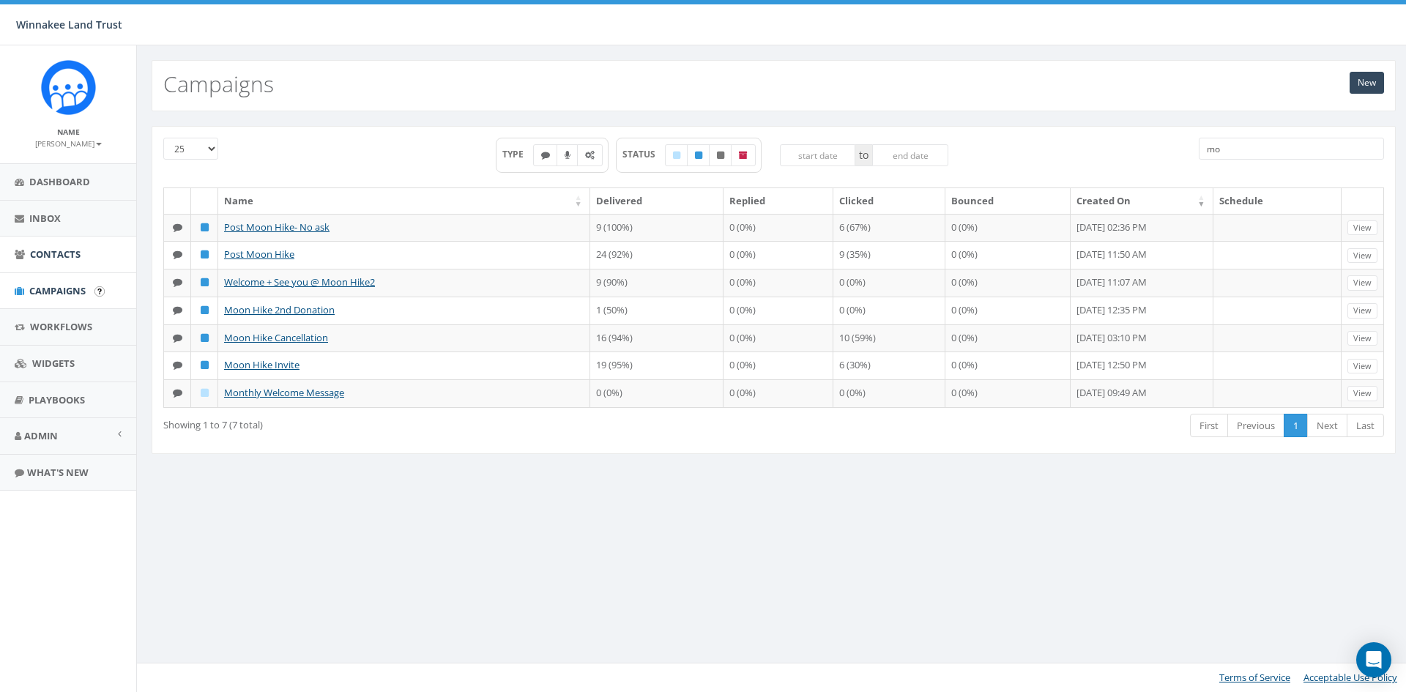
type input "mo"
click at [52, 252] on span "Contacts" at bounding box center [55, 253] width 51 height 13
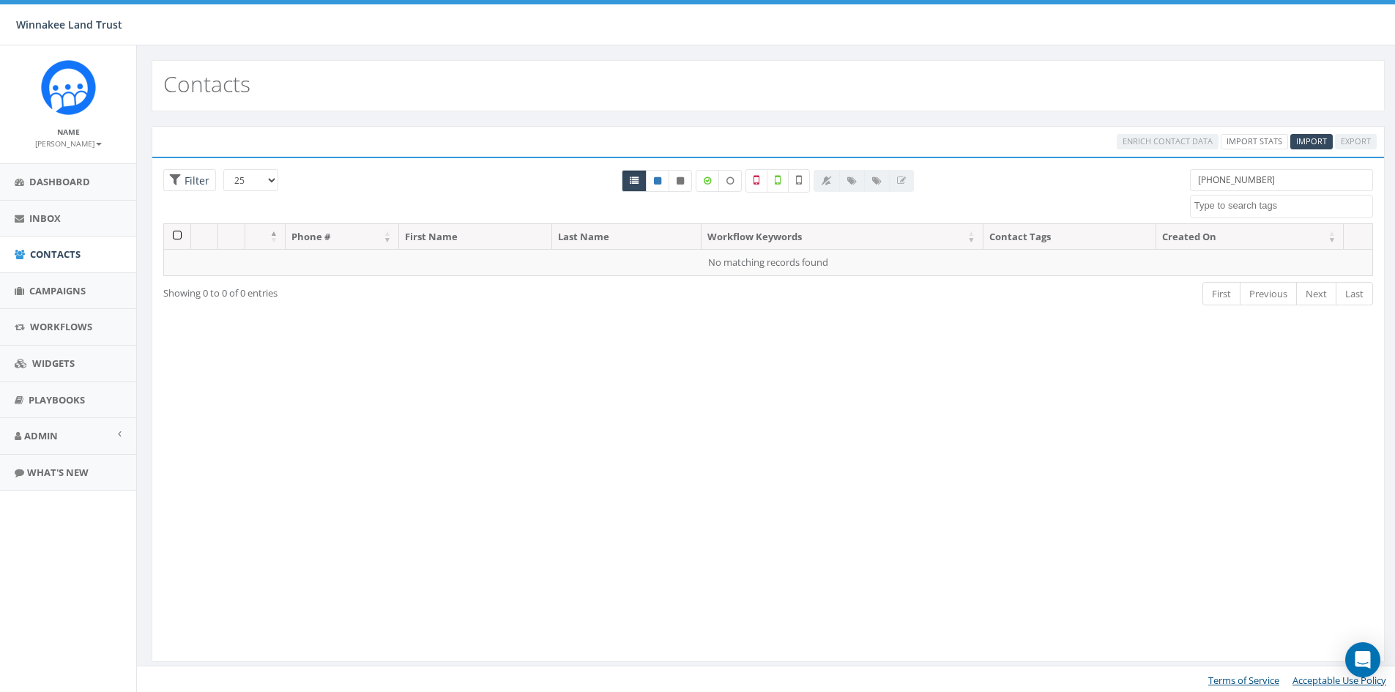
select select
drag, startPoint x: 1251, startPoint y: 179, endPoint x: 1147, endPoint y: 185, distance: 104.1
click at [1147, 185] on div "25 50 100 Filter [PHONE_NUMBER] [DATE] Barn Tour 25 DP opt-in EOY2024 Form Give…" at bounding box center [768, 196] width 1232 height 54
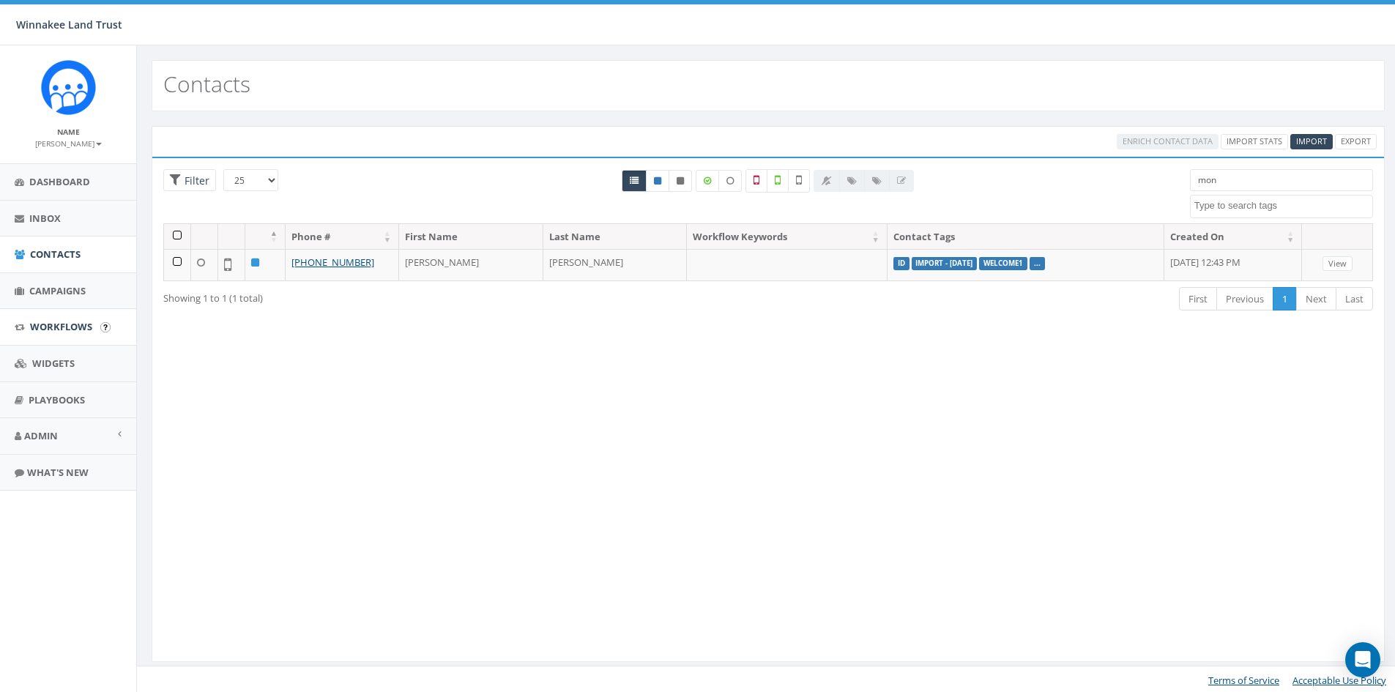
type input "mon"
click at [42, 321] on span "Workflows" at bounding box center [61, 326] width 62 height 13
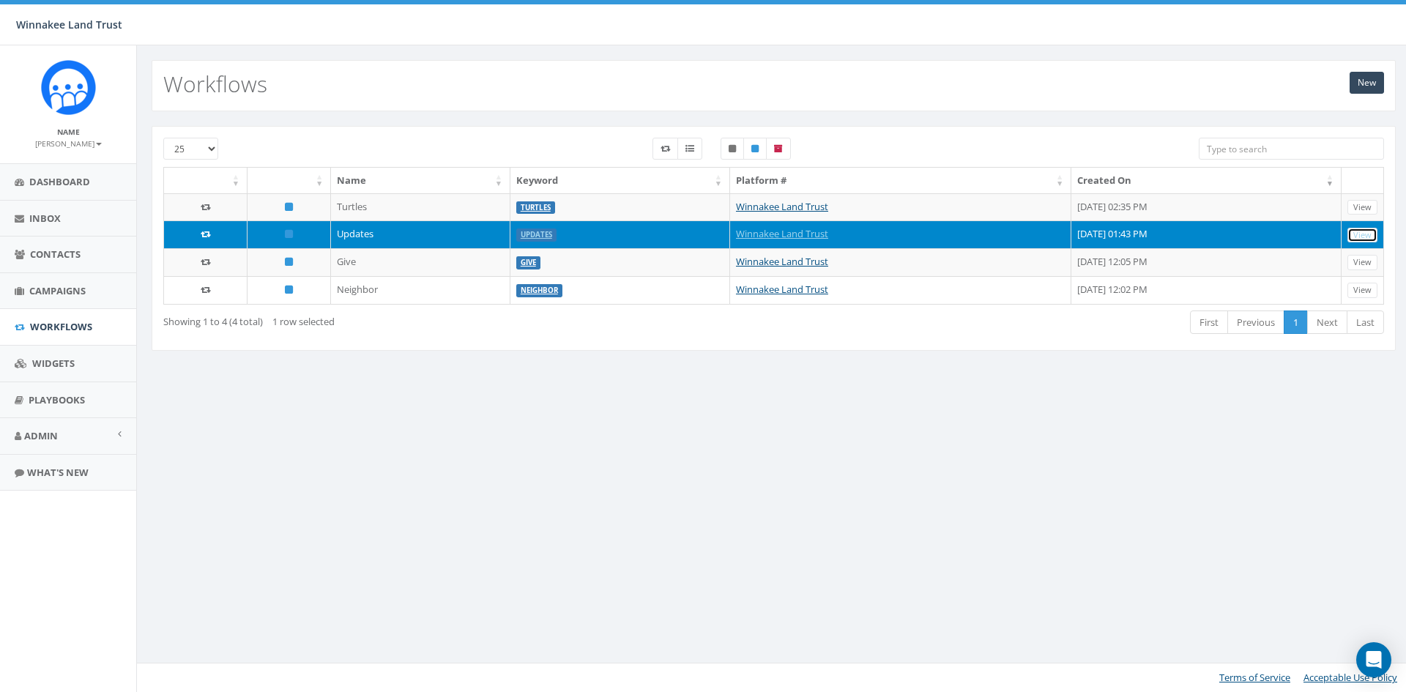
click at [1360, 232] on link "View" at bounding box center [1362, 235] width 30 height 15
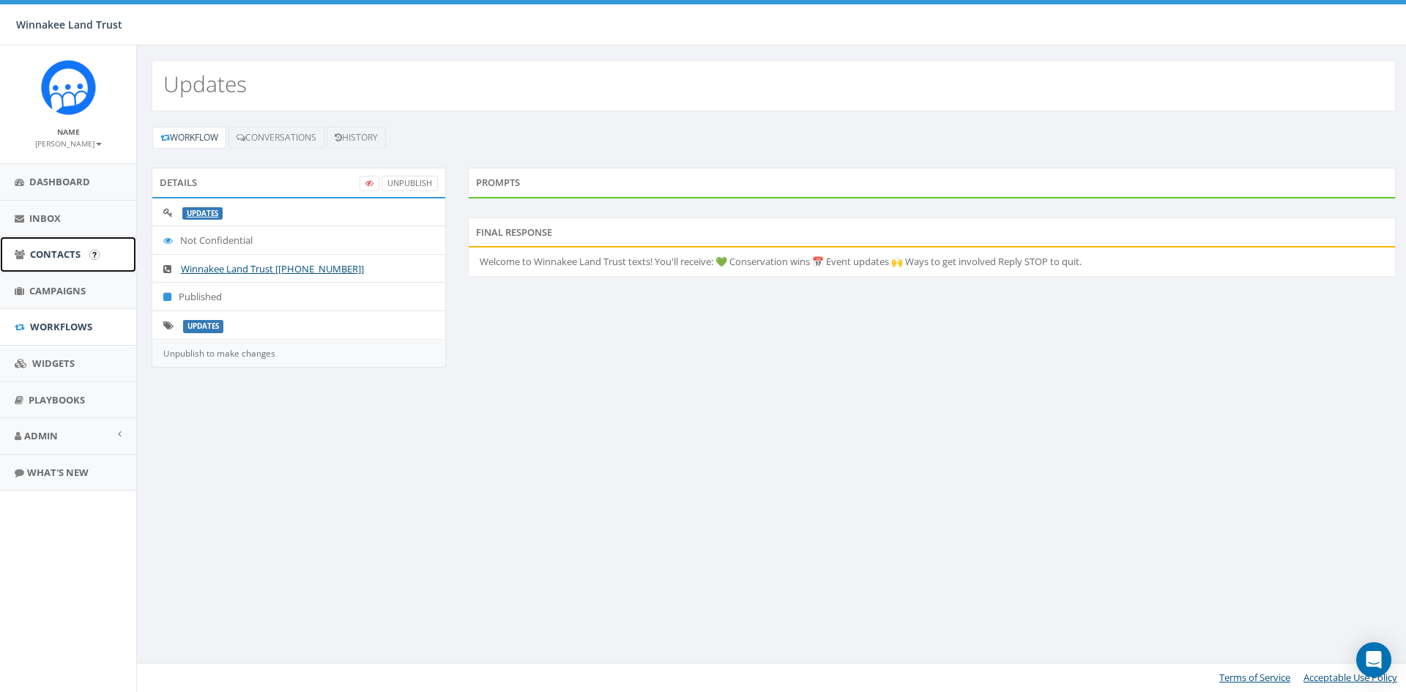
click at [50, 257] on span "Contacts" at bounding box center [55, 253] width 51 height 13
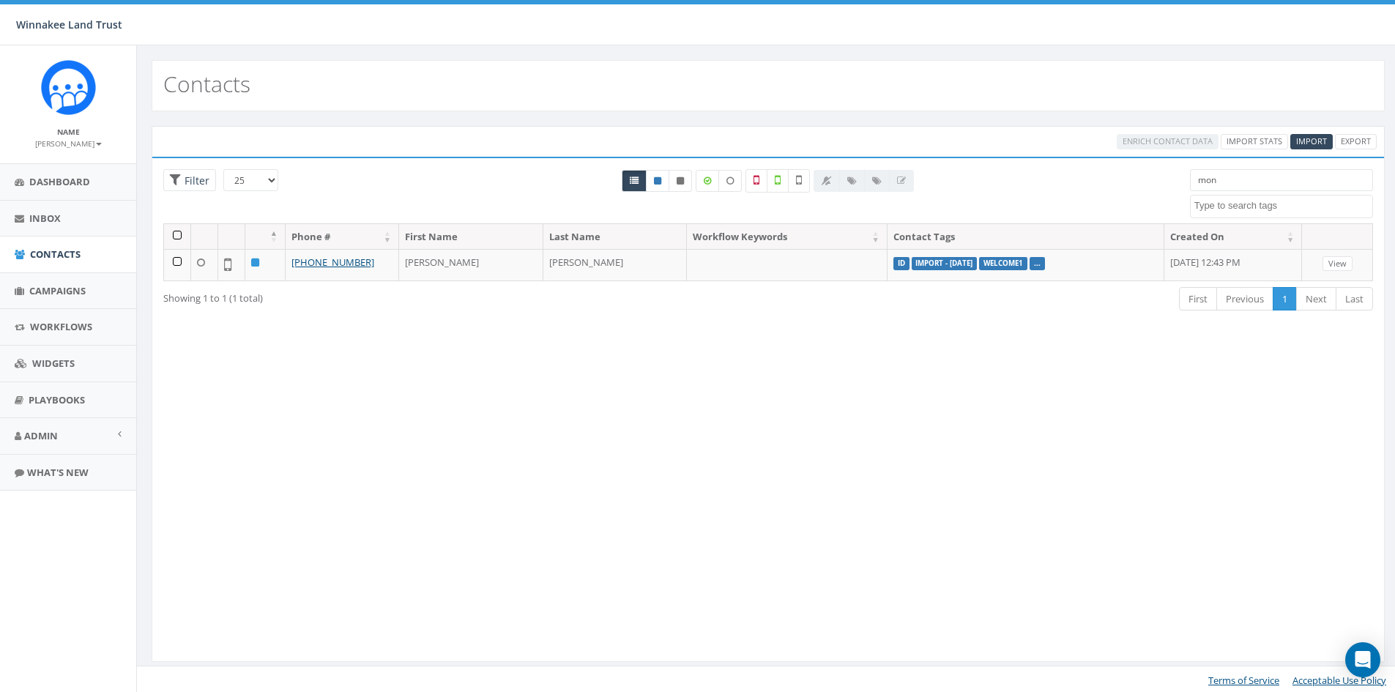
select select
drag, startPoint x: 1248, startPoint y: 181, endPoint x: 1155, endPoint y: 182, distance: 93.0
click at [1155, 182] on div "25 50 100 Filter mon 2025/07/01 Barn Tour 25 DP opt-in EOY2024 Form Give HVG ID…" at bounding box center [768, 196] width 1232 height 54
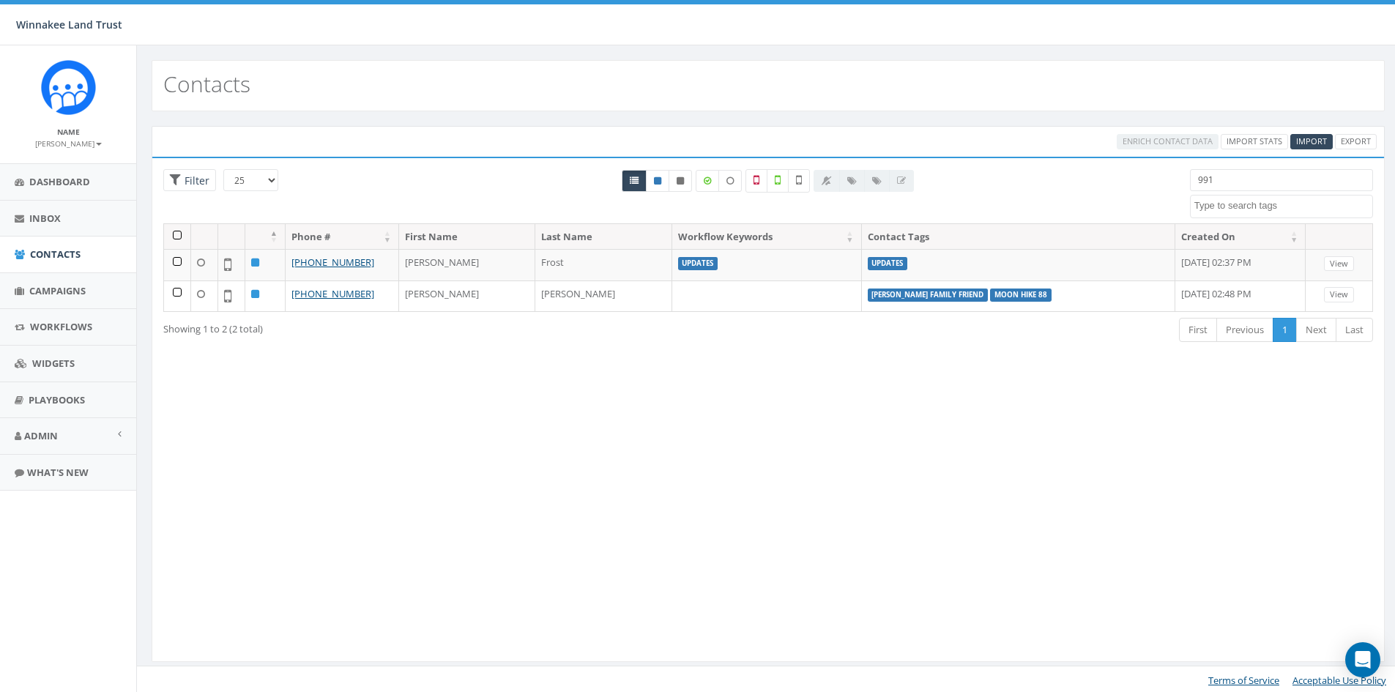
drag, startPoint x: 1256, startPoint y: 182, endPoint x: 1155, endPoint y: 175, distance: 101.3
click at [1155, 175] on div "25 50 100 Filter All 0 contact(s) on current page All 2 contact(s) filtered 991…" at bounding box center [768, 196] width 1232 height 54
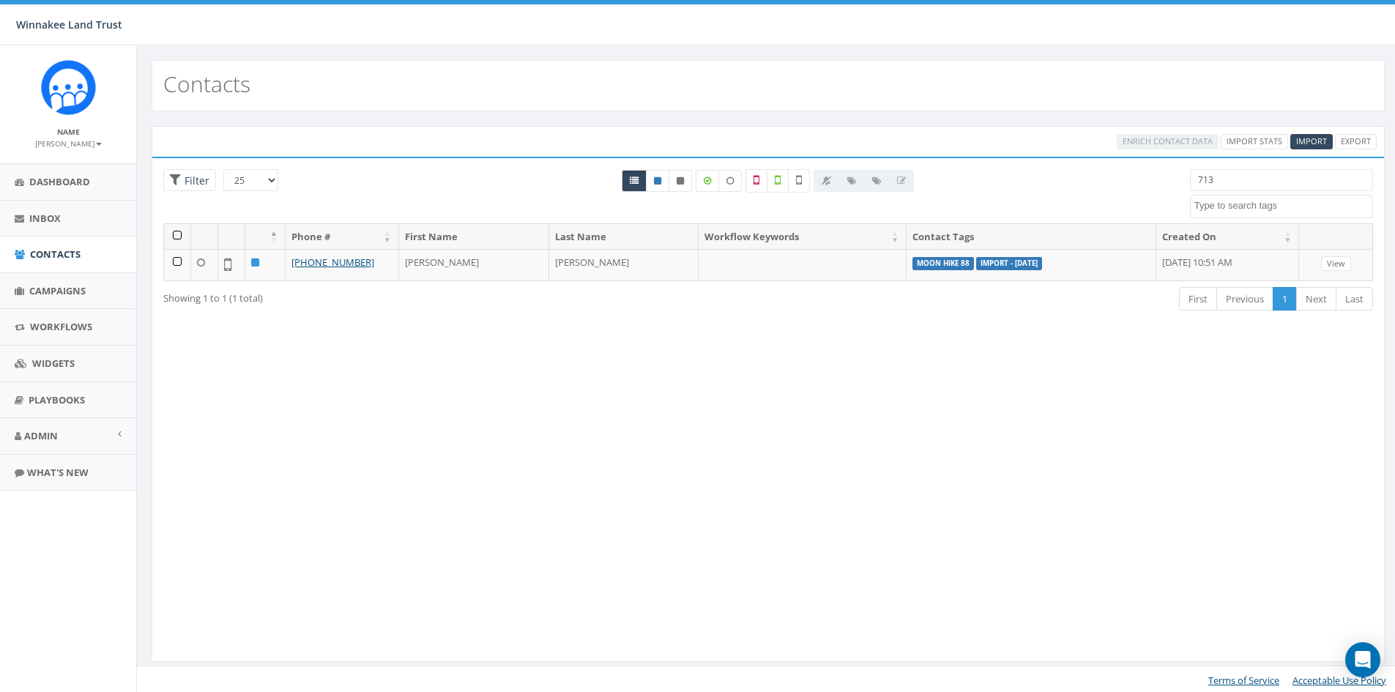
drag, startPoint x: 1190, startPoint y: 176, endPoint x: 1163, endPoint y: 175, distance: 26.4
click at [1163, 175] on div "25 50 100 Filter All 0 contact(s) on current page All 1 contact(s) filtered 713…" at bounding box center [768, 196] width 1232 height 54
paste input "917-991-4957"
drag, startPoint x: 1180, startPoint y: 177, endPoint x: 1117, endPoint y: 177, distance: 63.0
click at [1117, 177] on div "25 50 100 Filter All 0 contact(s) on current page All 1 contact(s) filtered 917…" at bounding box center [768, 196] width 1232 height 54
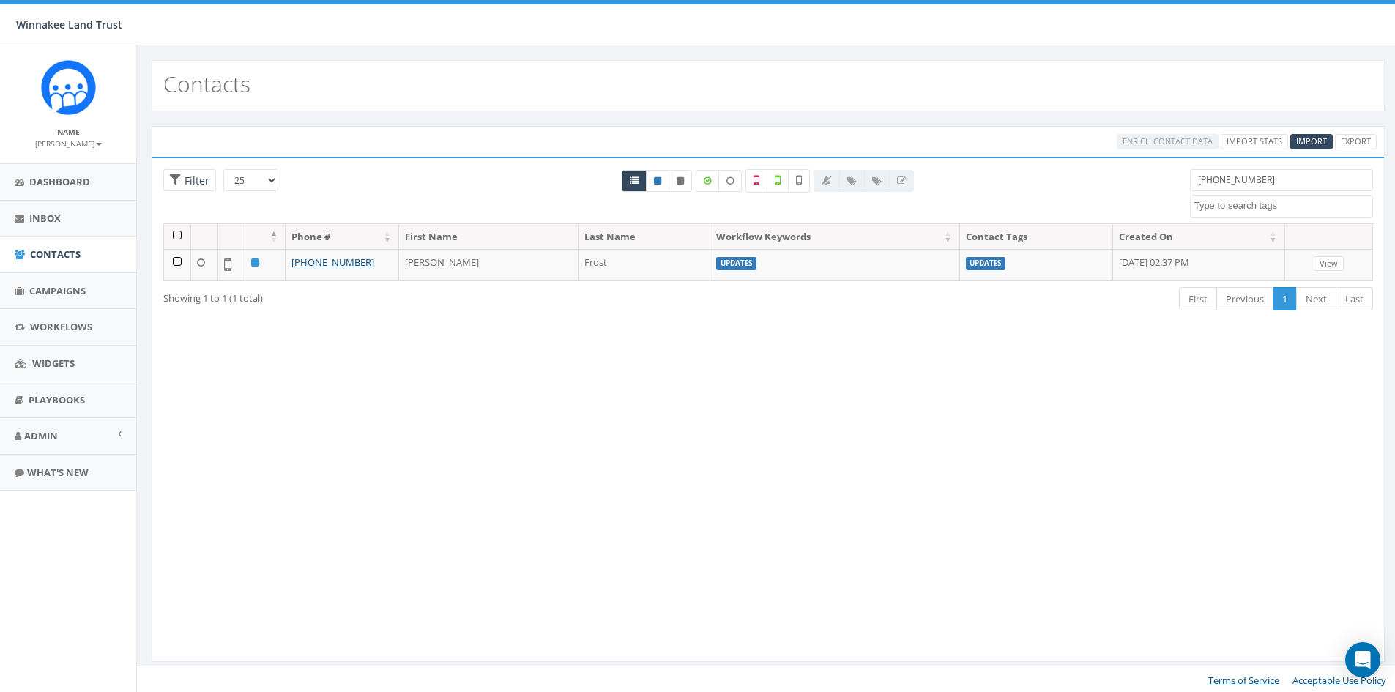
type input "7"
paste input "917-270-3530"
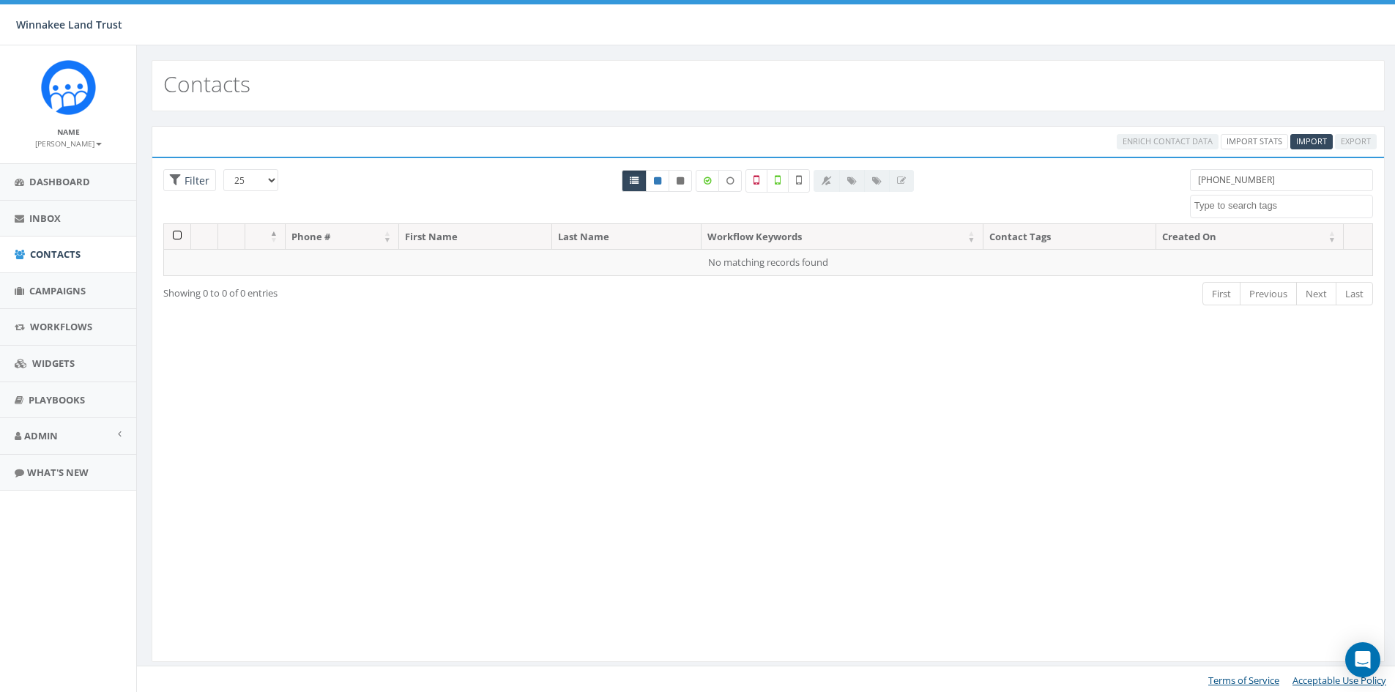
type input "917-270-3530"
click at [38, 327] on span "Workflows" at bounding box center [61, 326] width 62 height 13
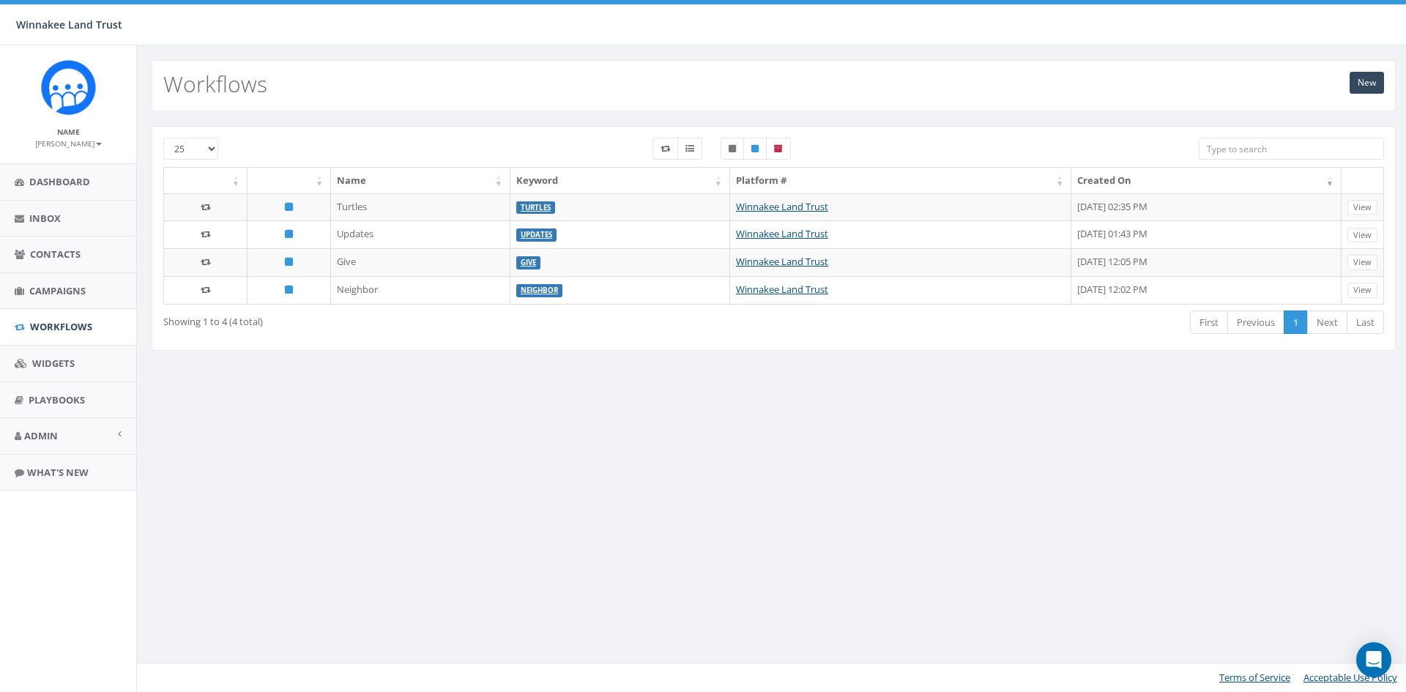
click at [1393, 231] on div "Name Keyword Platform # Created On Turtles Turtles Winnakee Land Trust [DATE] 0…" at bounding box center [773, 238] width 1243 height 142
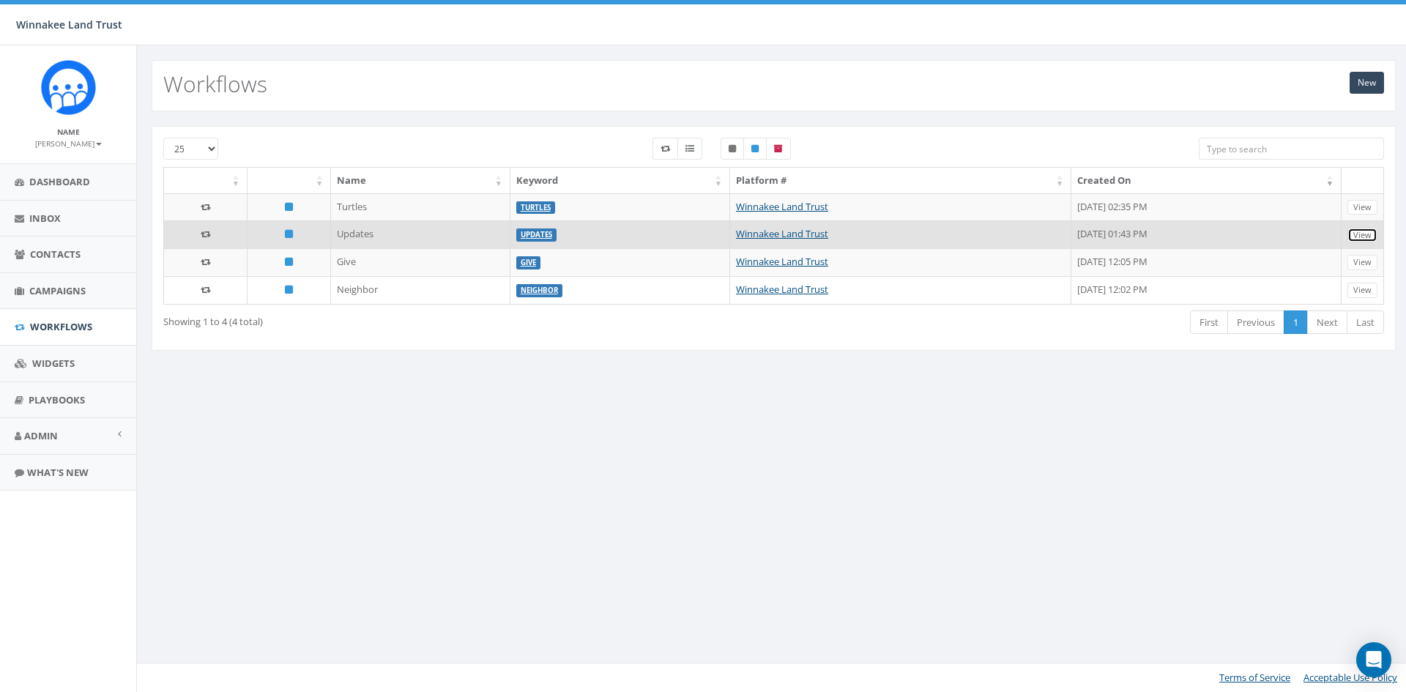
click at [1371, 235] on link "View" at bounding box center [1362, 235] width 30 height 15
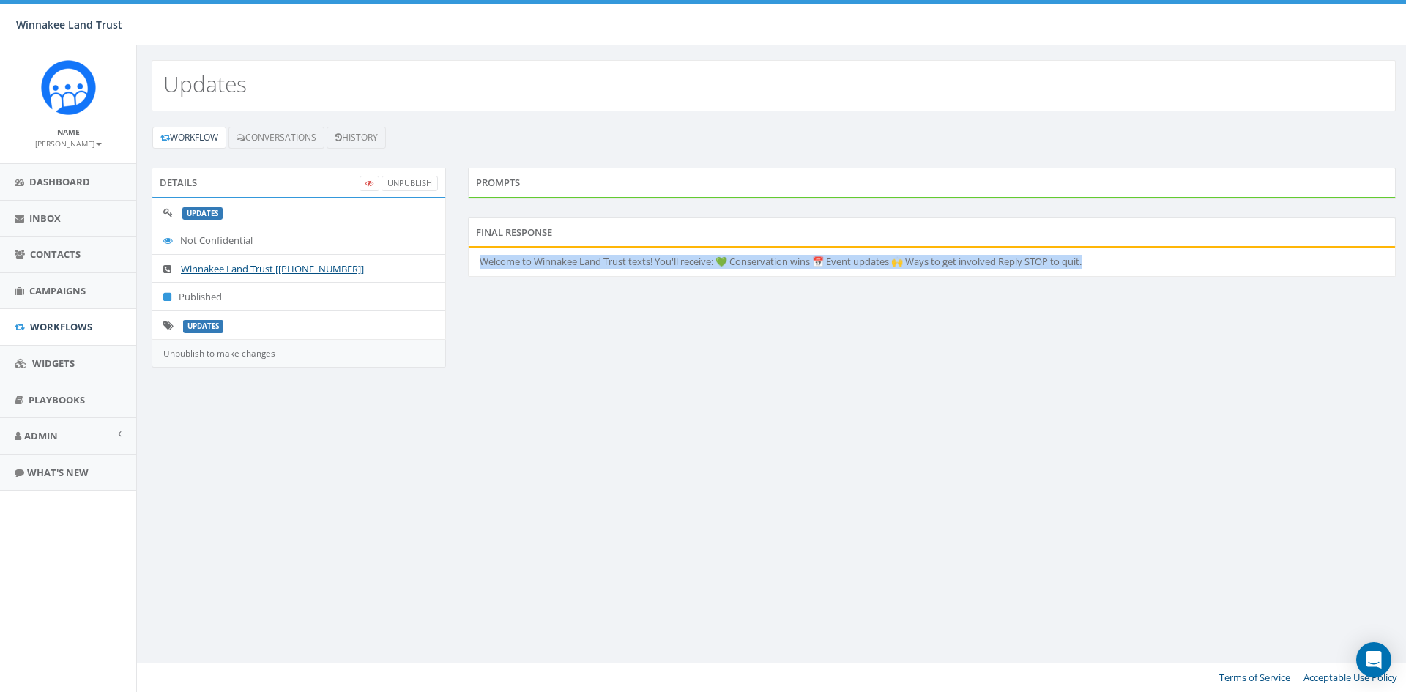
drag, startPoint x: 1103, startPoint y: 262, endPoint x: 467, endPoint y: 251, distance: 636.4
click at [467, 251] on div "Final Response Welcome to Winnakee Land Trust texts! You'll receive: 💚 Conserva…" at bounding box center [932, 256] width 950 height 78
click at [36, 286] on span "Campaigns" at bounding box center [57, 290] width 56 height 13
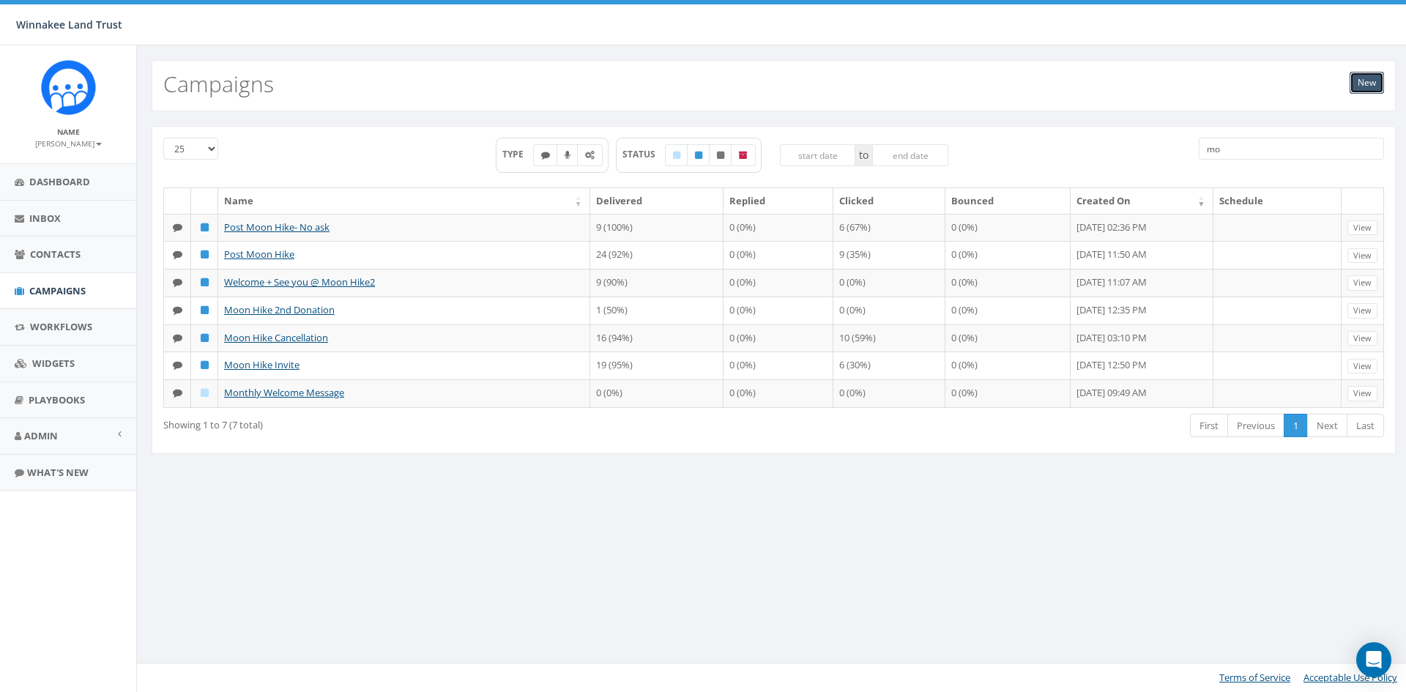
click at [1369, 79] on link "New" at bounding box center [1366, 83] width 34 height 22
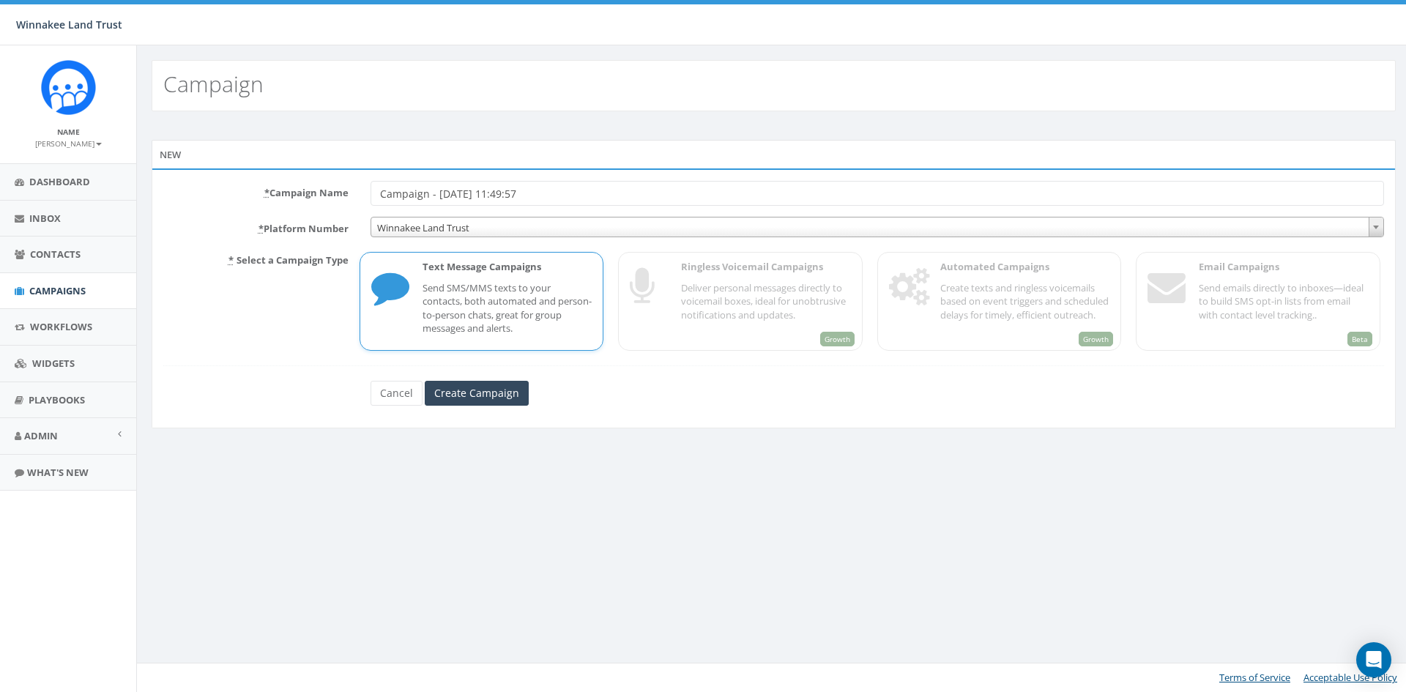
drag, startPoint x: 521, startPoint y: 195, endPoint x: 307, endPoint y: 181, distance: 214.3
click at [308, 181] on div "* Campaign Name Campaign - 08/14/2025, 11:49:57" at bounding box center [773, 193] width 1243 height 25
type input "Welcome no photo"
click at [489, 393] on input "Create Campaign" at bounding box center [477, 393] width 104 height 25
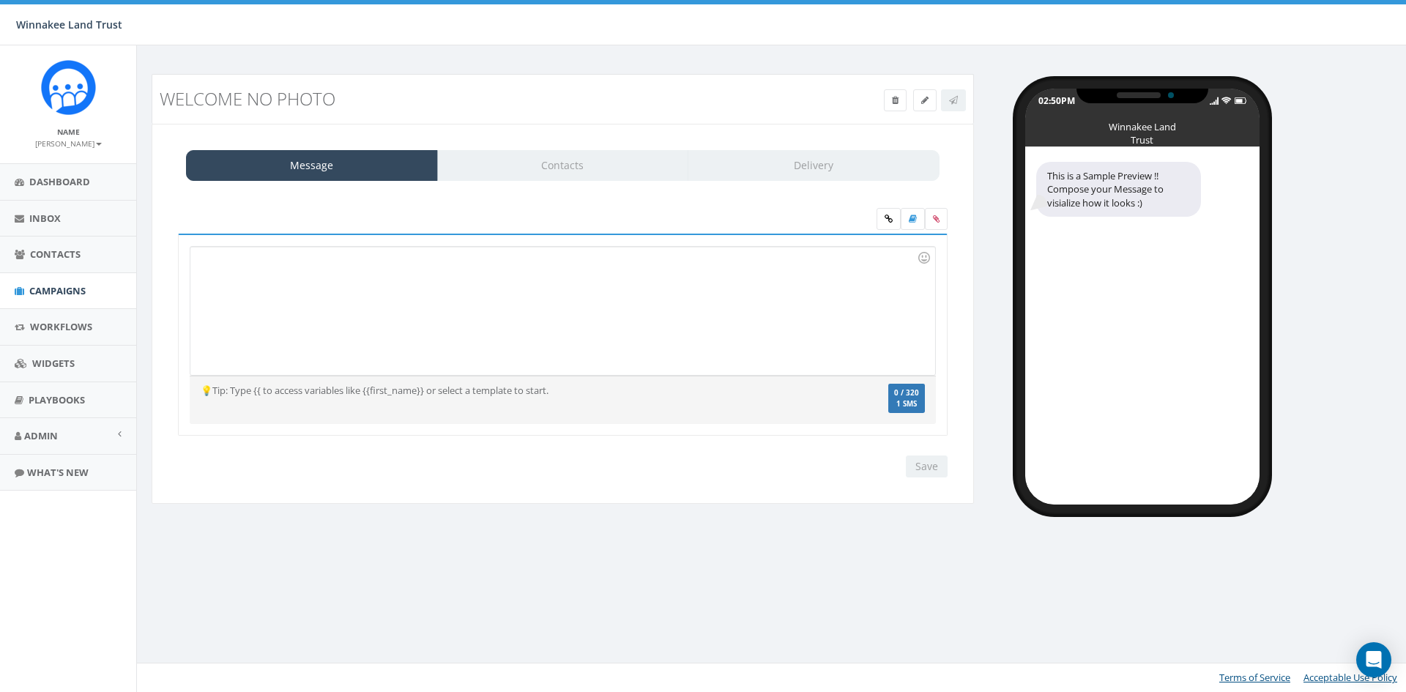
click at [398, 289] on div at bounding box center [562, 311] width 744 height 128
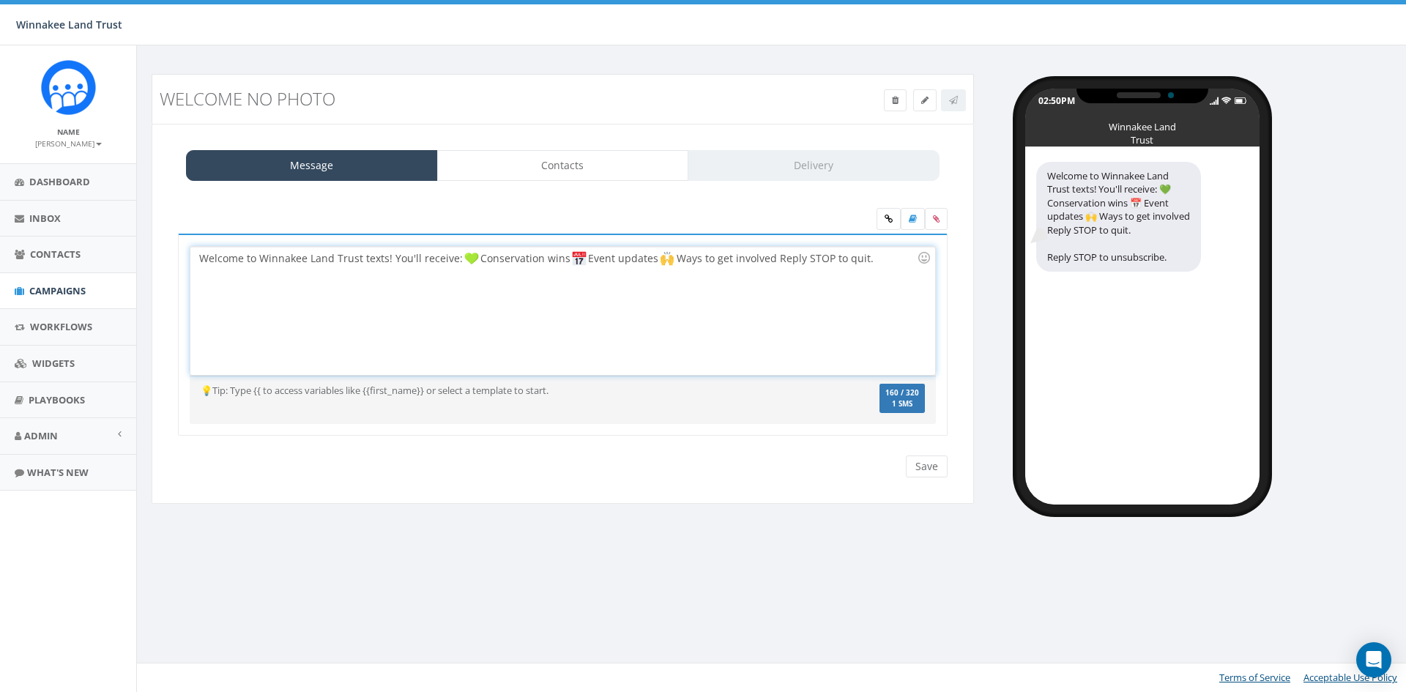
drag, startPoint x: 783, startPoint y: 261, endPoint x: 945, endPoint y: 277, distance: 163.3
click at [945, 277] on div "Welcome to Winnakee Land Trust texts! You'll receive: Conservation wins Event u…" at bounding box center [563, 335] width 770 height 203
click at [392, 258] on div "Welcome to Winnakee Land Trust texts! You'll receive: Conservation wins Event u…" at bounding box center [562, 311] width 744 height 128
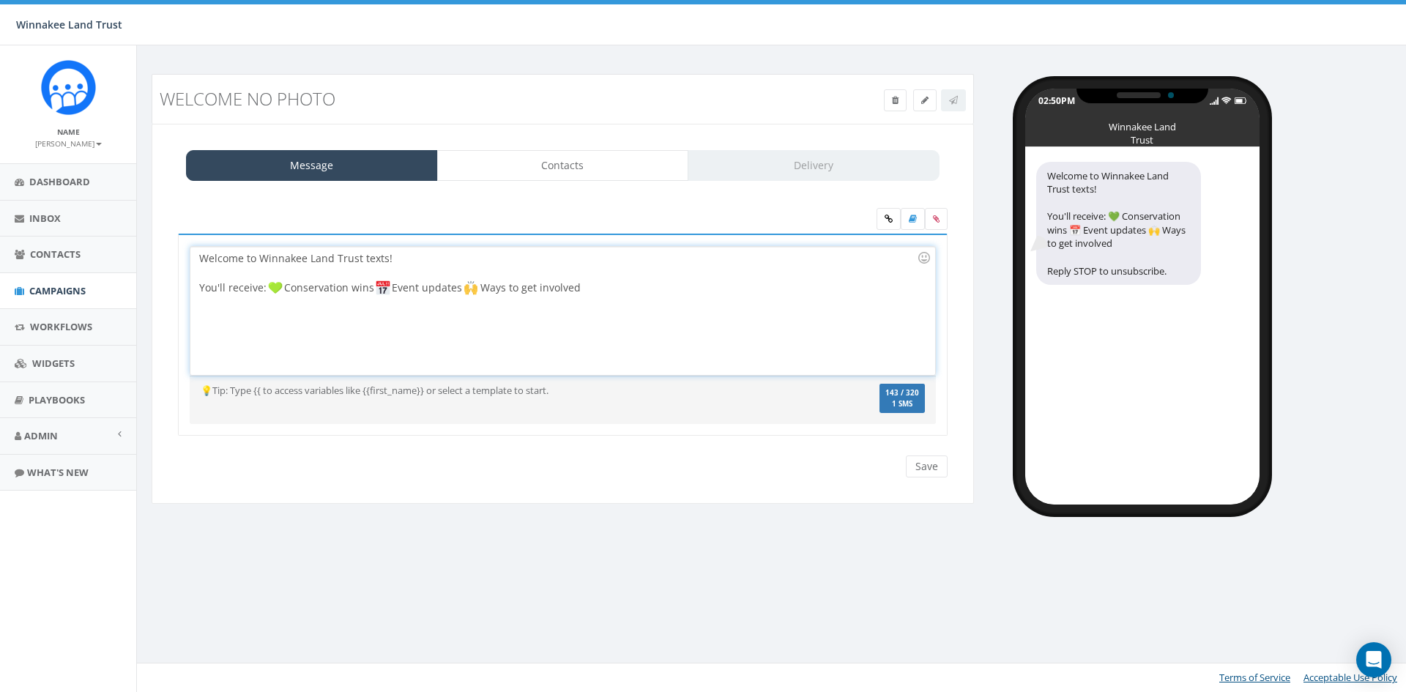
click at [272, 288] on img at bounding box center [275, 287] width 15 height 15
click at [272, 287] on img at bounding box center [275, 287] width 15 height 15
click at [270, 287] on img at bounding box center [275, 287] width 15 height 15
click at [268, 286] on img at bounding box center [275, 287] width 15 height 15
click at [259, 292] on div "You'll receive: Conservation wins Event updates Ways to get involved" at bounding box center [558, 287] width 718 height 15
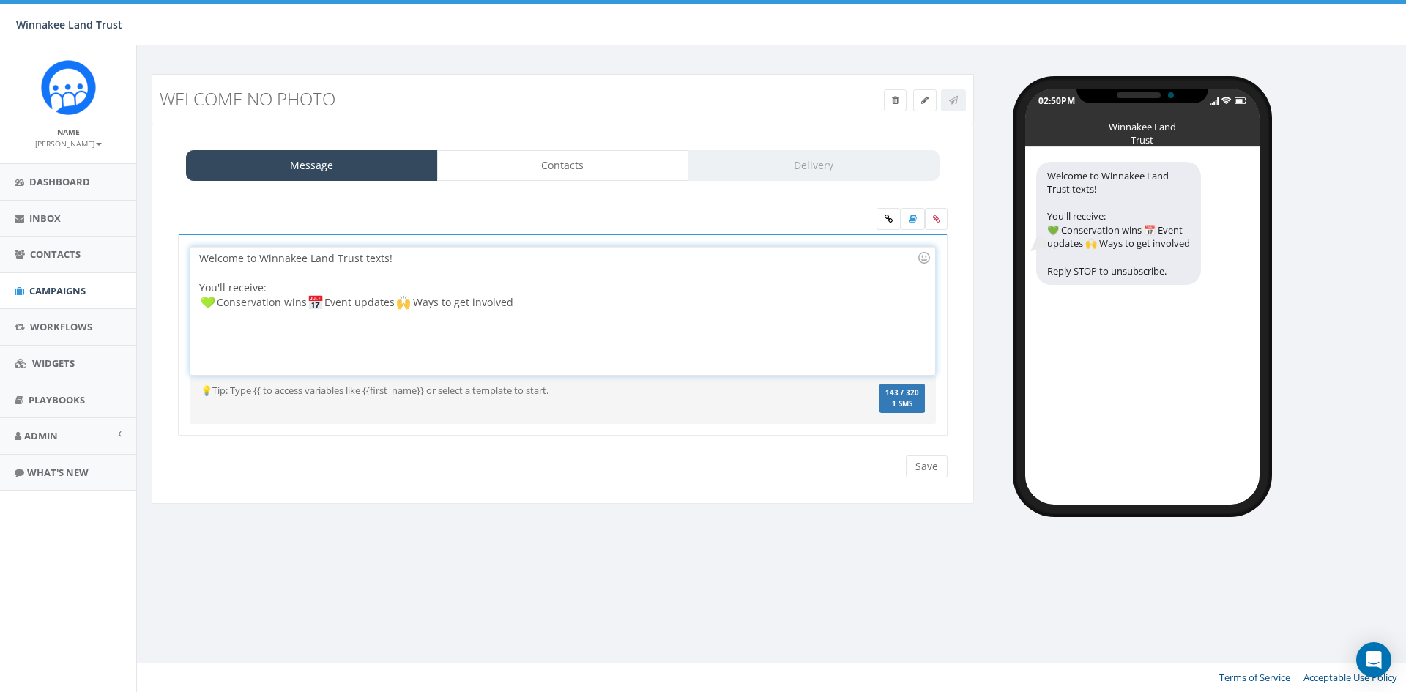
click at [311, 302] on img at bounding box center [315, 302] width 15 height 15
click at [339, 302] on div "Conservation wins Event updates Ways to get involved" at bounding box center [558, 302] width 718 height 15
click at [294, 319] on img at bounding box center [295, 317] width 15 height 15
click at [291, 319] on img at bounding box center [295, 317] width 15 height 15
click at [278, 319] on div "Event updates Ways to get involved" at bounding box center [558, 317] width 718 height 15
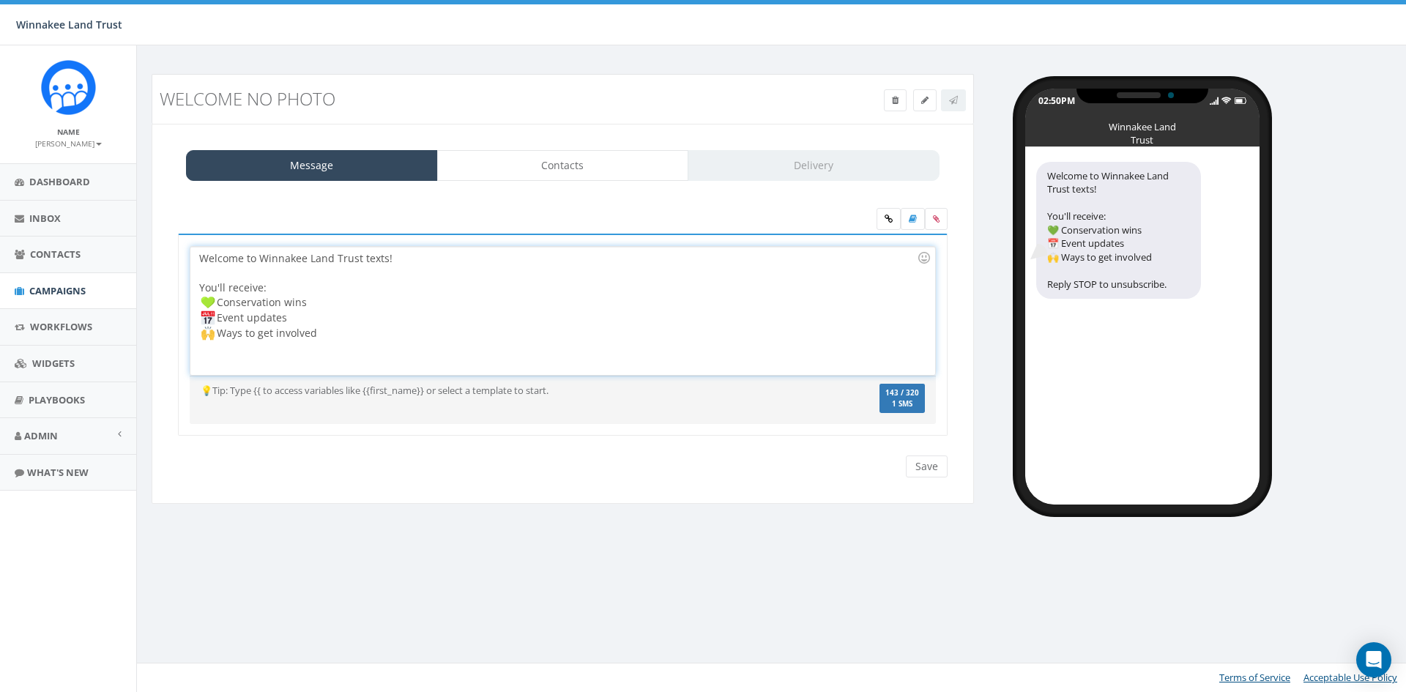
click at [339, 327] on div "Ways to get involved" at bounding box center [558, 333] width 718 height 15
click at [915, 466] on input "Save" at bounding box center [927, 466] width 42 height 22
click at [950, 103] on icon at bounding box center [953, 100] width 9 height 9
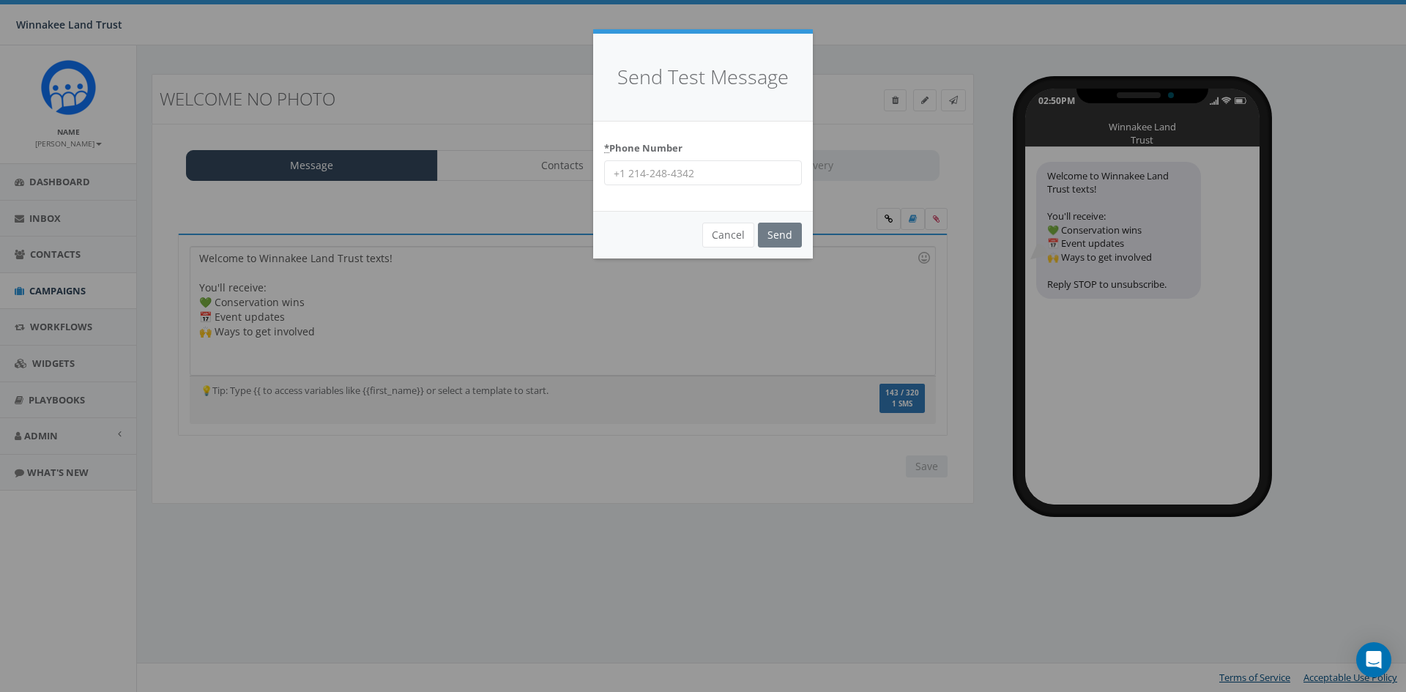
click at [660, 175] on input "* Phone Number" at bounding box center [703, 172] width 198 height 25
type input "8456254346"
click at [775, 231] on input "Send" at bounding box center [780, 235] width 44 height 25
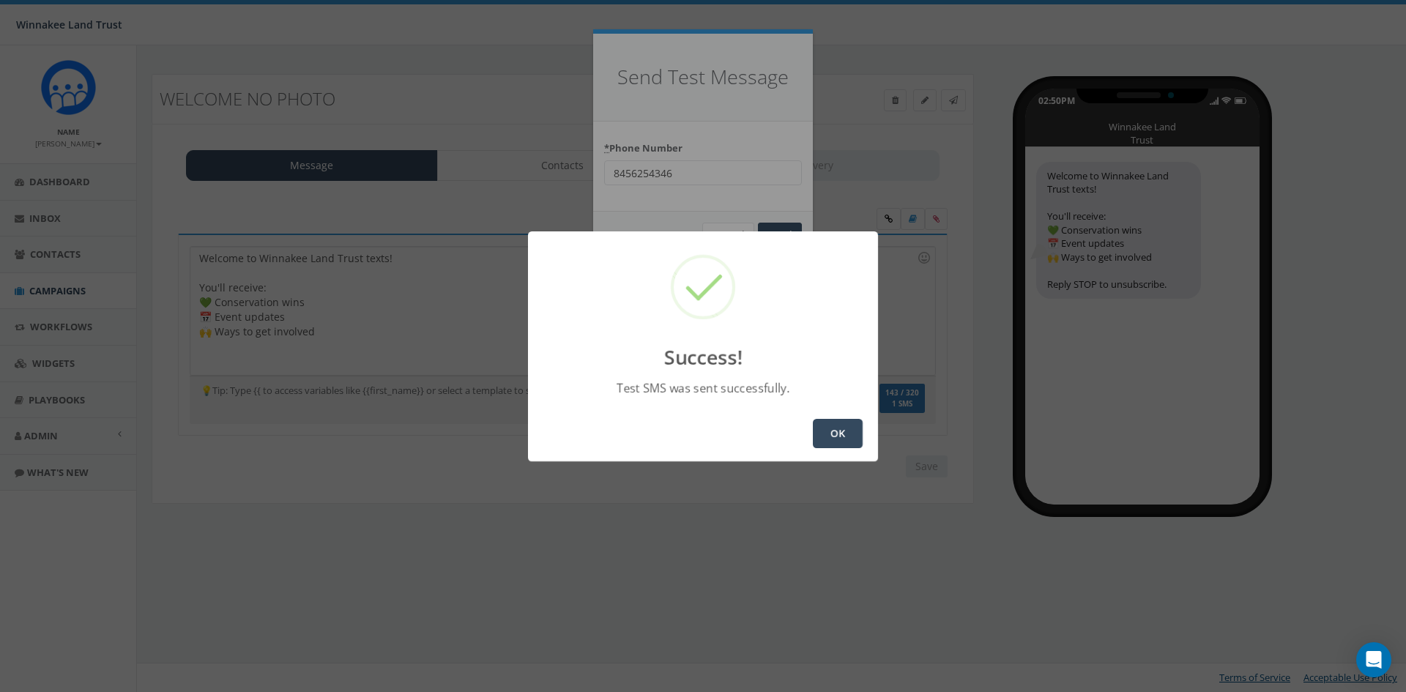
click at [837, 432] on button "OK" at bounding box center [838, 433] width 50 height 29
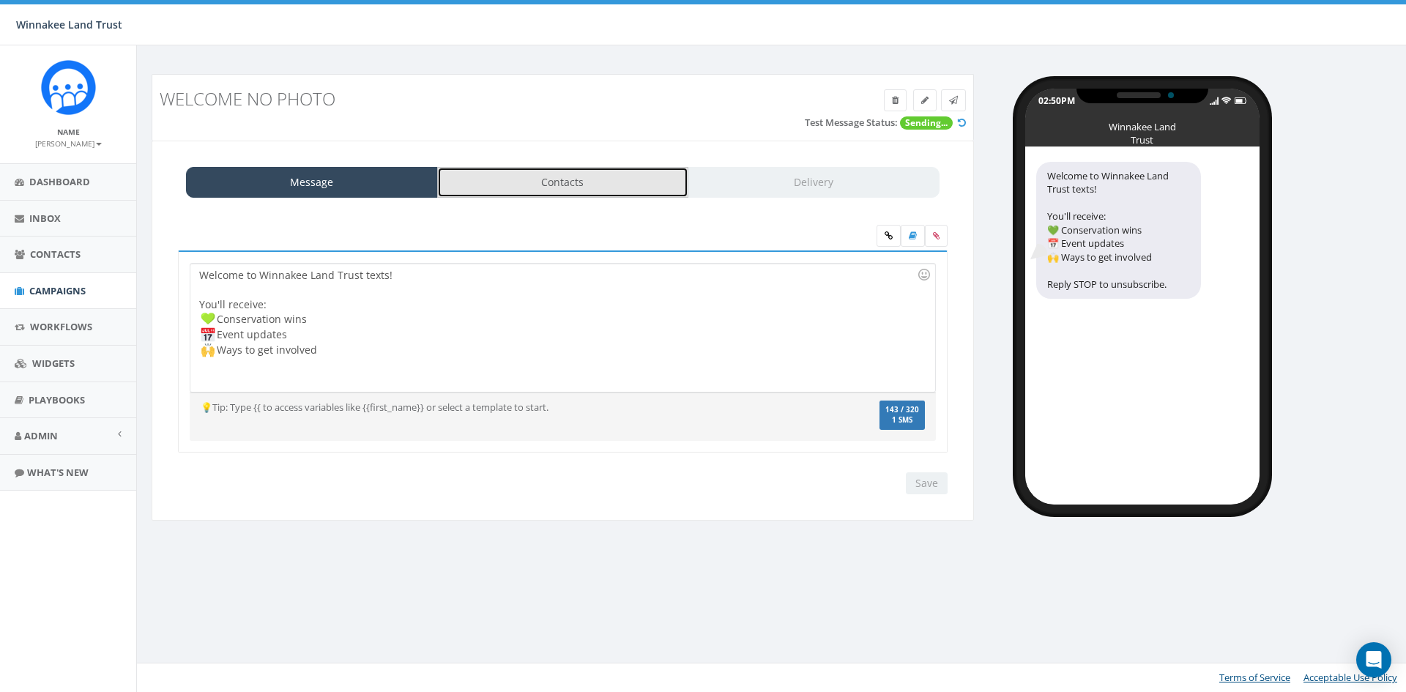
click at [554, 183] on link "Contacts" at bounding box center [563, 182] width 252 height 31
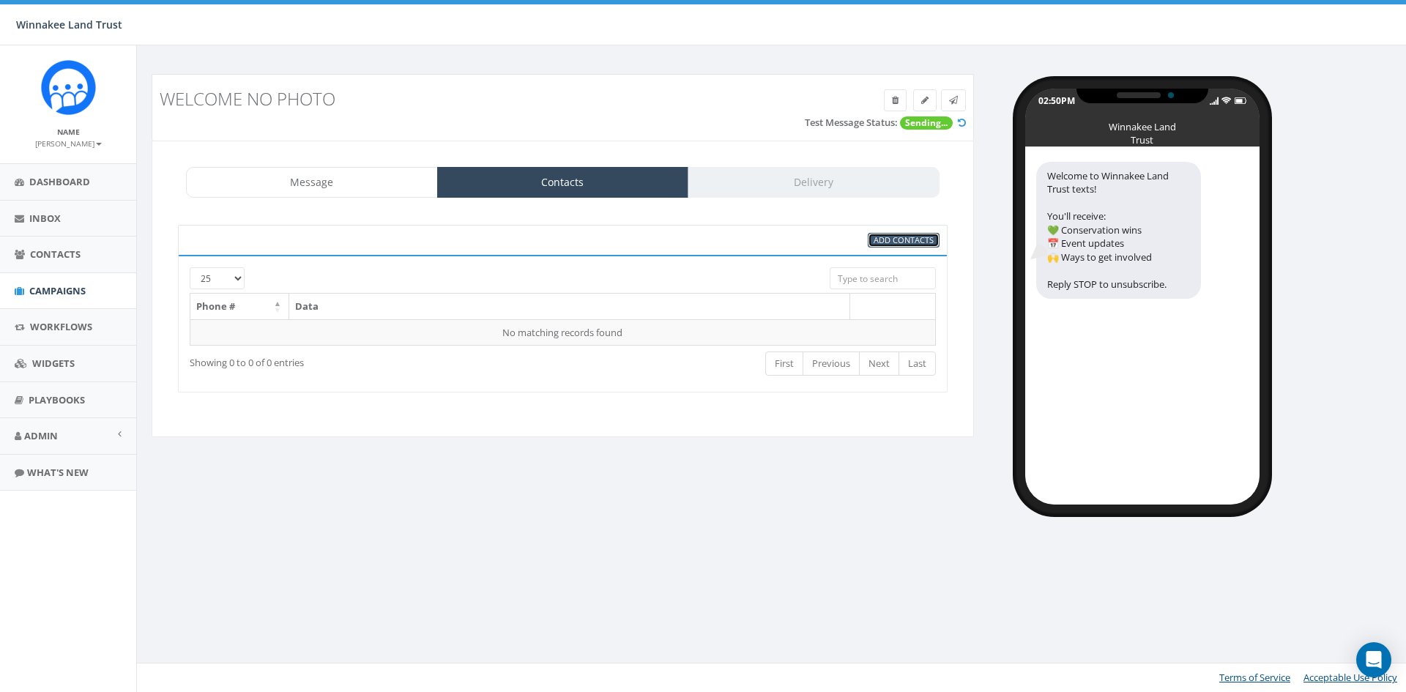
click at [885, 244] on span "Add Contacts" at bounding box center [904, 239] width 60 height 11
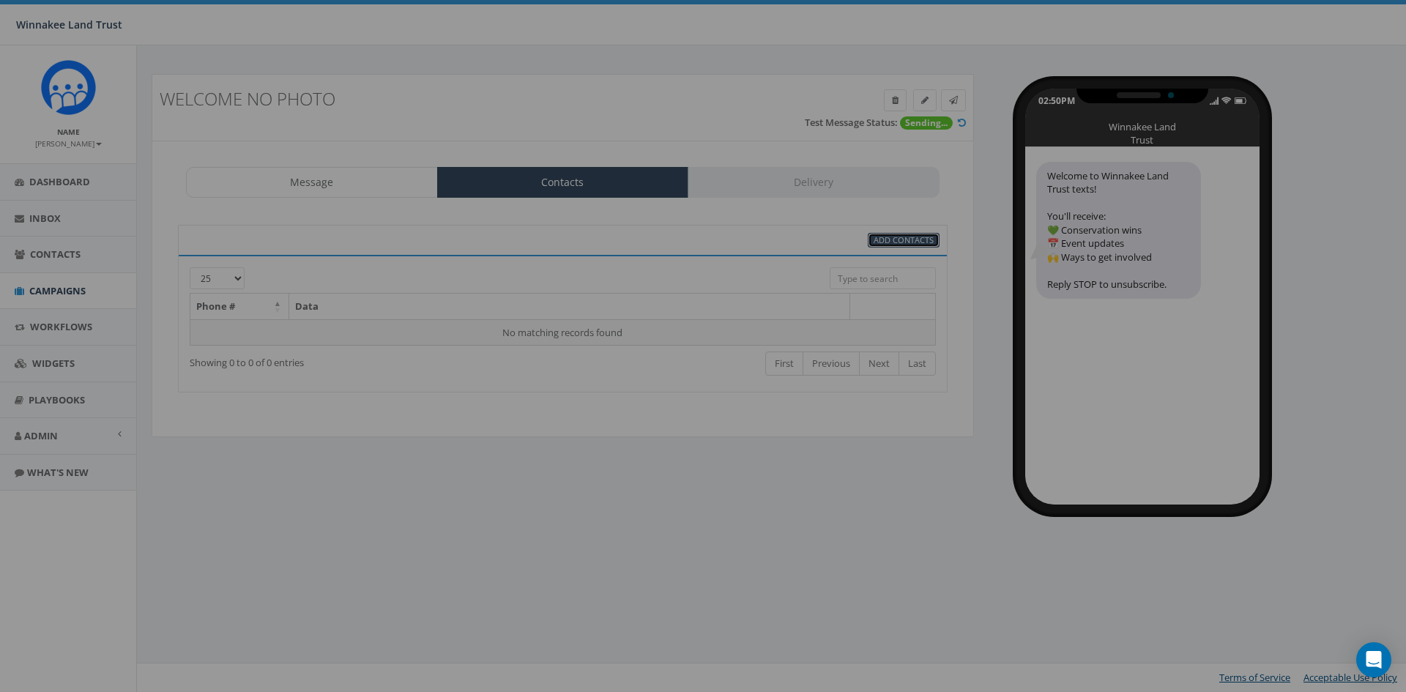
select select
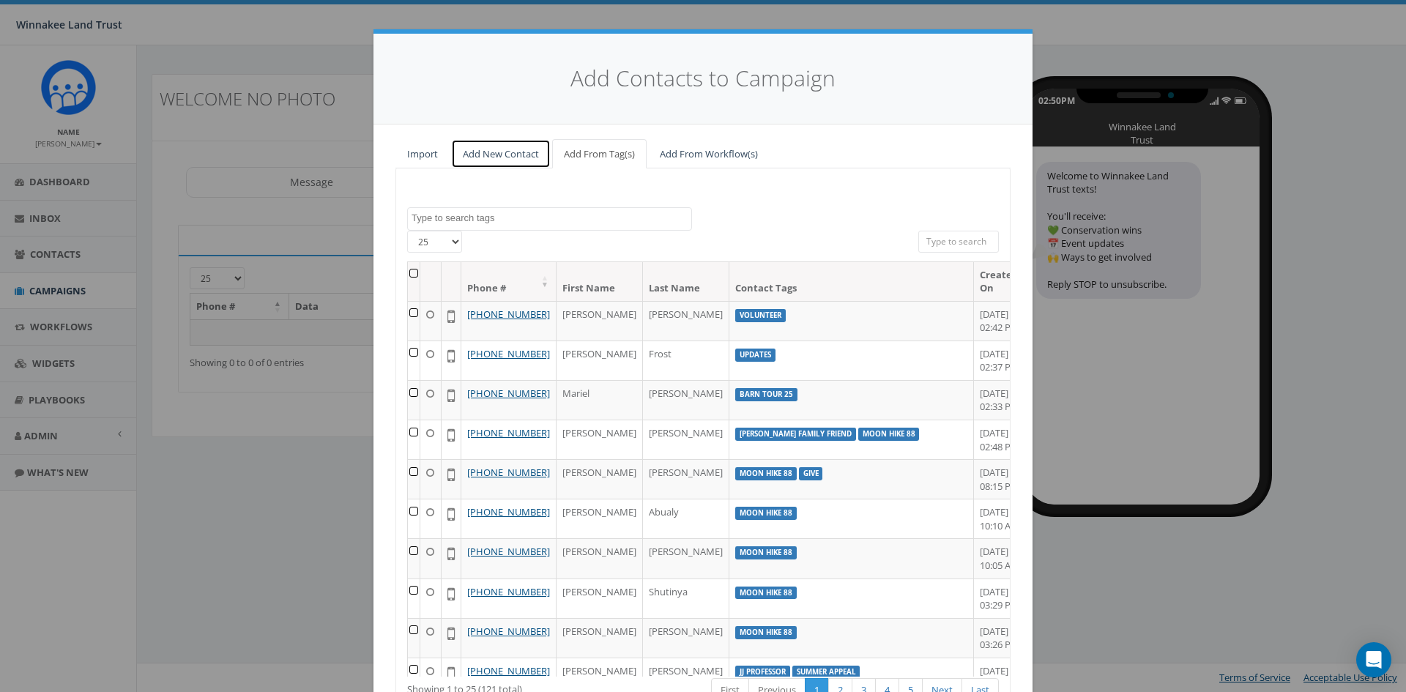
click at [488, 152] on link "Add New Contact" at bounding box center [501, 154] width 100 height 30
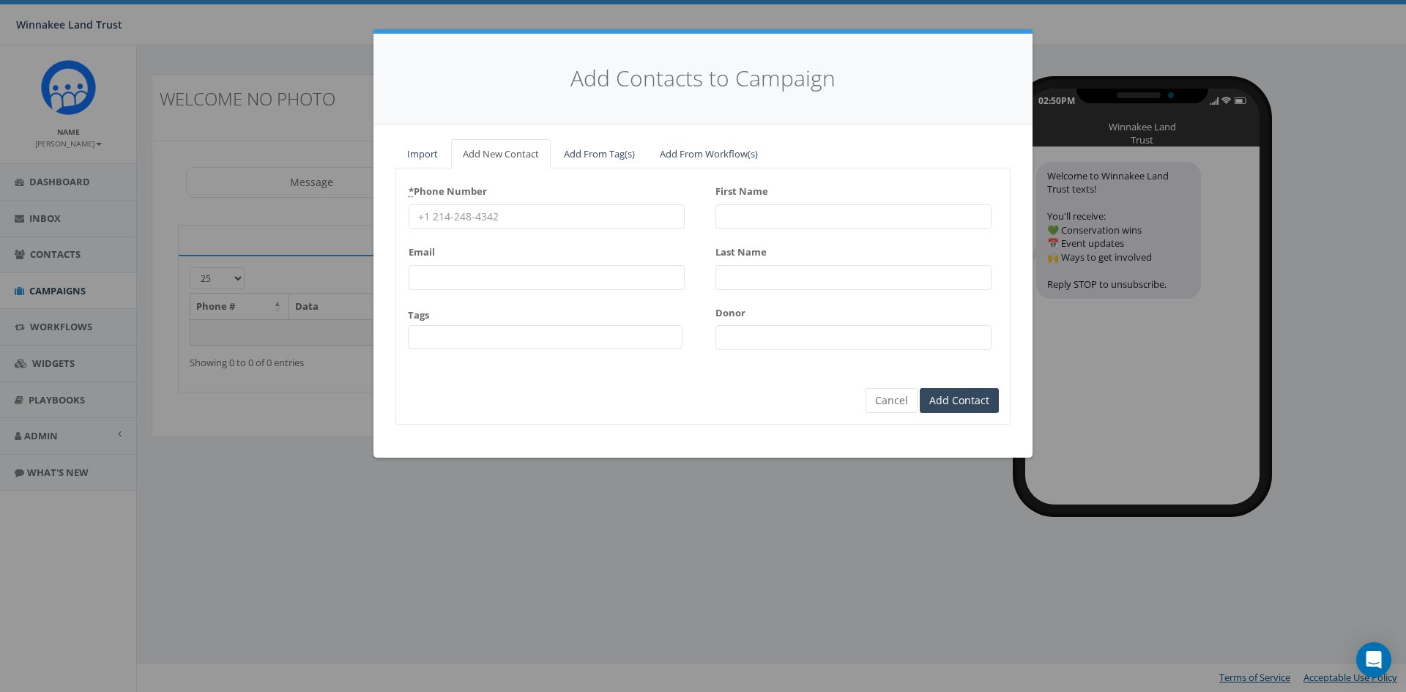
click at [461, 220] on input "* Phone Number" at bounding box center [547, 216] width 276 height 25
paste input "917-270-3530"
type input "917-270-3530"
click at [758, 222] on input "First Name" at bounding box center [853, 216] width 276 height 25
paste input "No file chosen ACTIVE Lydia"
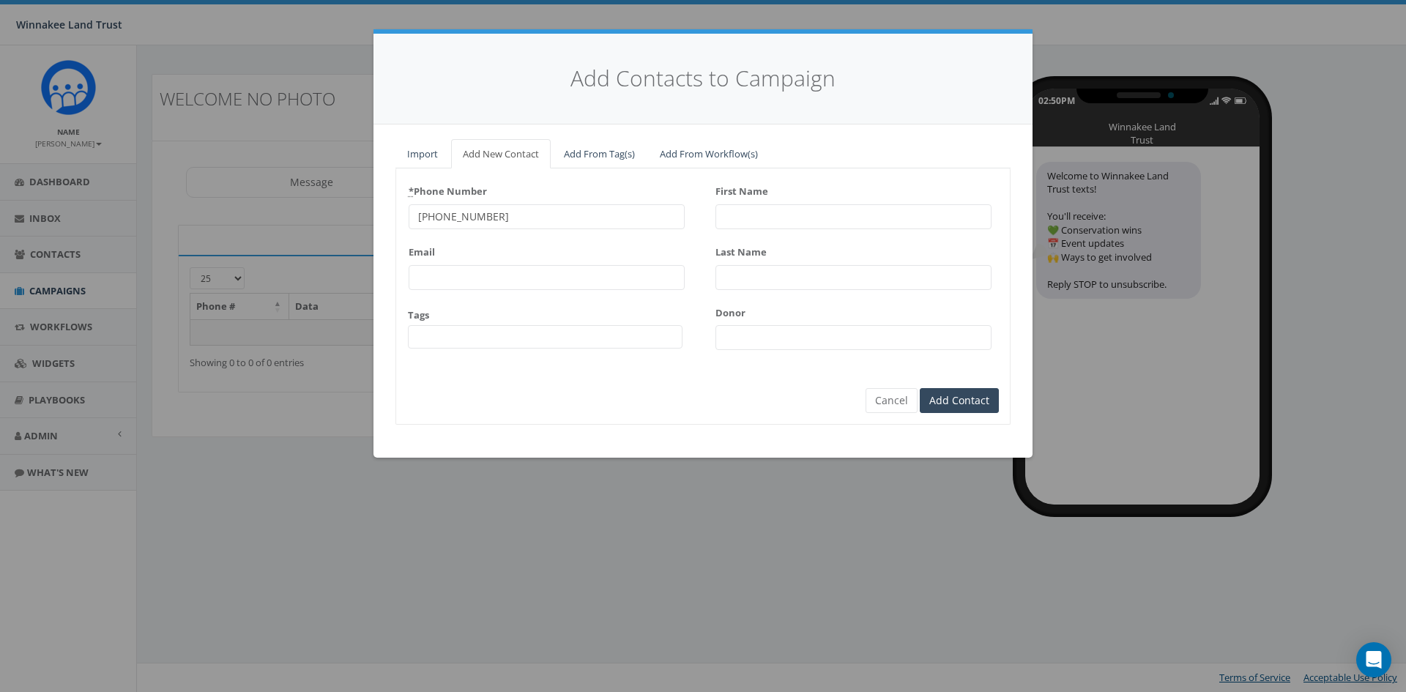
type input "No file chosen ACTIVE Lydia"
type input "Lydia"
click at [779, 280] on input "Last Name" at bounding box center [853, 277] width 276 height 25
paste input "Monzio"
type input "Monzio"
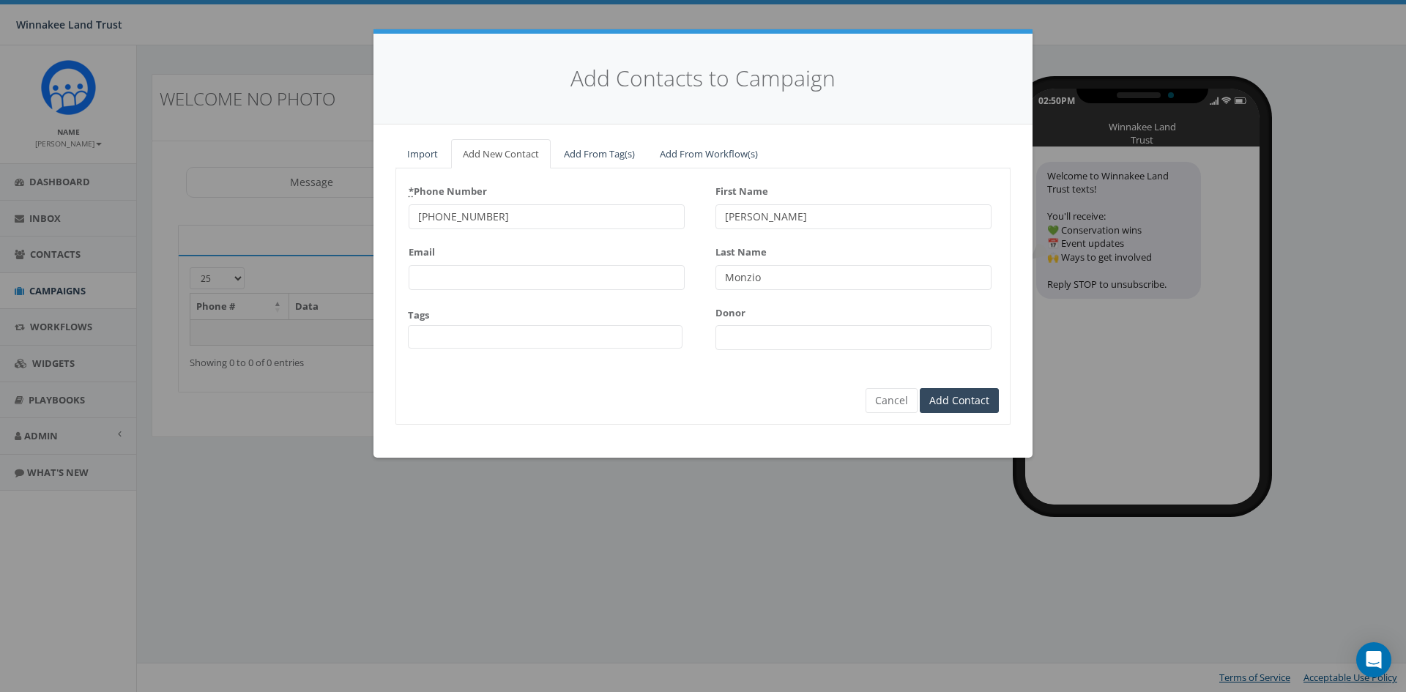
click at [752, 333] on input "Donor" at bounding box center [853, 337] width 276 height 25
paste input "7683"
click at [726, 337] on input "7683" at bounding box center [853, 337] width 276 height 25
type input "17683"
click at [578, 342] on span at bounding box center [545, 336] width 275 height 23
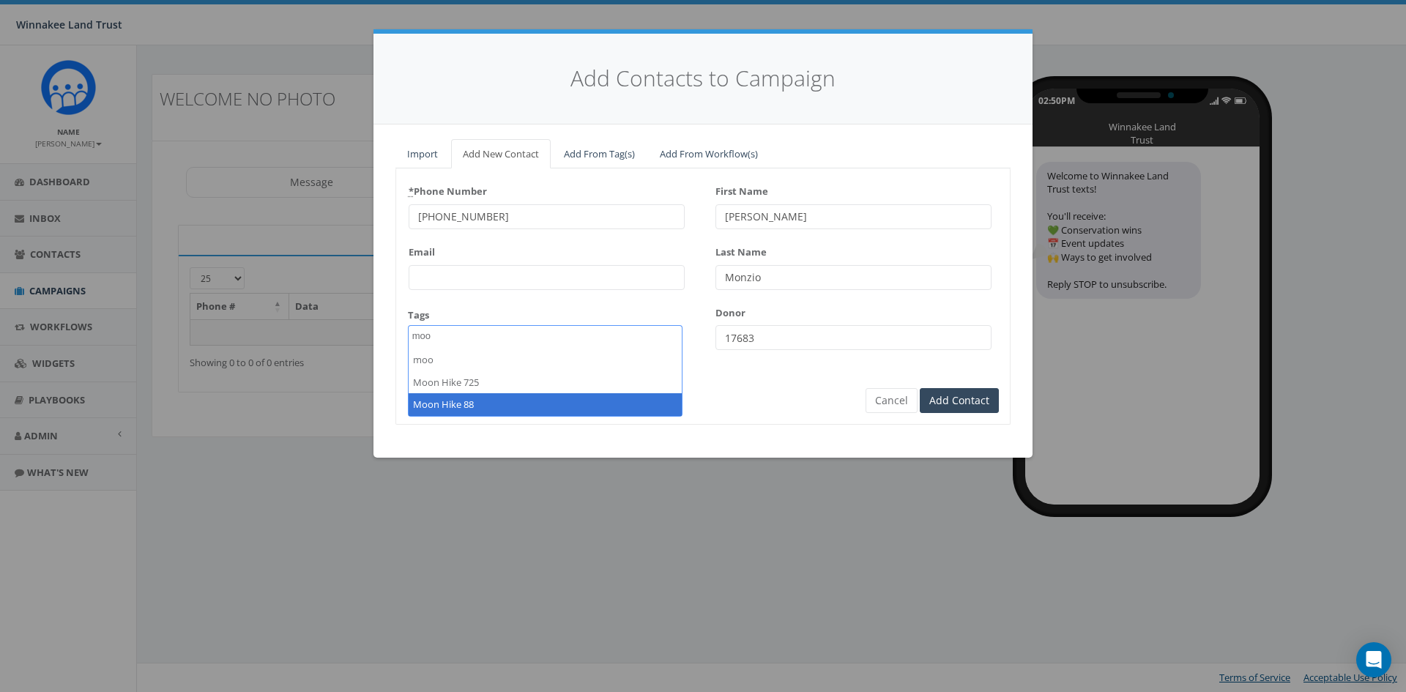
type textarea "moo"
select select "Moon Hike 88"
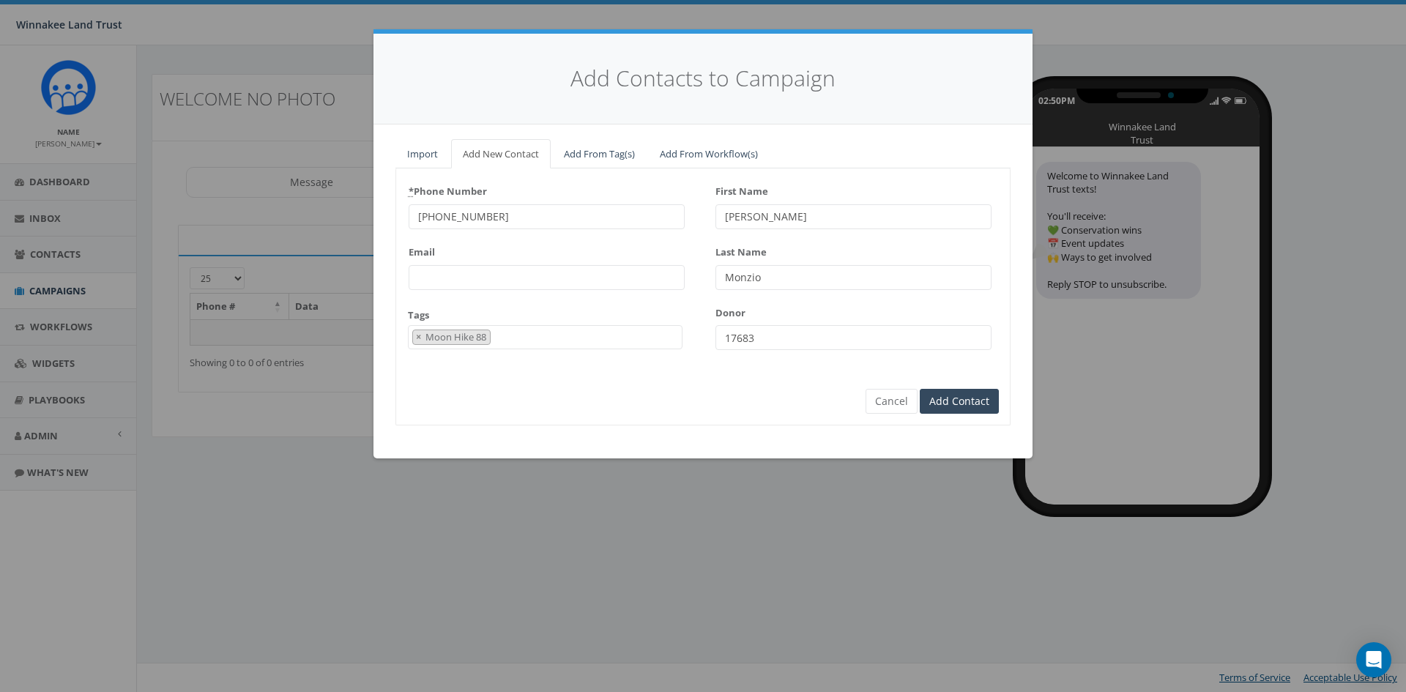
scroll to position [209, 0]
click at [967, 400] on input "Add Contact" at bounding box center [959, 401] width 79 height 25
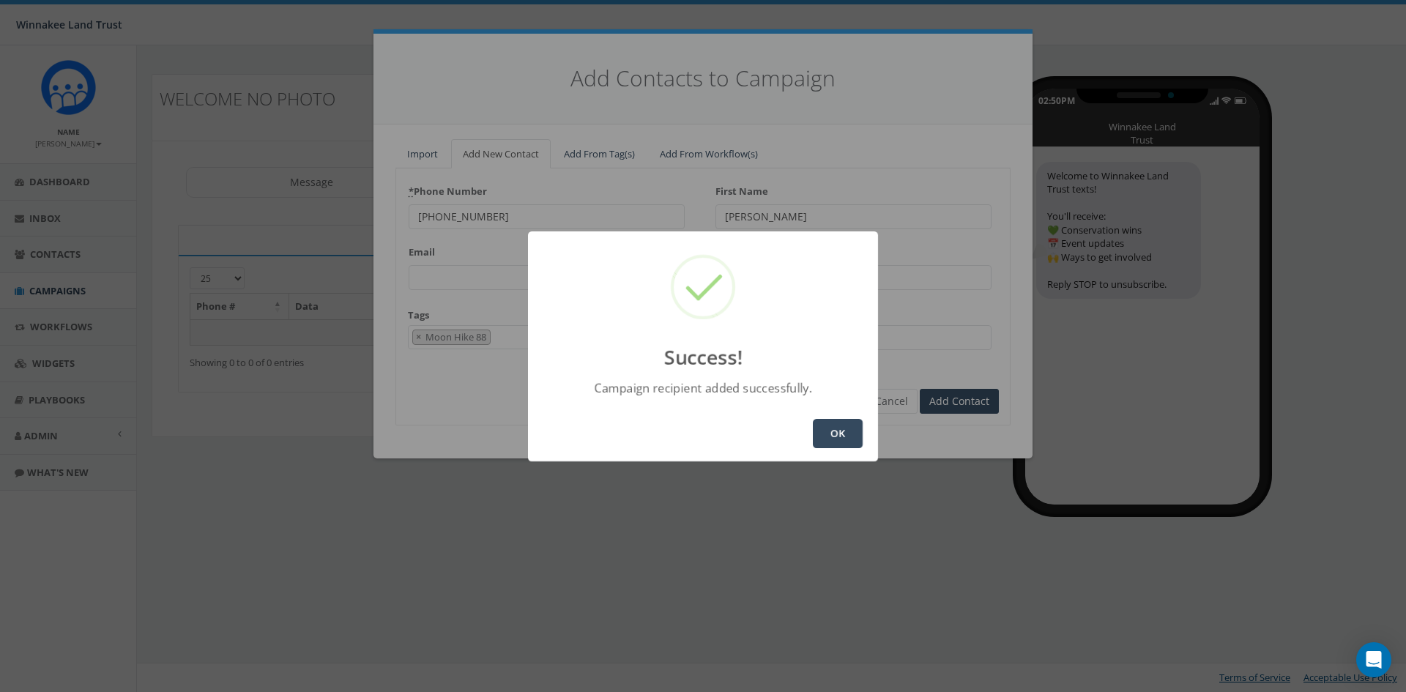
click at [839, 428] on button "OK" at bounding box center [838, 433] width 50 height 29
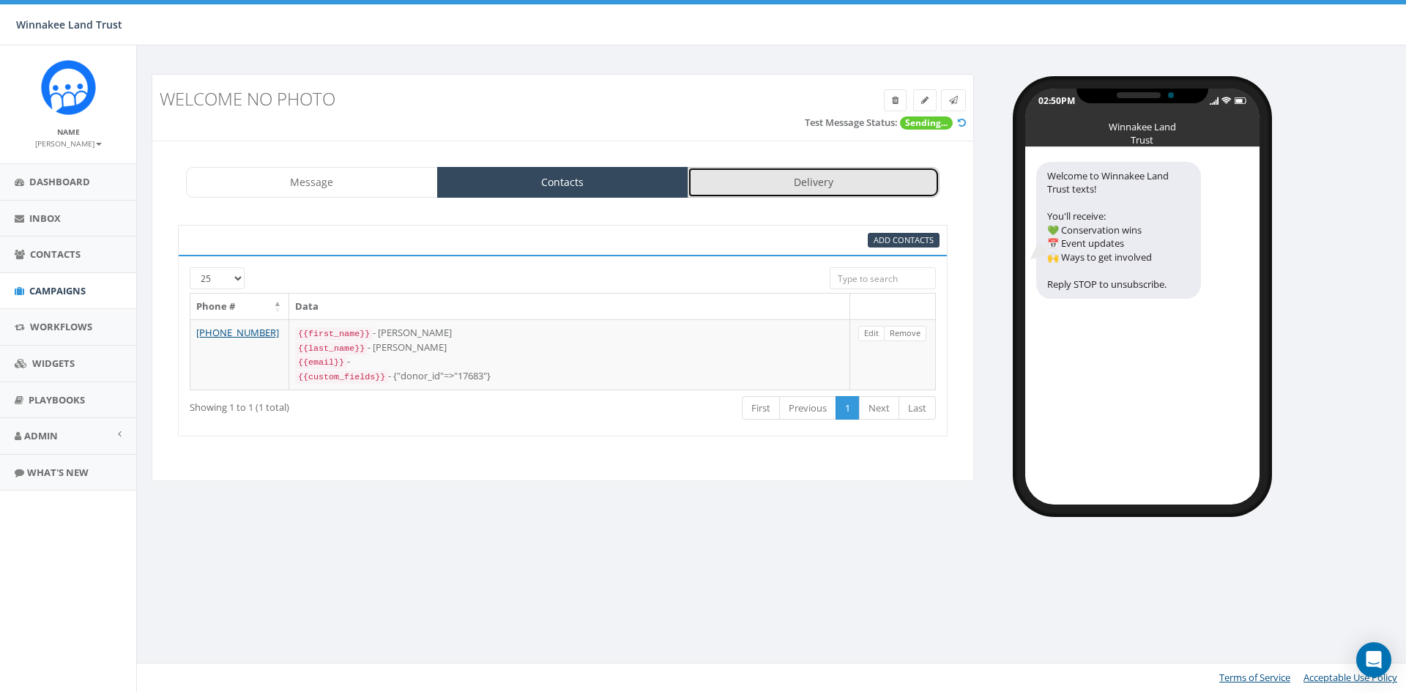
click at [751, 179] on link "Delivery" at bounding box center [814, 182] width 252 height 31
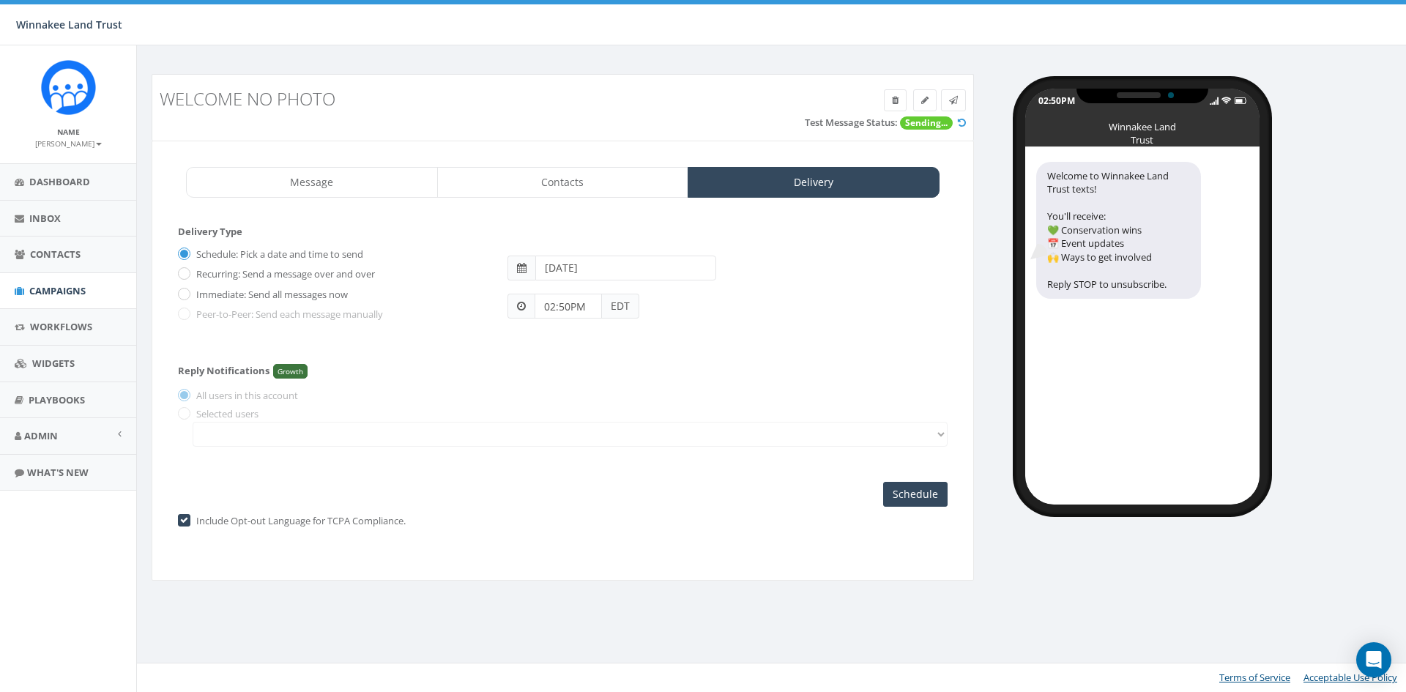
click at [241, 297] on label "Immediate: Send all messages now" at bounding box center [270, 295] width 155 height 15
click at [187, 297] on input "Immediate: Send all messages now" at bounding box center [183, 295] width 10 height 10
radio input "true"
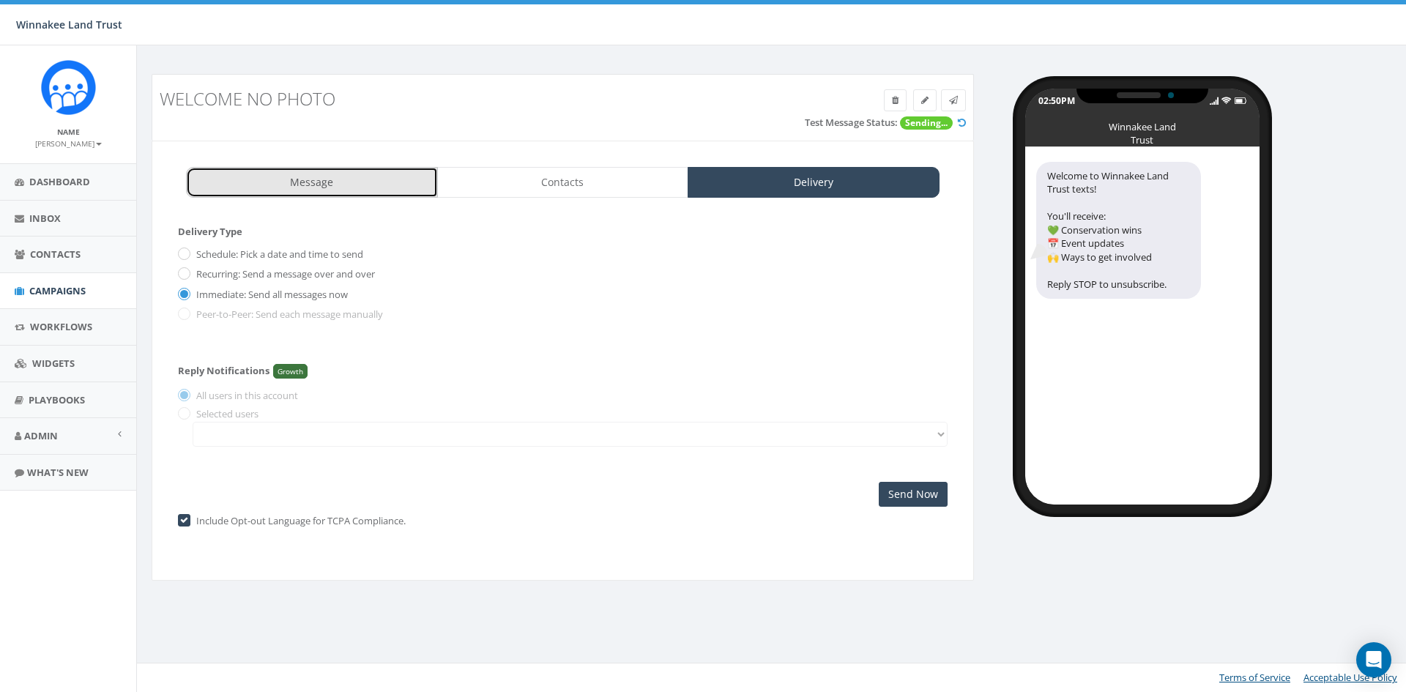
click at [340, 187] on link "Message" at bounding box center [312, 182] width 252 height 31
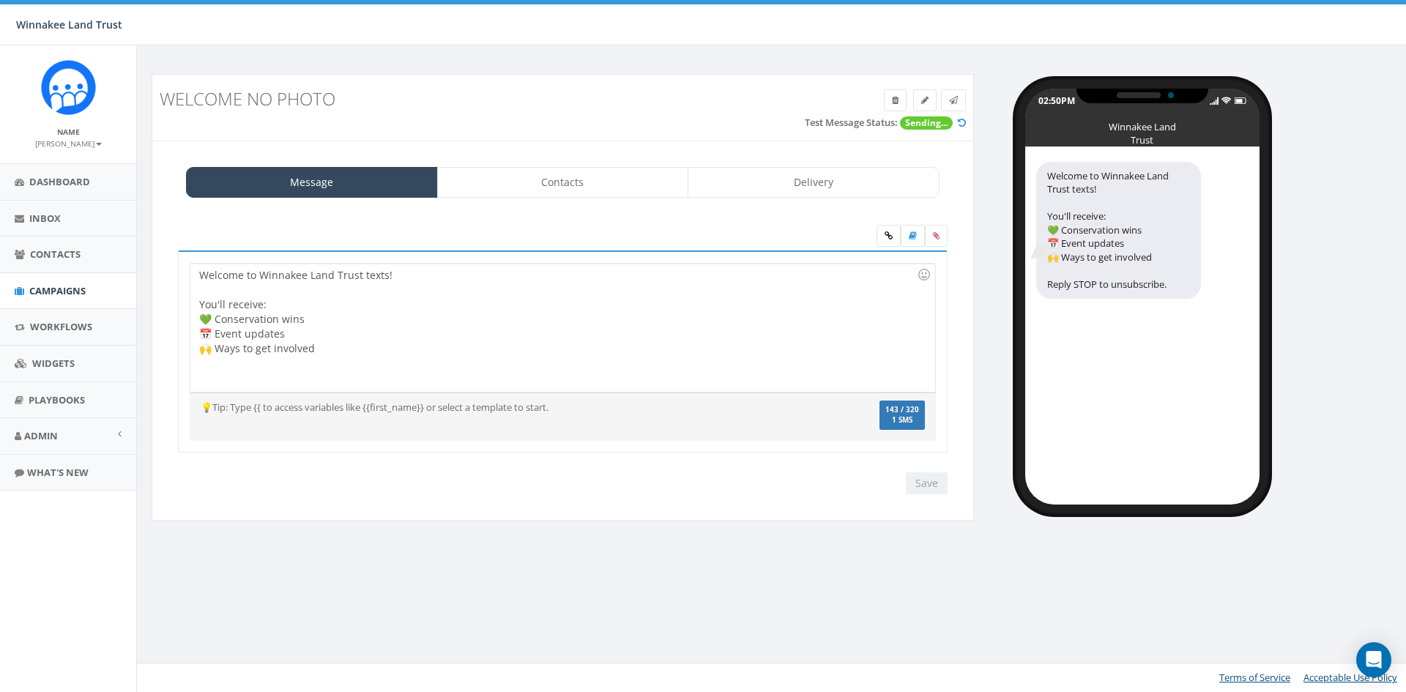
click at [386, 275] on div "Welcome to Winnakee Land Trust texts! You'll receive: 💚 Conservation wins 📅 Eve…" at bounding box center [562, 328] width 744 height 128
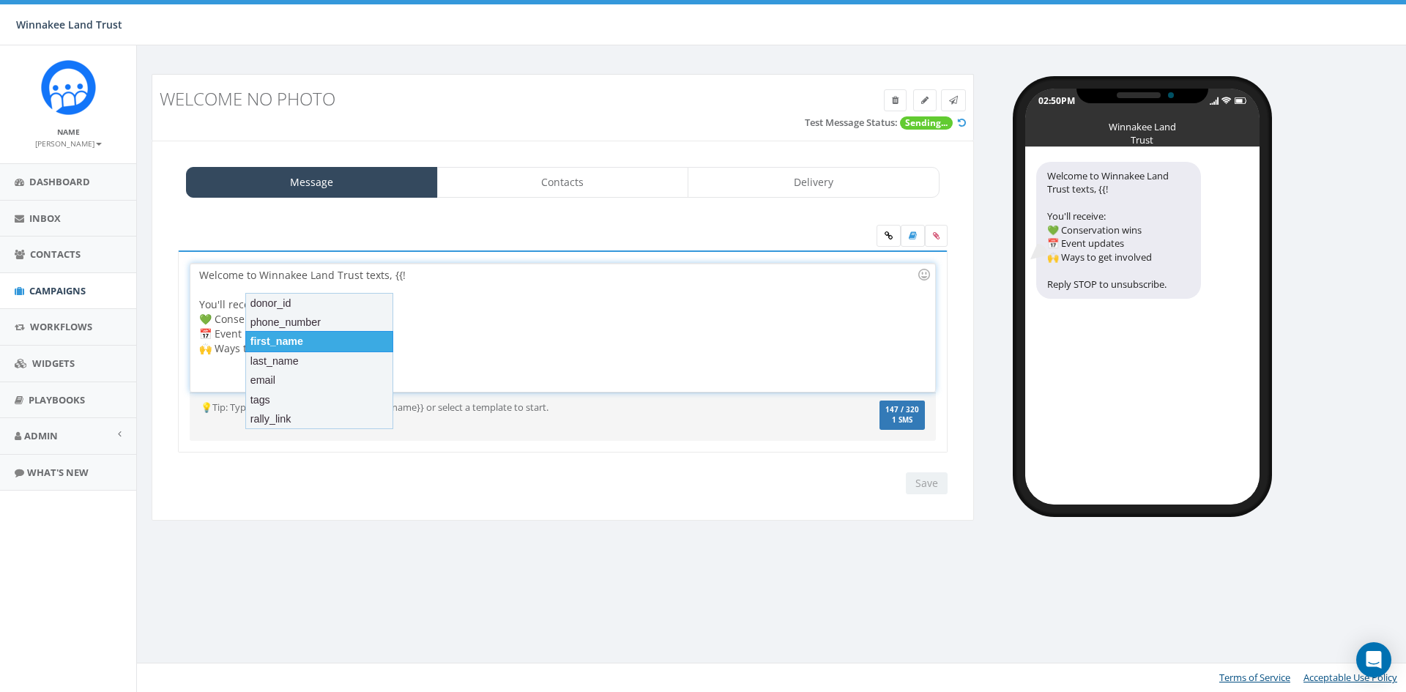
click at [297, 338] on div "first_name" at bounding box center [319, 341] width 148 height 21
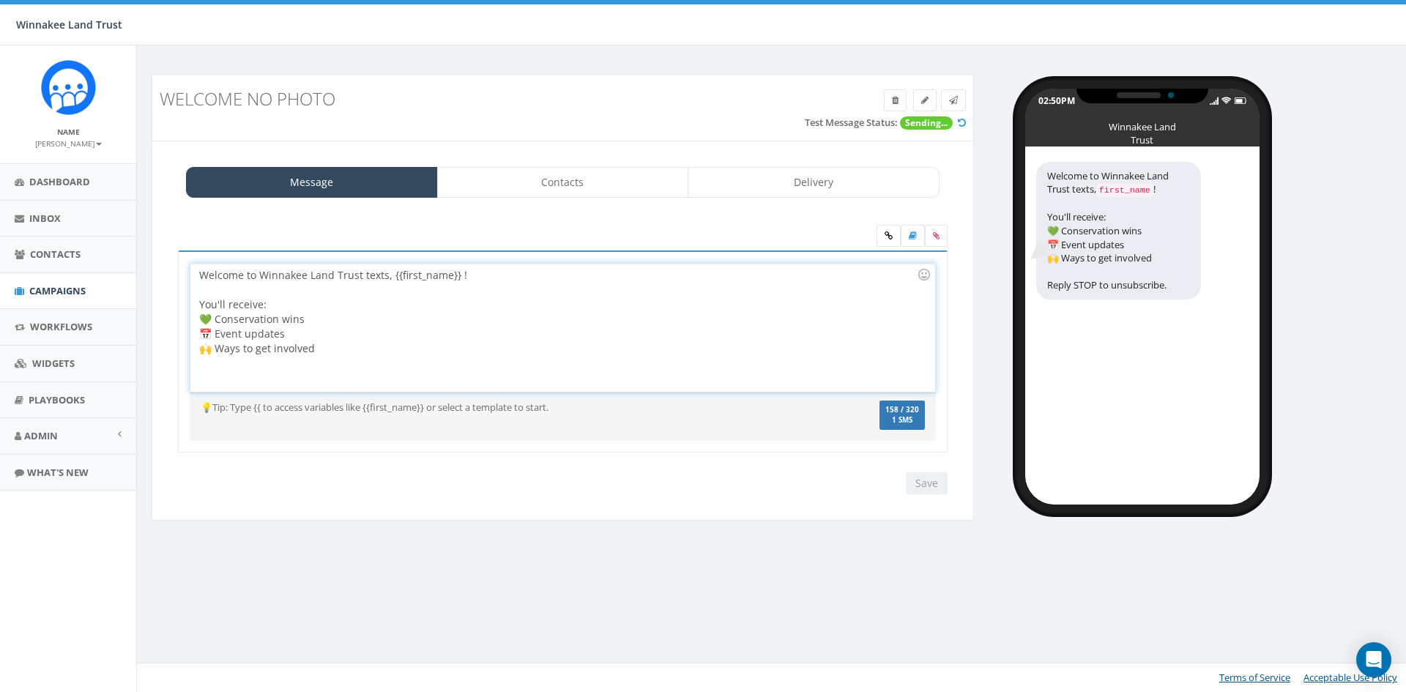
click at [459, 274] on div "Welcome to Winnakee Land Trust texts, {{first_name}} ! You'll receive: 💚 Conser…" at bounding box center [562, 328] width 744 height 128
click at [873, 490] on div "Save Next" at bounding box center [563, 483] width 792 height 22
click at [590, 179] on link "Contacts" at bounding box center [563, 182] width 252 height 31
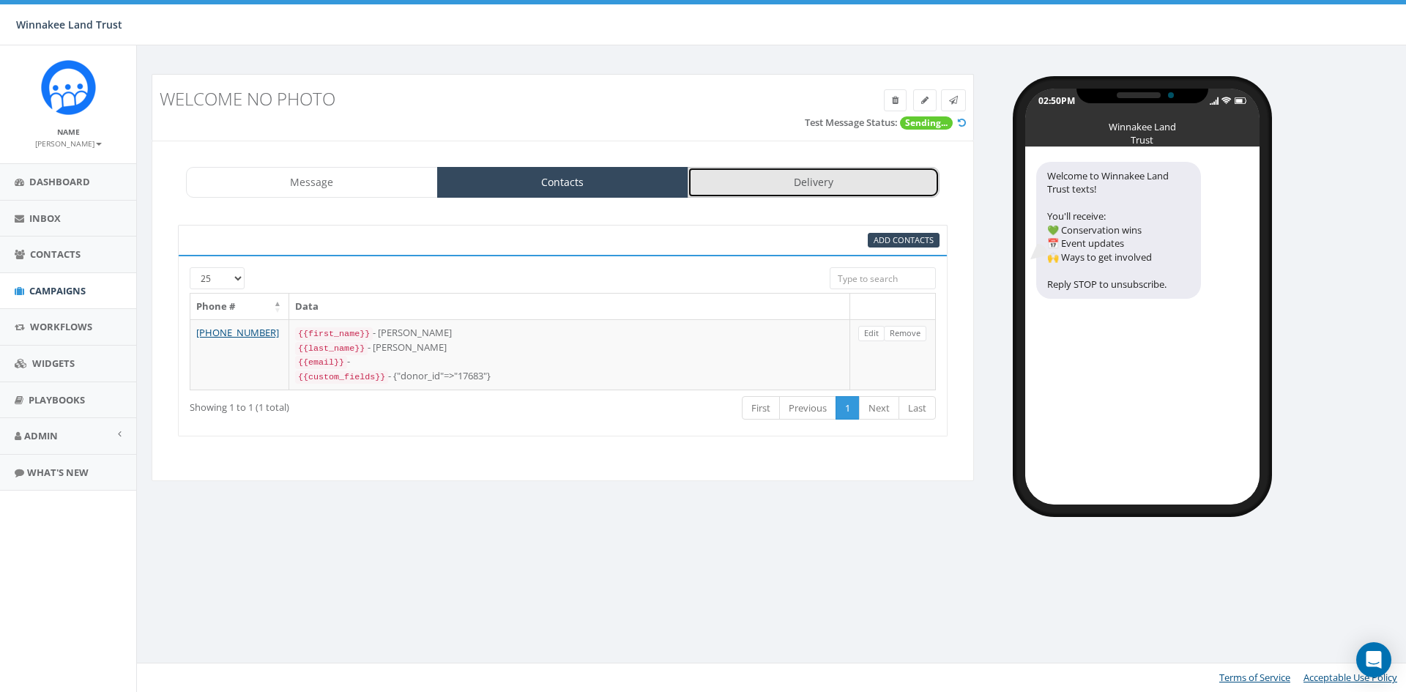
click at [807, 167] on link "Delivery" at bounding box center [814, 182] width 252 height 31
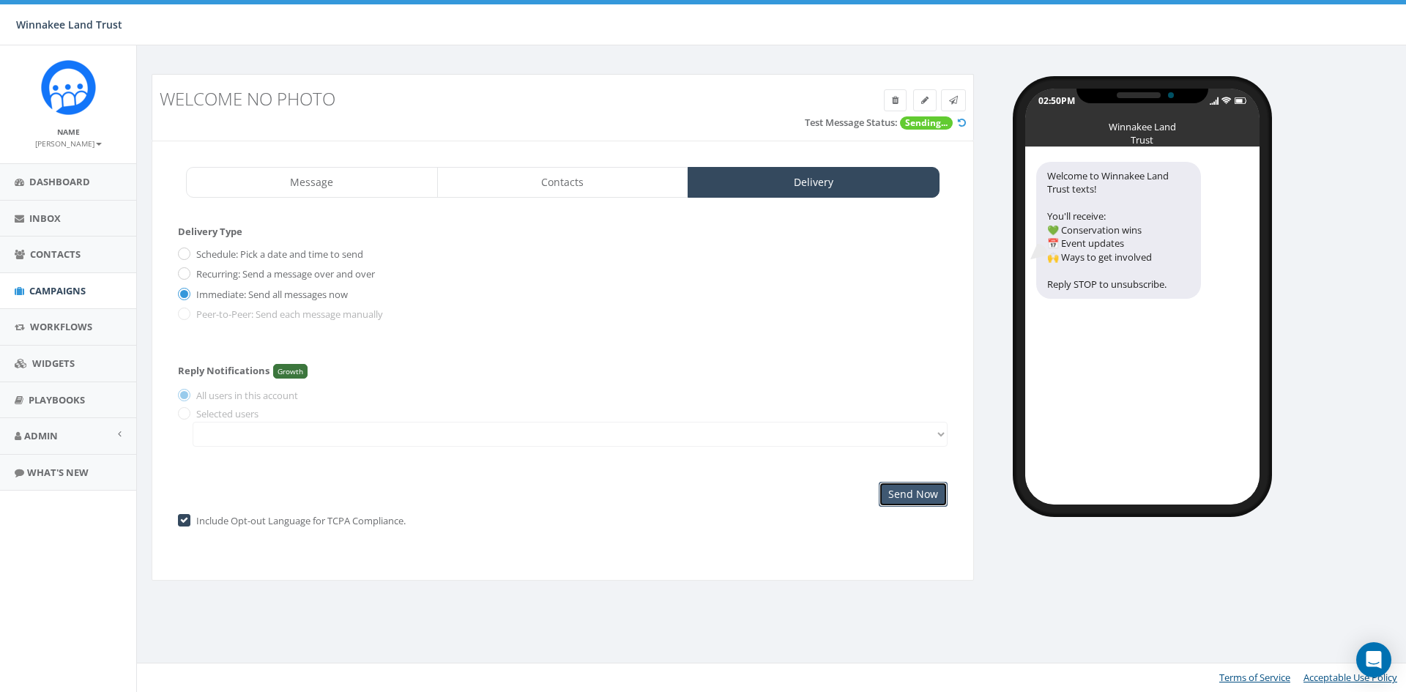
click at [899, 491] on input "Send Now" at bounding box center [913, 494] width 69 height 25
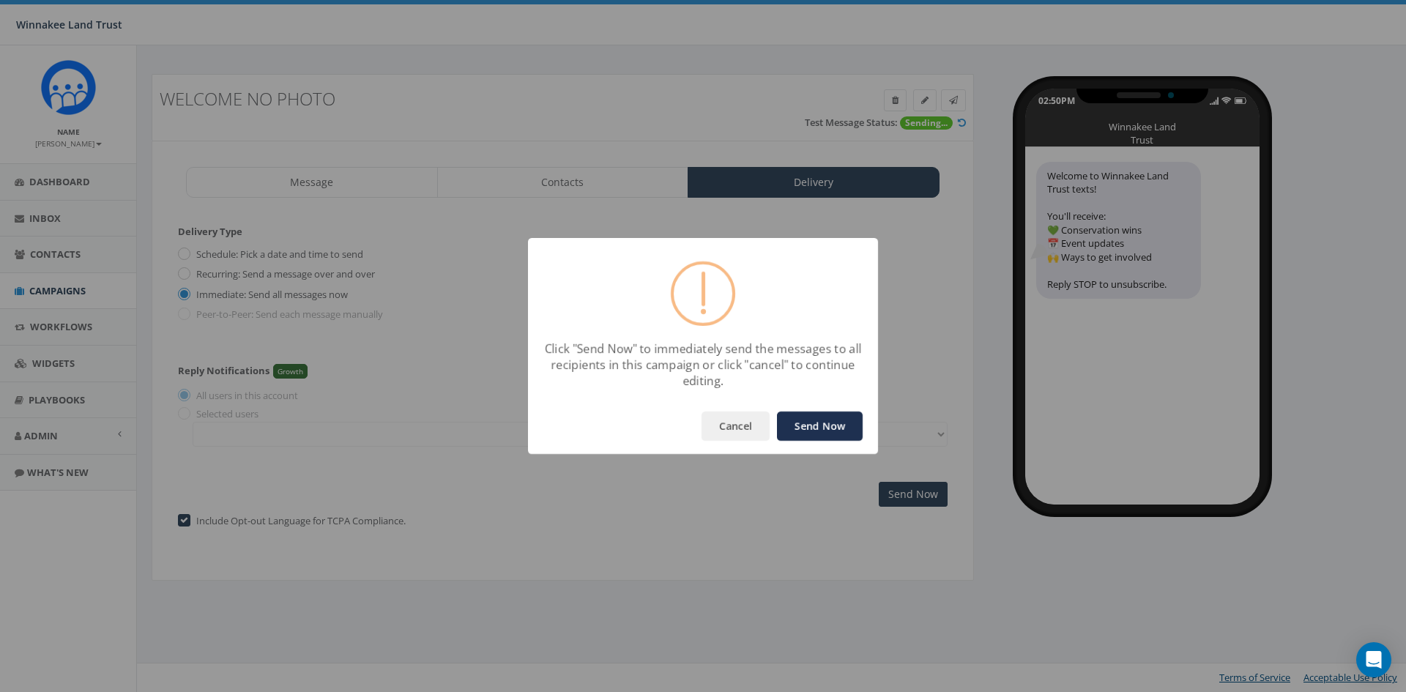
click at [808, 424] on button "Send Now" at bounding box center [820, 426] width 86 height 29
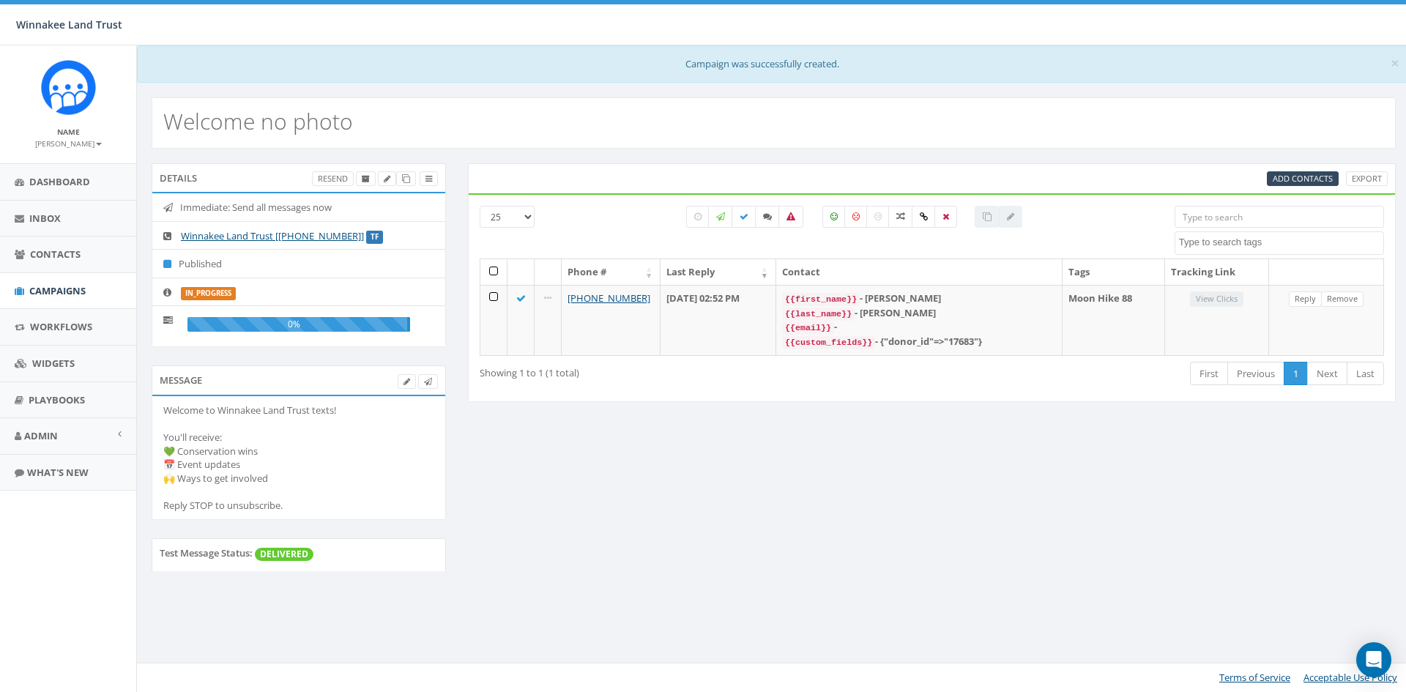
select select
click at [53, 294] on span "Campaigns" at bounding box center [57, 290] width 56 height 13
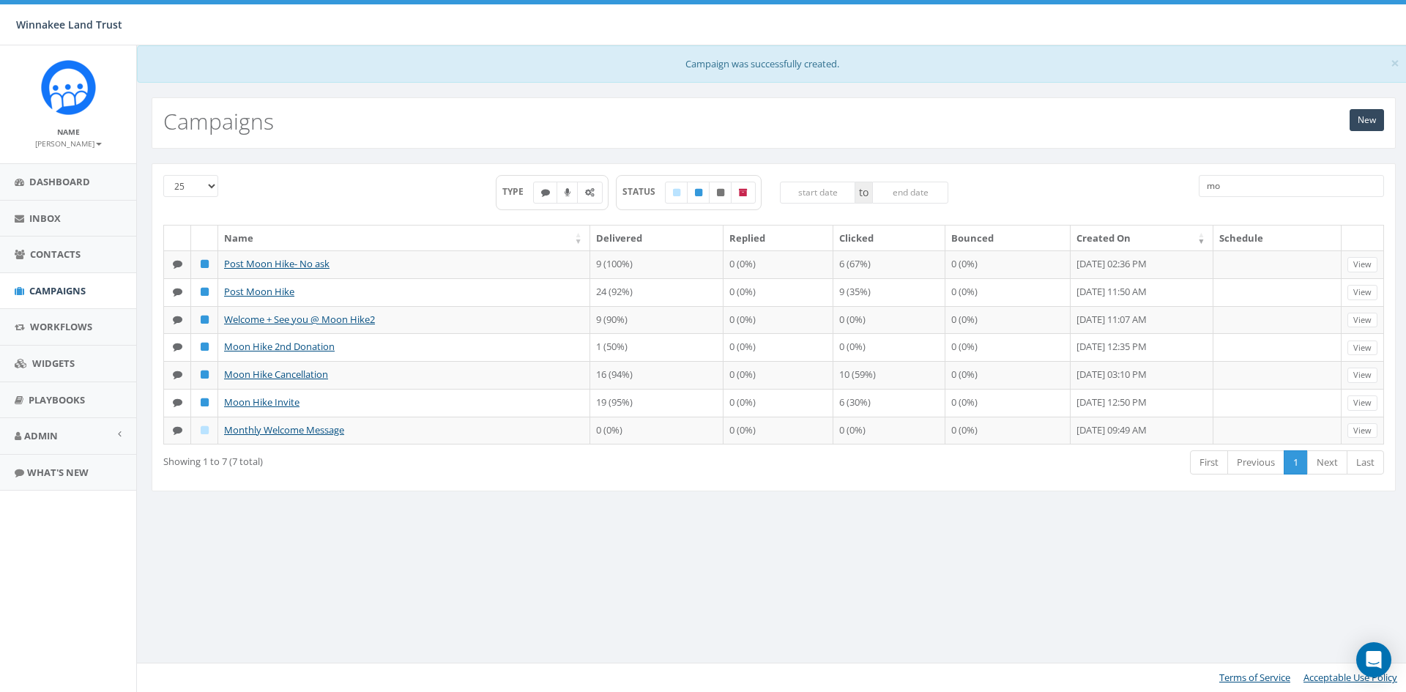
drag, startPoint x: 1217, startPoint y: 191, endPoint x: 1187, endPoint y: 196, distance: 30.3
click at [1187, 196] on div "25 50 100 TYPE STATUS to mo" at bounding box center [773, 200] width 1243 height 50
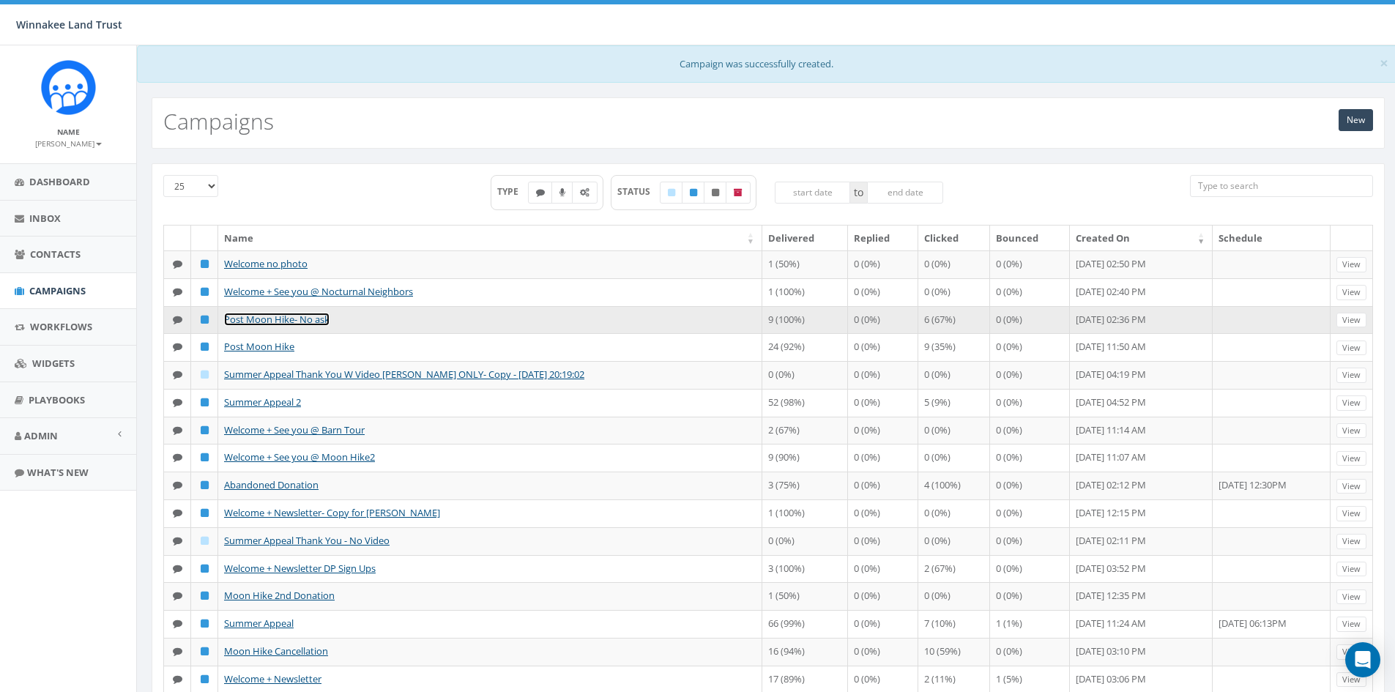
click at [294, 323] on link "Post Moon Hike- No ask" at bounding box center [276, 319] width 105 height 13
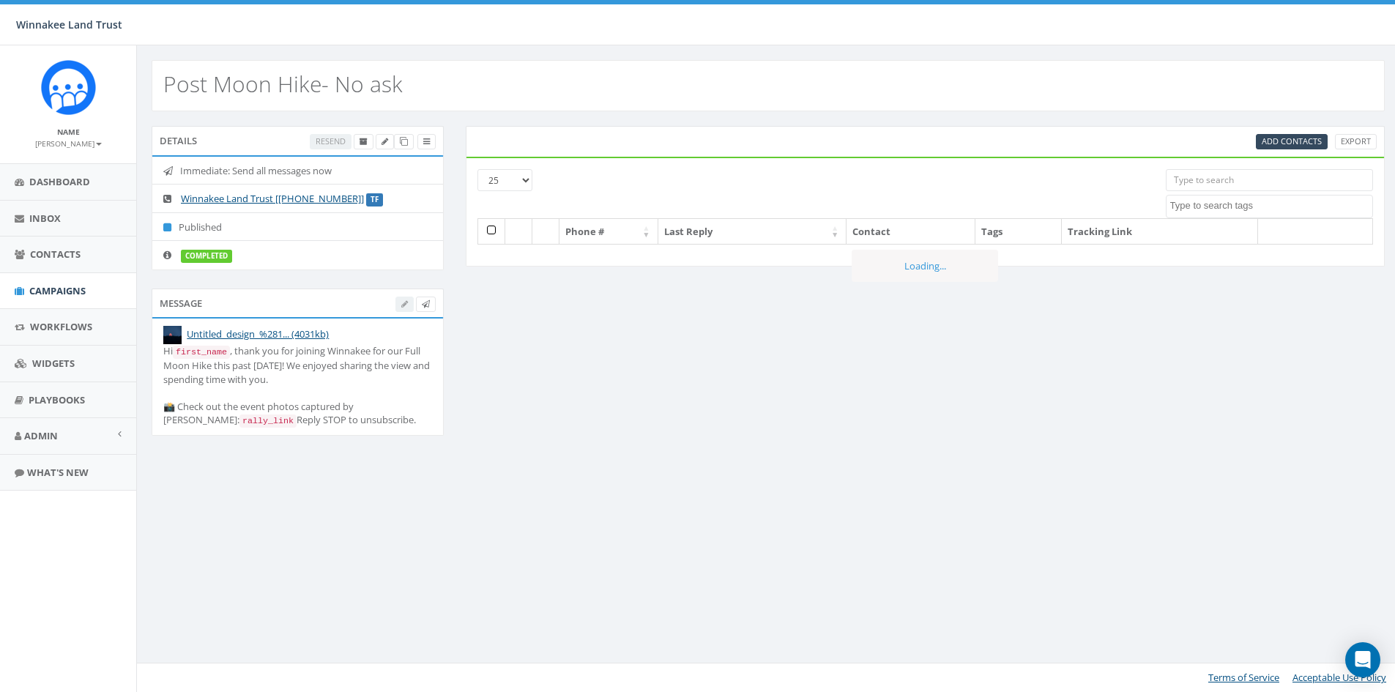
select select
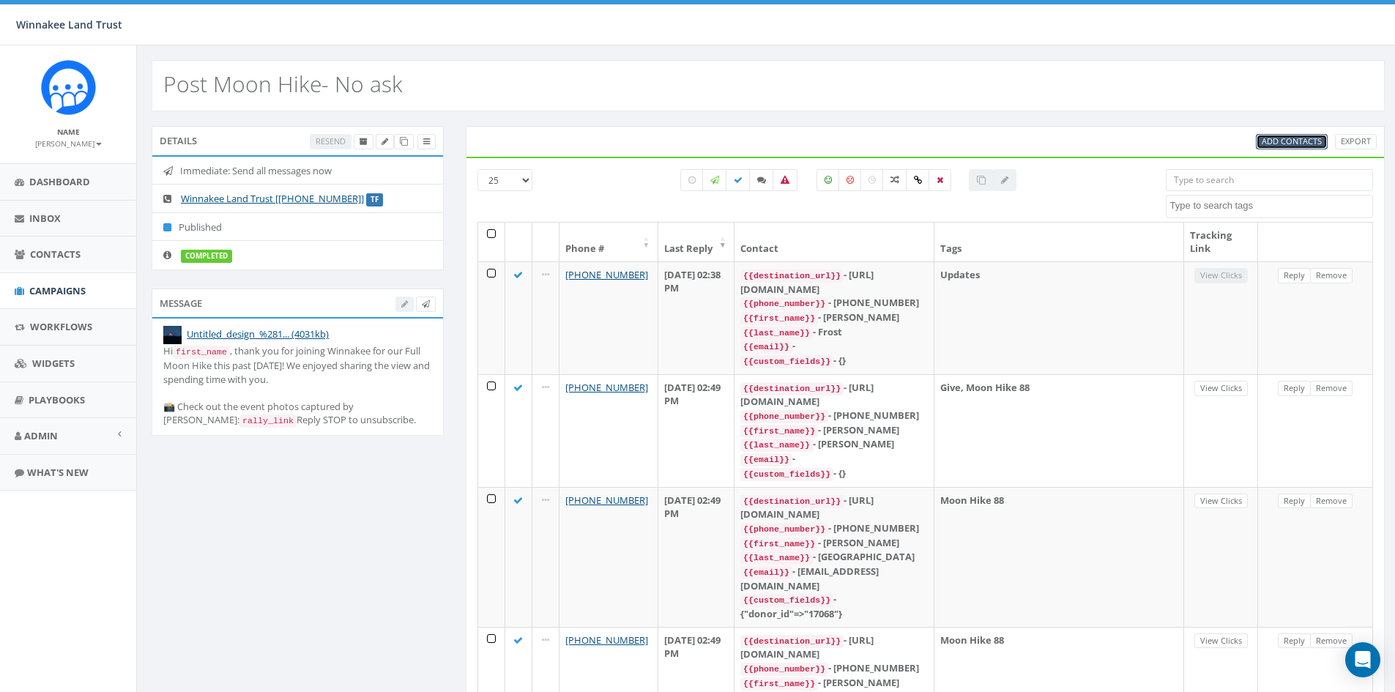
click at [1267, 138] on span "Add Contacts" at bounding box center [1292, 140] width 60 height 11
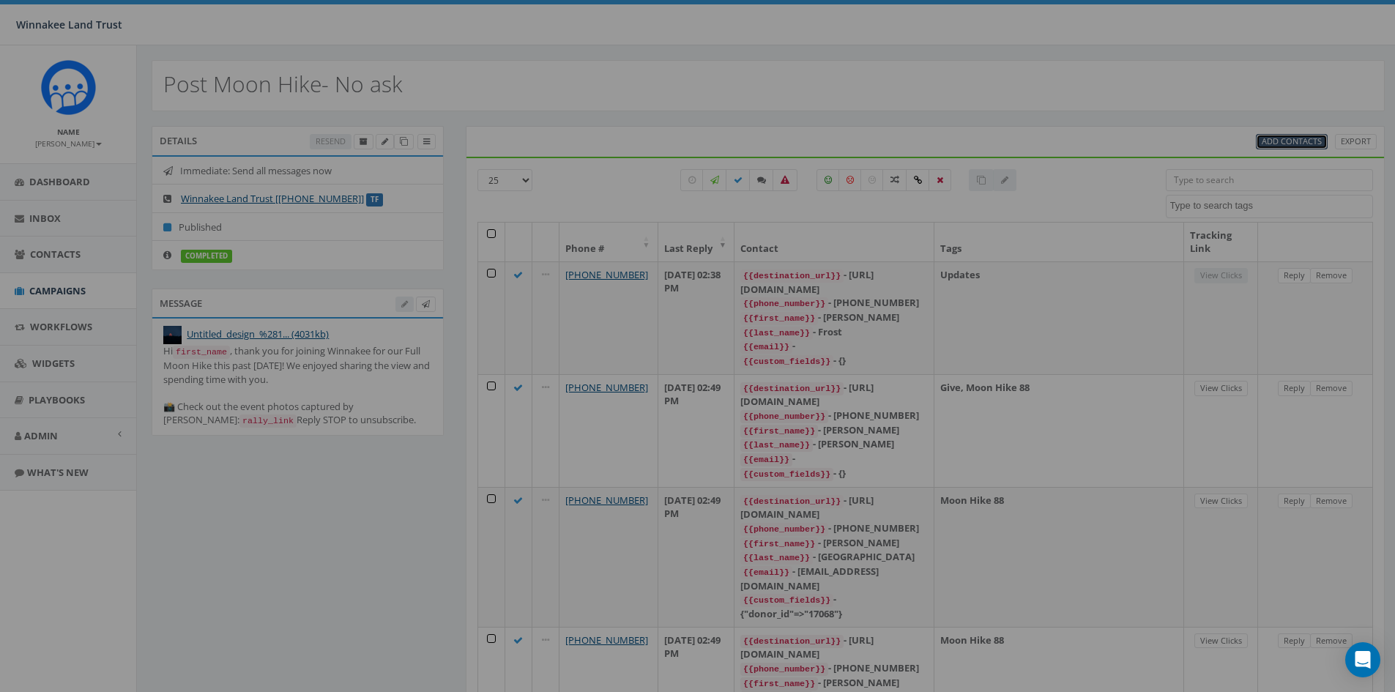
select select
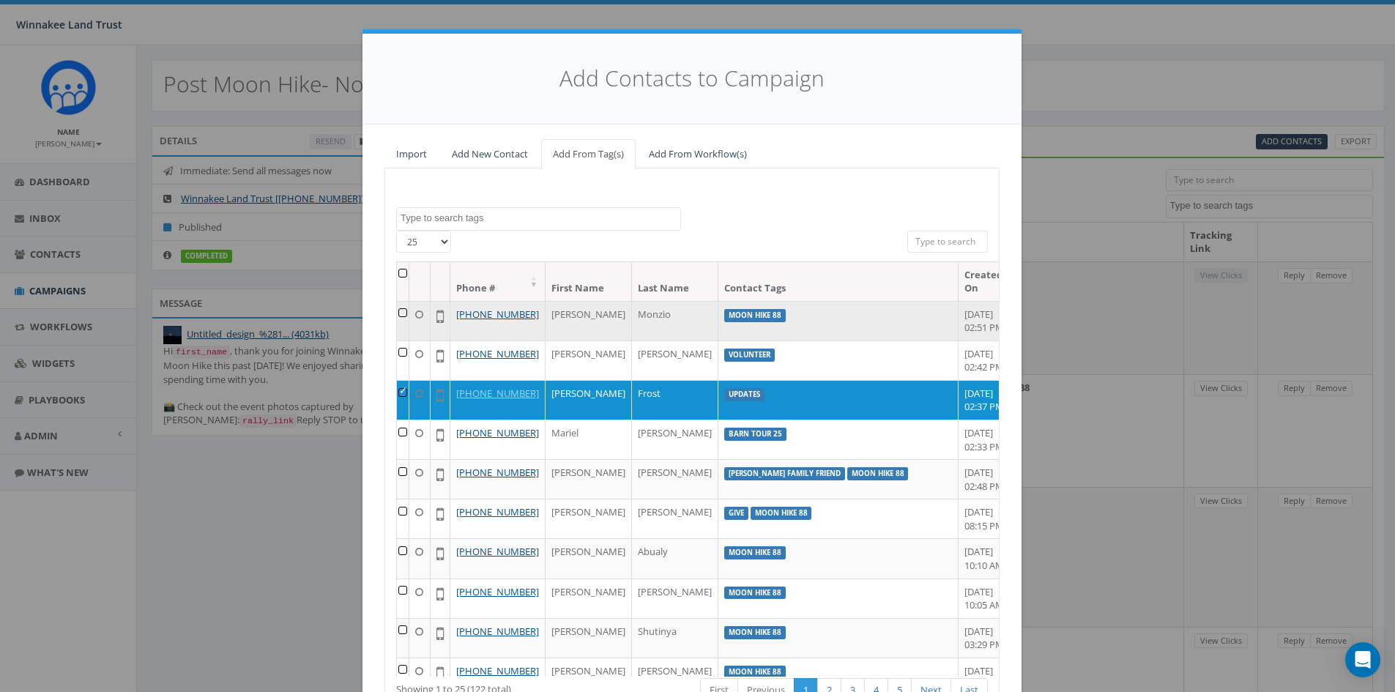
click at [398, 312] on td at bounding box center [403, 321] width 12 height 40
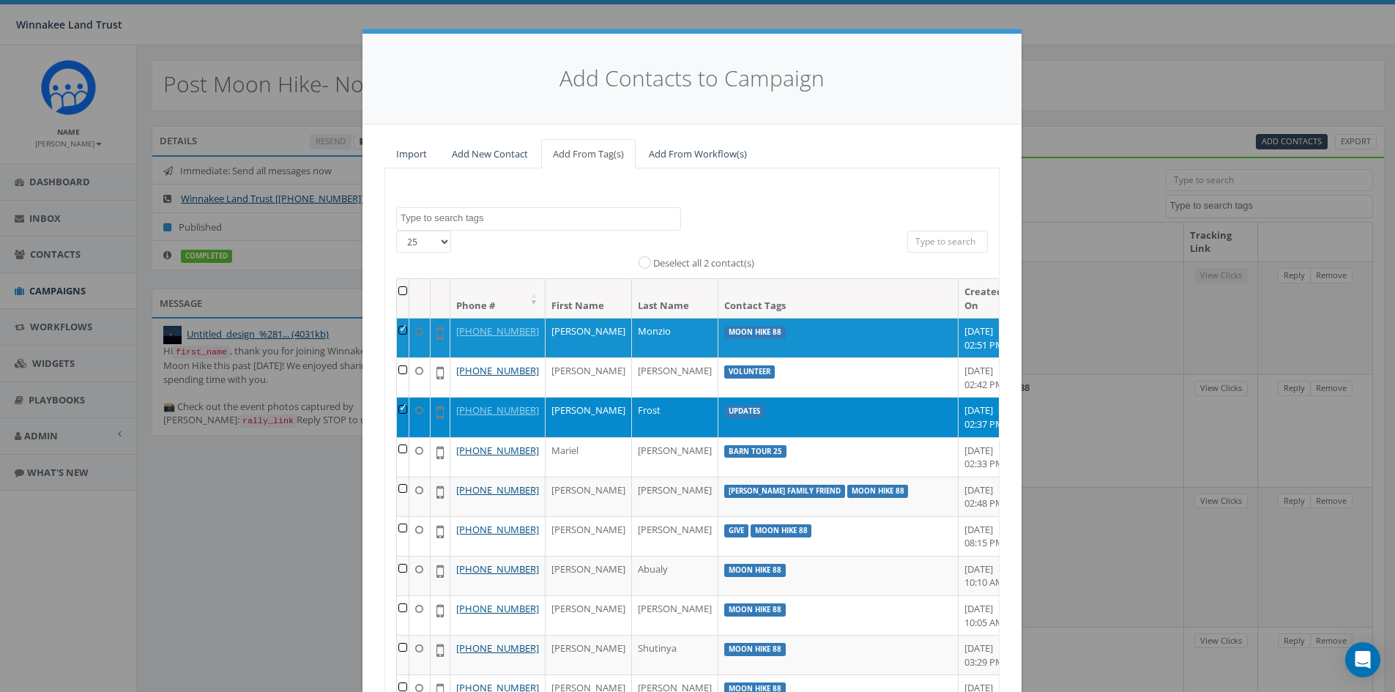
click at [401, 429] on td at bounding box center [403, 417] width 12 height 40
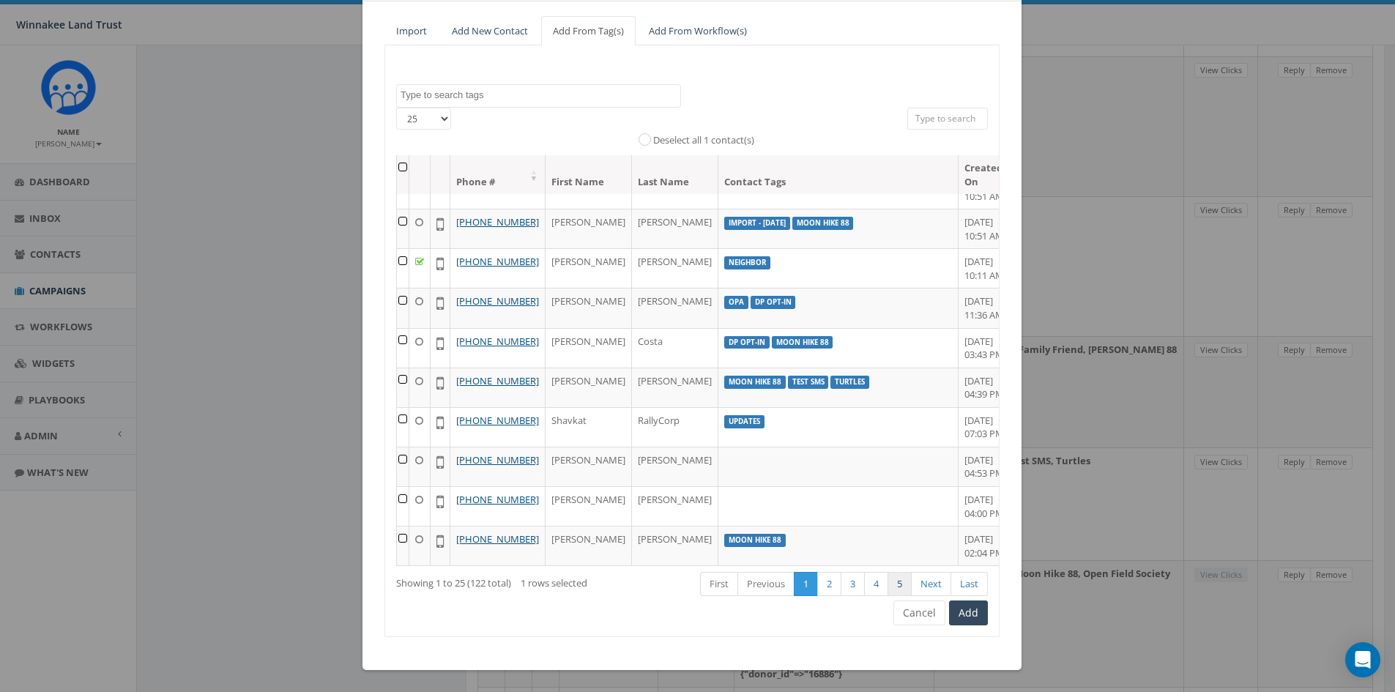
scroll to position [624, 0]
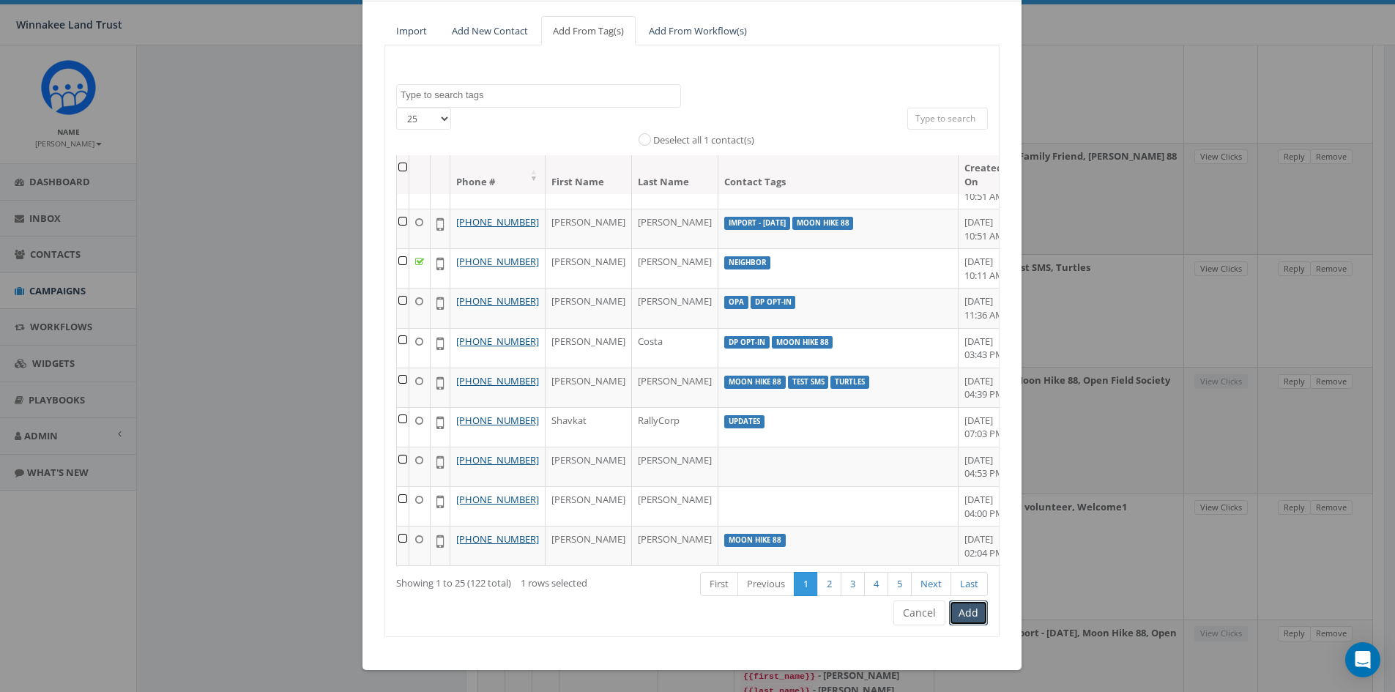
click at [958, 611] on button "Add" at bounding box center [968, 612] width 39 height 25
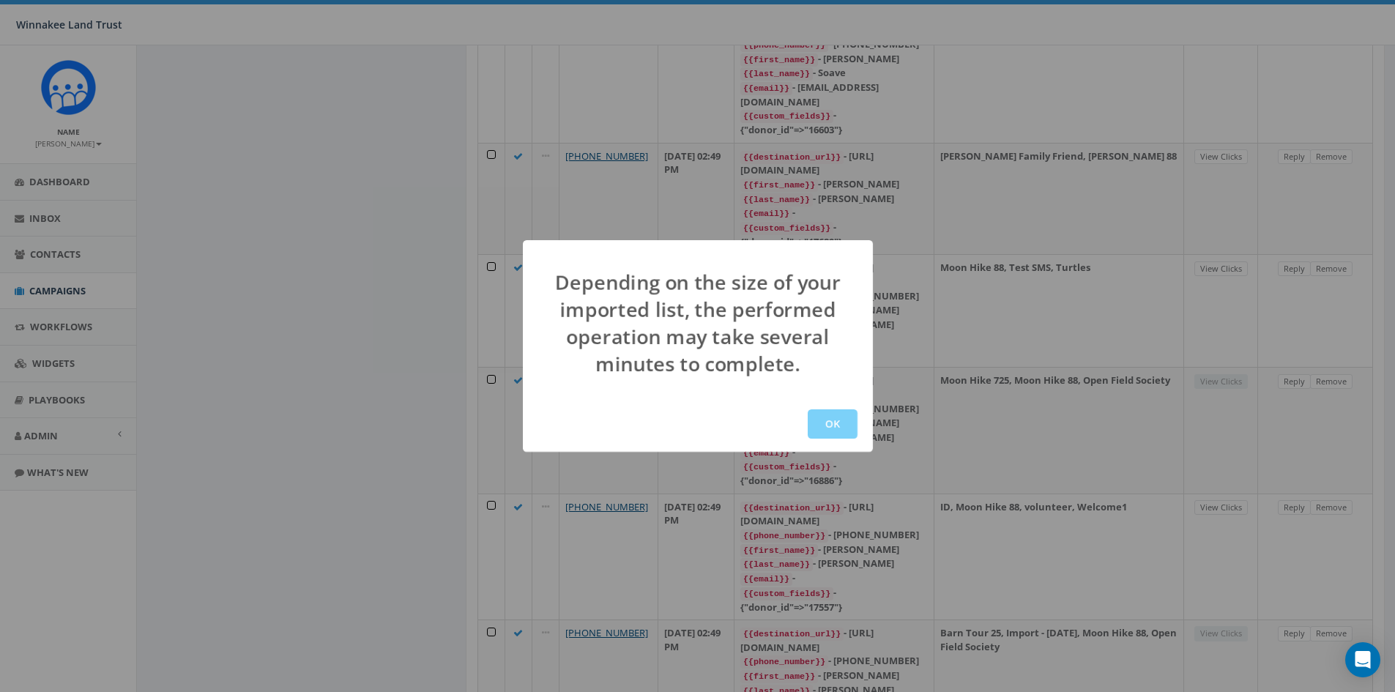
scroll to position [0, 0]
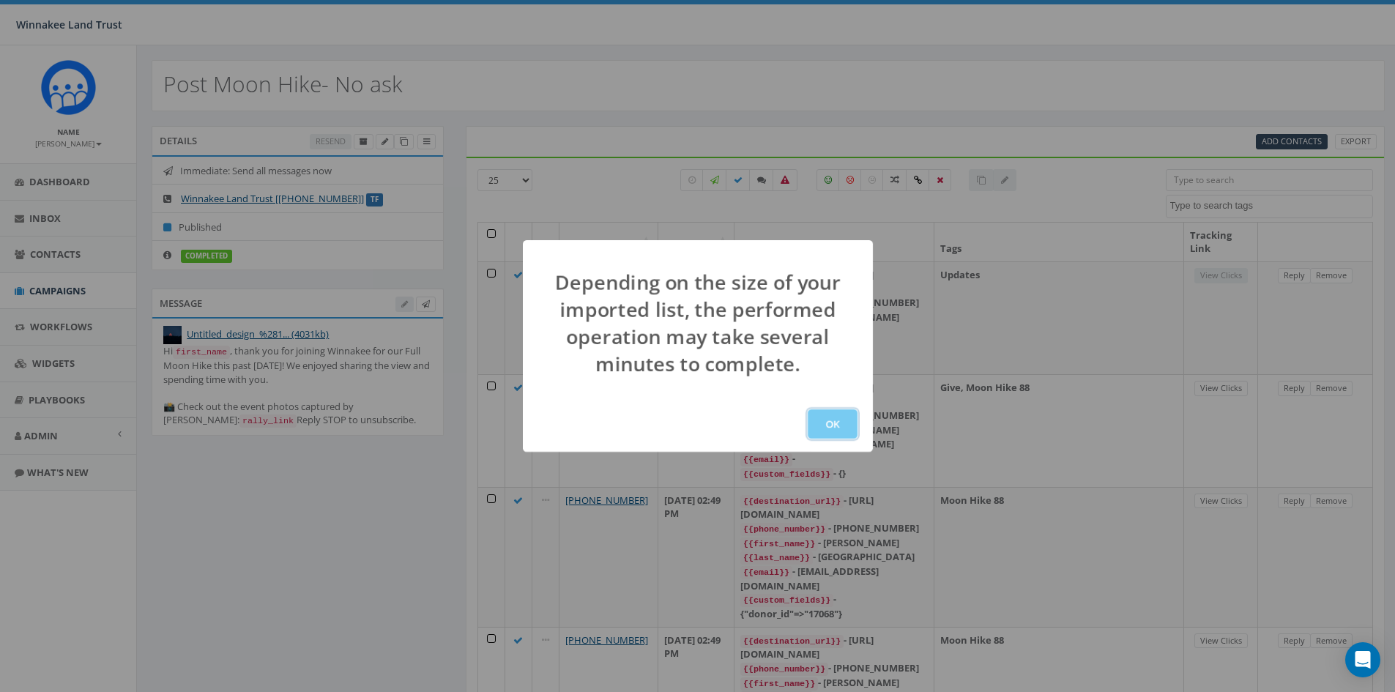
click at [839, 425] on button "OK" at bounding box center [833, 423] width 50 height 29
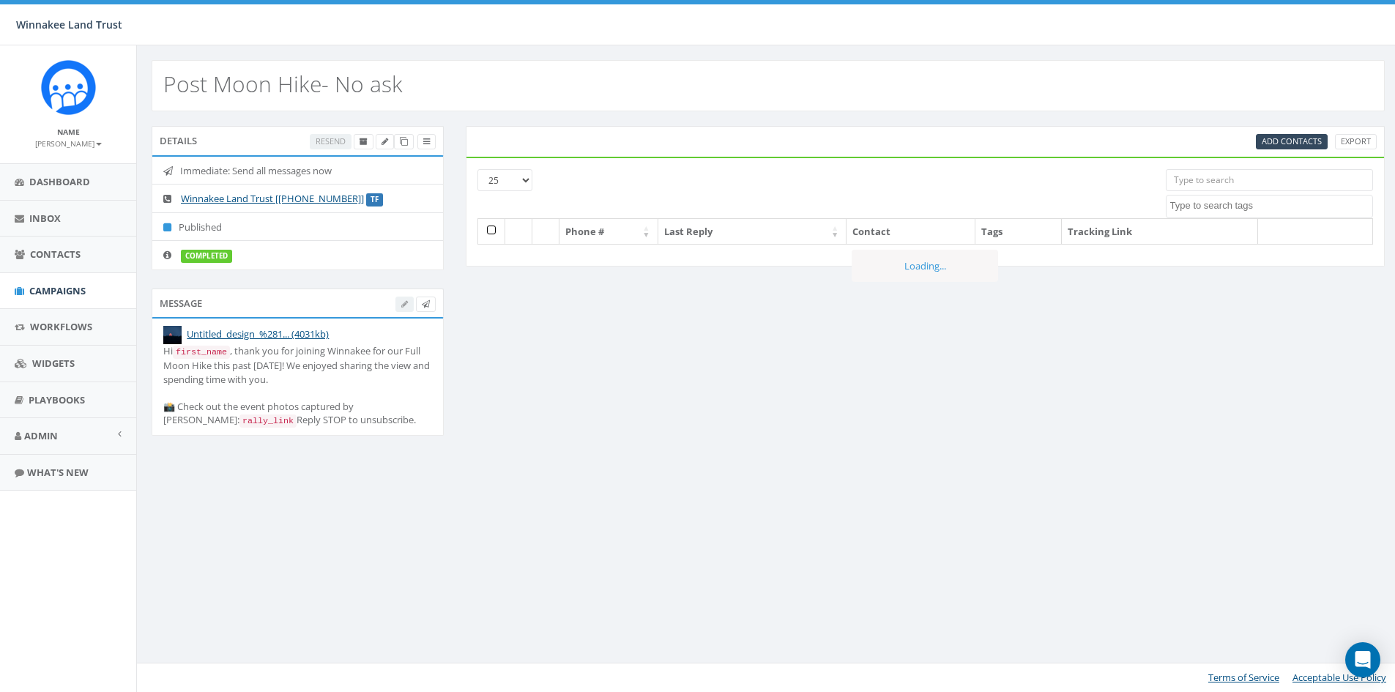
select select
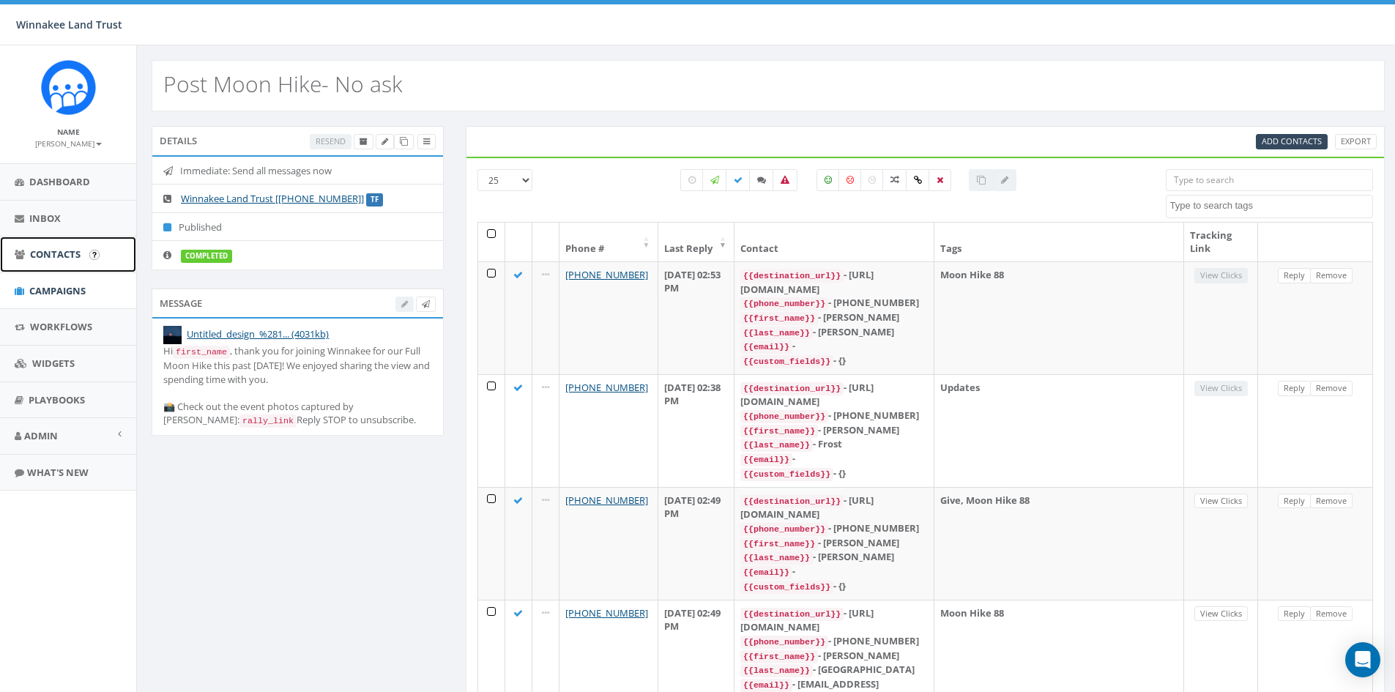
click at [51, 256] on span "Contacts" at bounding box center [55, 253] width 51 height 13
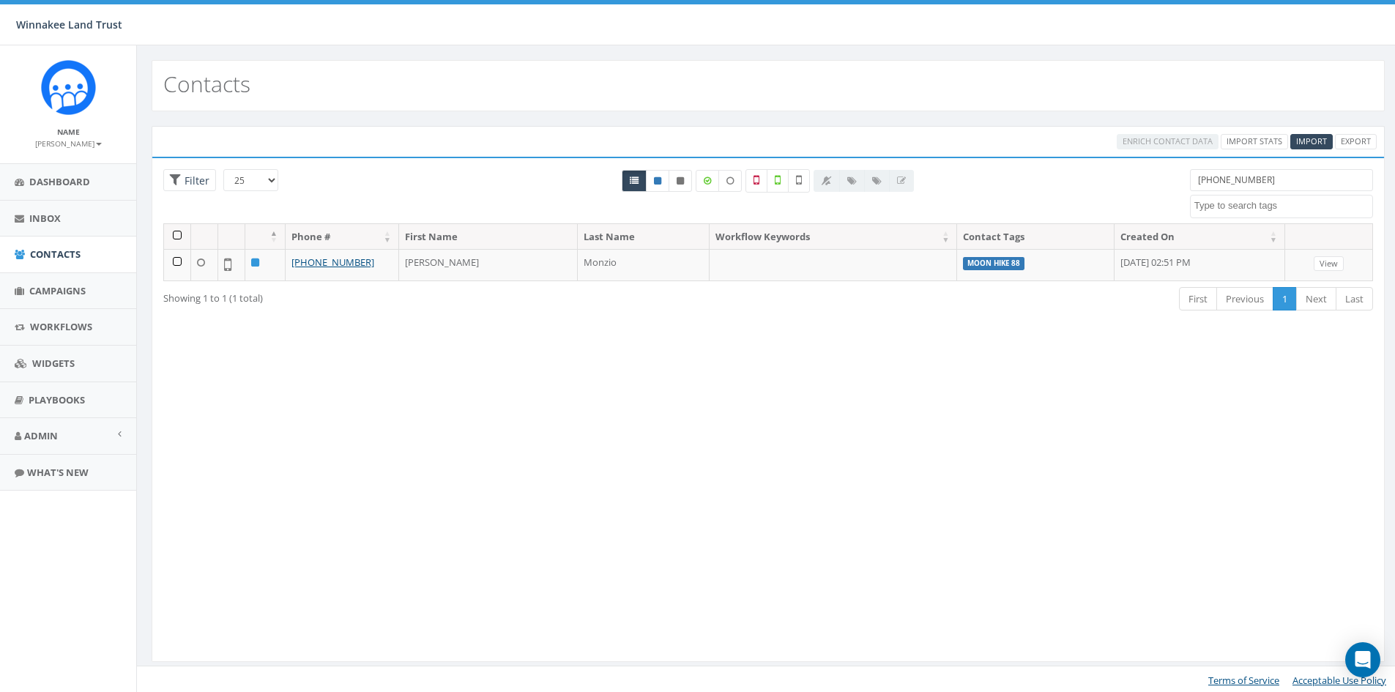
select select
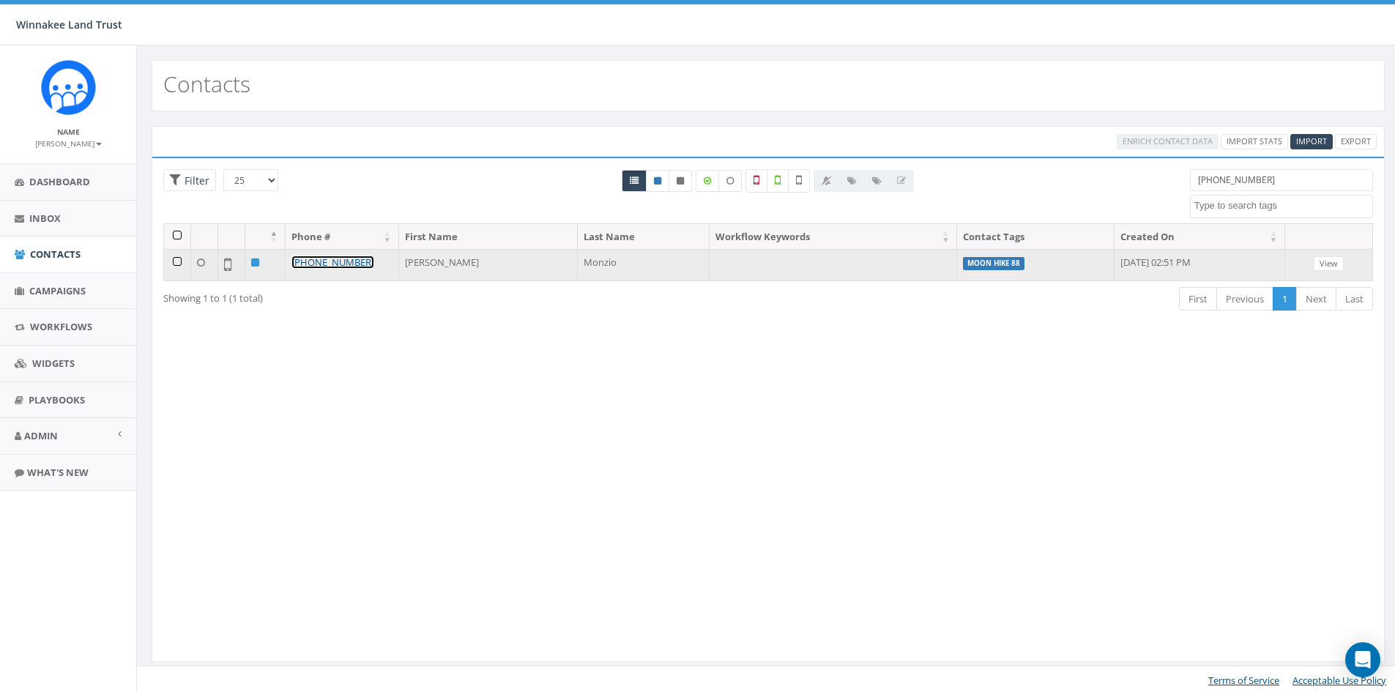
click at [359, 264] on link "[PHONE_NUMBER]" at bounding box center [332, 262] width 83 height 13
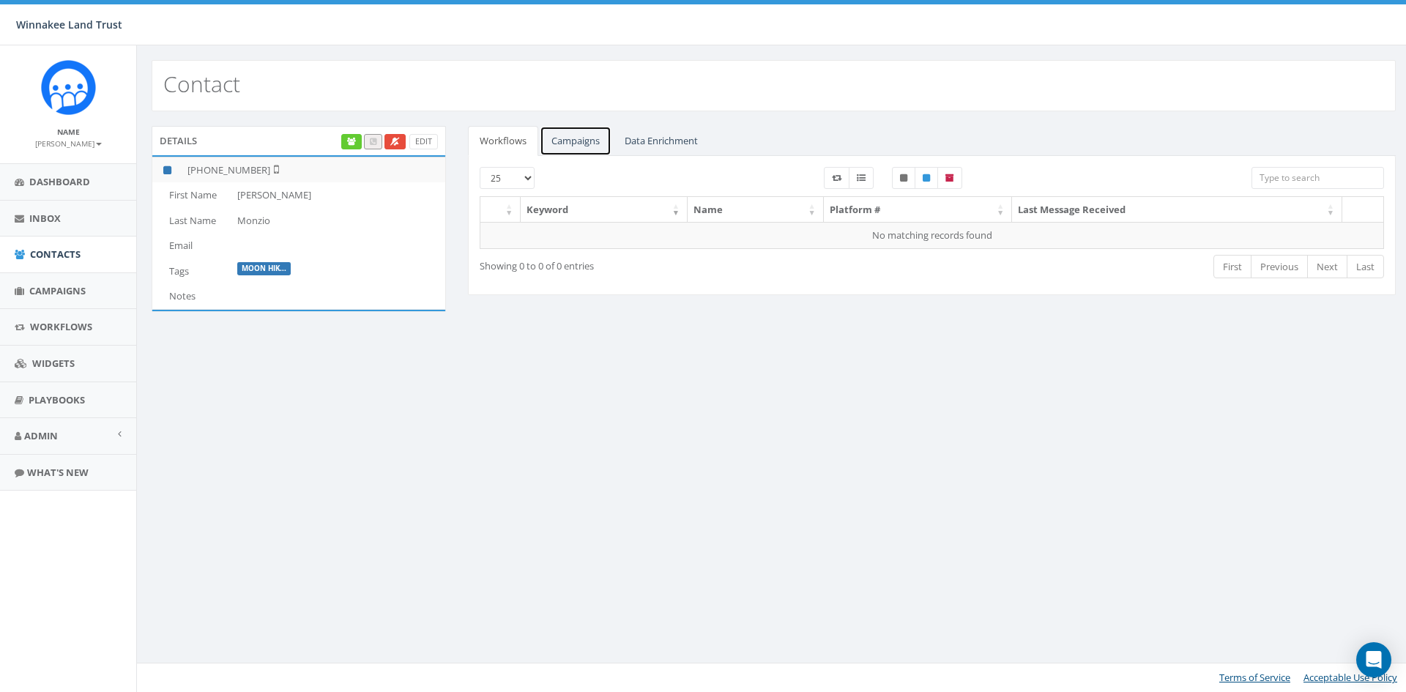
click at [595, 137] on link "Campaigns" at bounding box center [576, 141] width 72 height 30
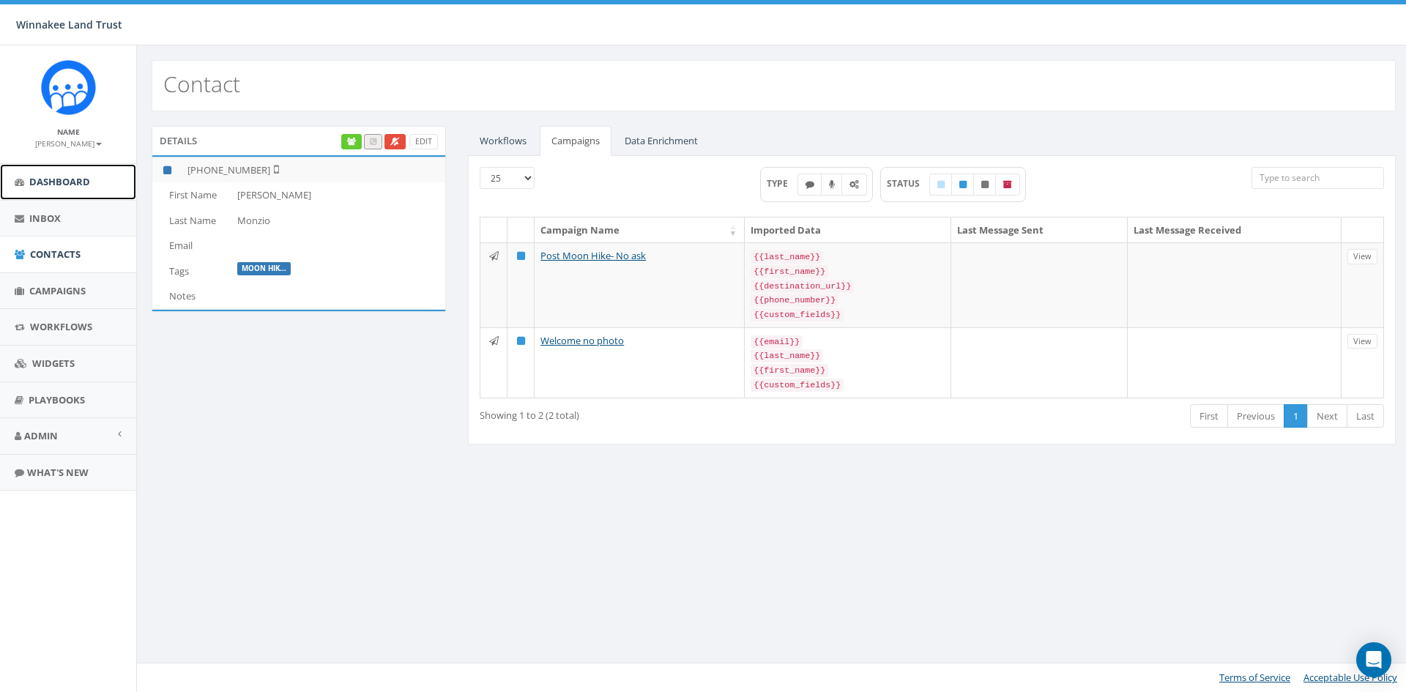
click at [70, 189] on link "Dashboard" at bounding box center [68, 182] width 136 height 36
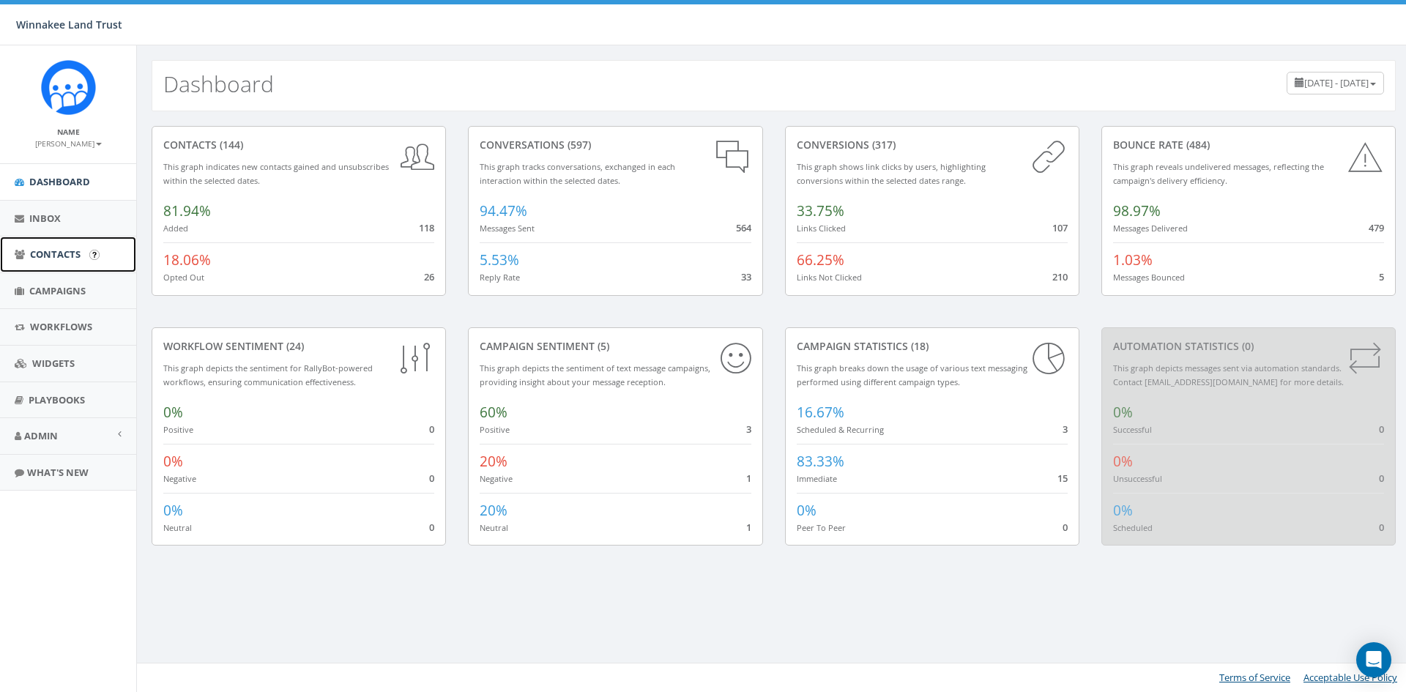
click at [58, 259] on span "Contacts" at bounding box center [55, 253] width 51 height 13
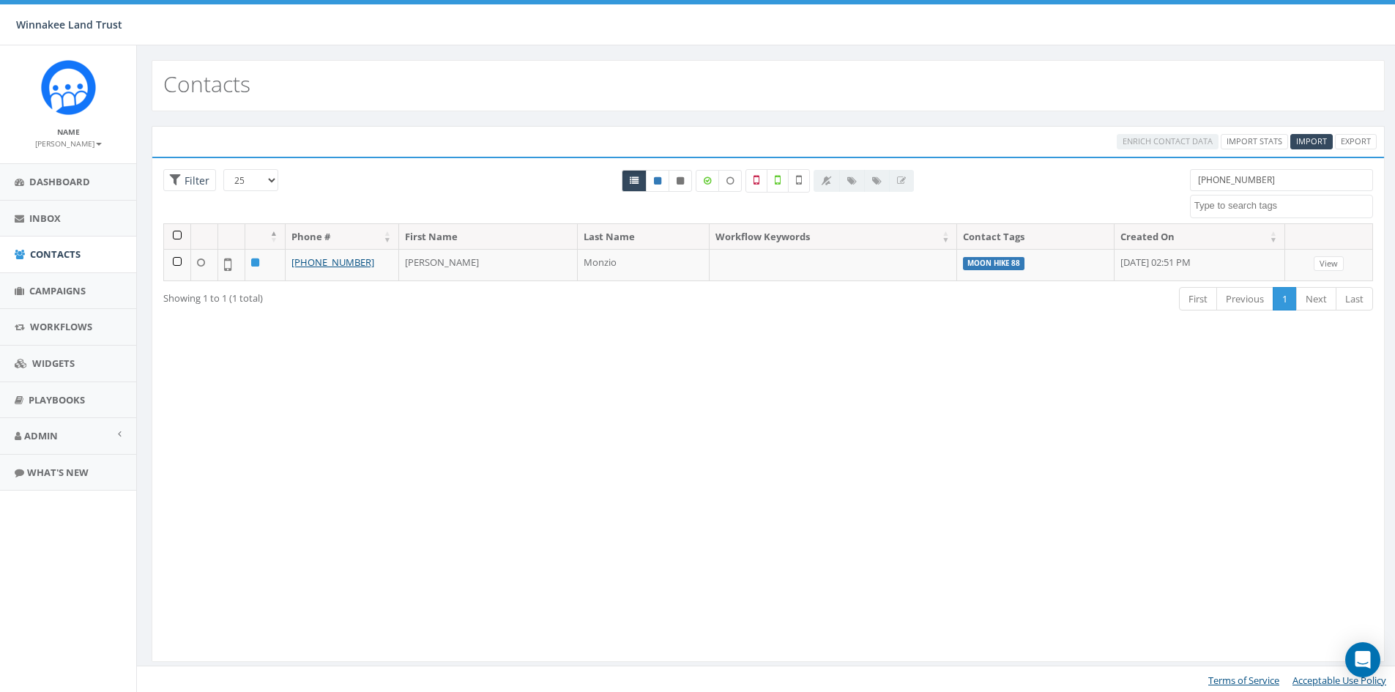
select select
drag, startPoint x: 1161, startPoint y: 181, endPoint x: 1120, endPoint y: 188, distance: 42.4
click at [1120, 188] on div "25 50 100 Filter 917-270-3530 2025/07/01 Barn Tour 25 DP opt-in EOY2024 Form Gi…" at bounding box center [768, 196] width 1232 height 54
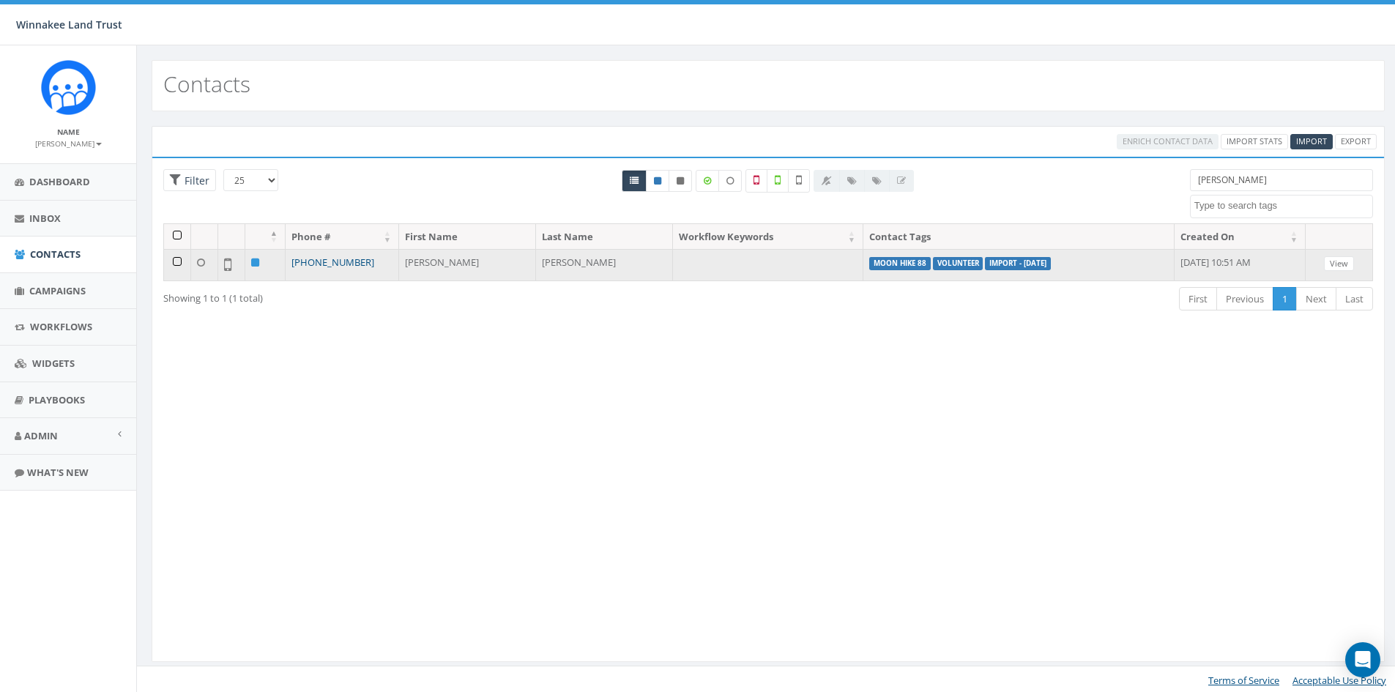
type input "nelson"
click at [338, 264] on link "+1 646-660-2044" at bounding box center [332, 262] width 83 height 13
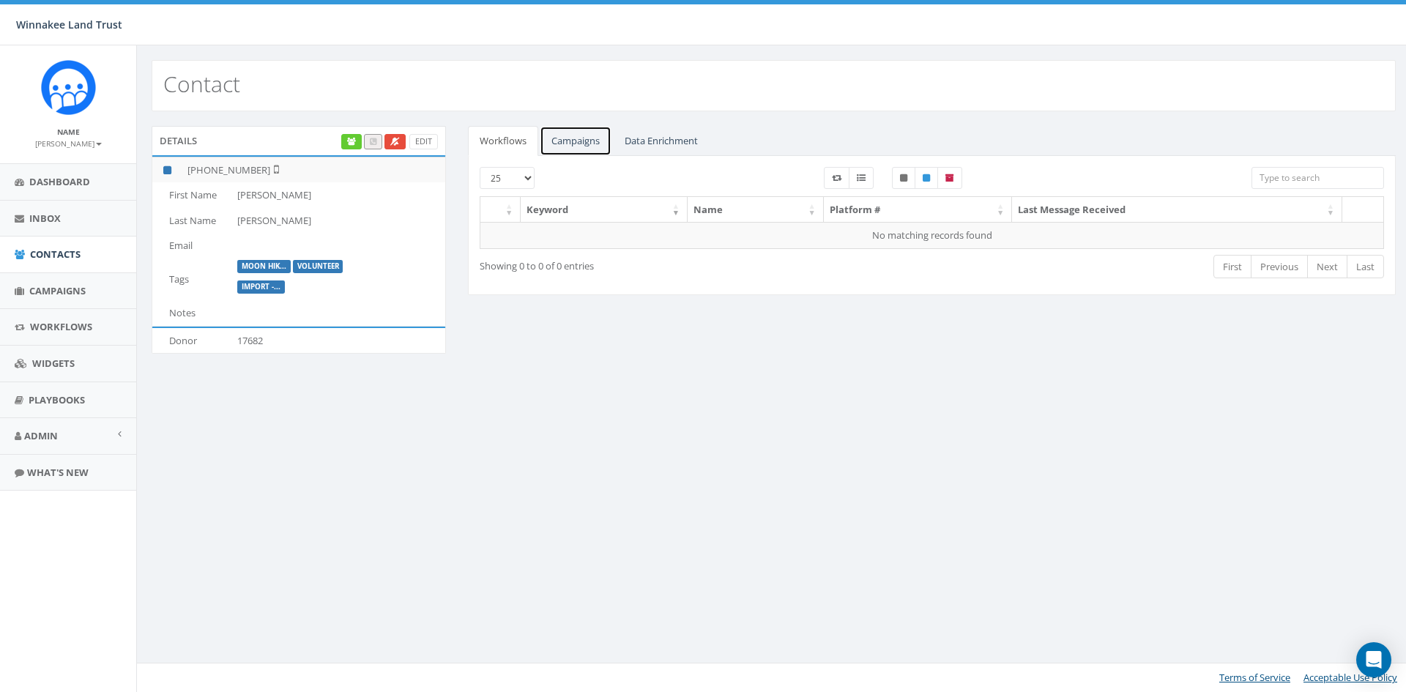
click at [597, 139] on link "Campaigns" at bounding box center [576, 141] width 72 height 30
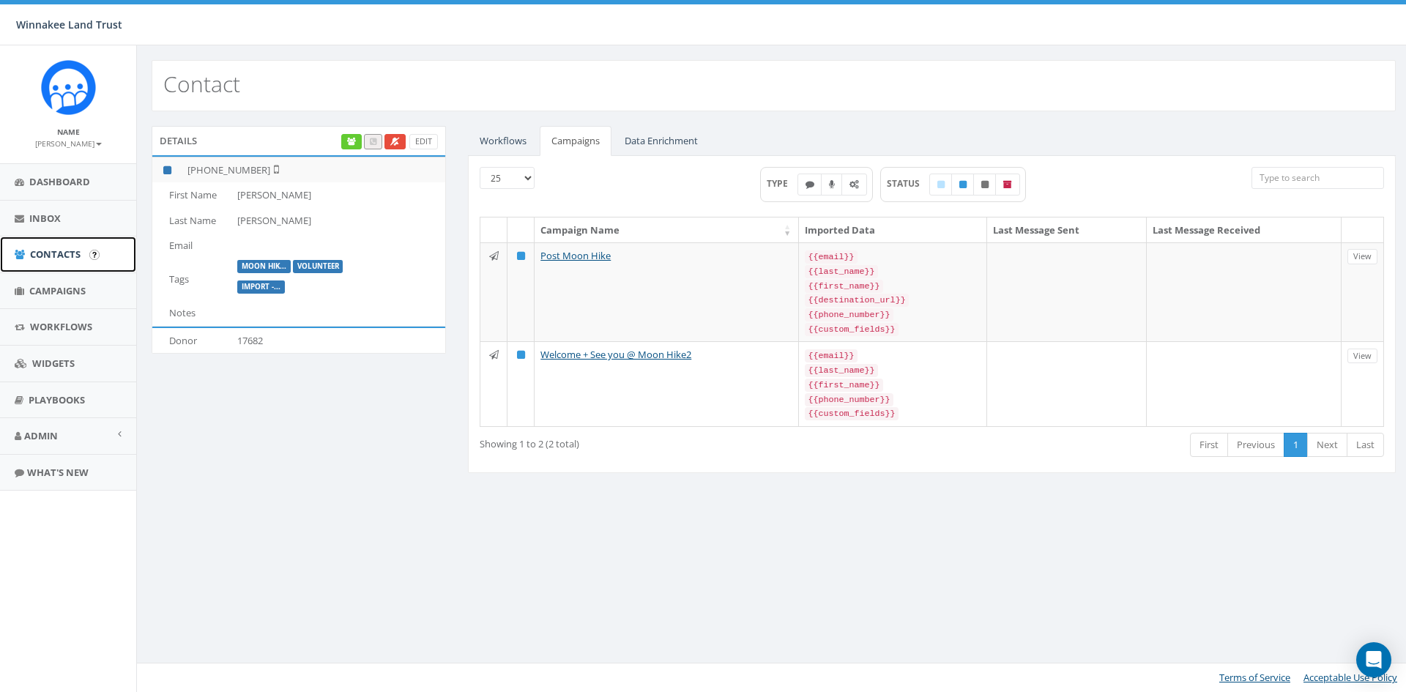
click at [32, 253] on span "Contacts" at bounding box center [55, 253] width 51 height 13
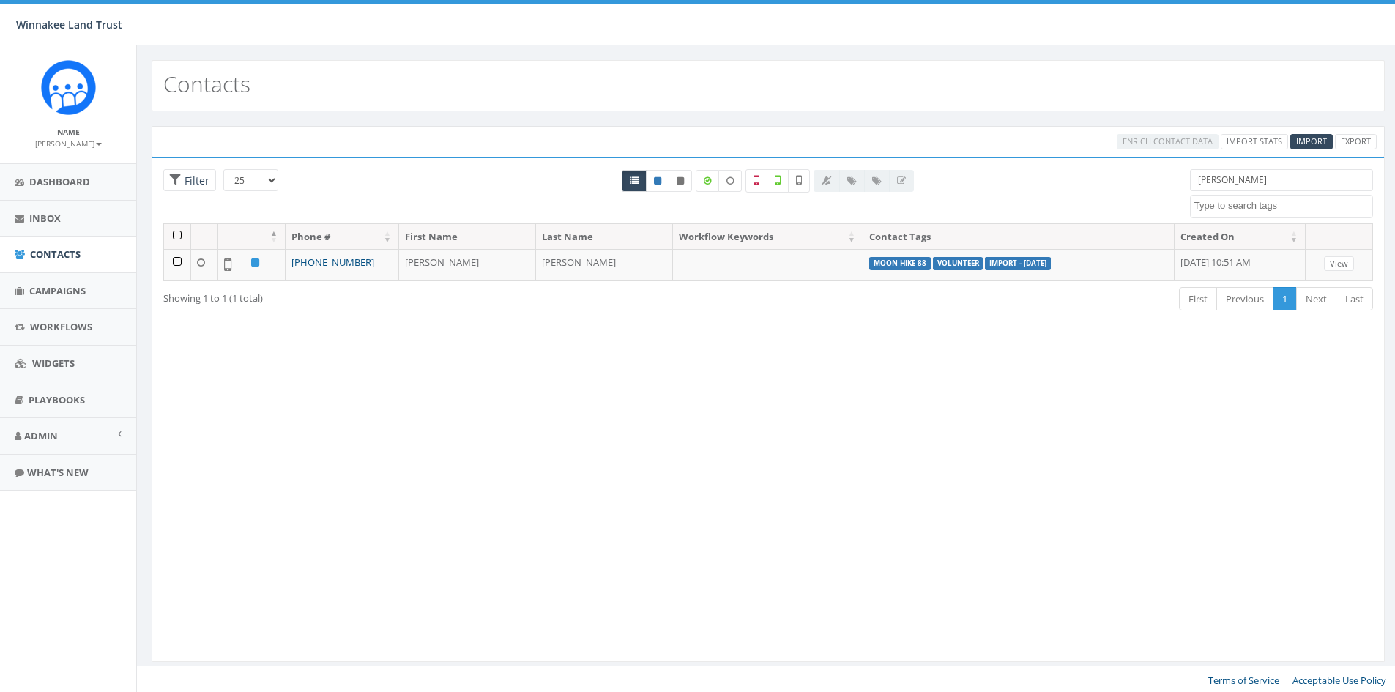
select select
drag, startPoint x: 1235, startPoint y: 184, endPoint x: 1106, endPoint y: 185, distance: 128.9
click at [1106, 185] on div "25 50 100 Filter [PERSON_NAME] [DATE] Barn Tour 25 DP opt-in EOY2024 Form Give …" at bounding box center [768, 196] width 1232 height 54
paste input "[PHONE_NUMBER]"
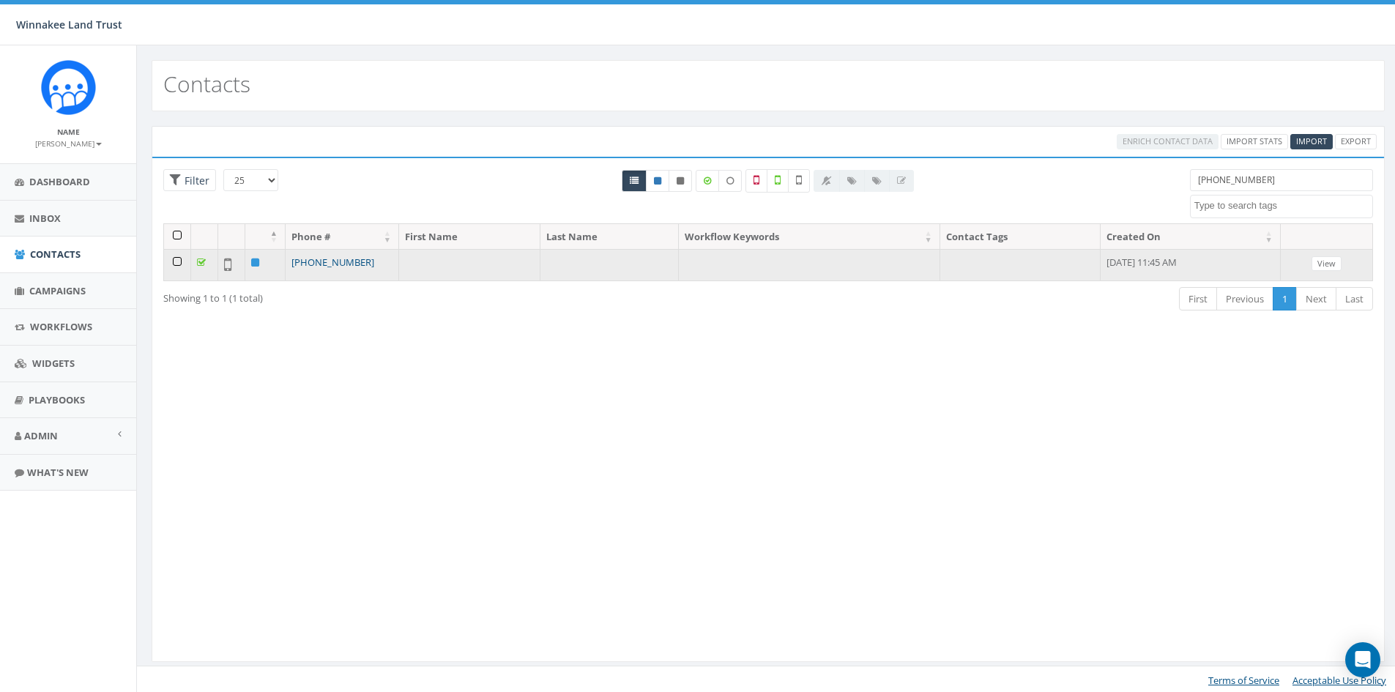
type input "[PHONE_NUMBER]"
click at [346, 261] on link "[PHONE_NUMBER]" at bounding box center [332, 262] width 83 height 13
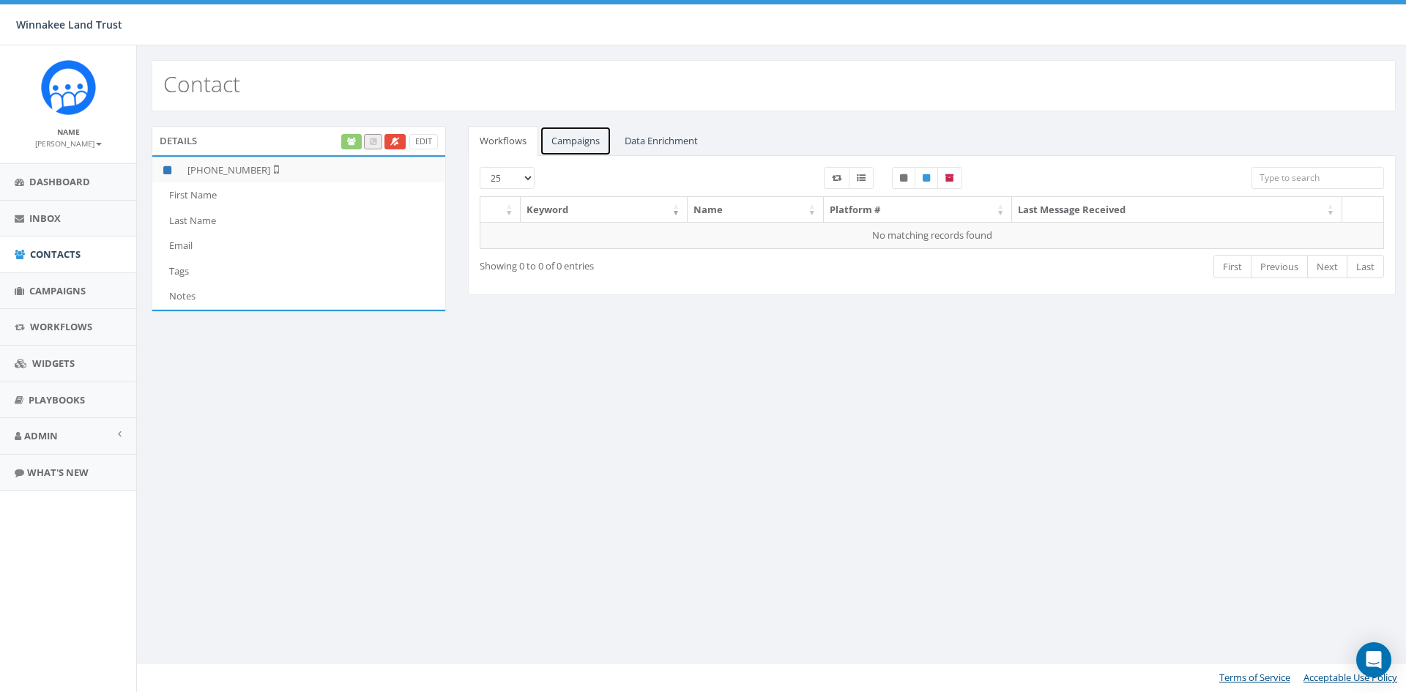
click at [576, 138] on link "Campaigns" at bounding box center [576, 141] width 72 height 30
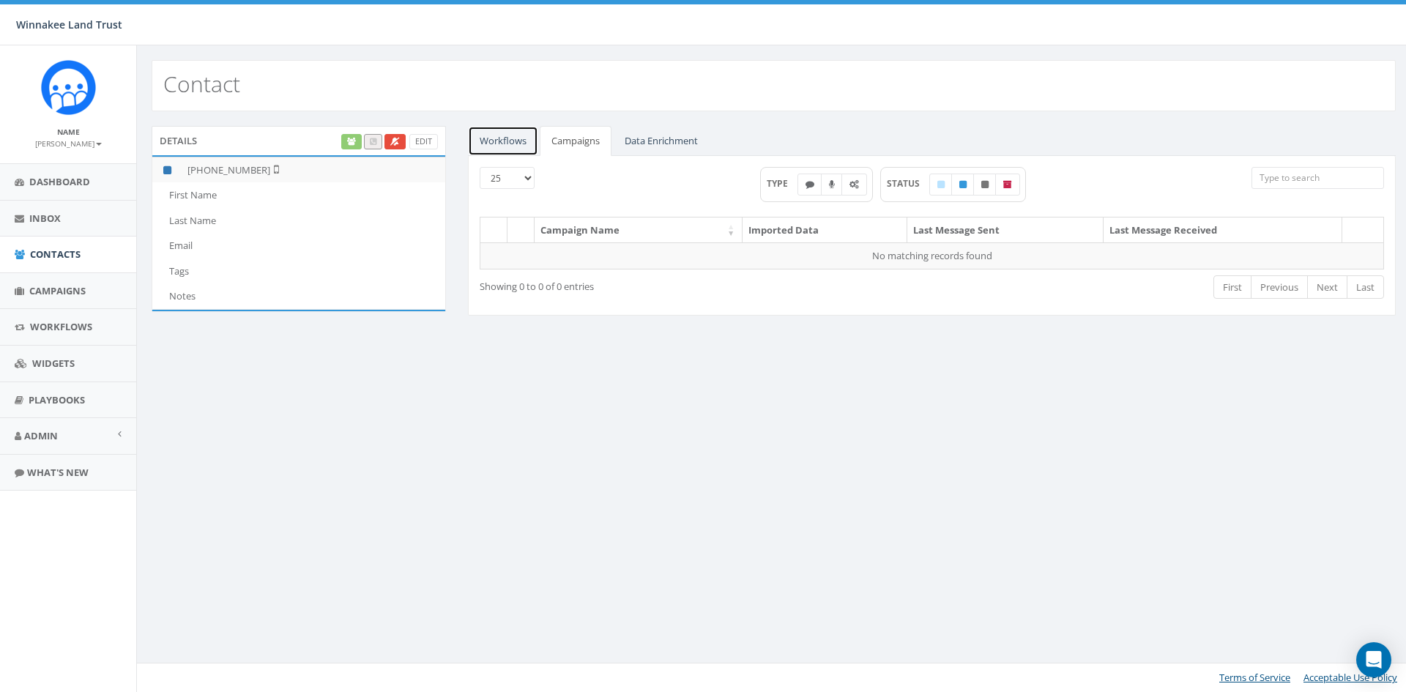
click at [504, 141] on link "Workflows" at bounding box center [503, 141] width 70 height 30
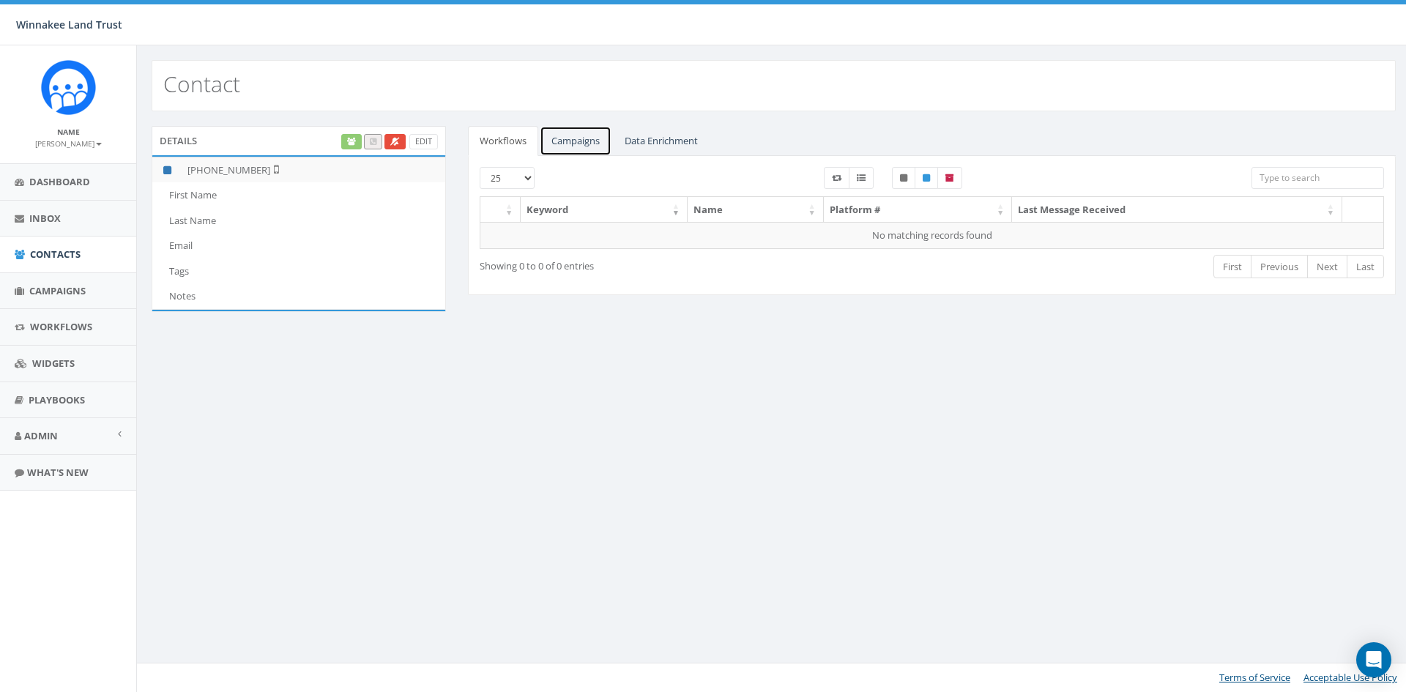
click at [552, 139] on link "Campaigns" at bounding box center [576, 141] width 72 height 30
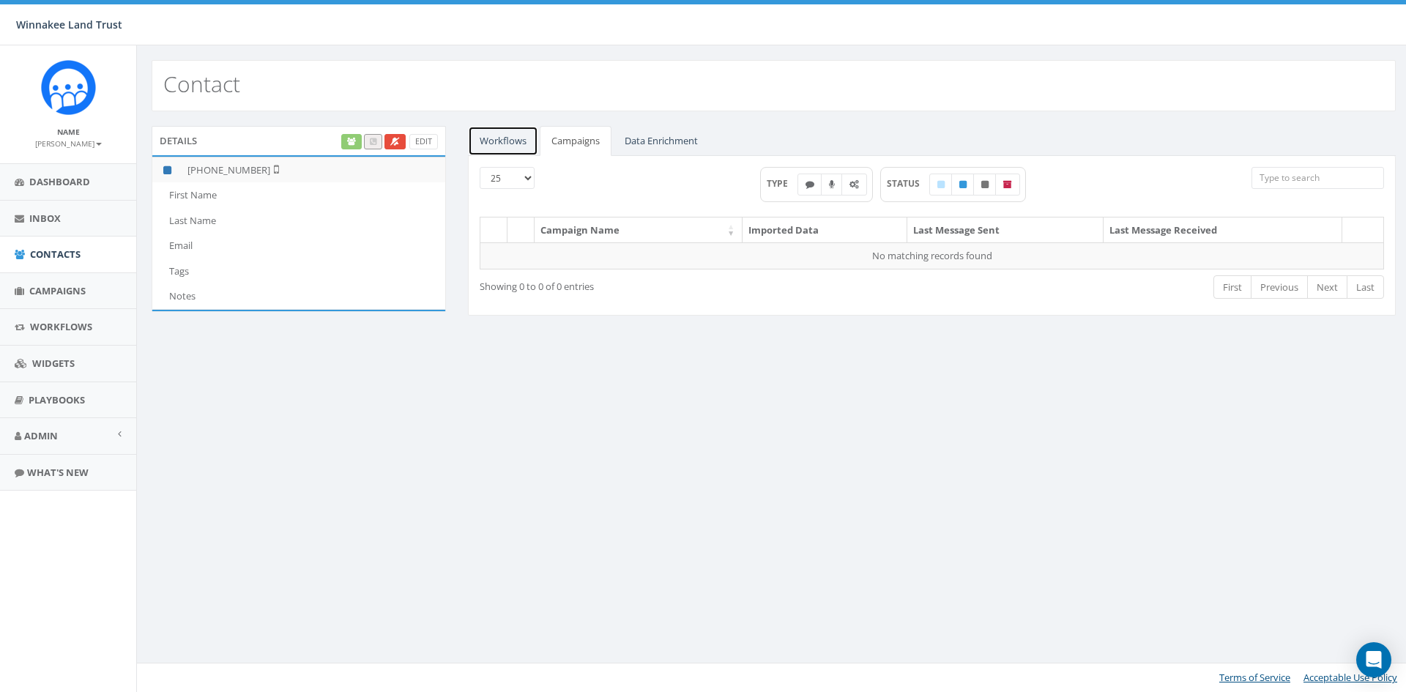
click at [491, 139] on link "Workflows" at bounding box center [503, 141] width 70 height 30
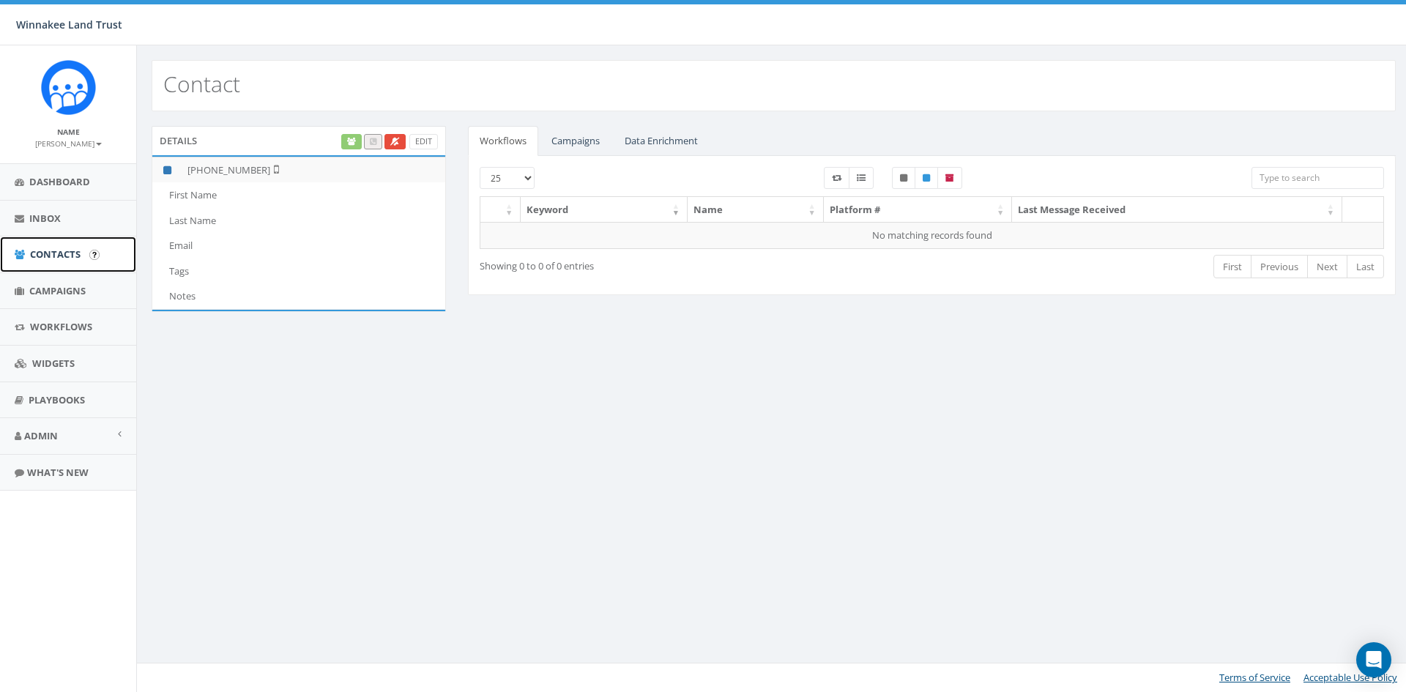
click at [58, 245] on link "Contacts" at bounding box center [68, 255] width 136 height 36
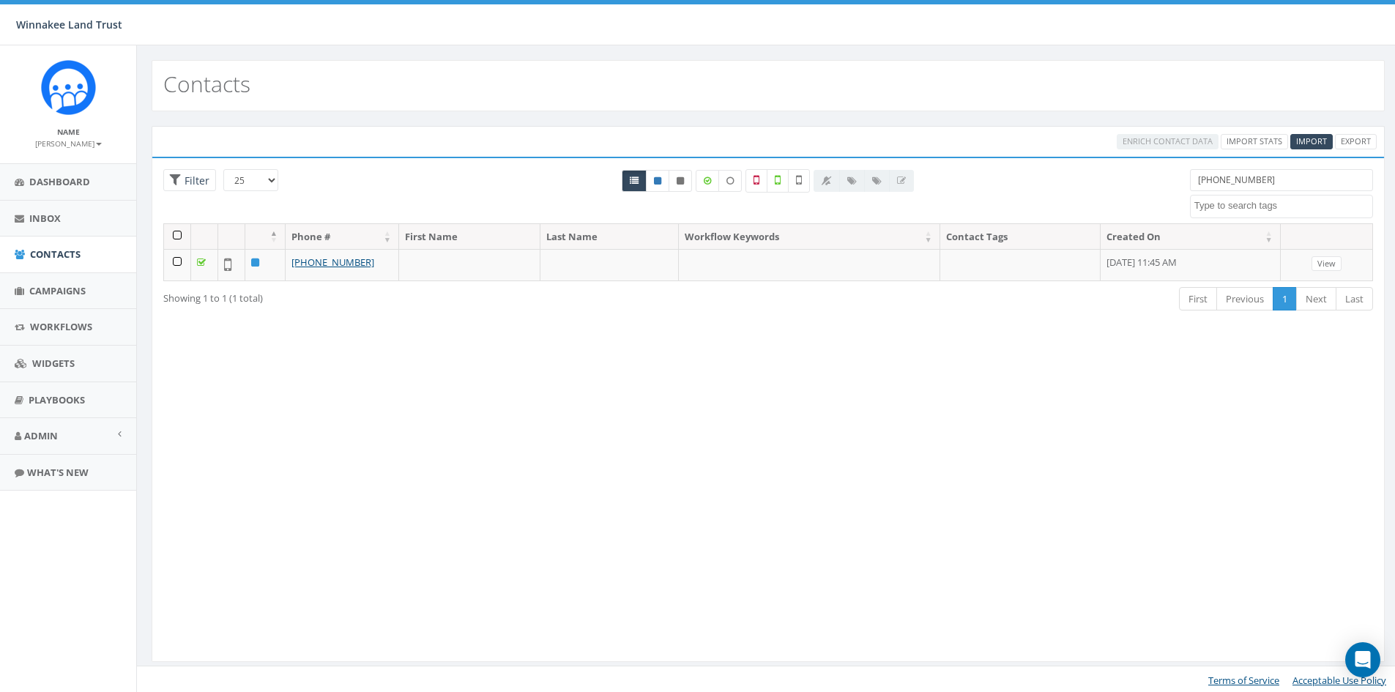
select select
drag, startPoint x: 1267, startPoint y: 181, endPoint x: 1173, endPoint y: 181, distance: 94.5
click at [1173, 181] on div "25 50 100 Filter 862-485-0015 2025/07/01 Barn Tour 25 DP opt-in EOY2024 Form Gi…" at bounding box center [768, 196] width 1232 height 54
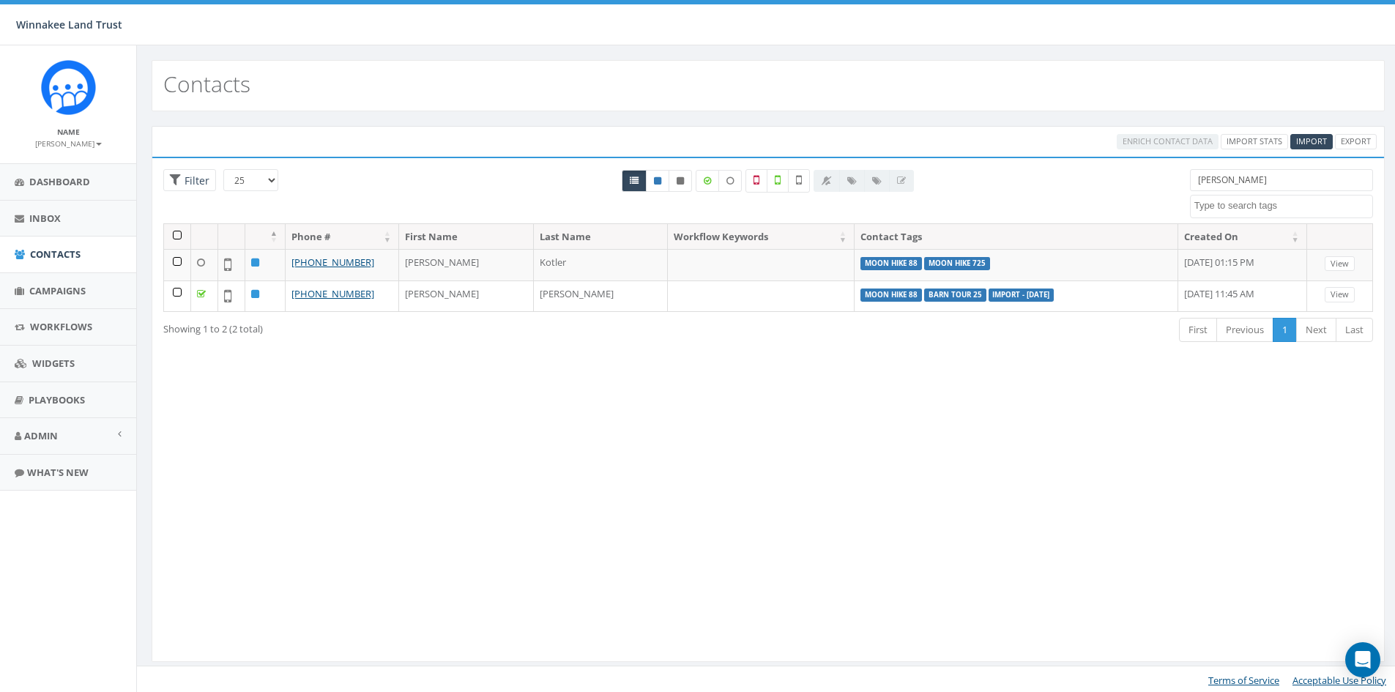
paste input "862-485-0015"
type input "a"
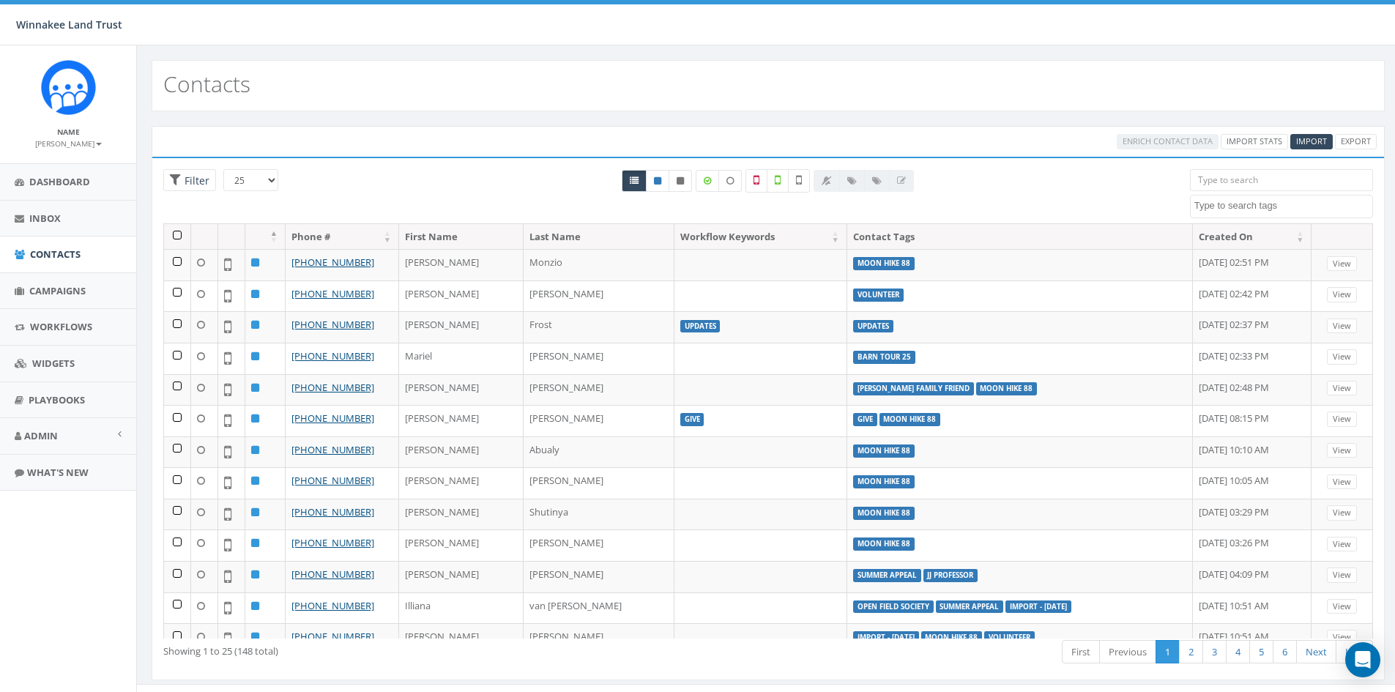
paste input "862-485-0015"
type input "862-485-0015"
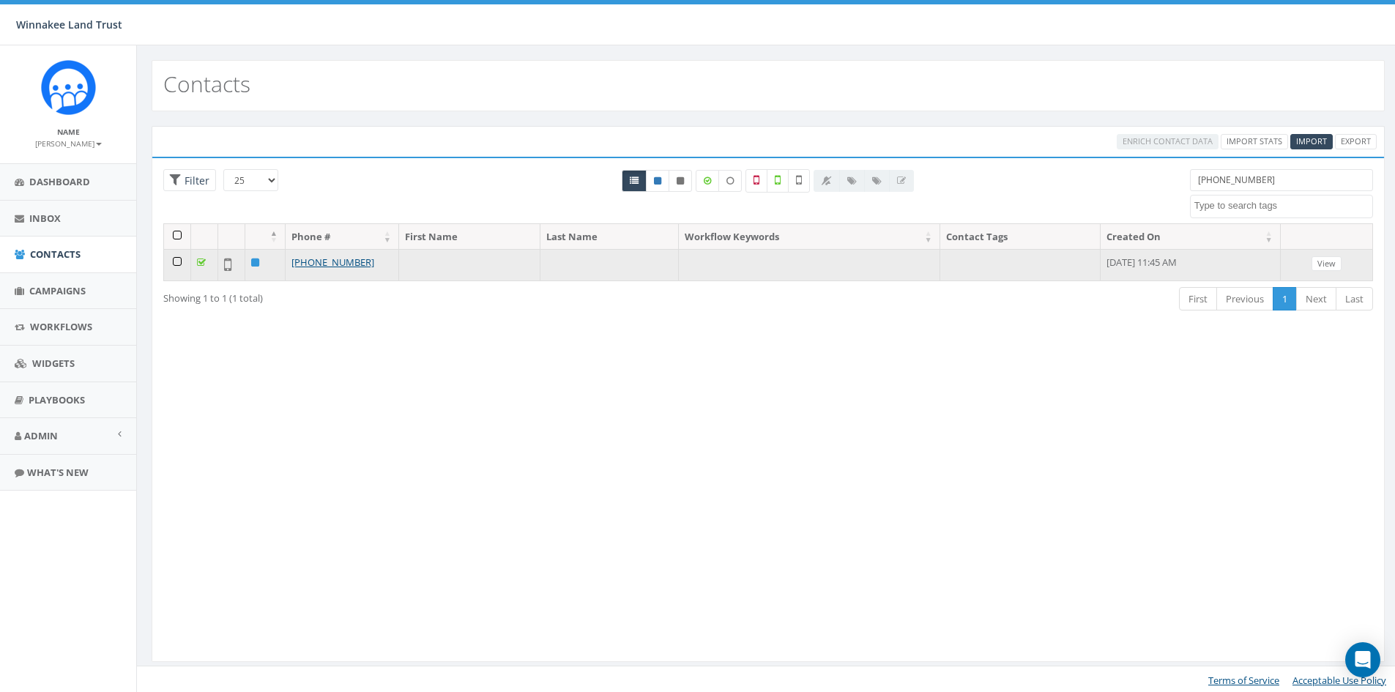
click at [178, 262] on td at bounding box center [177, 264] width 27 height 31
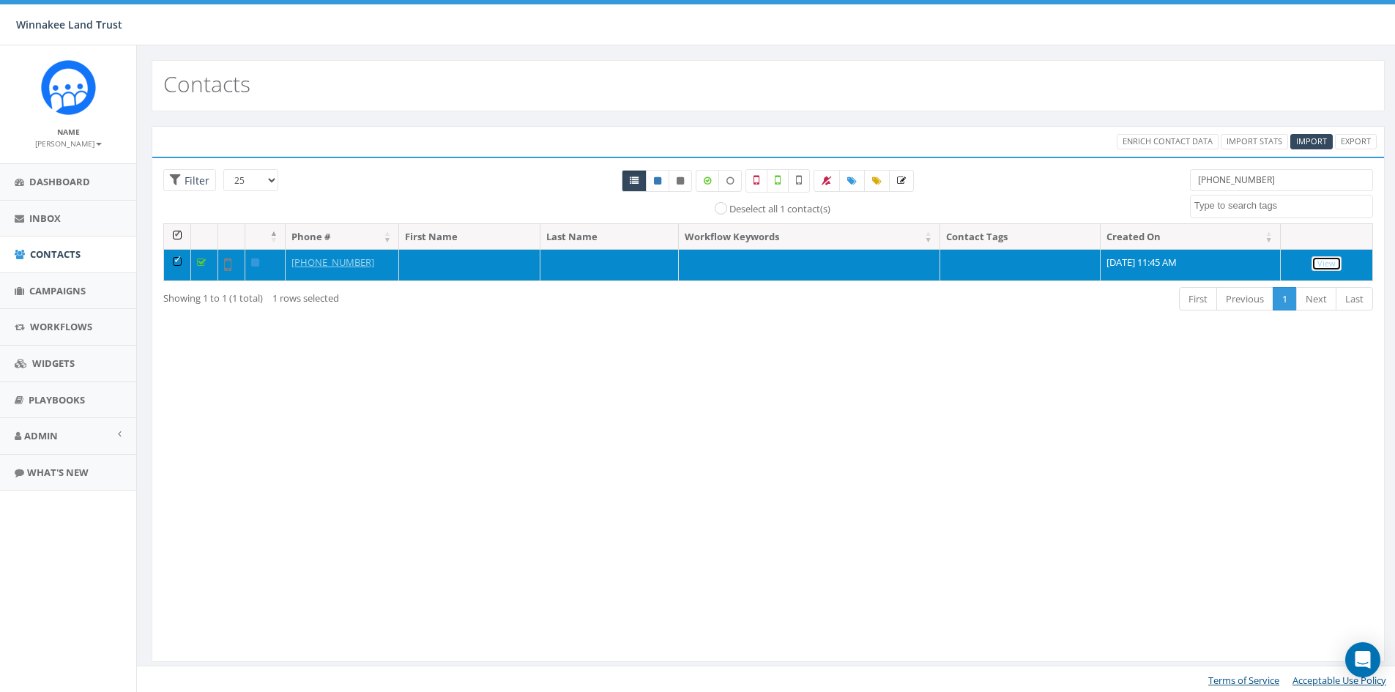
click at [1330, 264] on link "View" at bounding box center [1326, 263] width 30 height 15
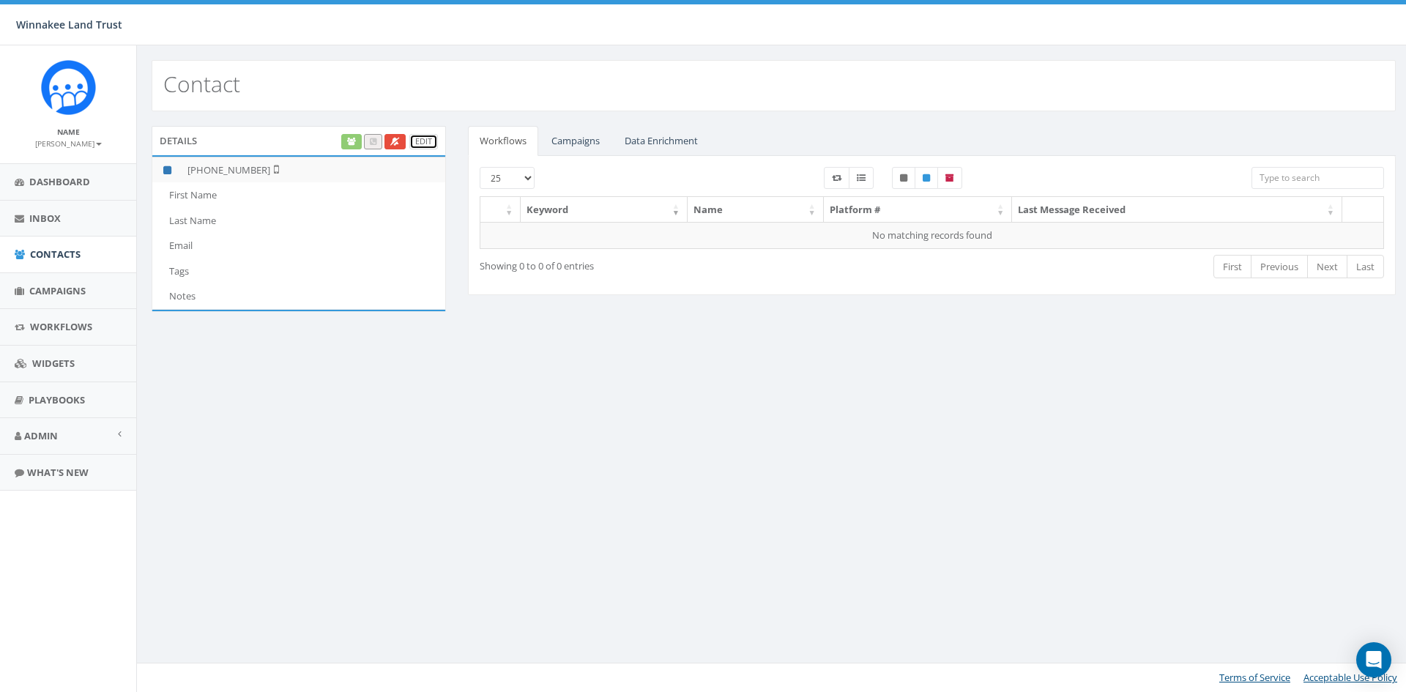
click at [418, 139] on link "Edit" at bounding box center [423, 141] width 29 height 15
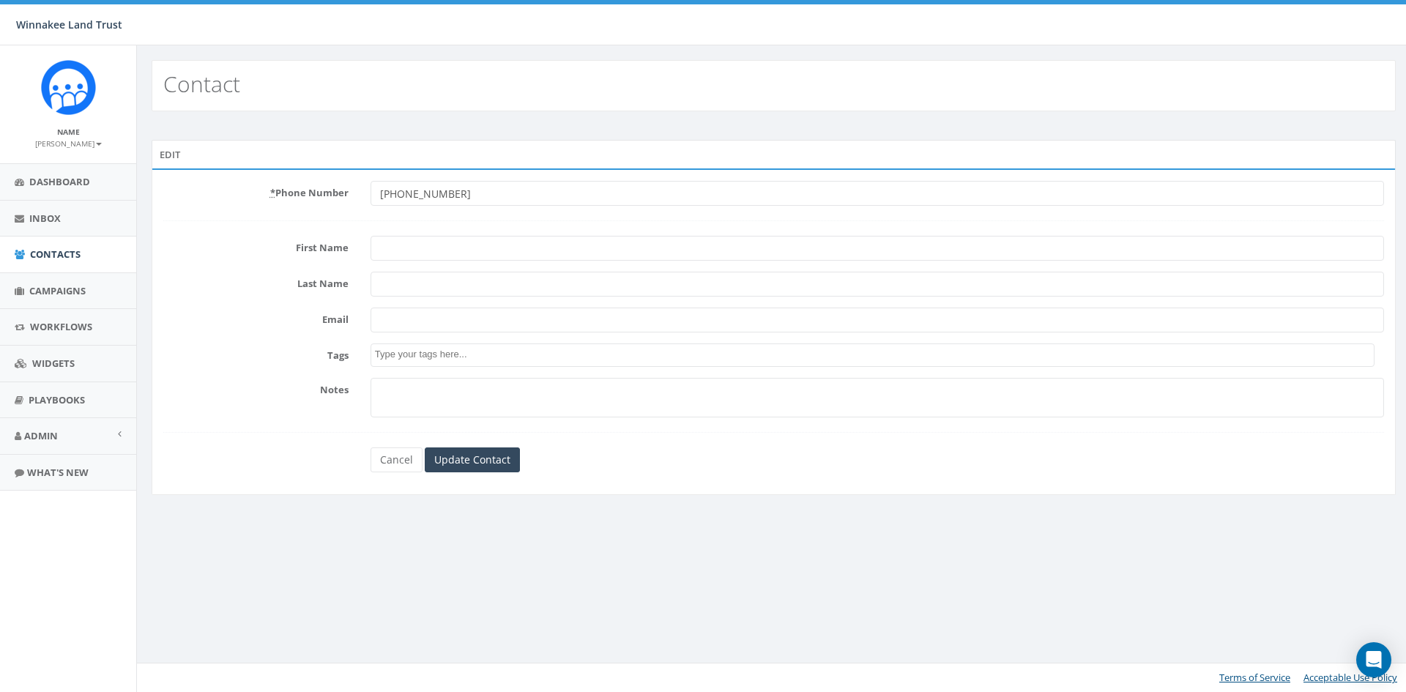
click at [403, 258] on input "First Name" at bounding box center [876, 248] width 1013 height 25
type input "[PERSON_NAME]"
click at [474, 453] on input "Update Contact" at bounding box center [472, 459] width 95 height 25
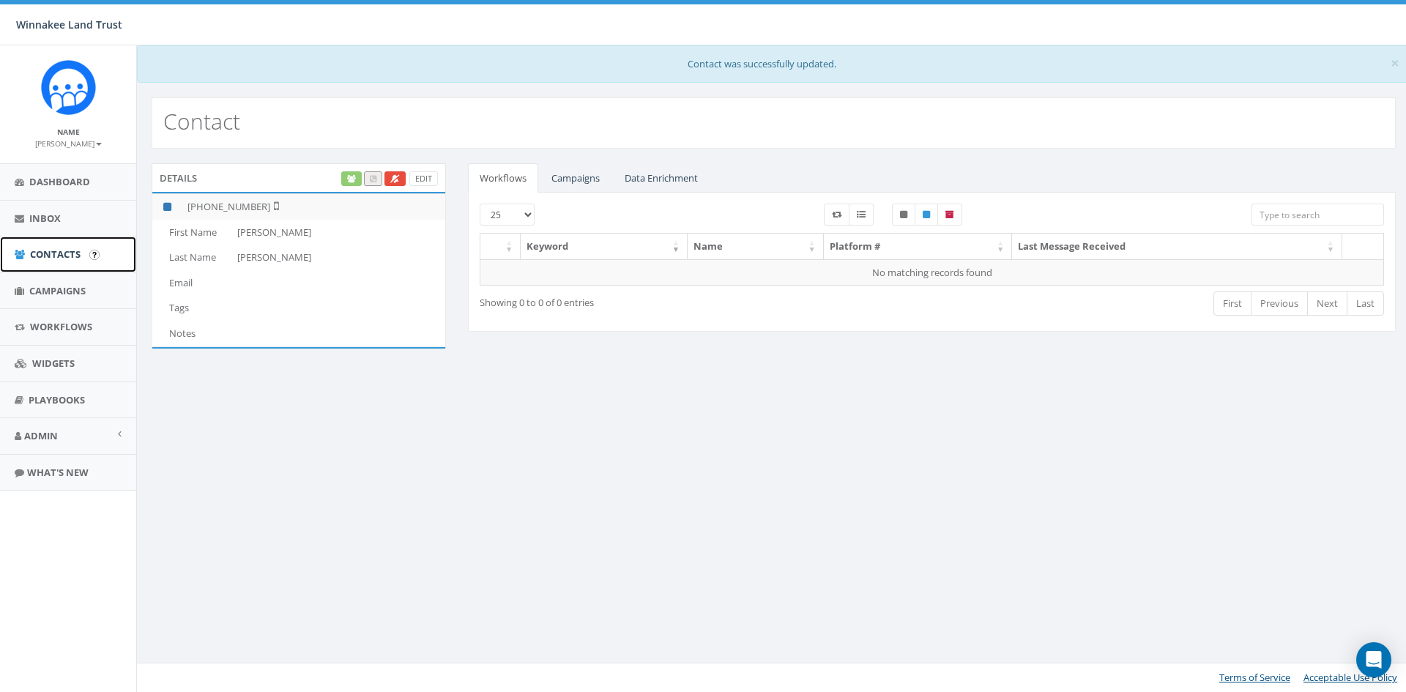
click at [55, 257] on span "Contacts" at bounding box center [55, 253] width 51 height 13
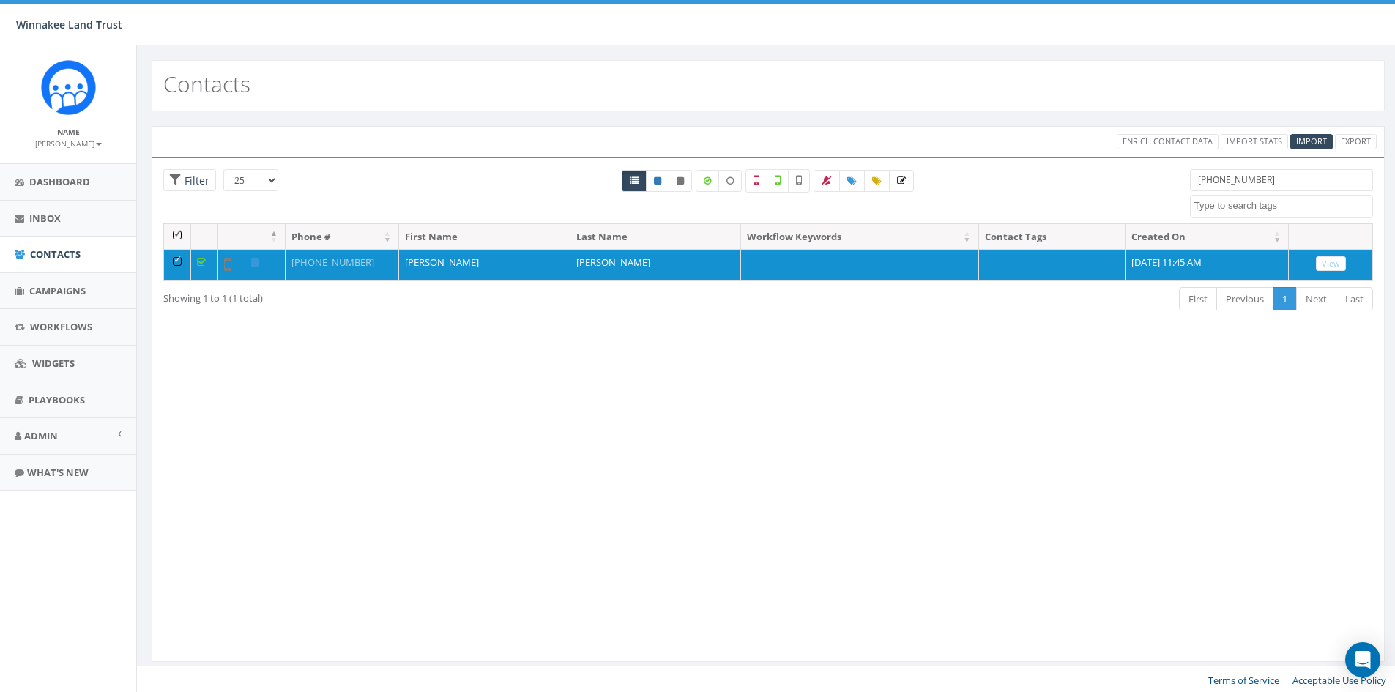
select select
drag, startPoint x: 1256, startPoint y: 183, endPoint x: 1107, endPoint y: 183, distance: 148.6
click at [1107, 183] on div "25 50 100 Filter All 1 contact(s) on current page All 1 contact(s) filtered 862…" at bounding box center [768, 196] width 1232 height 54
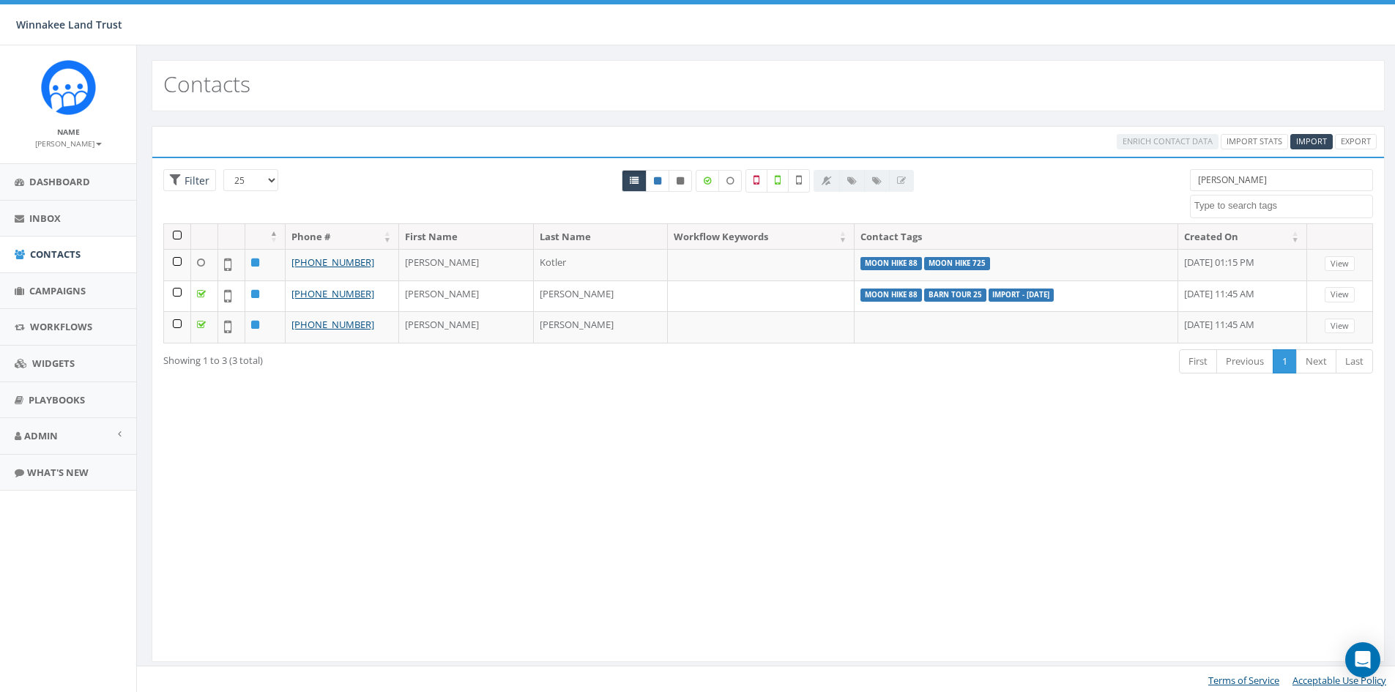
type input "amy"
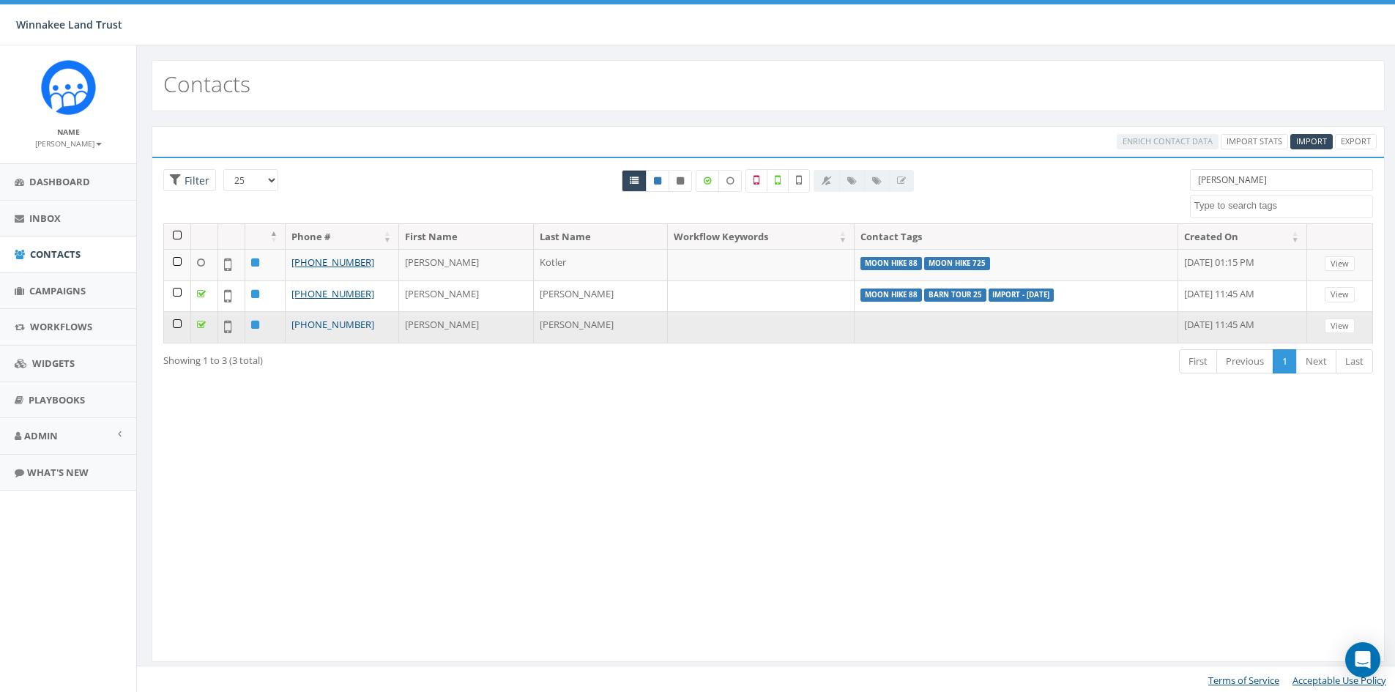
drag, startPoint x: 373, startPoint y: 326, endPoint x: 304, endPoint y: 329, distance: 68.9
click at [304, 329] on td "[PHONE_NUMBER]" at bounding box center [342, 326] width 113 height 31
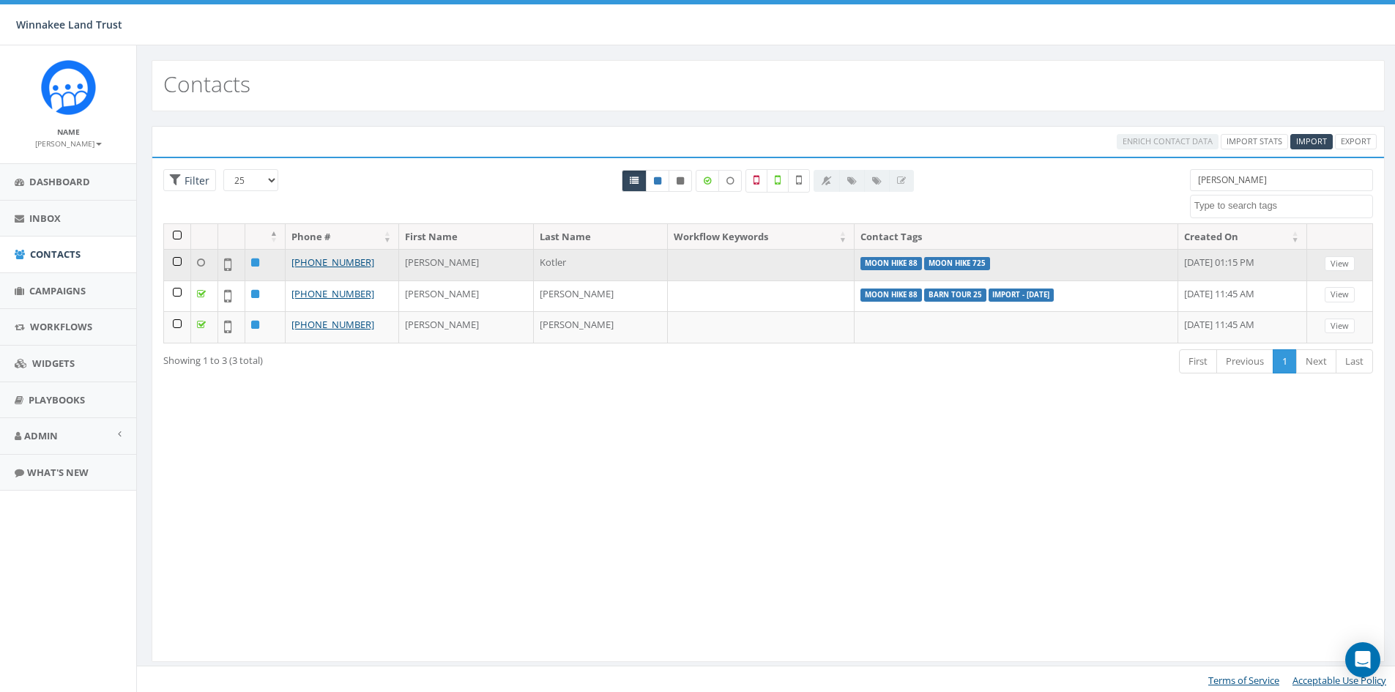
copy link "862-485-0015"
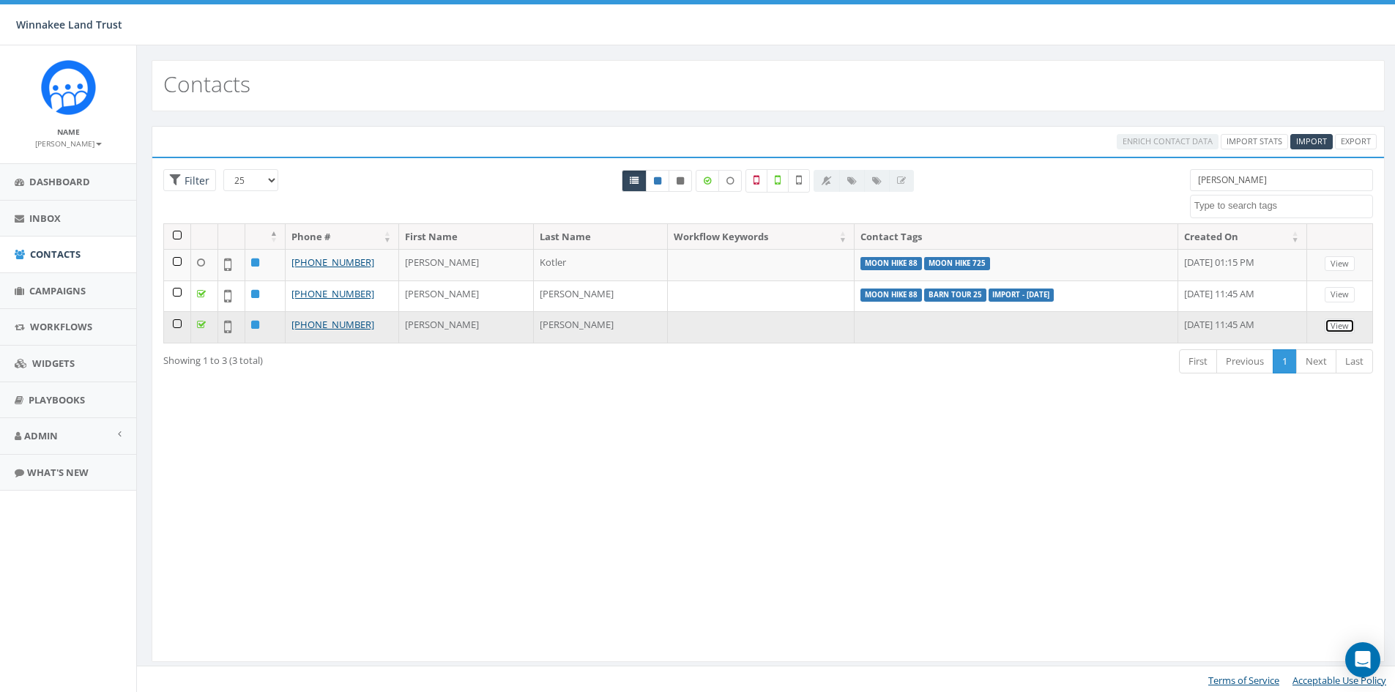
click at [1339, 325] on link "View" at bounding box center [1340, 326] width 30 height 15
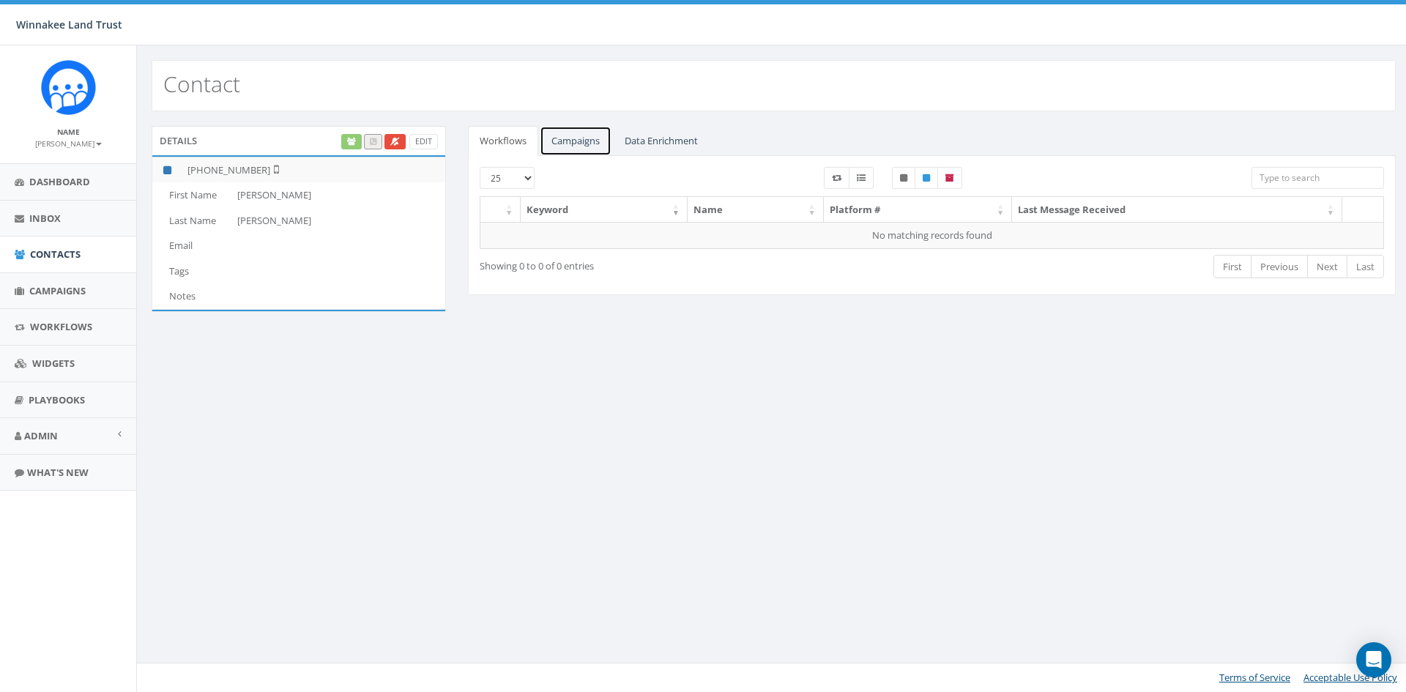
click at [570, 141] on link "Campaigns" at bounding box center [576, 141] width 72 height 30
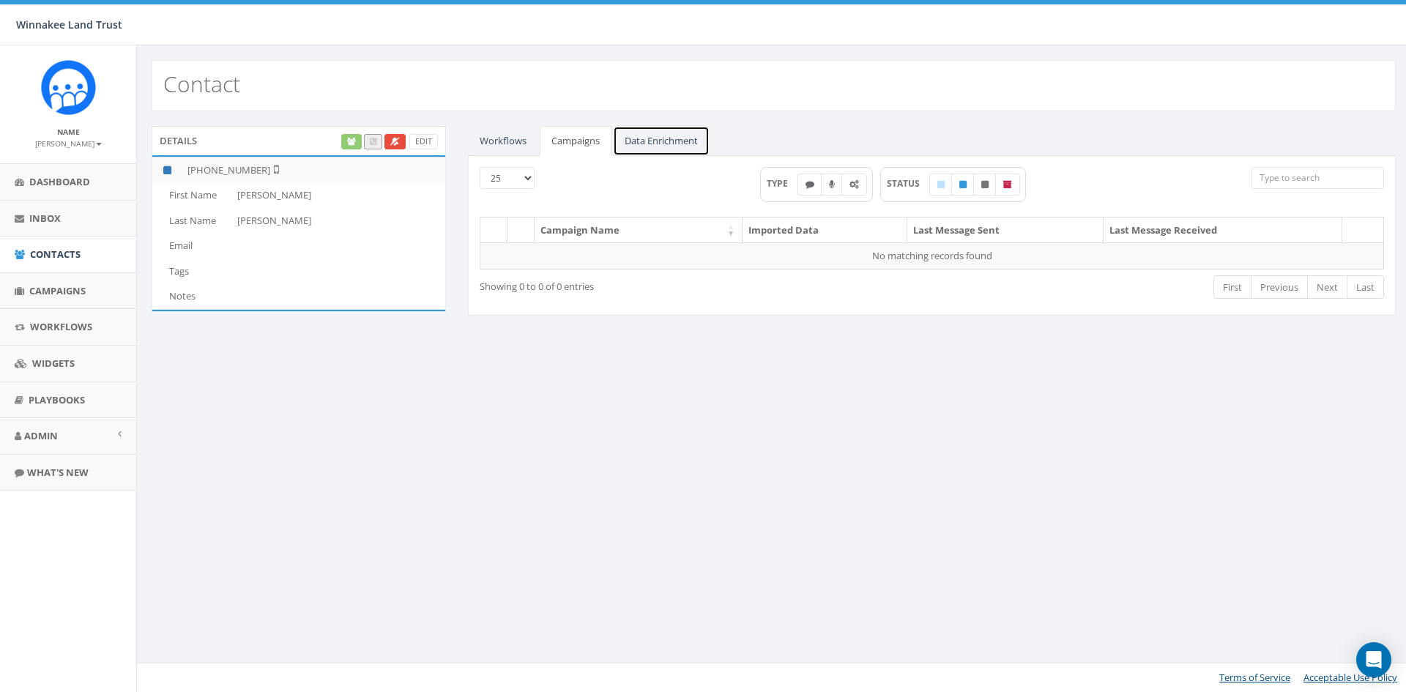
click at [657, 135] on link "Data Enrichment" at bounding box center [661, 141] width 97 height 30
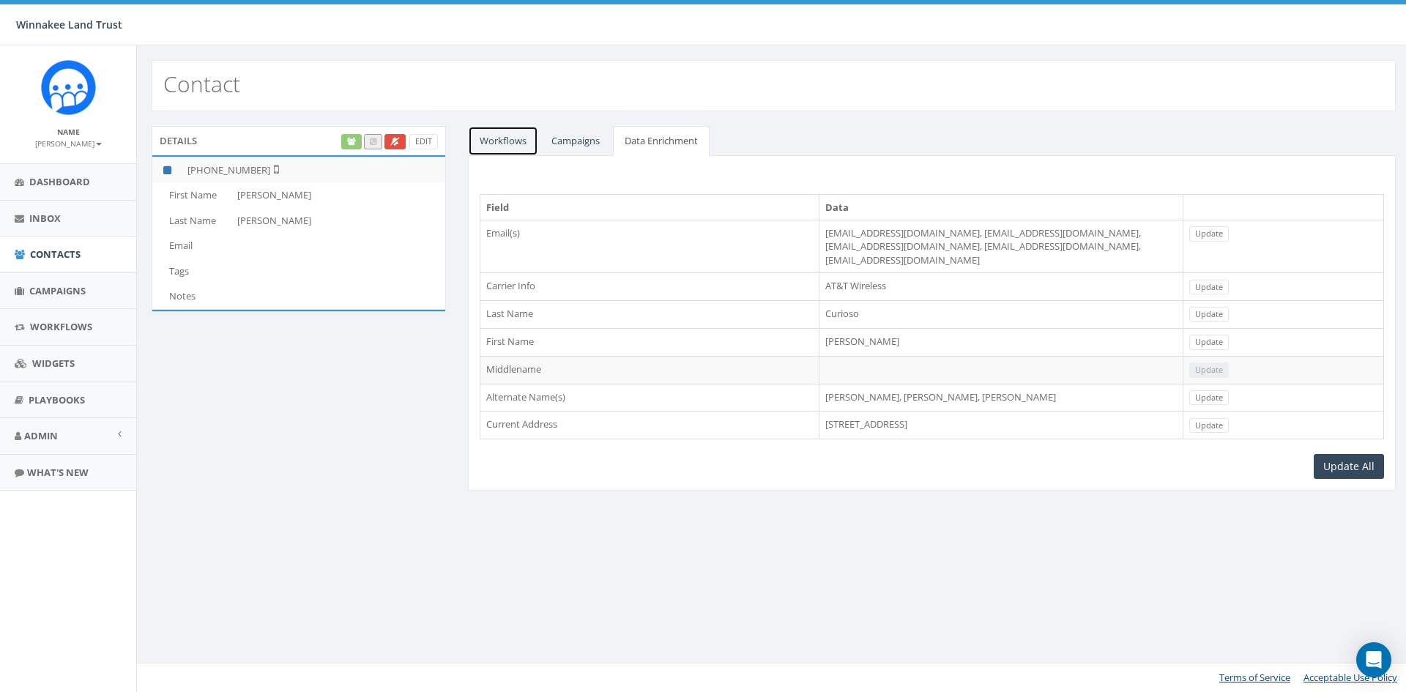
click at [502, 140] on link "Workflows" at bounding box center [503, 141] width 70 height 30
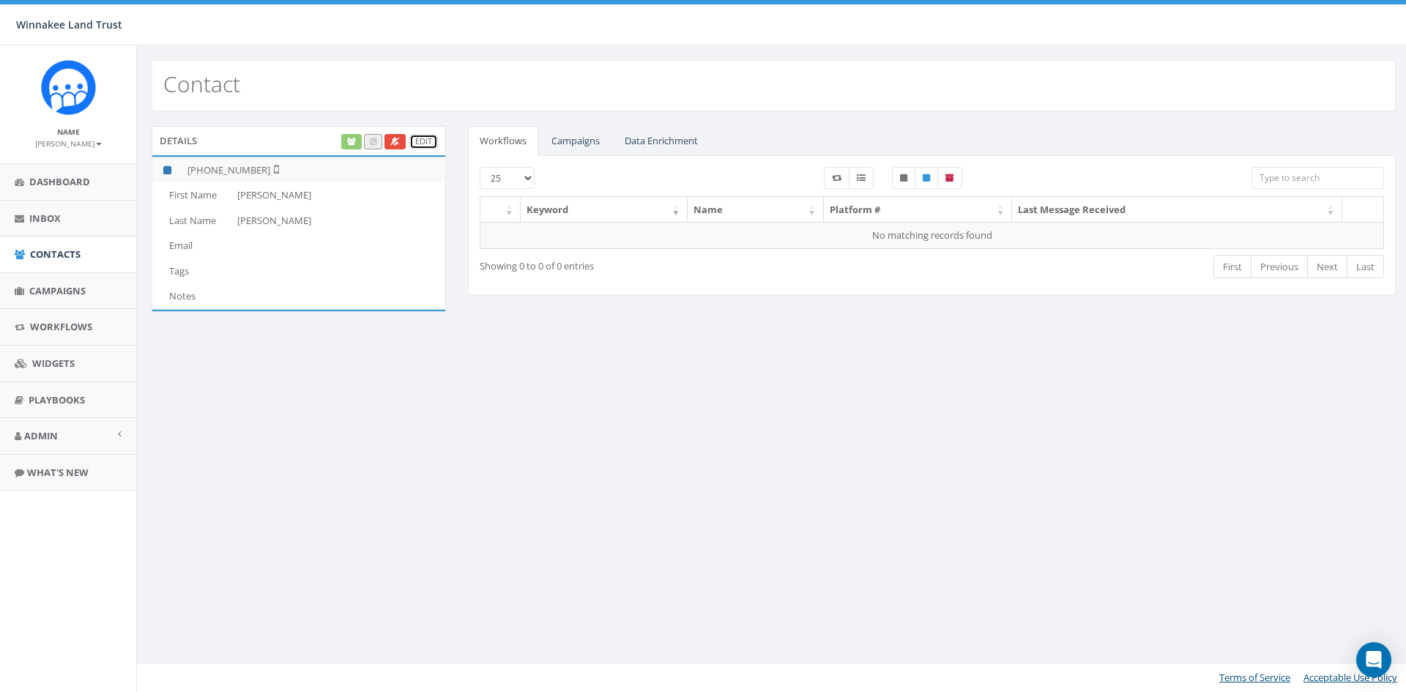
click at [420, 140] on link "Edit" at bounding box center [423, 141] width 29 height 15
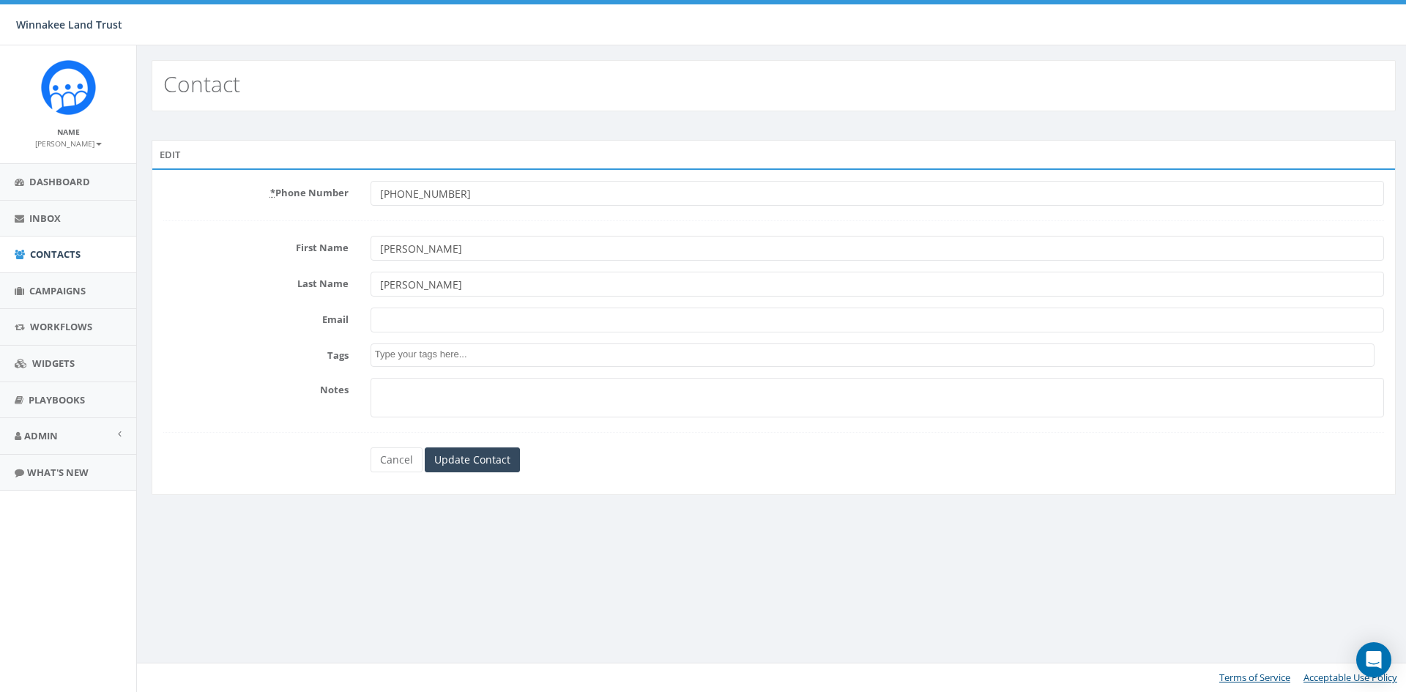
drag, startPoint x: 395, startPoint y: 250, endPoint x: 376, endPoint y: 250, distance: 19.8
click at [376, 250] on input "[PERSON_NAME]" at bounding box center [876, 248] width 1013 height 25
drag, startPoint x: 417, startPoint y: 281, endPoint x: 370, endPoint y: 280, distance: 46.9
click at [370, 280] on input "Hebard" at bounding box center [876, 284] width 1013 height 25
type input "Not sure who this is"
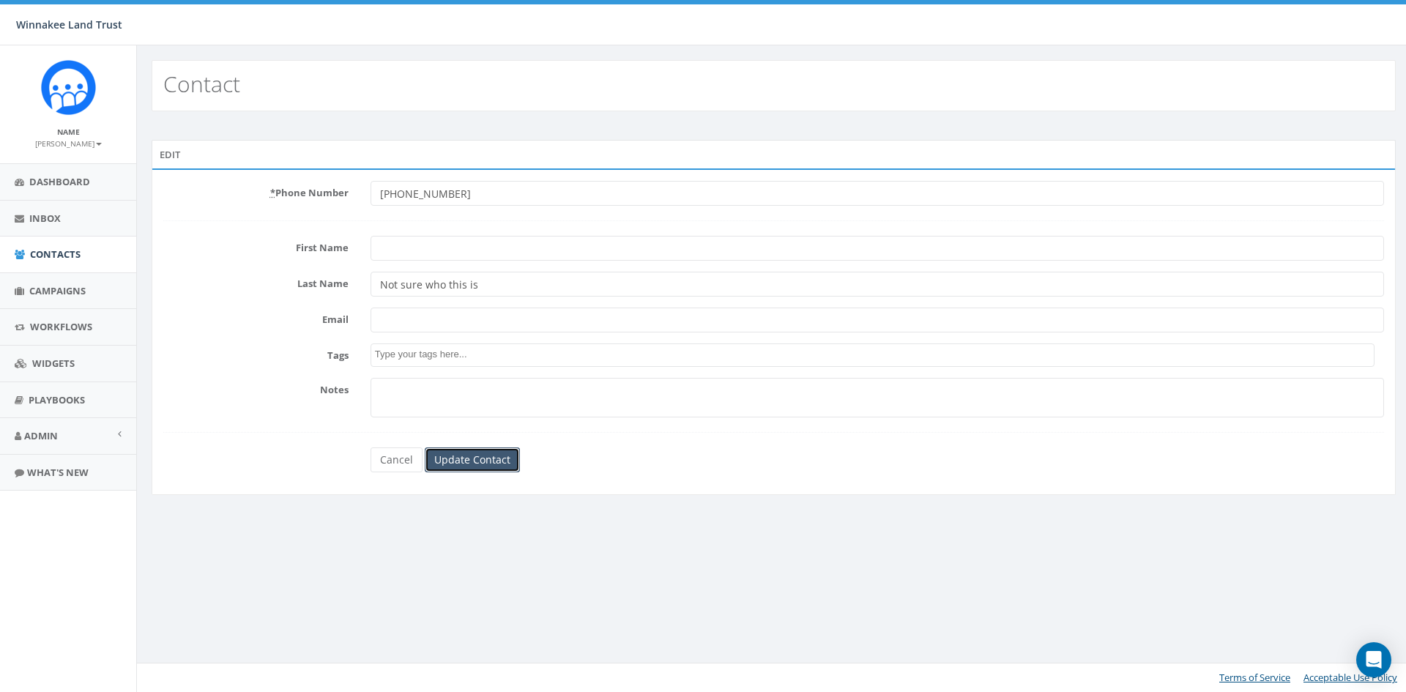
click at [462, 464] on input "Update Contact" at bounding box center [472, 459] width 95 height 25
